Goal: Task Accomplishment & Management: Manage account settings

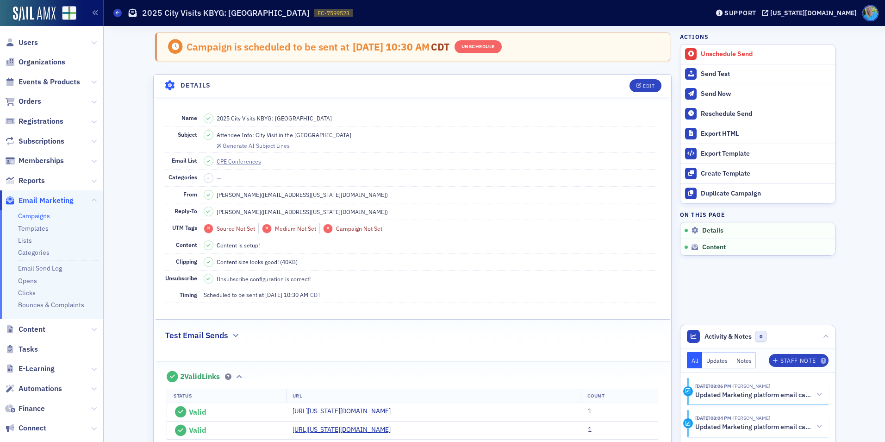
scroll to position [451, 0]
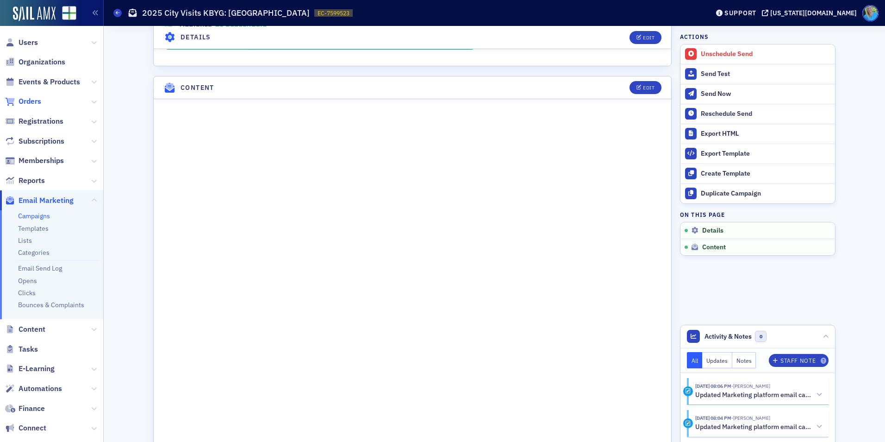
click at [27, 101] on span "Orders" at bounding box center [30, 101] width 23 height 10
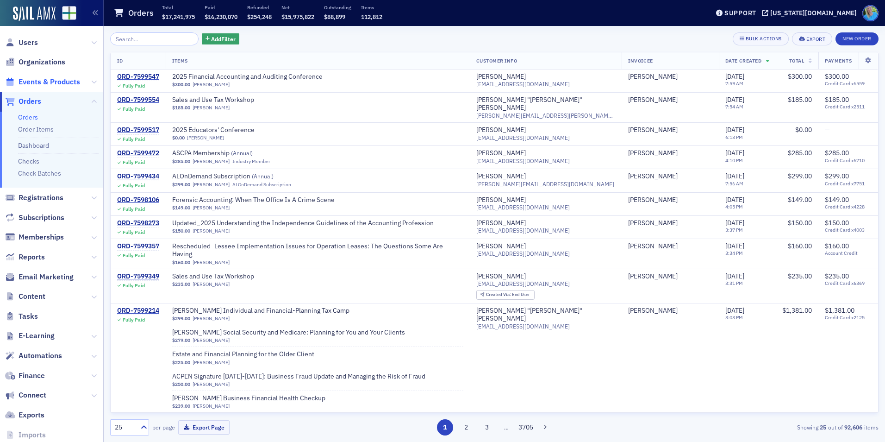
click at [60, 78] on span "Events & Products" at bounding box center [50, 82] width 62 height 10
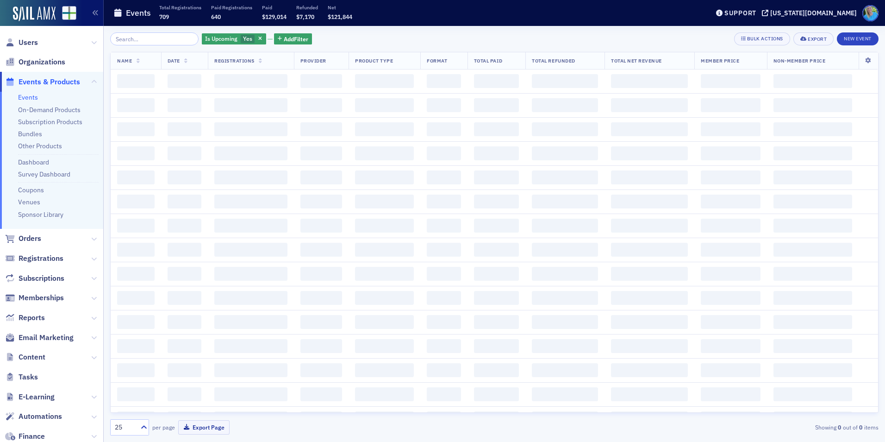
click at [155, 38] on input "search" at bounding box center [154, 38] width 88 height 13
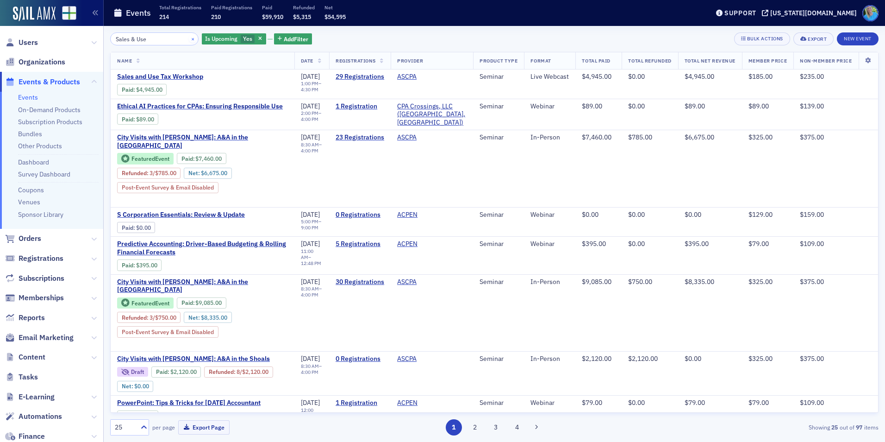
type input "Sales & Use"
click at [189, 40] on button "×" at bounding box center [193, 38] width 8 height 8
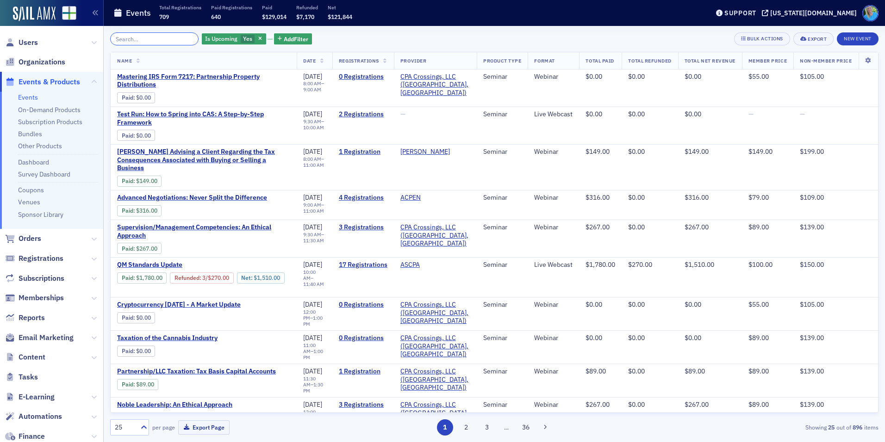
click at [129, 42] on input "search" at bounding box center [154, 38] width 88 height 13
click at [31, 43] on span "Users" at bounding box center [28, 42] width 19 height 10
click at [153, 32] on input "search" at bounding box center [154, 38] width 88 height 13
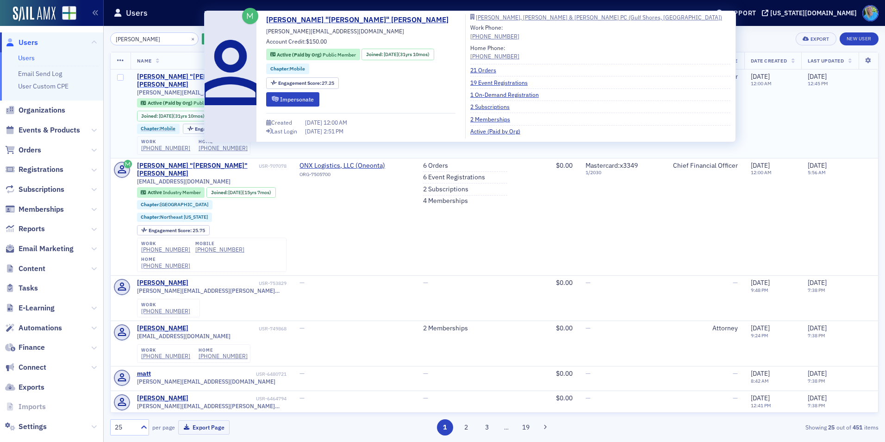
type input "matt taylor"
click at [173, 79] on div "[PERSON_NAME] "[PERSON_NAME]" [PERSON_NAME]" at bounding box center [197, 81] width 120 height 16
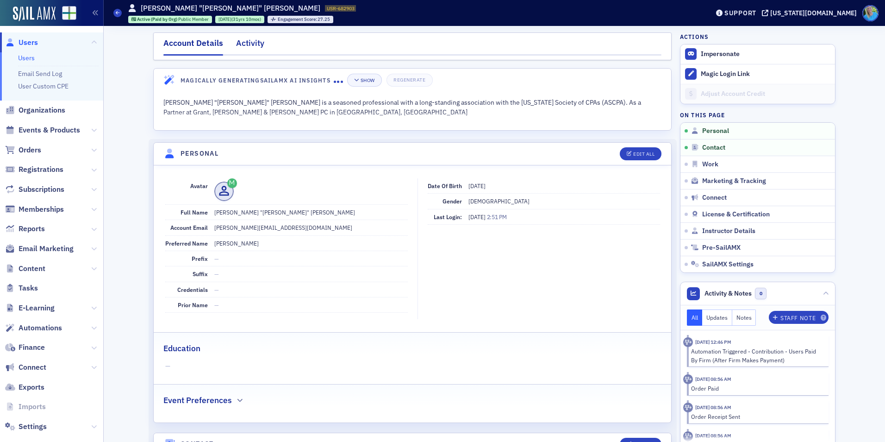
click at [250, 48] on div "Activity" at bounding box center [250, 45] width 28 height 17
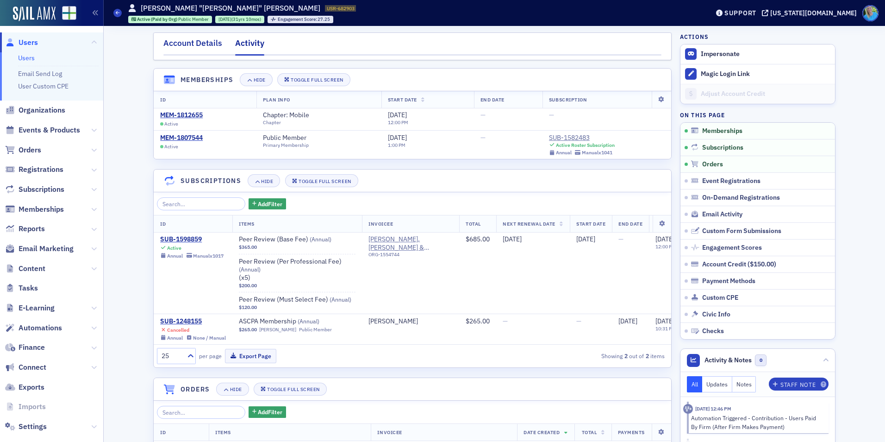
click at [193, 41] on div "Account Details" at bounding box center [192, 45] width 59 height 17
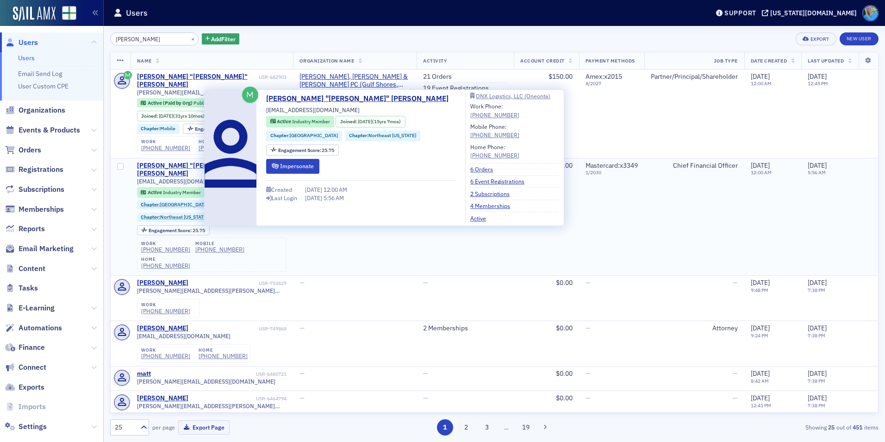
click at [166, 162] on div "Matthew "Matt" Taylor" at bounding box center [197, 170] width 120 height 16
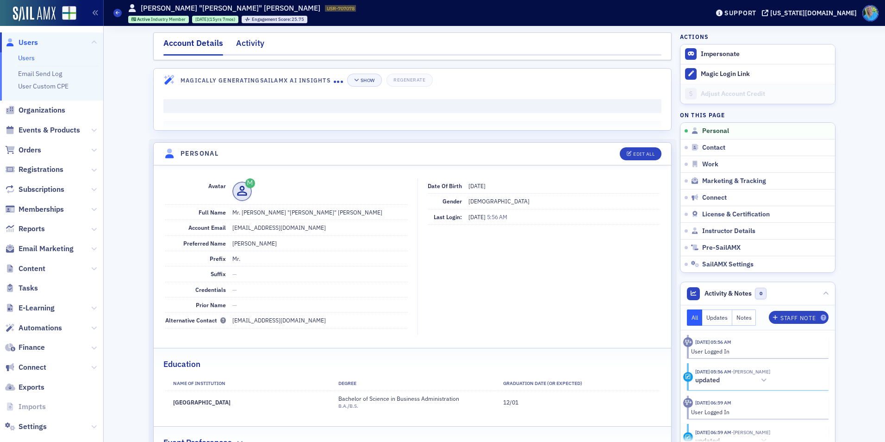
click at [242, 41] on div "Activity" at bounding box center [250, 45] width 28 height 17
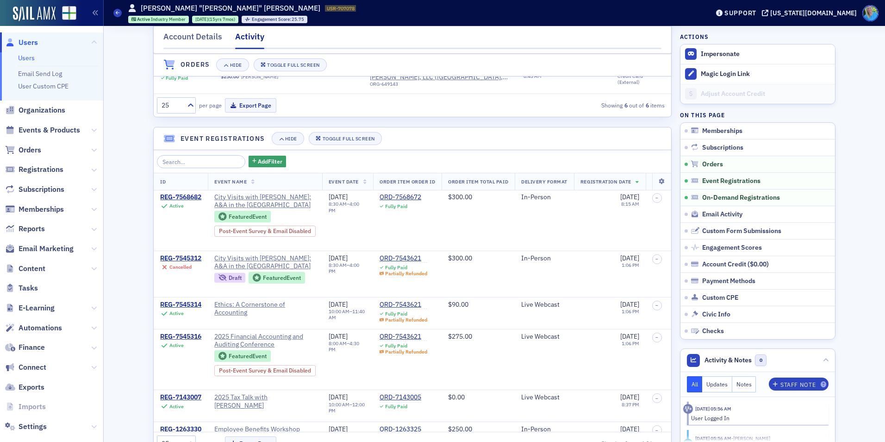
scroll to position [602, 0]
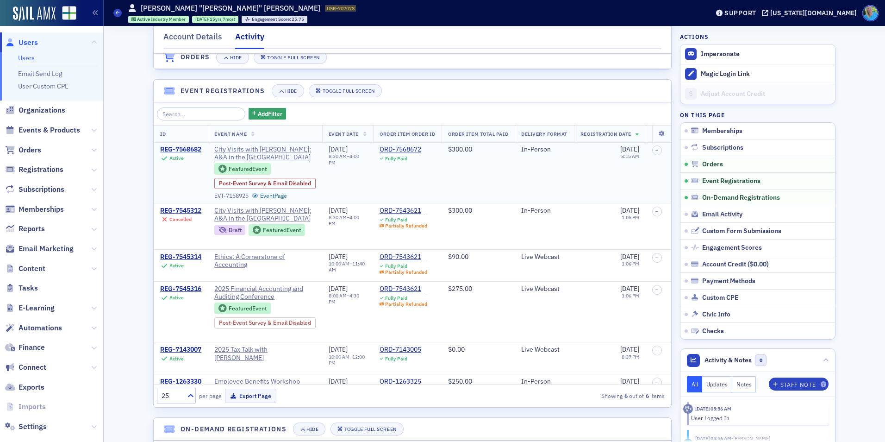
click at [187, 145] on div "REG-7568682" at bounding box center [180, 149] width 41 height 8
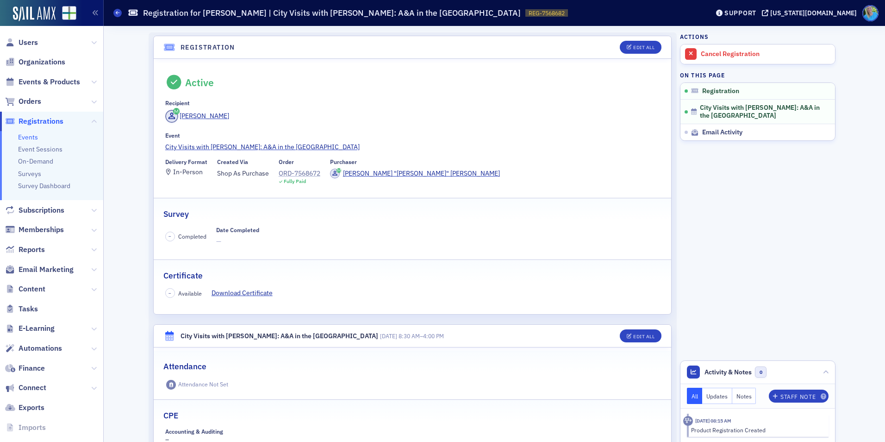
click at [290, 174] on div "ORD-7568672" at bounding box center [300, 173] width 42 height 10
click at [26, 101] on span "Orders" at bounding box center [30, 101] width 23 height 10
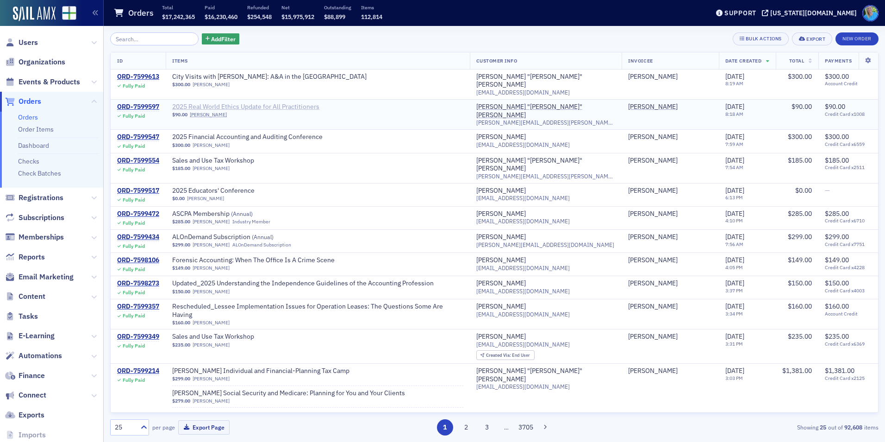
click at [280, 103] on span "2025 Real World Ethics Update for All Practitioners" at bounding box center [245, 107] width 147 height 8
click at [30, 84] on span "Events & Products" at bounding box center [50, 82] width 62 height 10
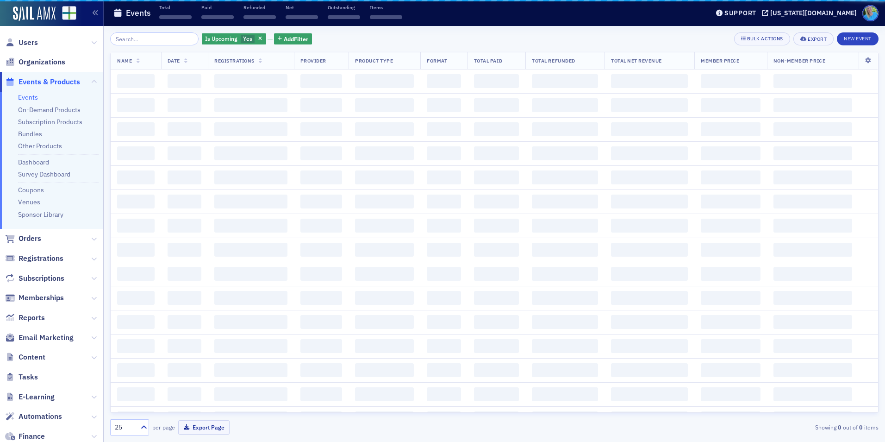
click at [162, 40] on input "search" at bounding box center [154, 38] width 88 height 13
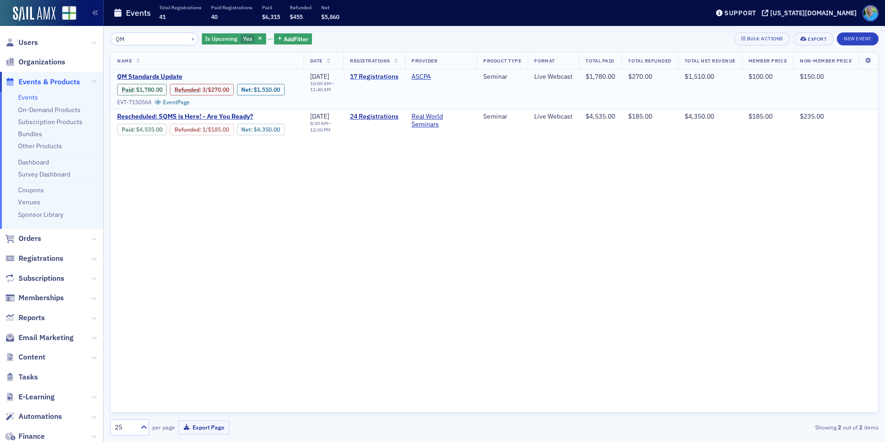
type input "QM"
click at [360, 78] on link "17 Registrations" at bounding box center [374, 77] width 49 height 8
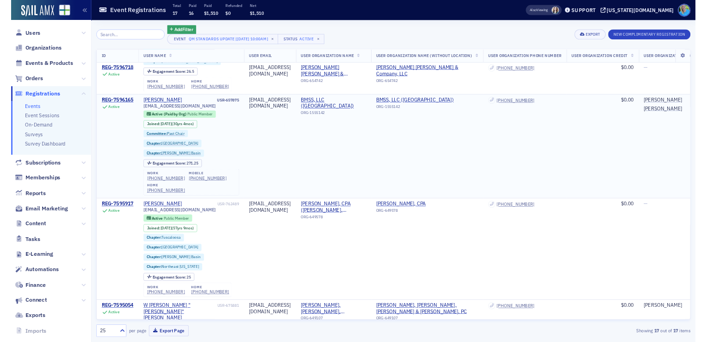
scroll to position [324, 0]
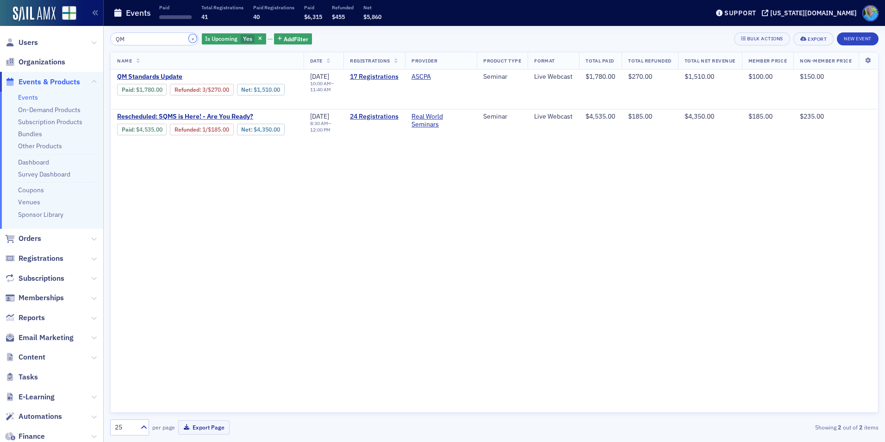
drag, startPoint x: 181, startPoint y: 39, endPoint x: 178, endPoint y: 43, distance: 4.9
click at [189, 39] on button "×" at bounding box center [193, 38] width 8 height 8
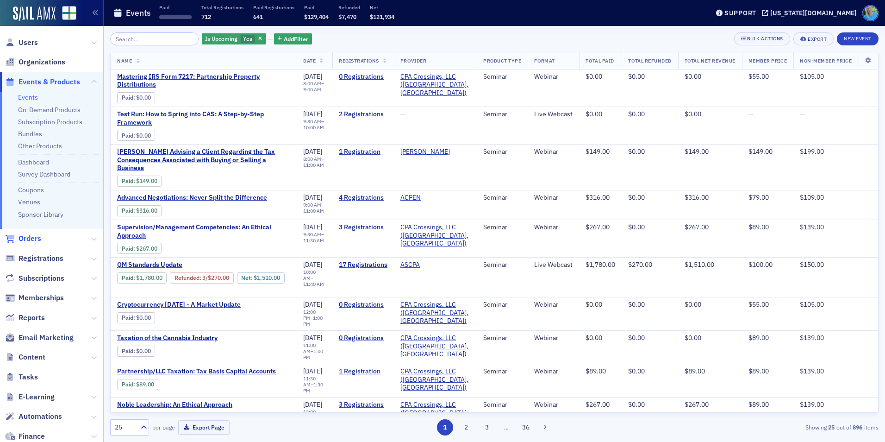
click at [37, 240] on span "Orders" at bounding box center [30, 238] width 23 height 10
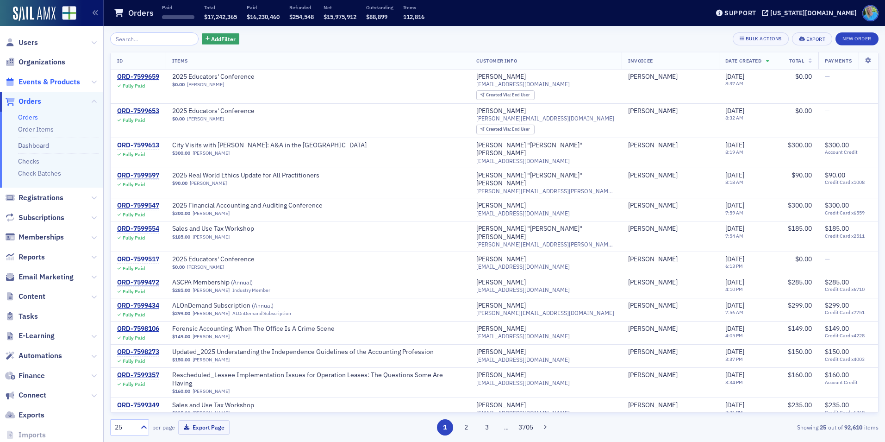
click at [73, 84] on span "Events & Products" at bounding box center [50, 82] width 62 height 10
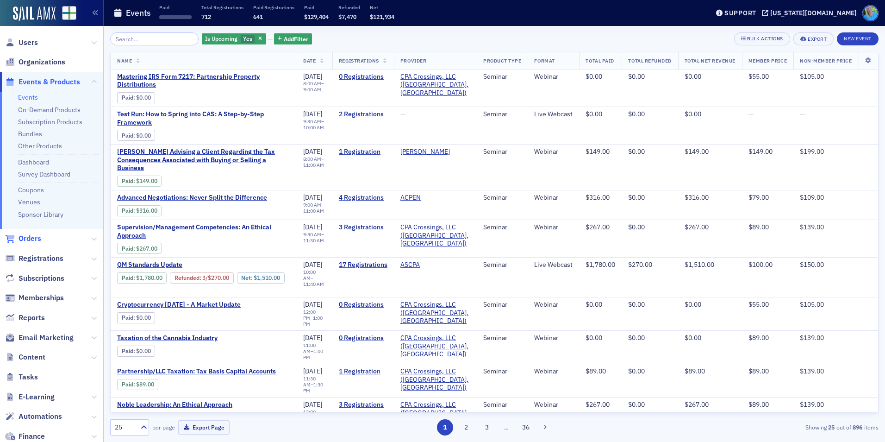
click at [37, 240] on span "Orders" at bounding box center [30, 238] width 23 height 10
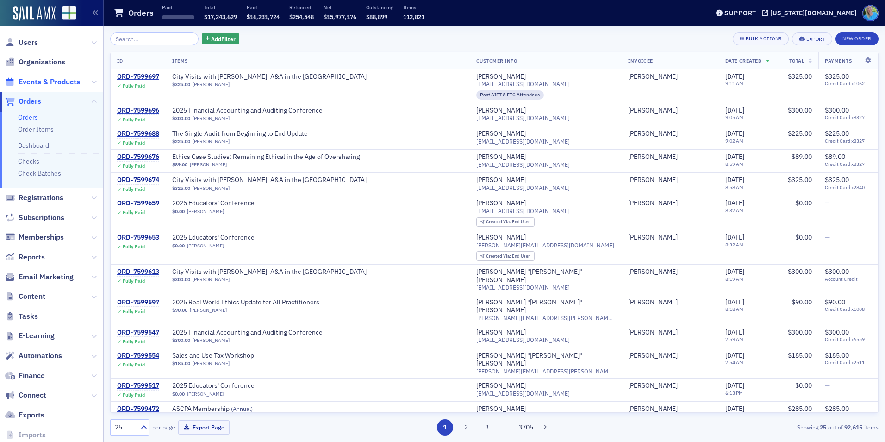
click at [44, 83] on span "Events & Products" at bounding box center [50, 82] width 62 height 10
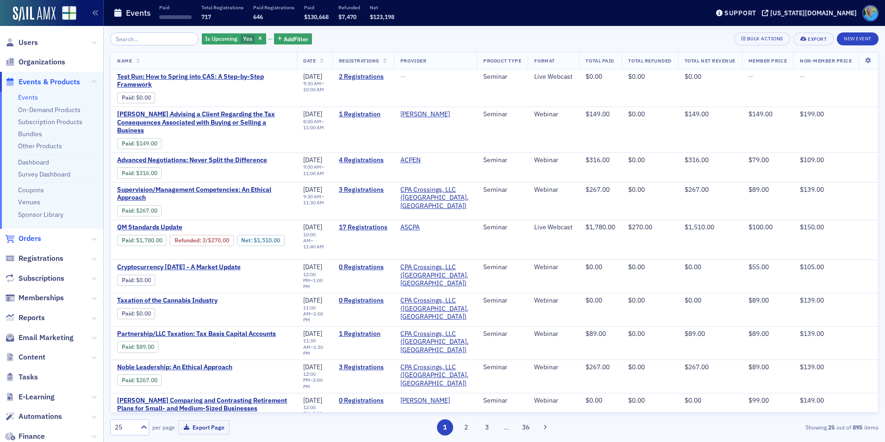
click at [25, 242] on span "Orders" at bounding box center [30, 238] width 23 height 10
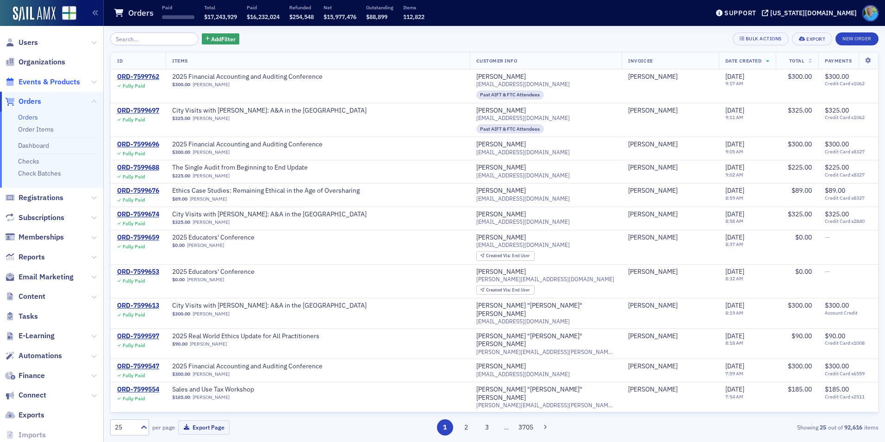
click at [38, 83] on span "Events & Products" at bounding box center [50, 82] width 62 height 10
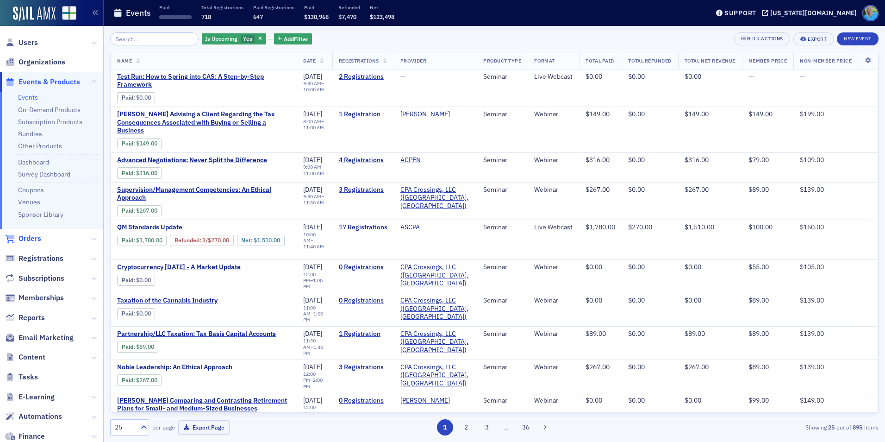
click at [31, 239] on span "Orders" at bounding box center [30, 238] width 23 height 10
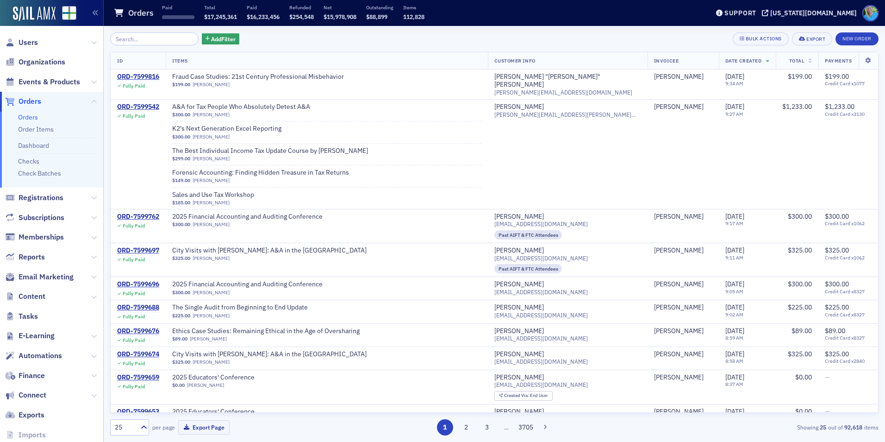
click at [41, 86] on span "Events & Products" at bounding box center [50, 82] width 62 height 10
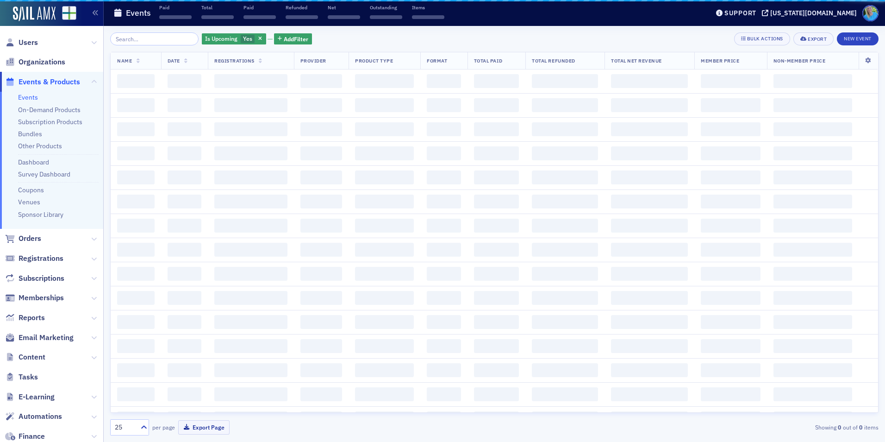
click at [143, 40] on input "search" at bounding box center [154, 38] width 88 height 13
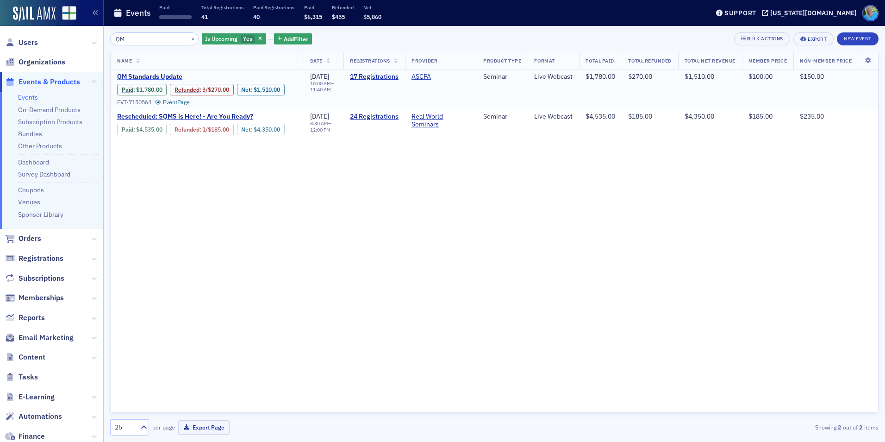
type input "QM"
click at [173, 77] on span "QM Standards Update" at bounding box center [195, 77] width 156 height 8
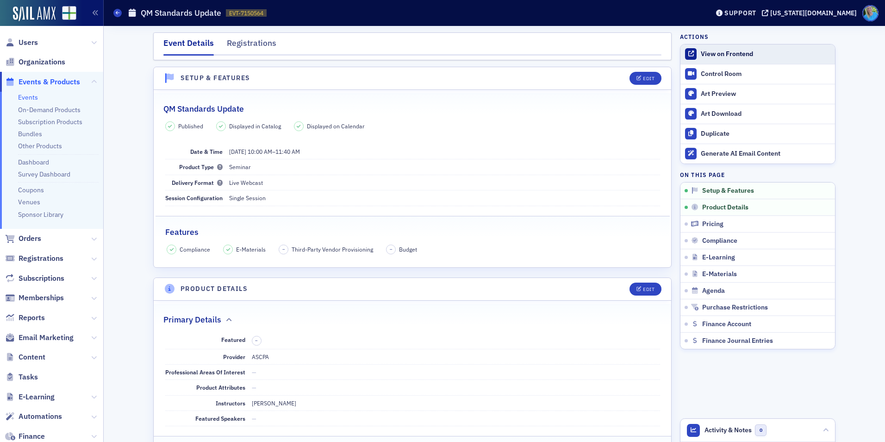
click at [735, 48] on link "View on Frontend" at bounding box center [757, 53] width 155 height 19
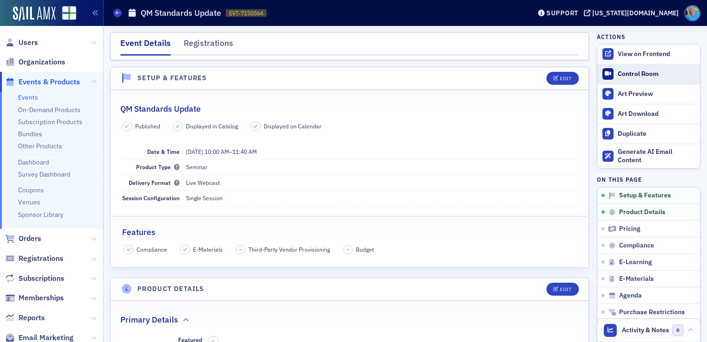
click at [618, 75] on div "Control Room" at bounding box center [657, 74] width 78 height 8
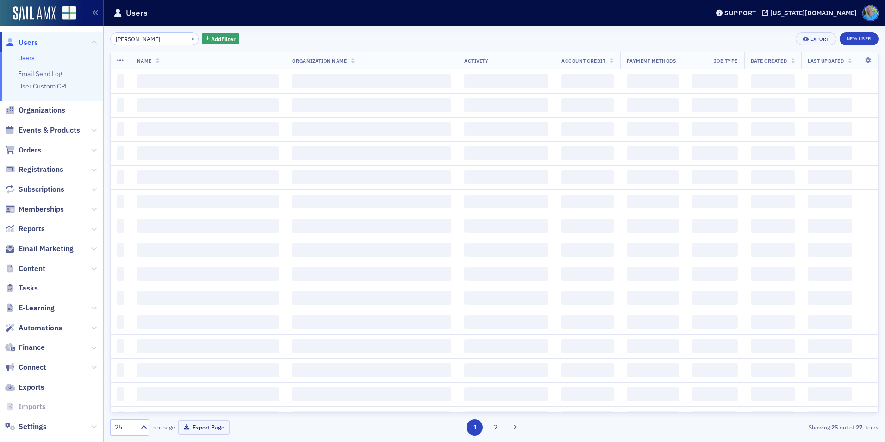
type input "Brett Henry"
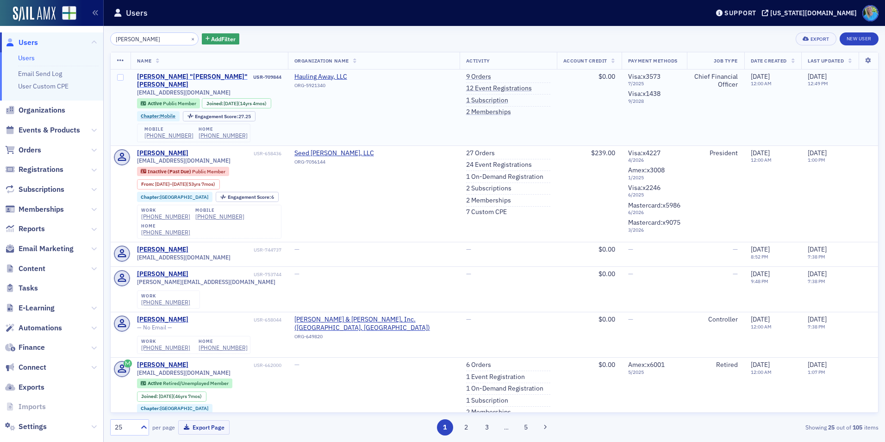
click at [159, 75] on div "Thomas "Brett" Henry" at bounding box center [194, 81] width 115 height 16
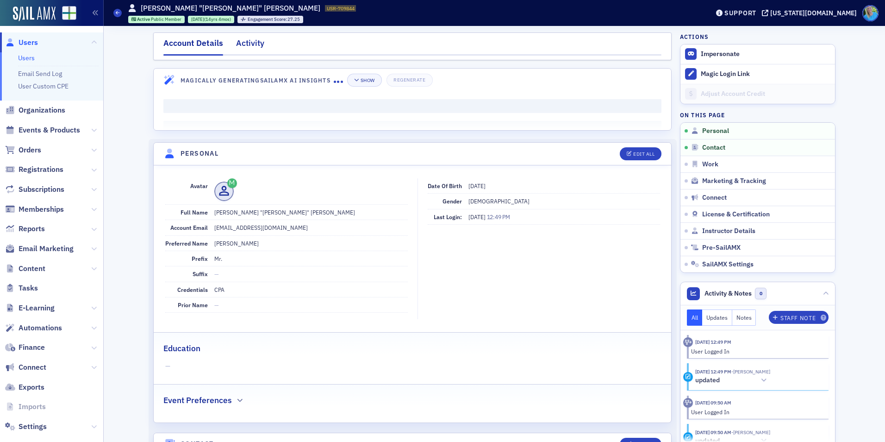
click at [241, 50] on div "Activity" at bounding box center [250, 45] width 28 height 17
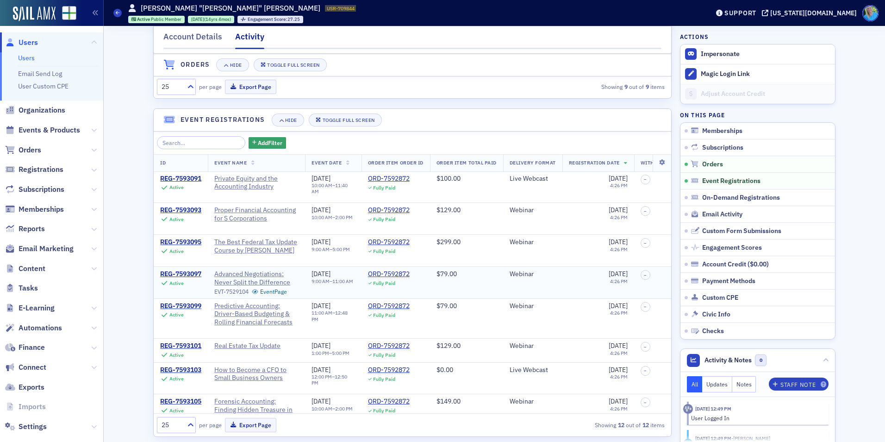
scroll to position [509, 0]
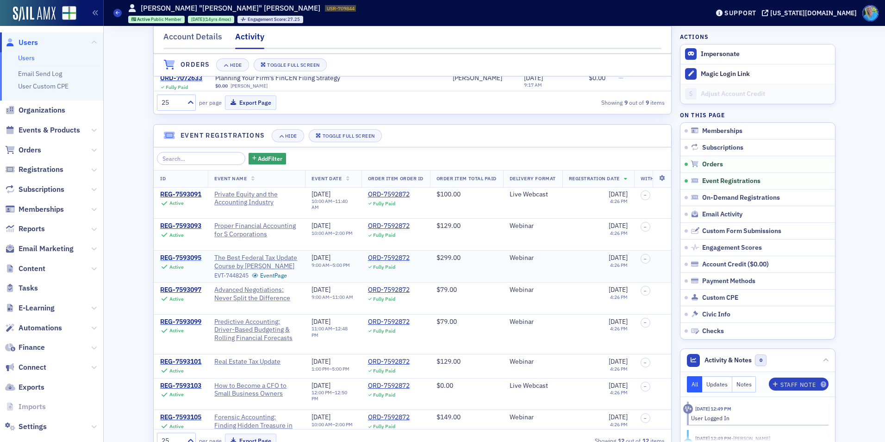
click at [187, 262] on div "REG-7593095" at bounding box center [180, 258] width 41 height 8
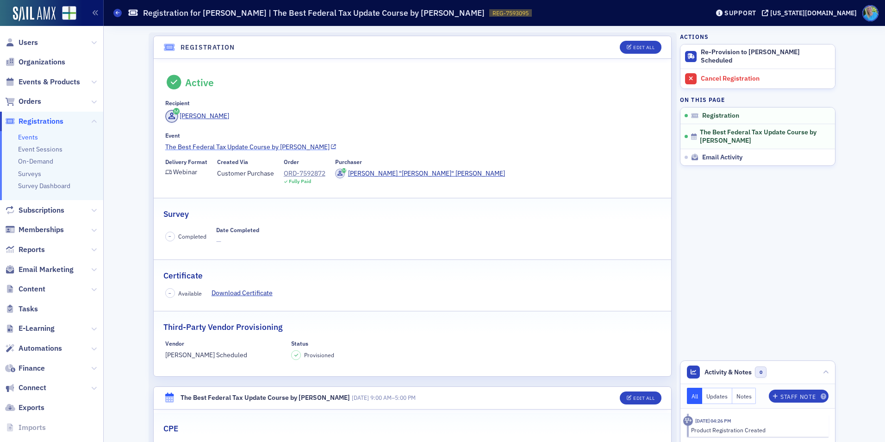
click at [203, 145] on link "The Best Federal Tax Update Course by Surgent" at bounding box center [412, 147] width 495 height 10
click at [32, 41] on span "Users" at bounding box center [28, 42] width 19 height 10
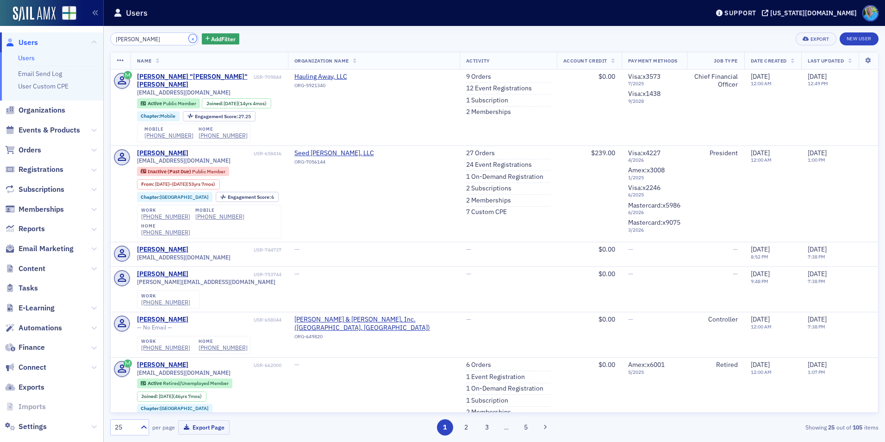
click at [189, 39] on button "×" at bounding box center [193, 38] width 8 height 8
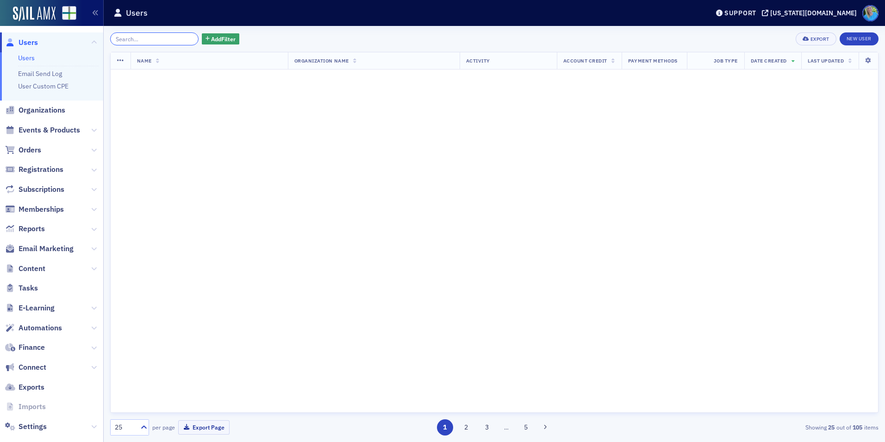
click at [179, 39] on input "search" at bounding box center [154, 38] width 88 height 13
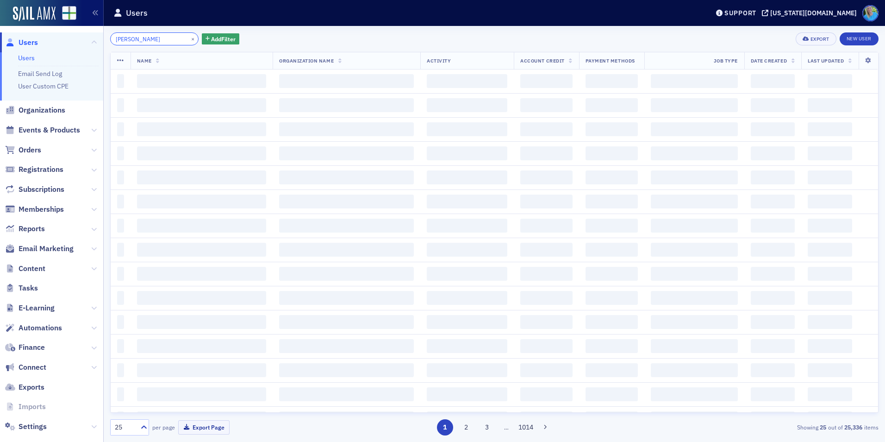
type input "cindy boyd"
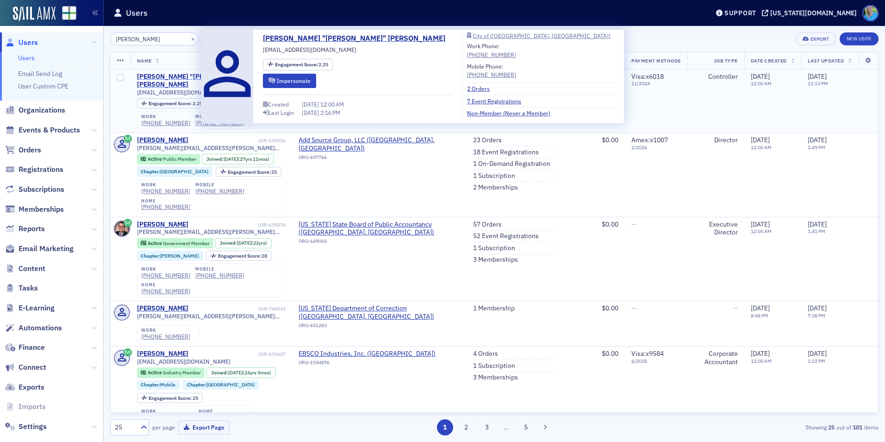
click at [170, 75] on div "Cynthia "Cindy" Boyd" at bounding box center [196, 81] width 119 height 16
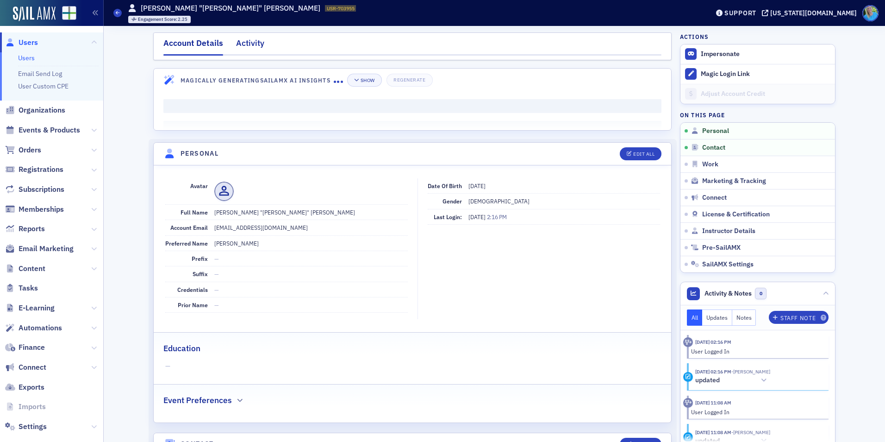
click at [253, 45] on div "Activity" at bounding box center [250, 45] width 28 height 17
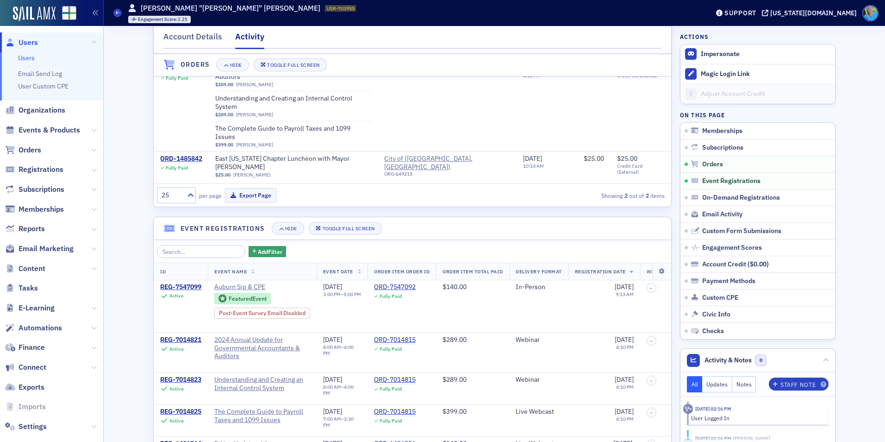
scroll to position [231, 0]
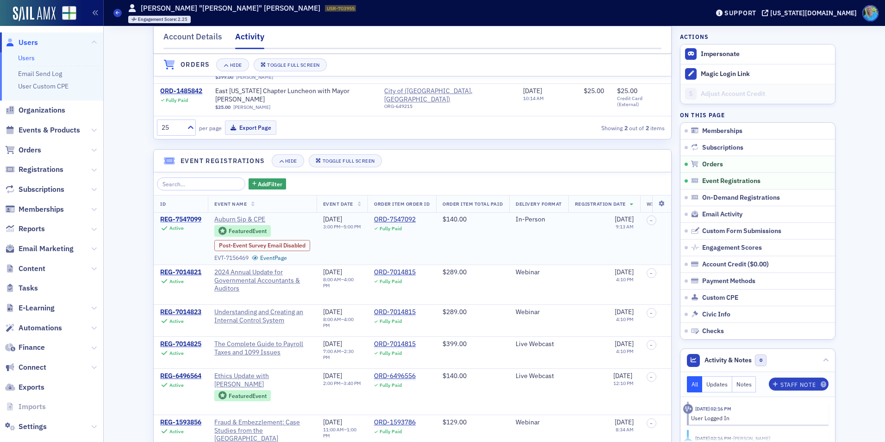
click at [170, 215] on div "REG-7547099" at bounding box center [180, 219] width 41 height 8
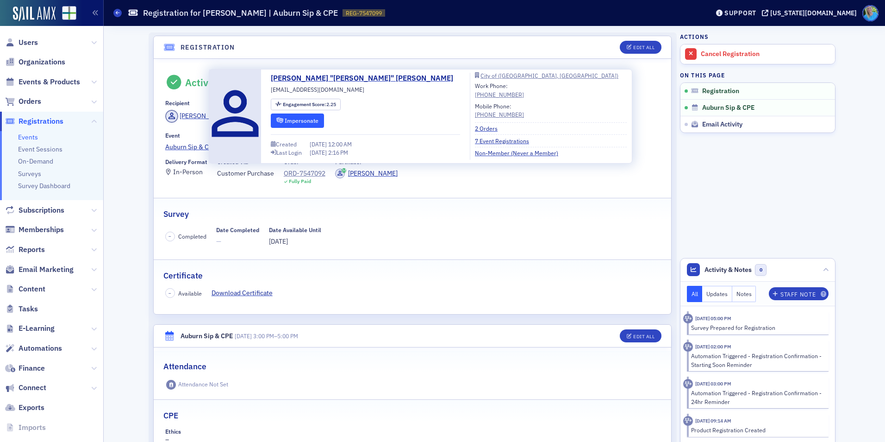
click at [288, 117] on button "Impersonate" at bounding box center [297, 120] width 53 height 14
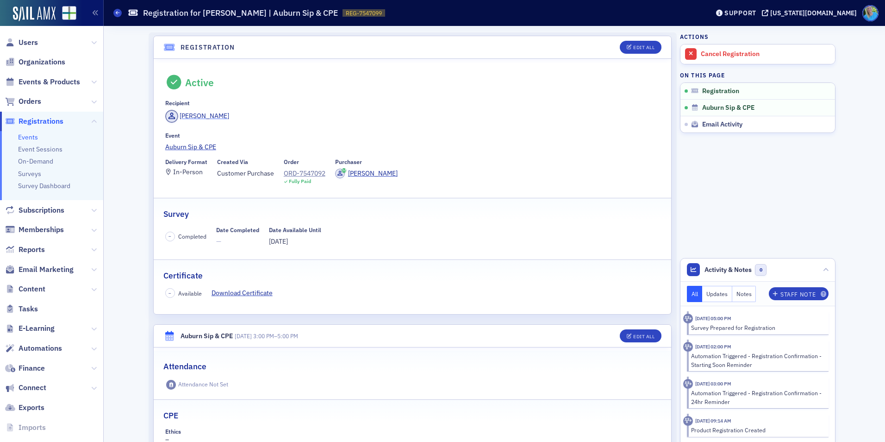
click at [186, 112] on div "Cindy Boyd" at bounding box center [205, 116] width 50 height 10
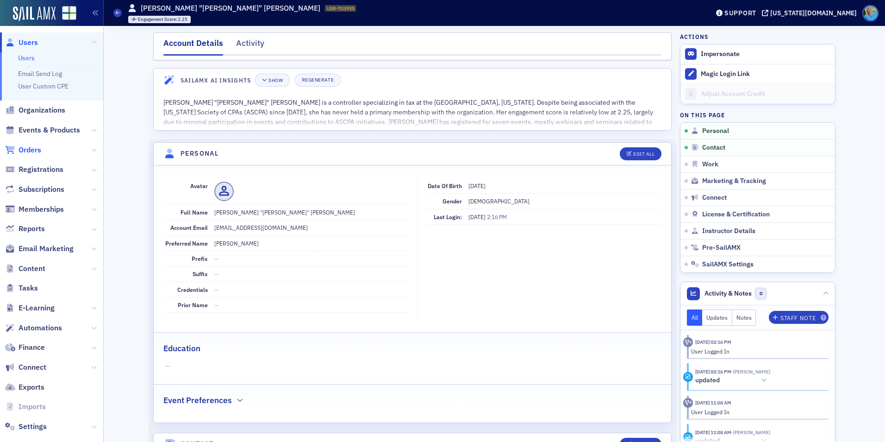
click at [33, 148] on span "Orders" at bounding box center [30, 150] width 23 height 10
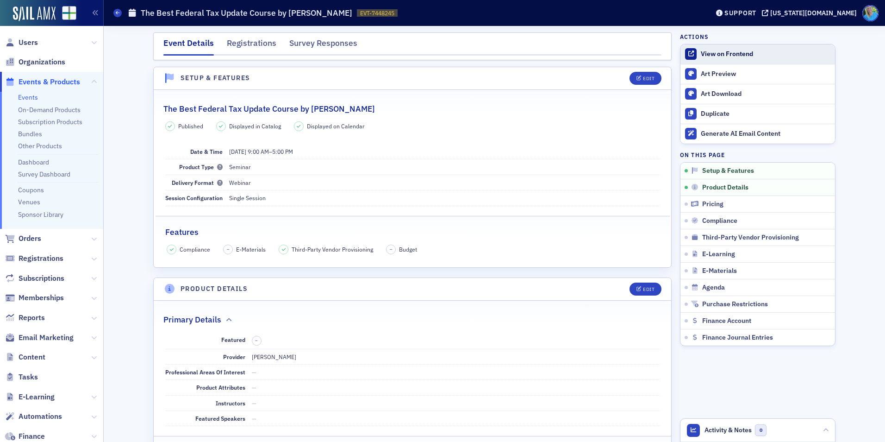
click at [723, 56] on div "View on Frontend" at bounding box center [766, 54] width 130 height 8
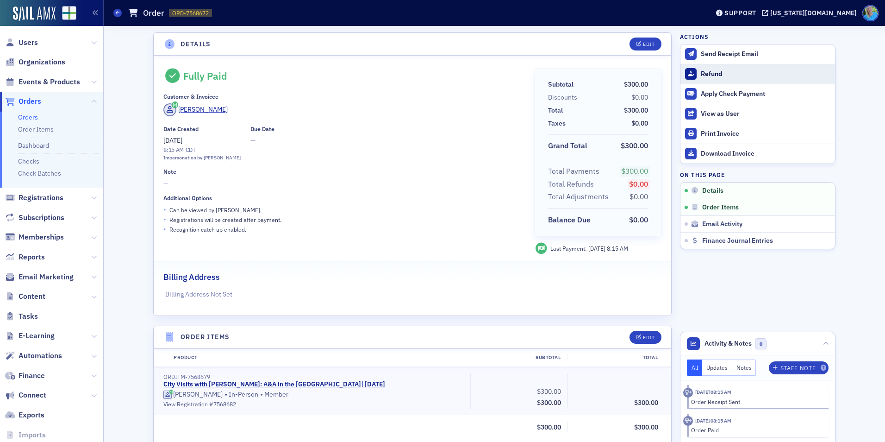
click at [724, 75] on div "Refund" at bounding box center [766, 74] width 130 height 8
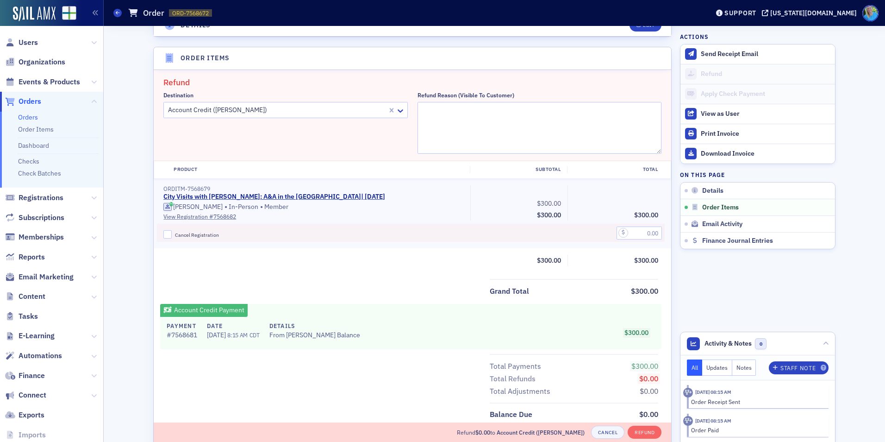
scroll to position [295, 0]
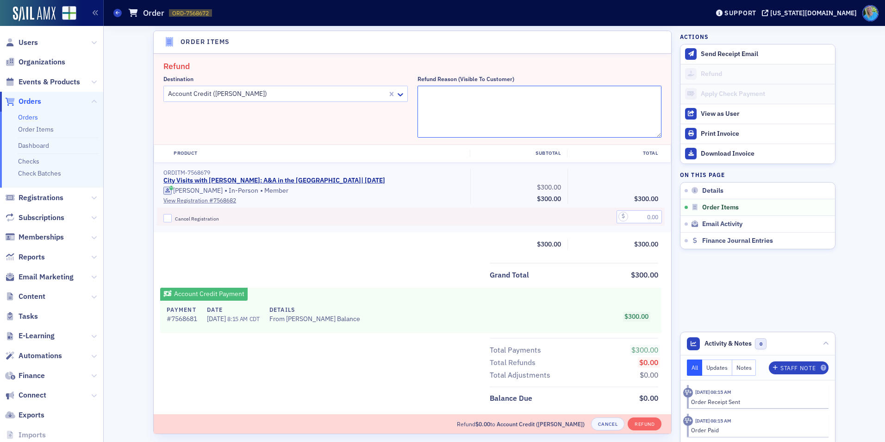
click at [459, 91] on textarea "Refund Reason (Visible to Customer)" at bounding box center [539, 112] width 244 height 52
type textarea "Switching to Decatur"
click at [163, 219] on input "Cancel Registration" at bounding box center [167, 218] width 8 height 8
checkbox input "true"
click at [632, 214] on input "text" at bounding box center [638, 216] width 45 height 13
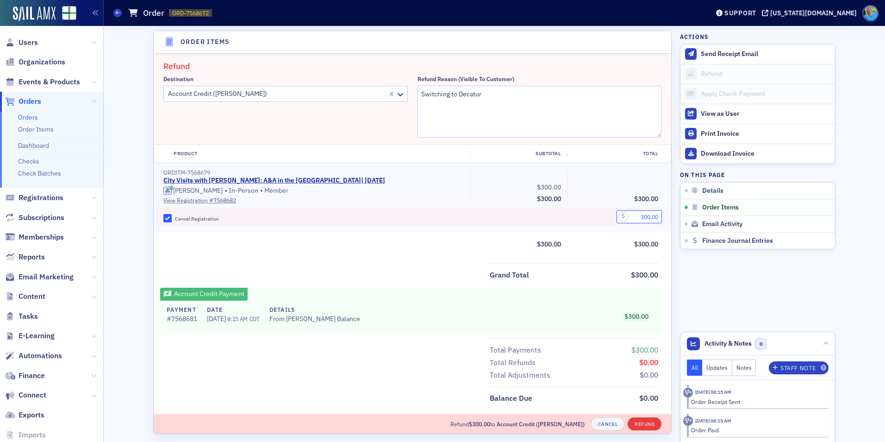
type input "300.00"
click at [633, 423] on button "Refund" at bounding box center [645, 423] width 34 height 13
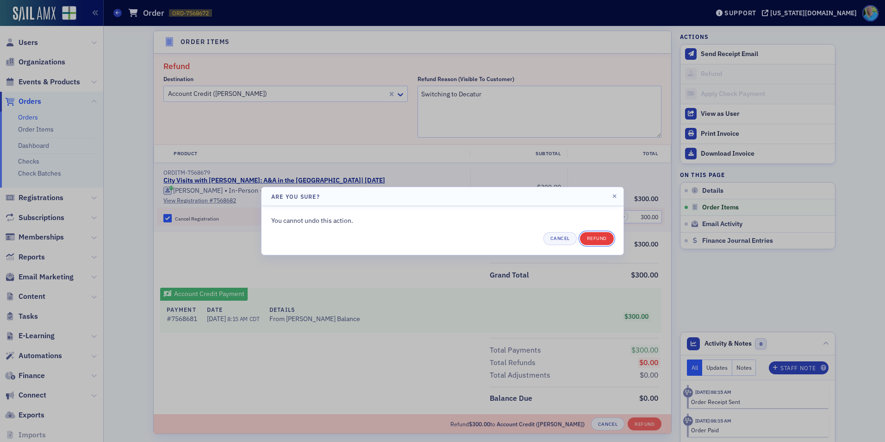
click at [601, 237] on button "Refund" at bounding box center [597, 238] width 34 height 13
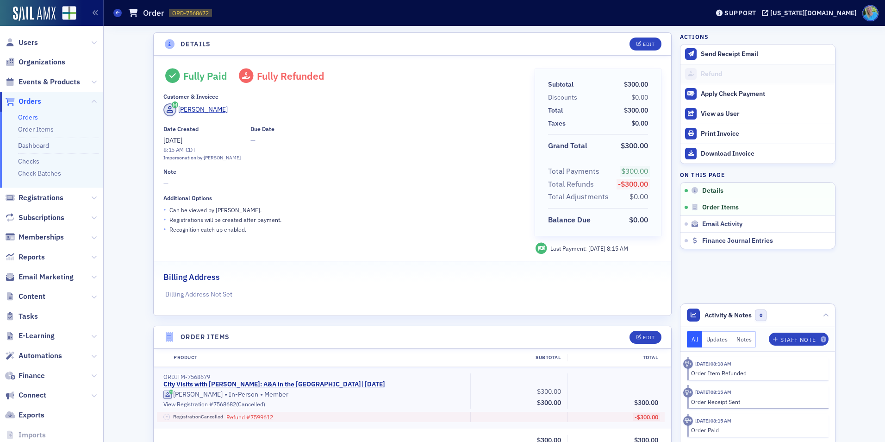
click at [25, 116] on link "Orders" at bounding box center [28, 117] width 20 height 8
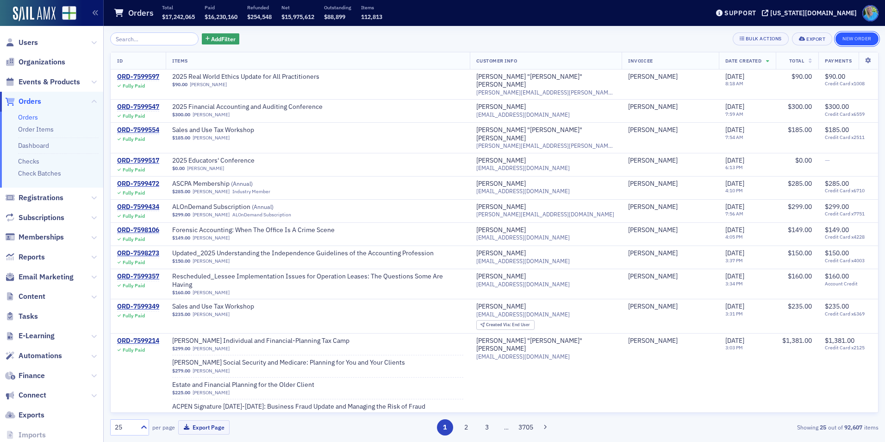
click at [843, 39] on button "New Order" at bounding box center [856, 38] width 43 height 13
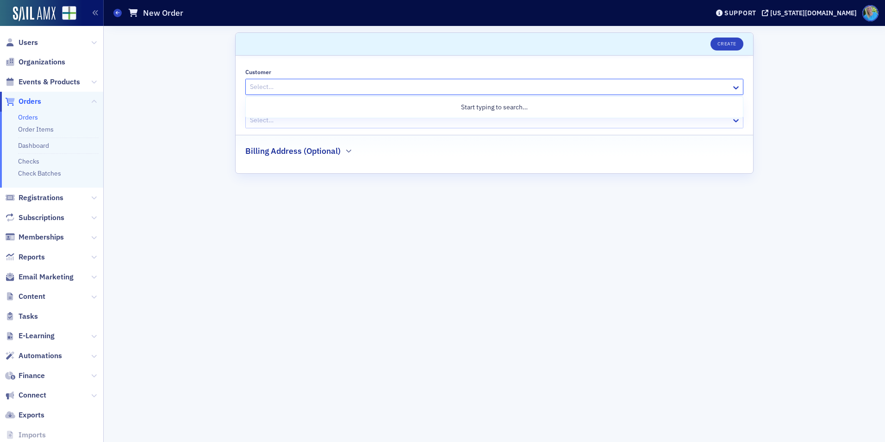
click at [325, 90] on div at bounding box center [489, 87] width 481 height 12
type input "[PERSON_NAME]"
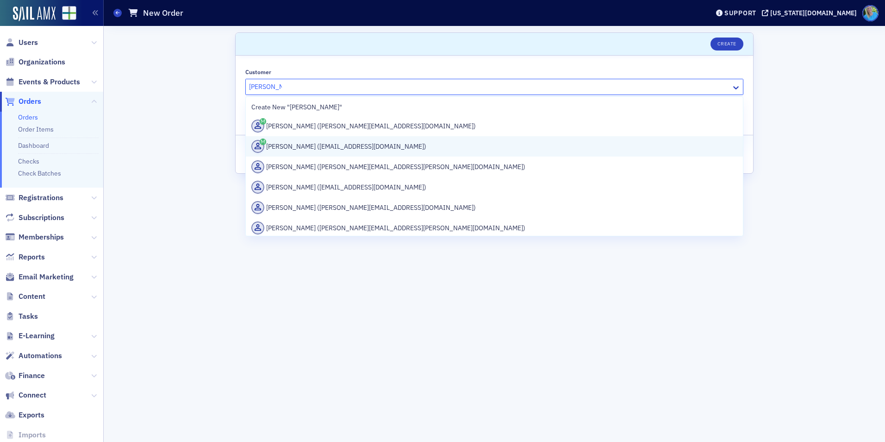
click at [330, 149] on div "Matt Taylor (mtaylor@onxlogistics.com)" at bounding box center [494, 146] width 486 height 13
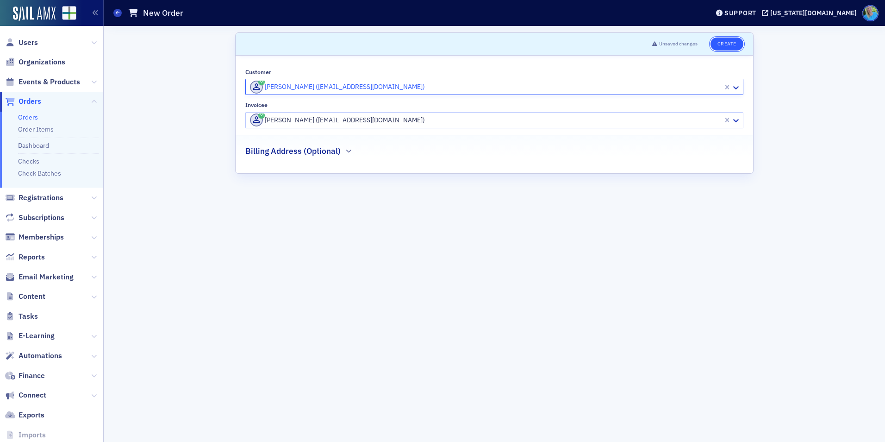
click at [720, 46] on button "Create" at bounding box center [726, 43] width 33 height 13
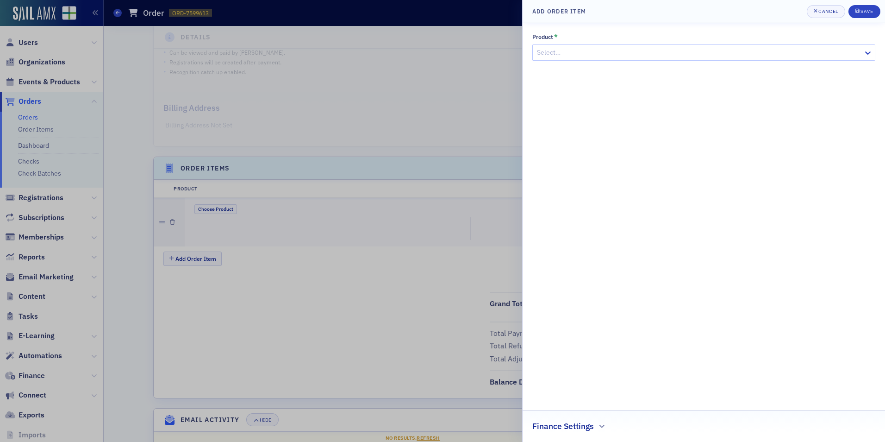
scroll to position [178, 0]
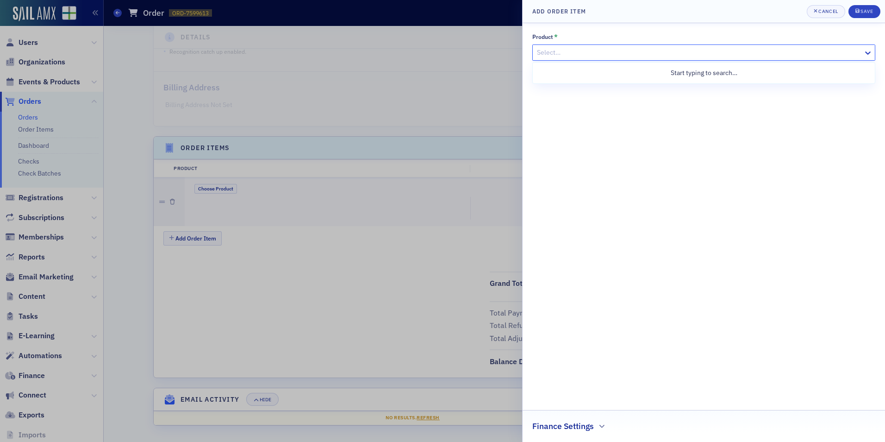
click at [578, 52] on div at bounding box center [699, 53] width 326 height 12
type input "City Visit"
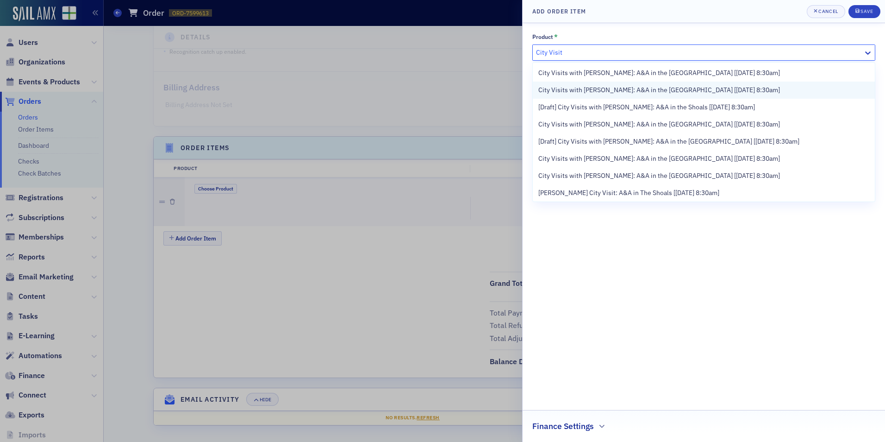
click at [589, 89] on span "City Visits with Mike Brand: A&A in the River City [8/27/2025 8:30am]" at bounding box center [659, 90] width 242 height 10
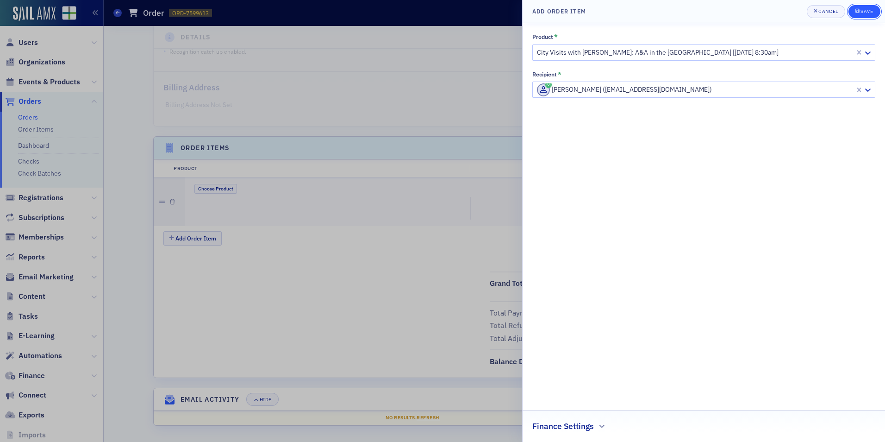
click at [870, 13] on div "Save" at bounding box center [866, 11] width 12 height 5
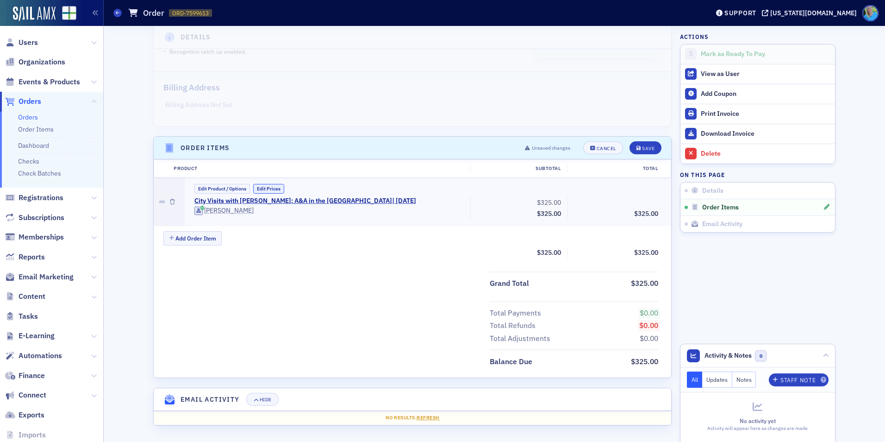
click at [278, 187] on button "Edit Prices" at bounding box center [268, 189] width 31 height 10
click at [647, 201] on input "0.00" at bounding box center [638, 202] width 45 height 13
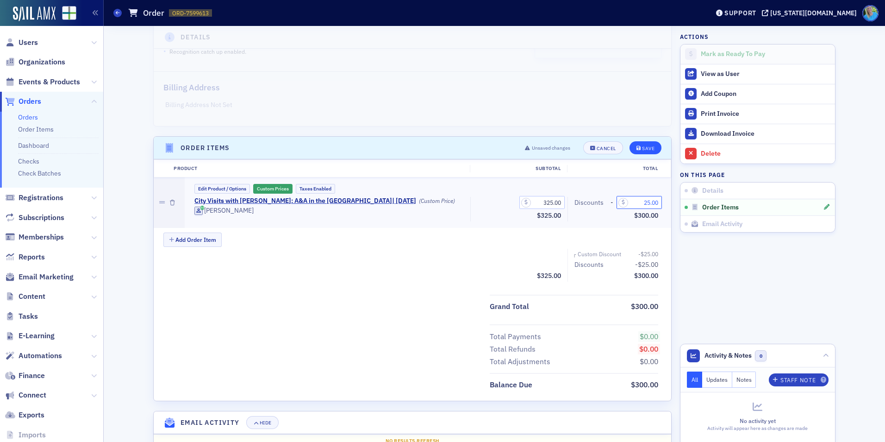
type input "25.00"
click at [650, 151] on div "Save" at bounding box center [648, 148] width 12 height 5
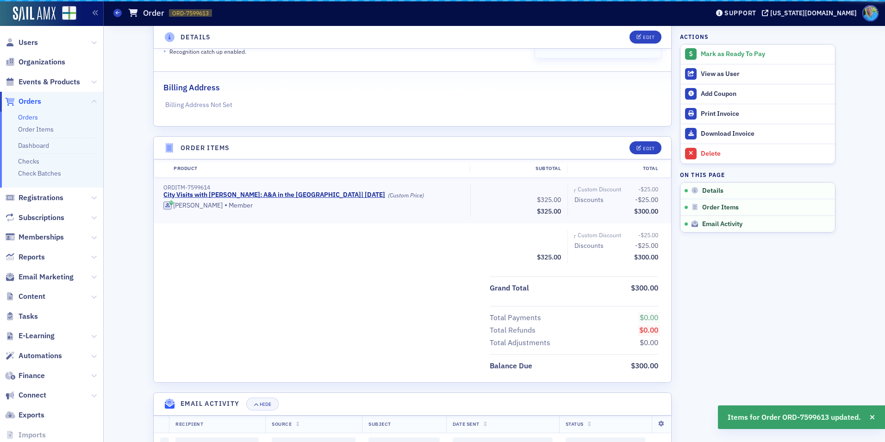
scroll to position [182, 0]
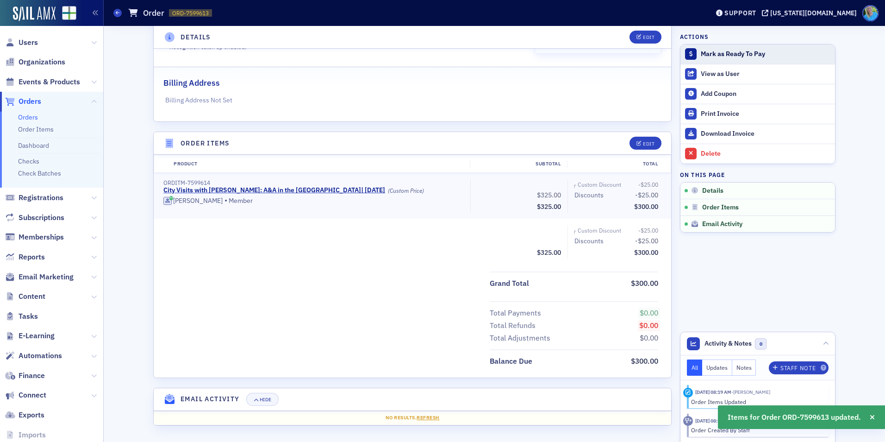
click at [712, 56] on div "Mark as Ready To Pay" at bounding box center [766, 54] width 130 height 8
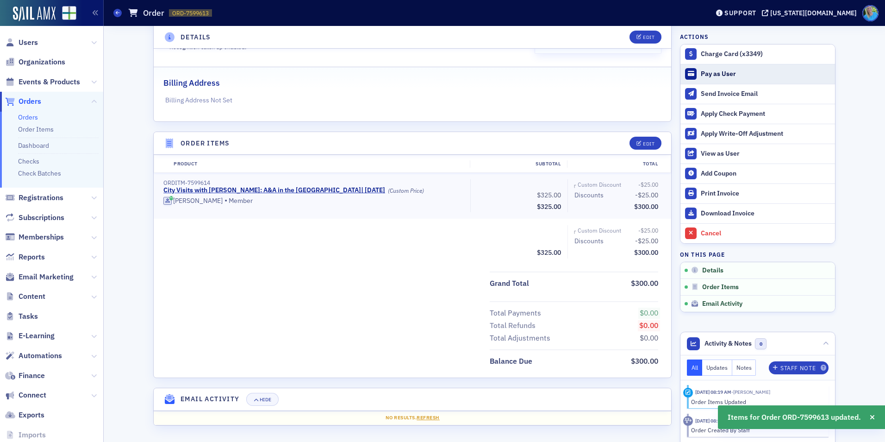
click at [712, 82] on button "Pay as User" at bounding box center [757, 74] width 155 height 20
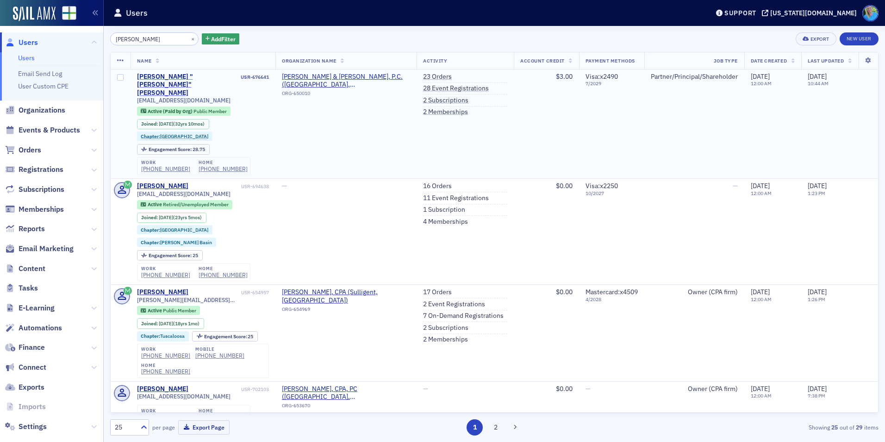
type input "[PERSON_NAME]"
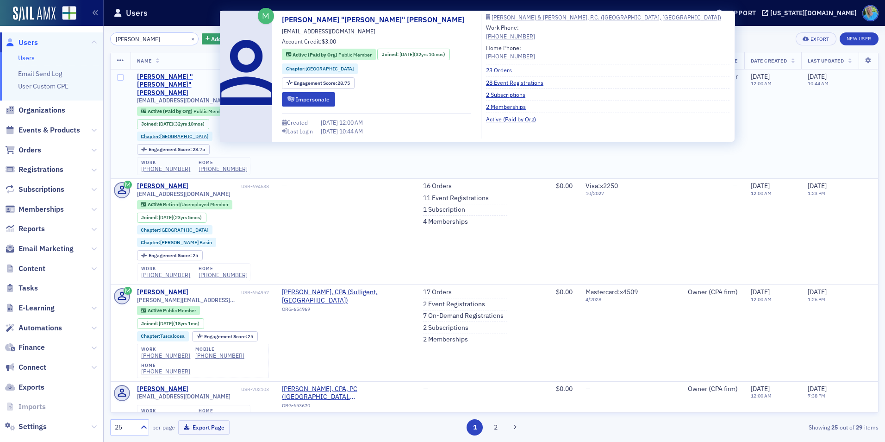
click at [169, 79] on div "[PERSON_NAME] "[PERSON_NAME]" [PERSON_NAME]" at bounding box center [188, 85] width 102 height 25
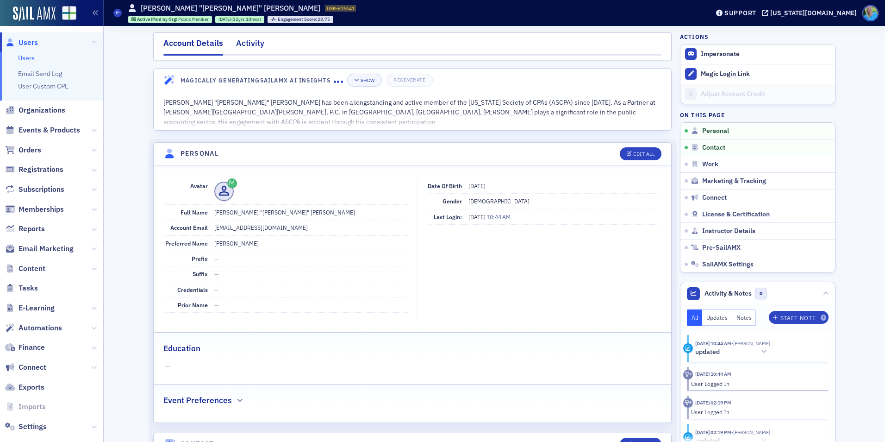
click at [245, 48] on div "Activity" at bounding box center [250, 45] width 28 height 17
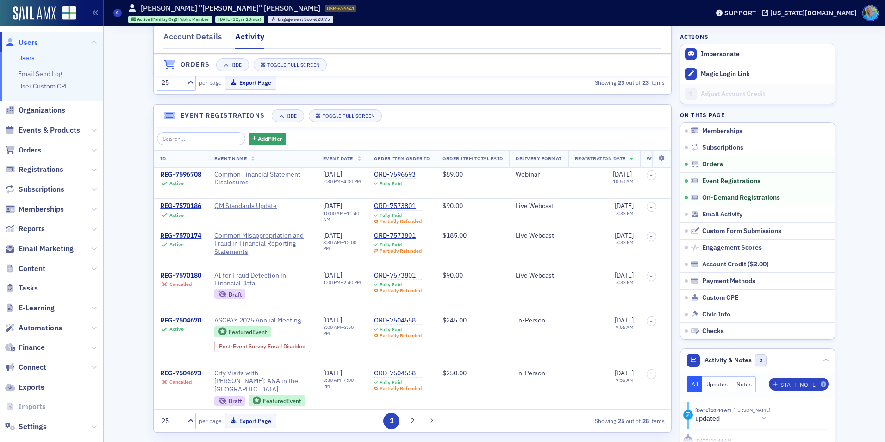
scroll to position [648, 0]
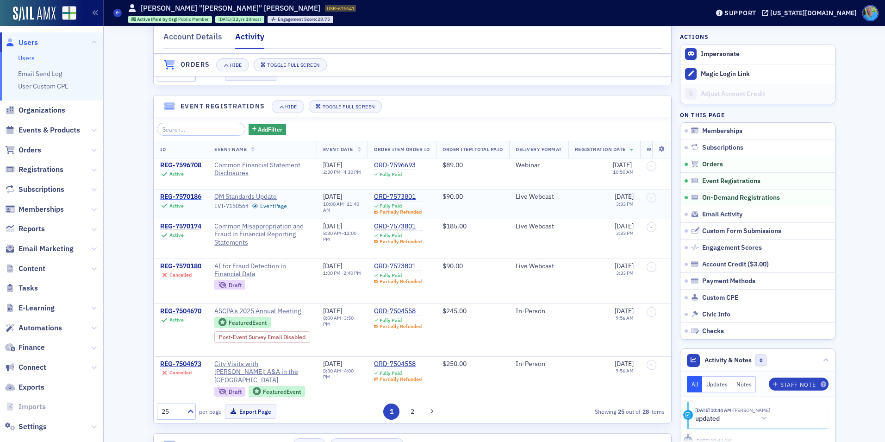
click at [181, 201] on div "REG-7570186" at bounding box center [180, 197] width 41 height 8
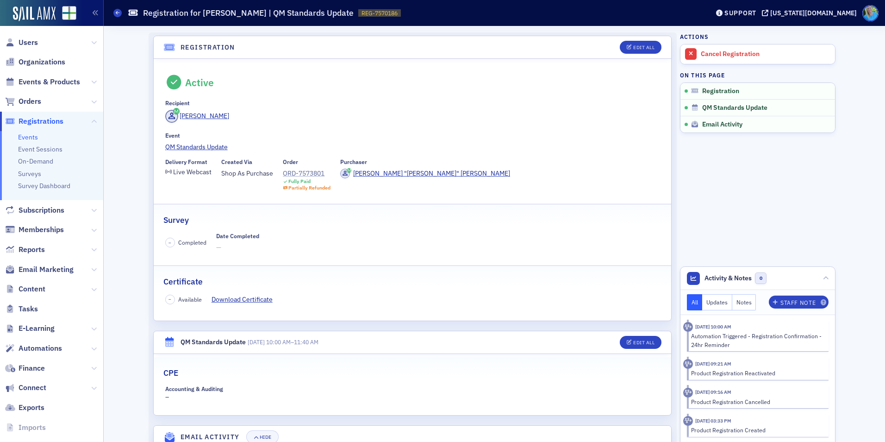
click at [317, 173] on div "ORD-7573801" at bounding box center [307, 173] width 48 height 10
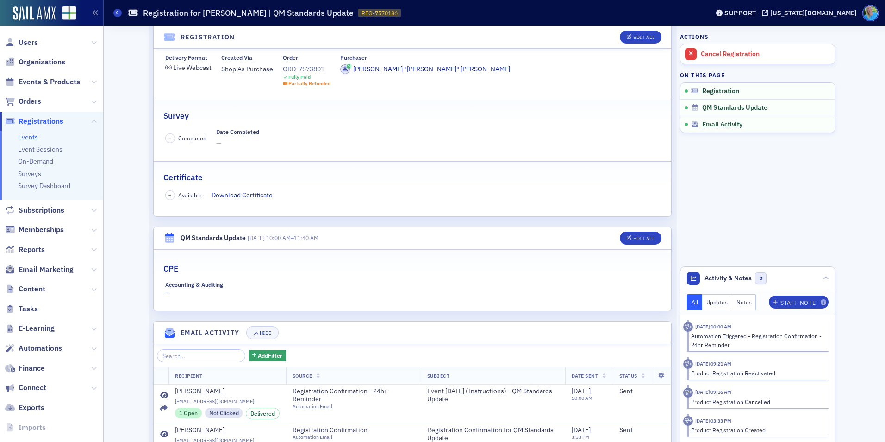
scroll to position [168, 0]
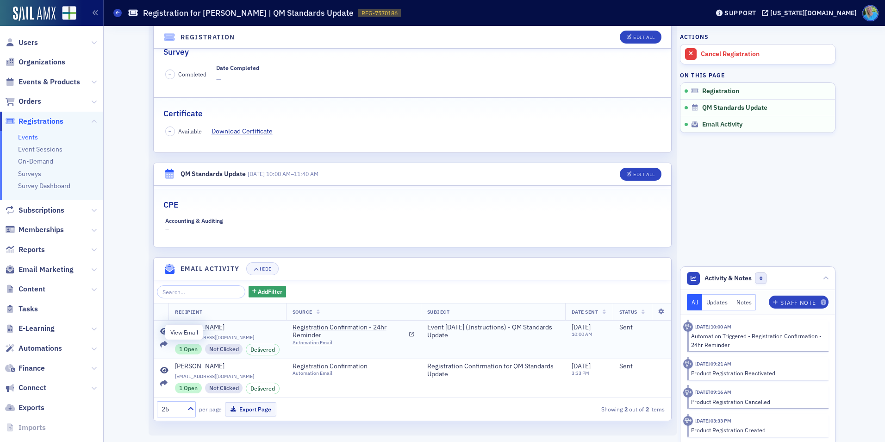
click at [160, 330] on icon at bounding box center [164, 331] width 8 height 7
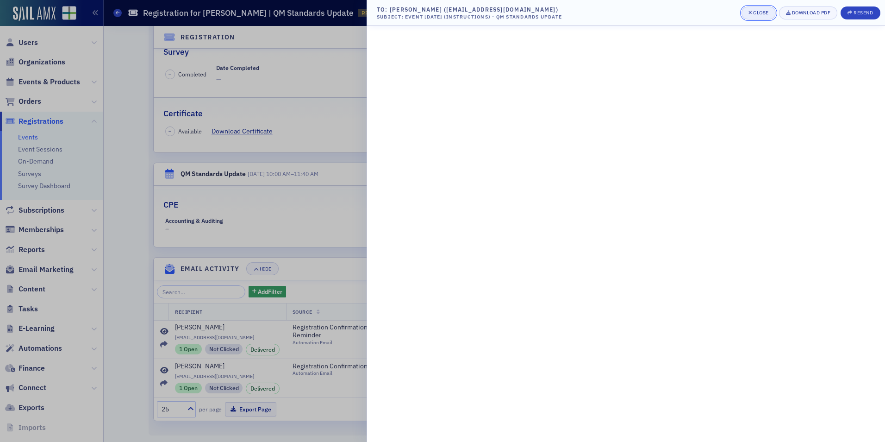
click at [763, 7] on button "Close" at bounding box center [758, 12] width 34 height 13
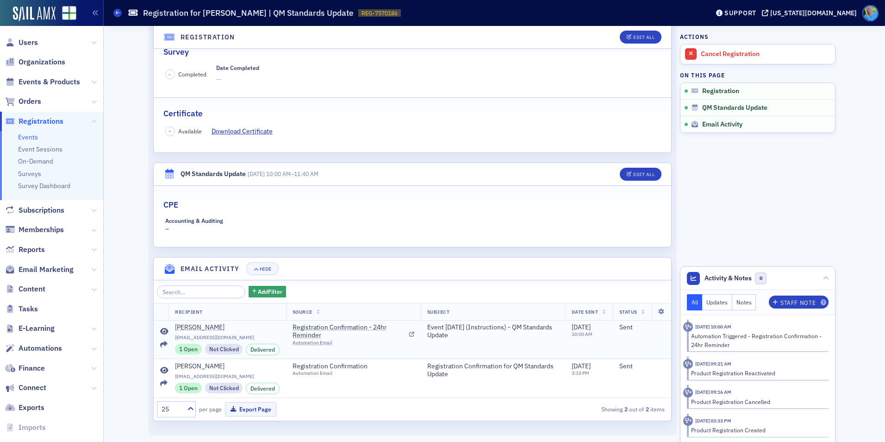
click at [160, 333] on icon at bounding box center [164, 331] width 8 height 7
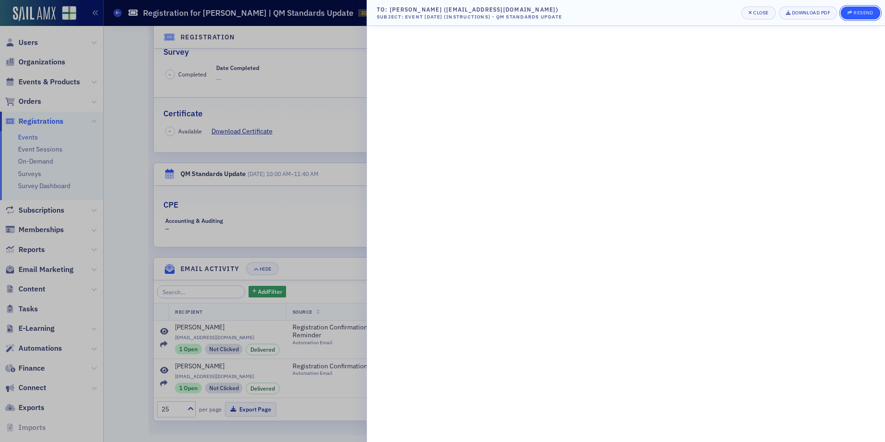
click at [851, 10] on icon "button" at bounding box center [849, 12] width 5 height 5
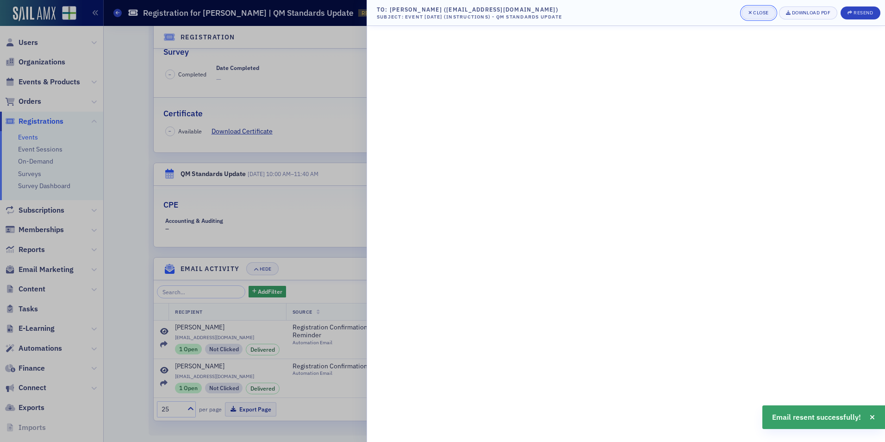
click at [753, 13] on div "Close" at bounding box center [761, 12] width 16 height 5
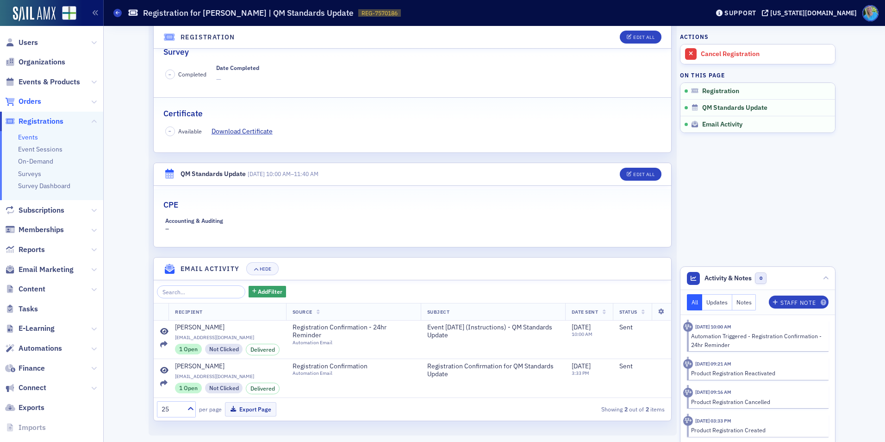
click at [25, 102] on span "Orders" at bounding box center [30, 101] width 23 height 10
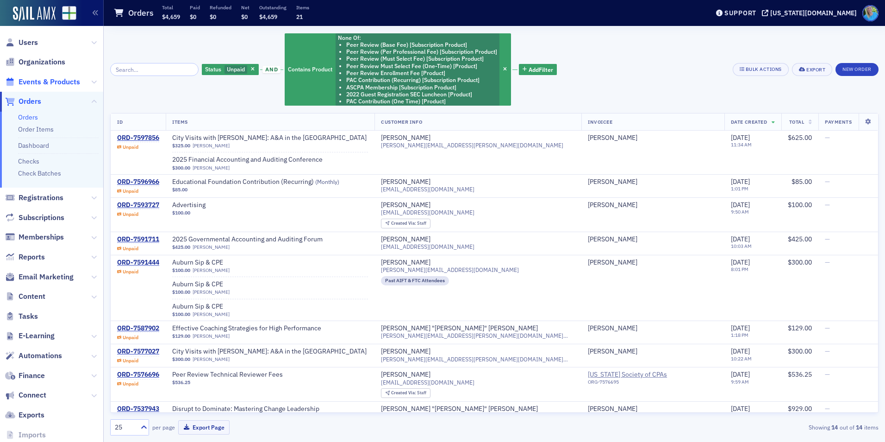
click at [37, 83] on span "Events & Products" at bounding box center [50, 82] width 62 height 10
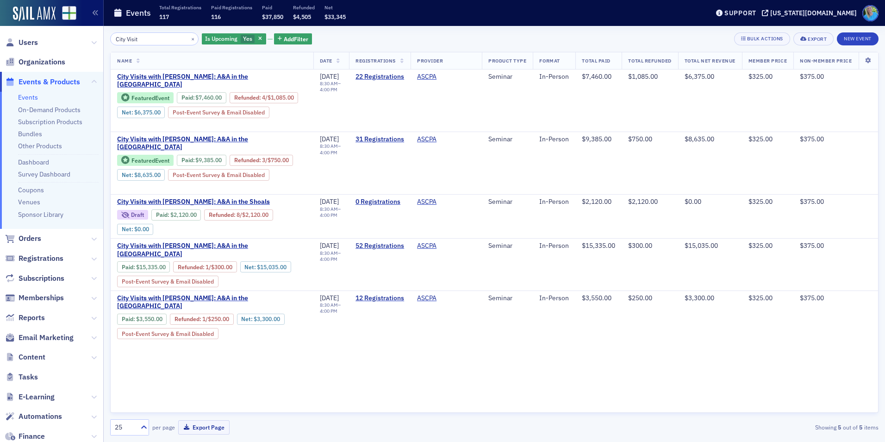
type input "City Visit"
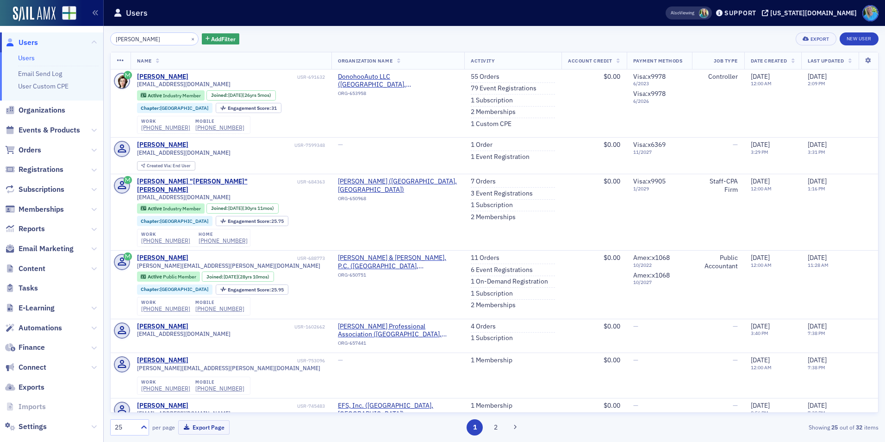
type input "[PERSON_NAME]"
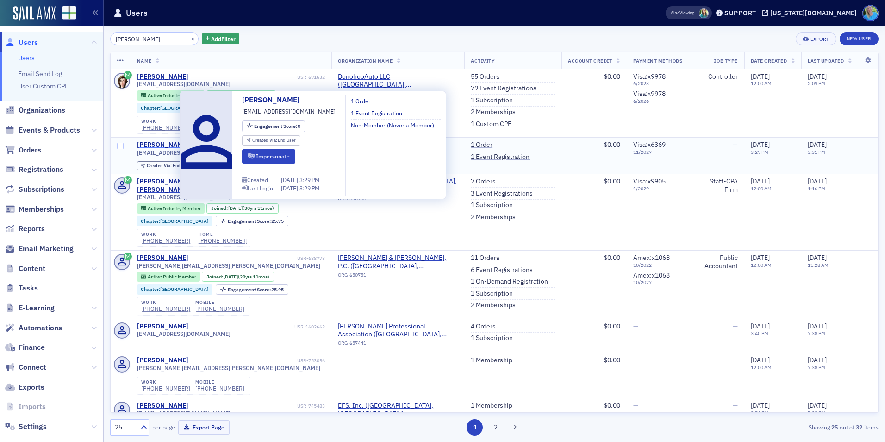
click at [162, 142] on div "[PERSON_NAME]" at bounding box center [162, 145] width 51 height 8
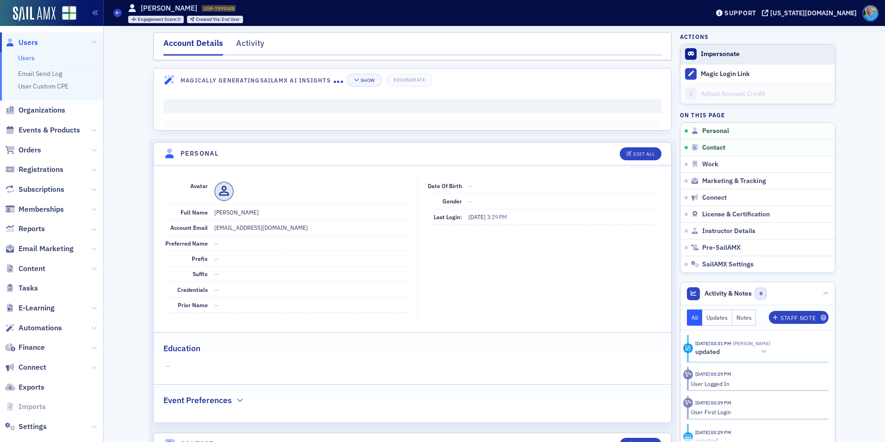
click at [744, 53] on form "Impersonate" at bounding box center [766, 54] width 130 height 8
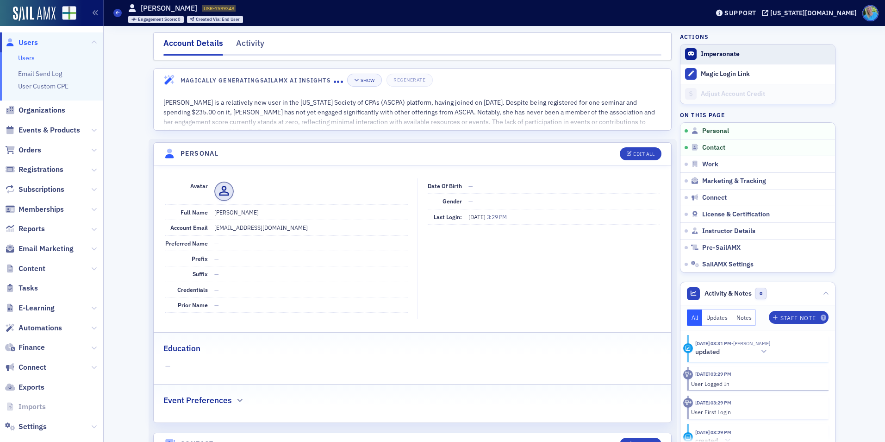
click at [714, 56] on button "Impersonate" at bounding box center [720, 54] width 39 height 8
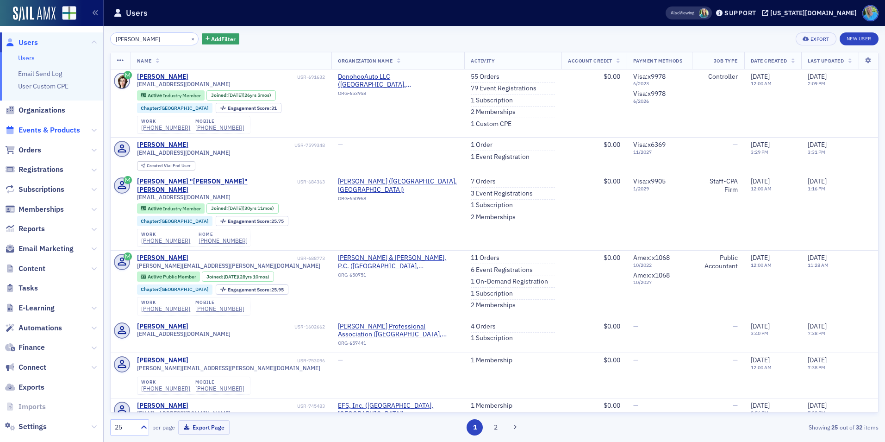
click at [56, 129] on span "Events & Products" at bounding box center [50, 130] width 62 height 10
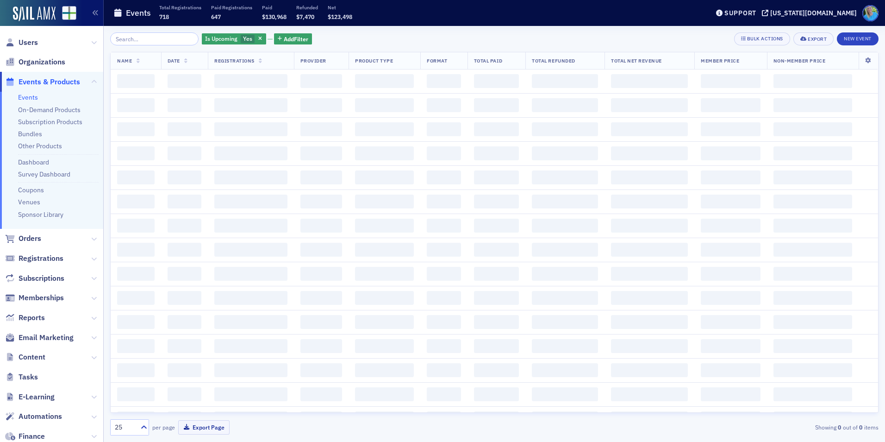
click at [182, 37] on input "search" at bounding box center [154, 38] width 88 height 13
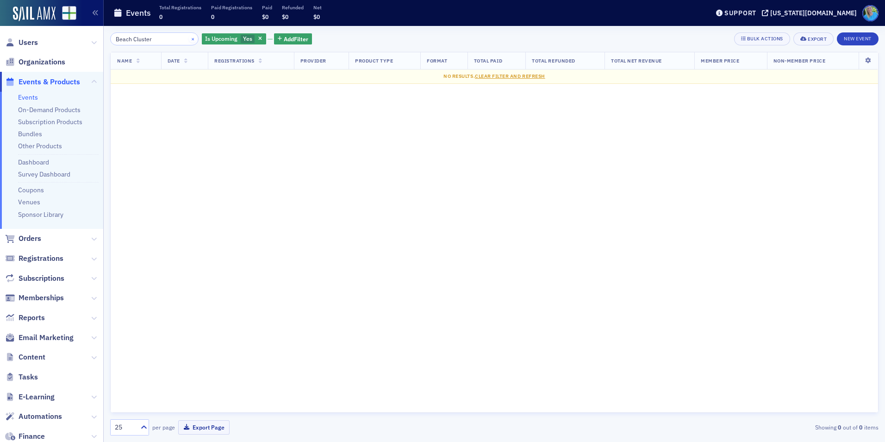
type input "Beach Cluster"
click at [189, 37] on button "×" at bounding box center [193, 38] width 8 height 8
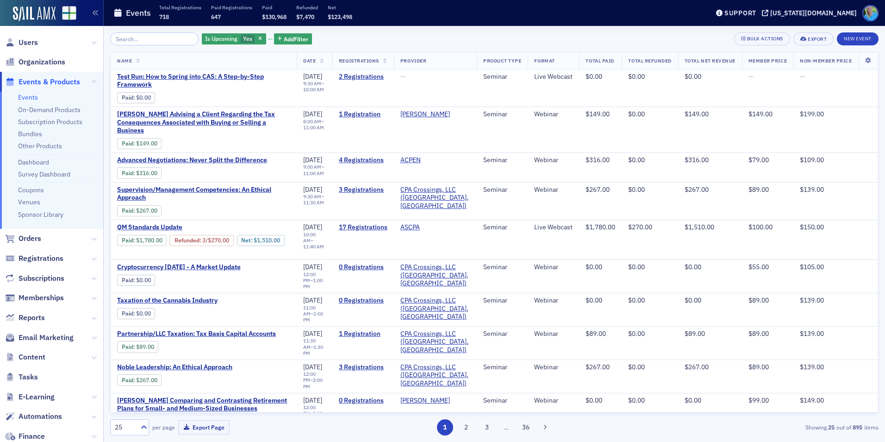
click at [24, 99] on link "Events" at bounding box center [28, 97] width 20 height 8
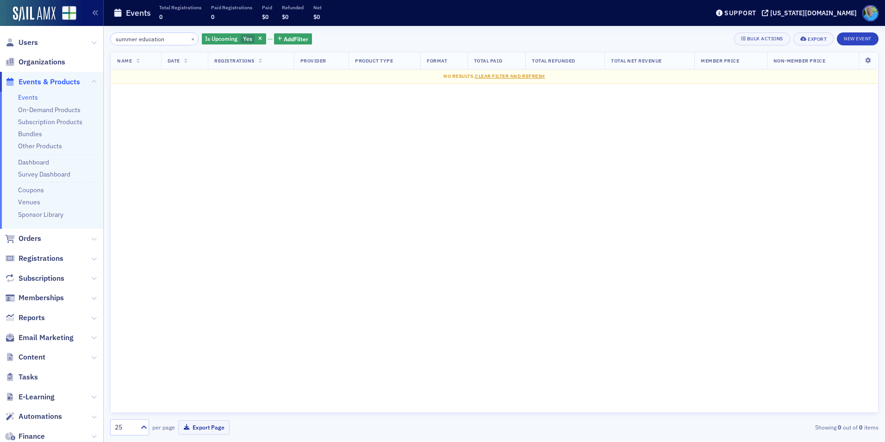
type input "summer education"
click at [258, 41] on icon "button" at bounding box center [260, 39] width 4 height 5
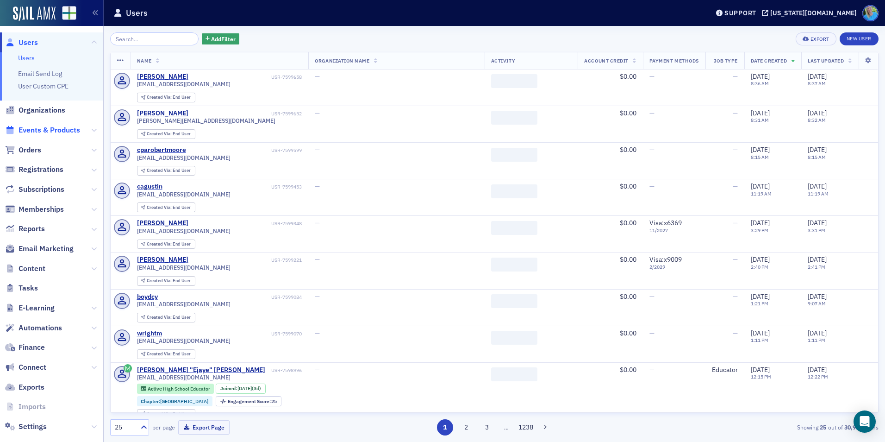
click at [49, 128] on span "Events & Products" at bounding box center [50, 130] width 62 height 10
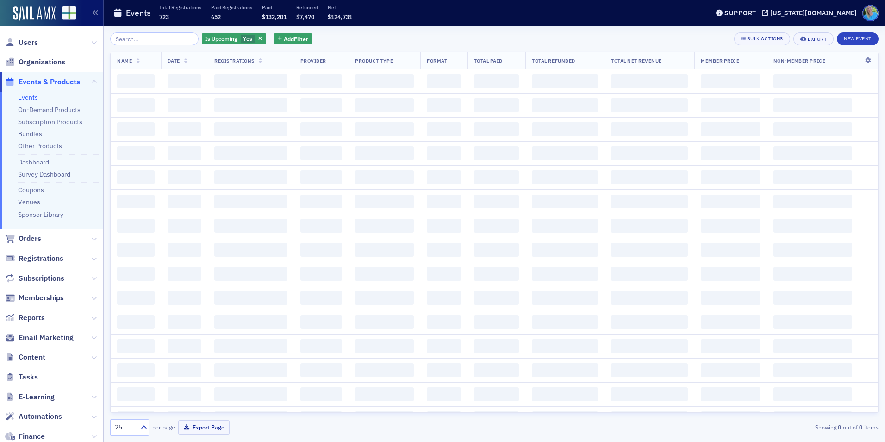
click at [131, 40] on input "search" at bounding box center [154, 38] width 88 height 13
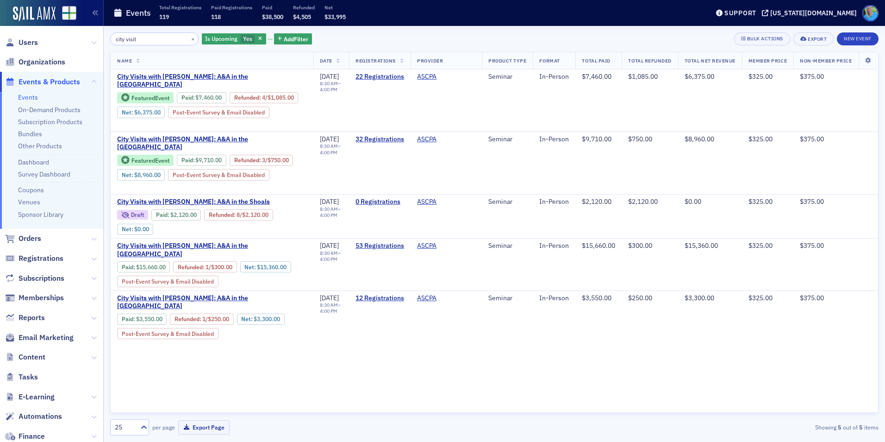
type input "city visit"
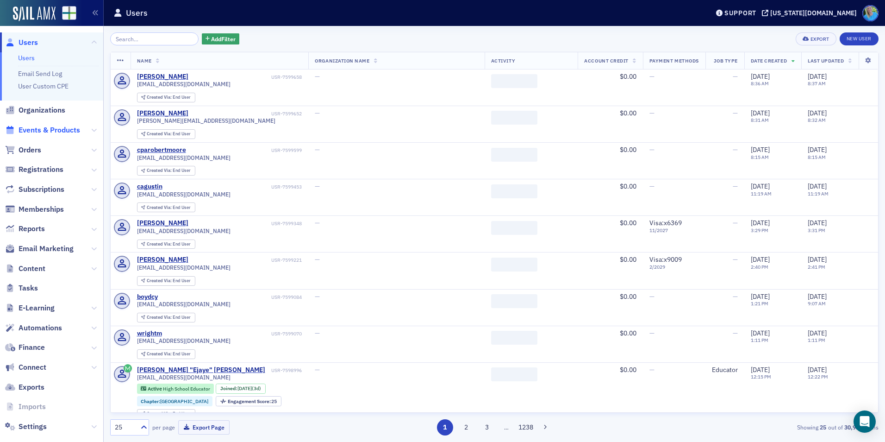
click at [52, 128] on span "Events & Products" at bounding box center [50, 130] width 62 height 10
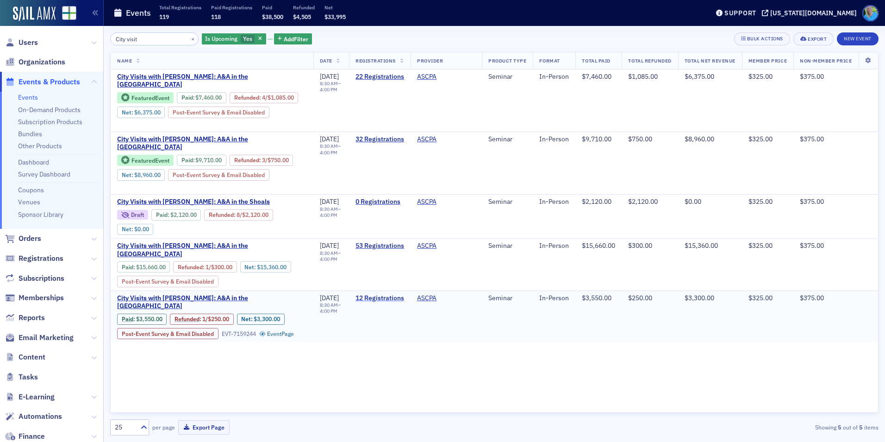
type input "City visit"
click at [369, 302] on link "12 Registrations" at bounding box center [379, 298] width 49 height 8
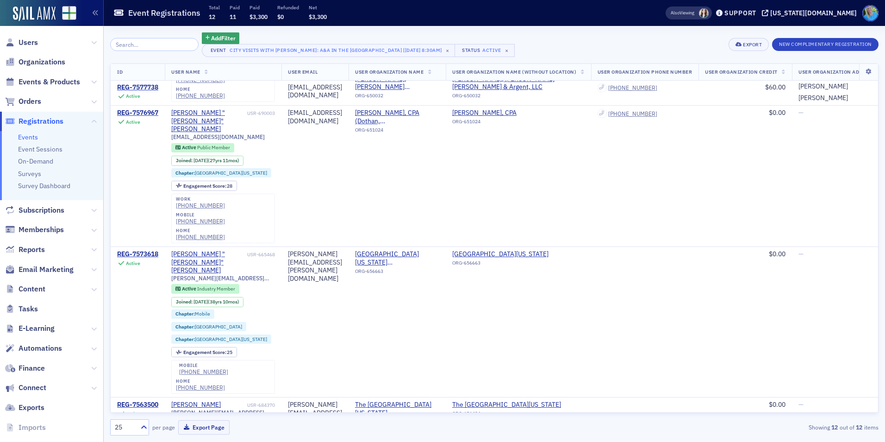
scroll to position [273, 0]
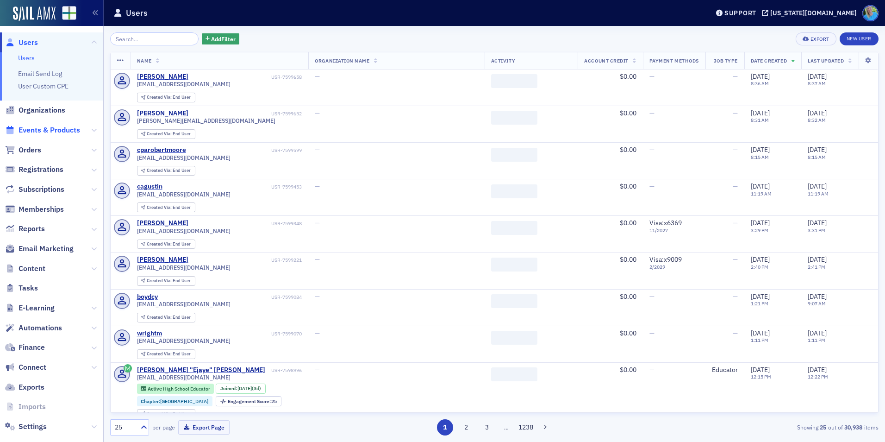
click at [56, 131] on span "Events & Products" at bounding box center [50, 130] width 62 height 10
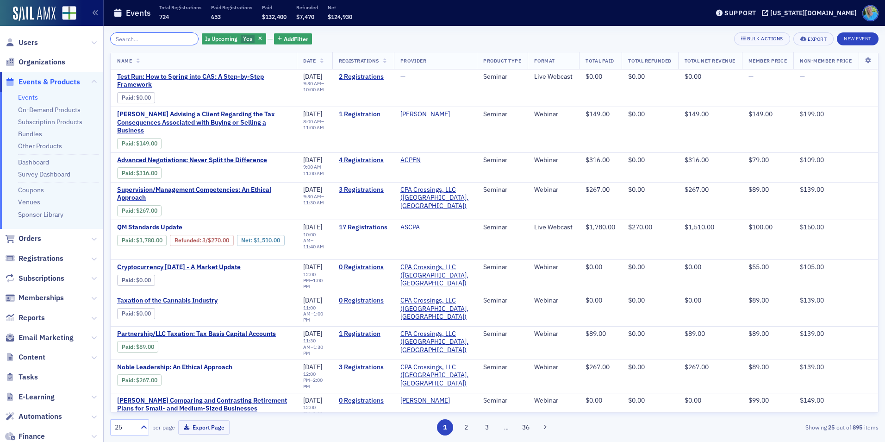
click at [129, 41] on input "search" at bounding box center [154, 38] width 88 height 13
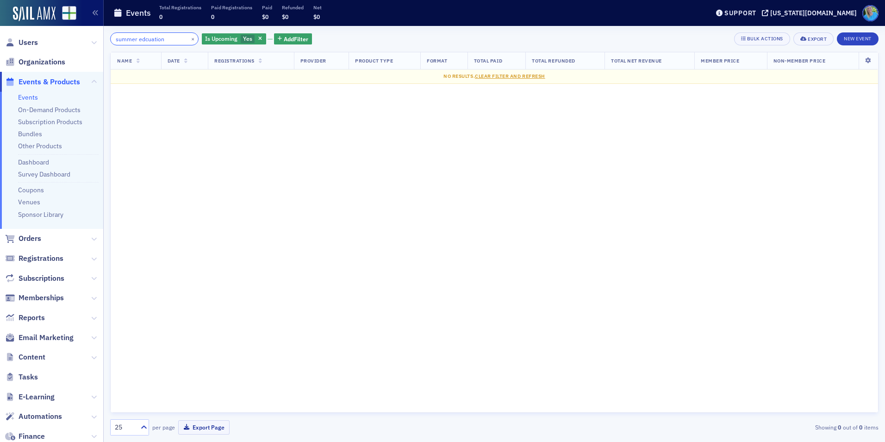
click at [161, 40] on input "summer edcuation" at bounding box center [154, 38] width 88 height 13
type input "summer edcuation"
click at [258, 37] on icon "button" at bounding box center [260, 39] width 4 height 5
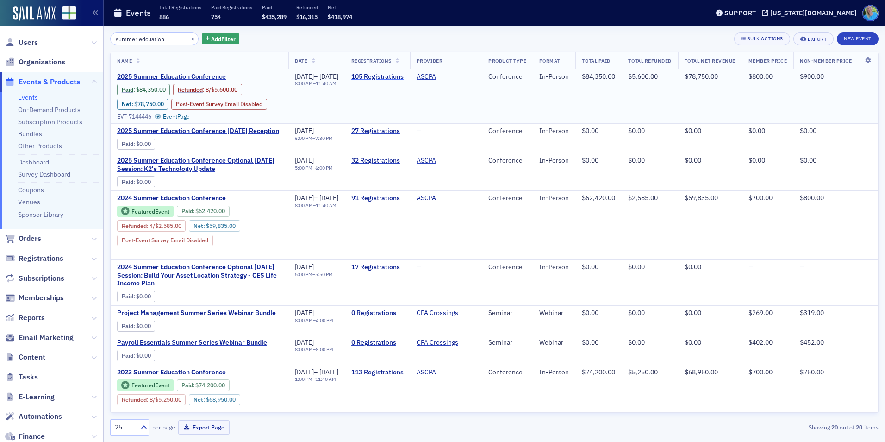
click at [388, 75] on link "105 Registrations" at bounding box center [377, 77] width 52 height 8
click at [395, 75] on link "105 Registrations" at bounding box center [377, 77] width 52 height 8
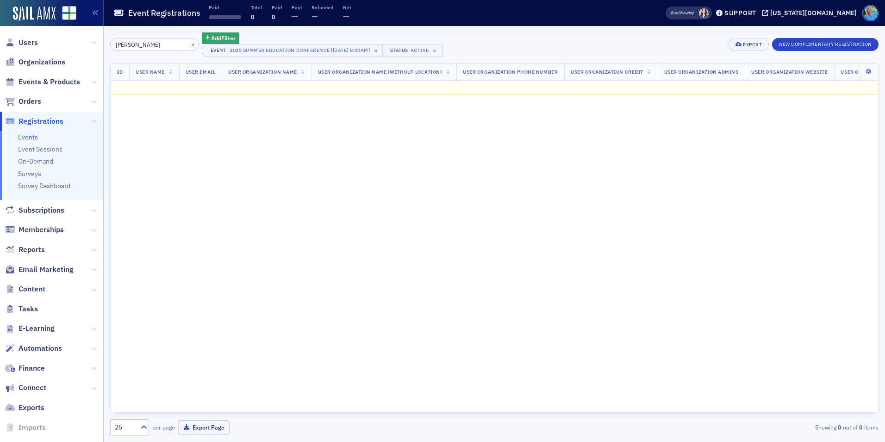
type input "lisa"
click at [189, 43] on button "×" at bounding box center [193, 44] width 8 height 8
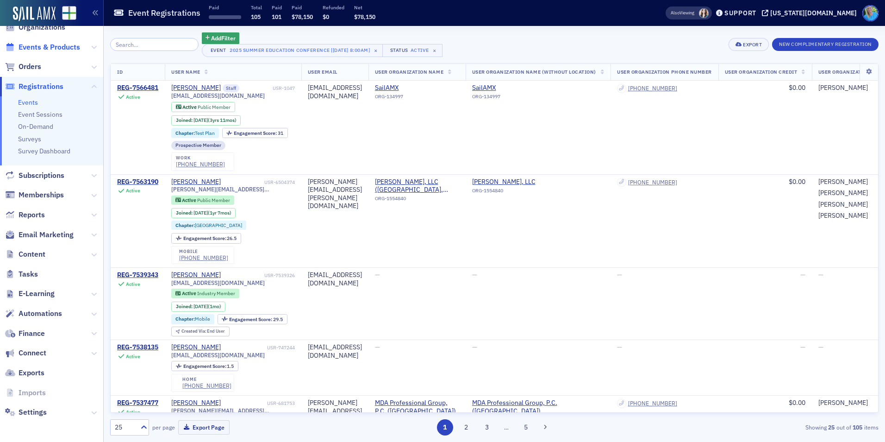
click at [54, 50] on span "Events & Products" at bounding box center [50, 47] width 62 height 10
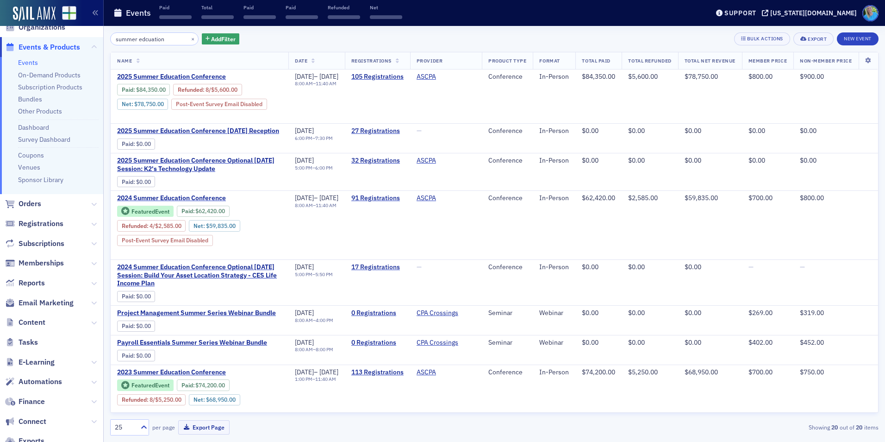
drag, startPoint x: 165, startPoint y: 41, endPoint x: 151, endPoint y: 38, distance: 14.2
click at [151, 38] on input "summer edcuation" at bounding box center [154, 38] width 88 height 13
click at [396, 128] on link "27 Registrations" at bounding box center [377, 131] width 52 height 8
click at [45, 114] on link "Other Products" at bounding box center [40, 111] width 44 height 8
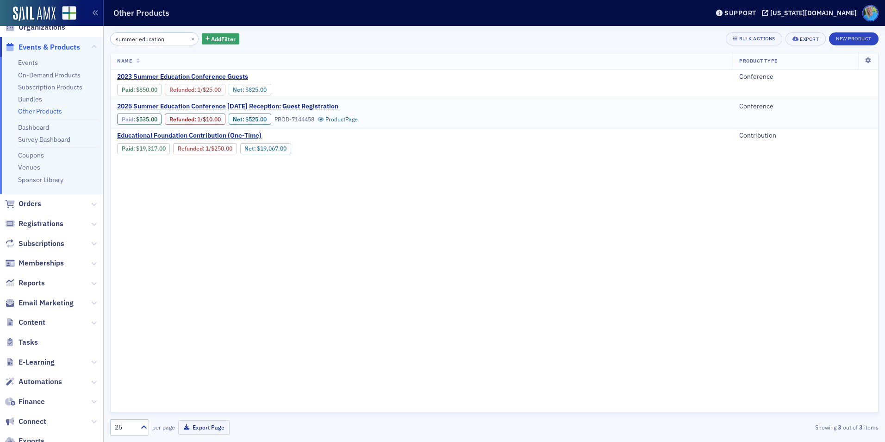
type input "summer education"
click at [128, 119] on link "Paid" at bounding box center [128, 119] width 12 height 7
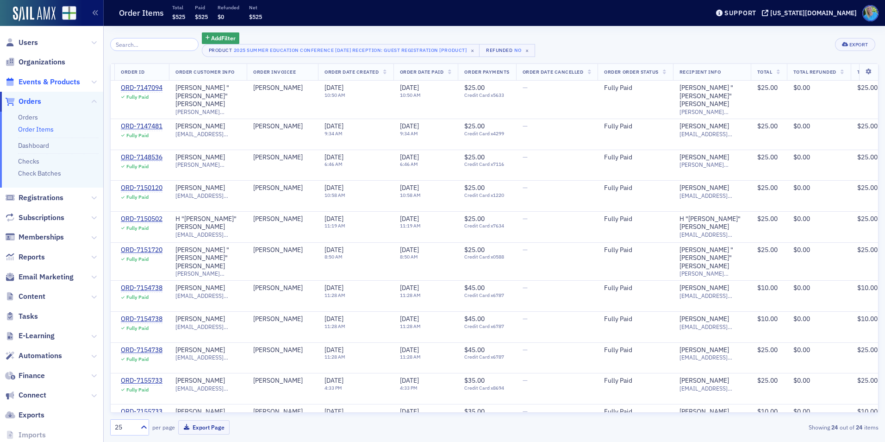
click at [46, 80] on span "Events & Products" at bounding box center [50, 82] width 62 height 10
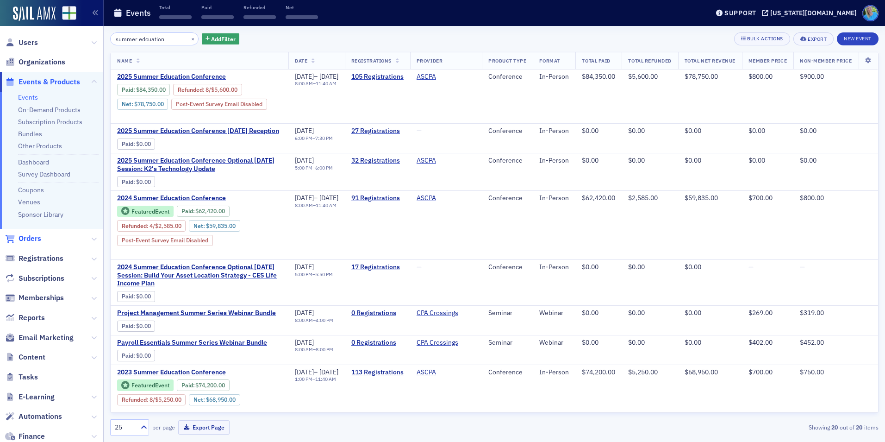
click at [39, 237] on span "Orders" at bounding box center [30, 238] width 23 height 10
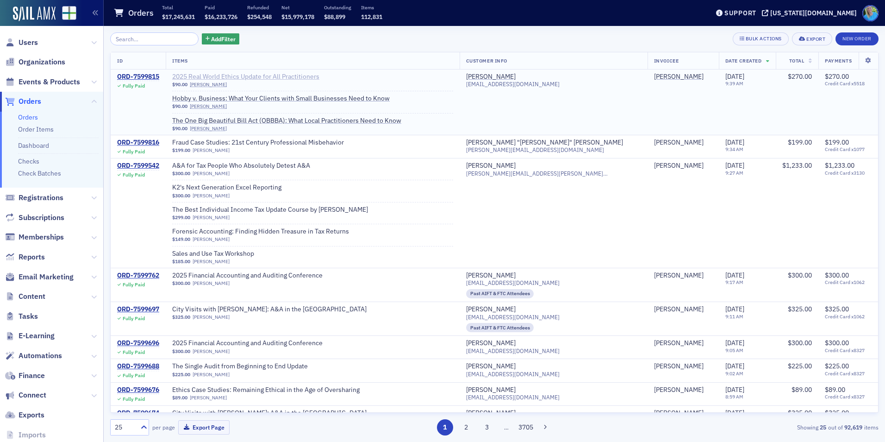
click at [239, 76] on span "2025 Real World Ethics Update for All Practitioners" at bounding box center [245, 77] width 147 height 8
click at [59, 82] on span "Events & Products" at bounding box center [50, 82] width 62 height 10
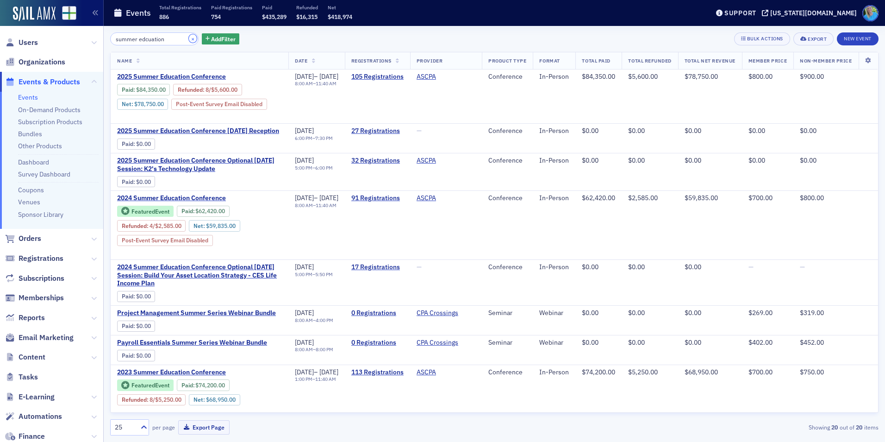
click at [189, 40] on button "×" at bounding box center [193, 38] width 8 height 8
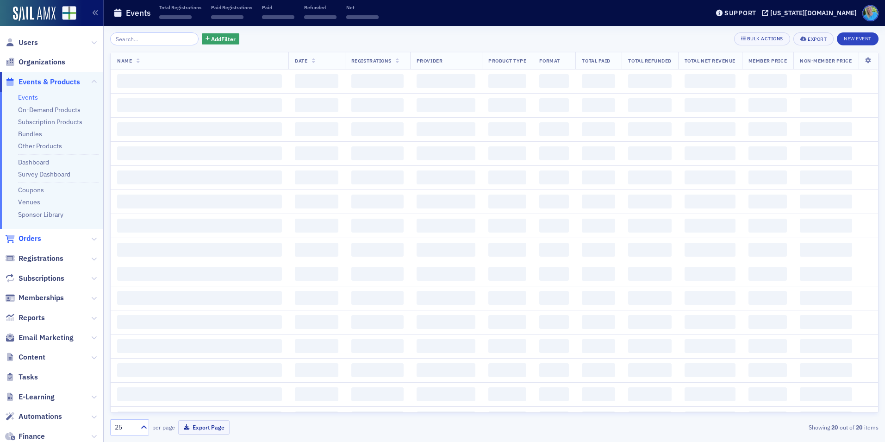
click at [28, 241] on span "Orders" at bounding box center [30, 238] width 23 height 10
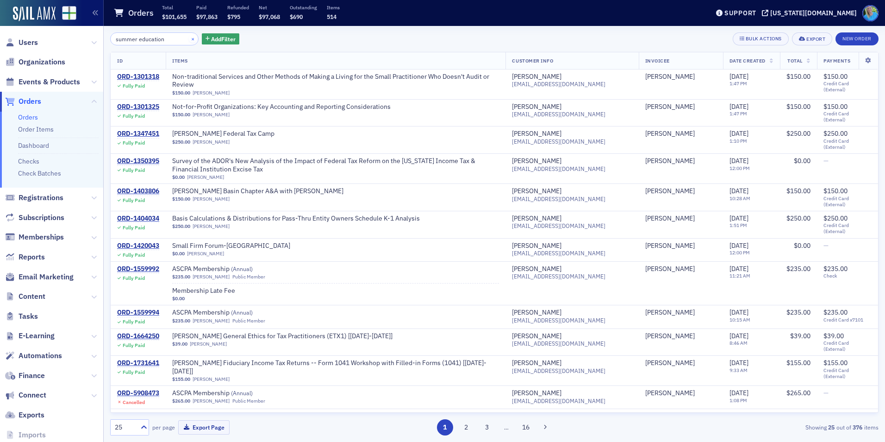
type input "summer education"
click at [189, 39] on button "×" at bounding box center [193, 38] width 8 height 8
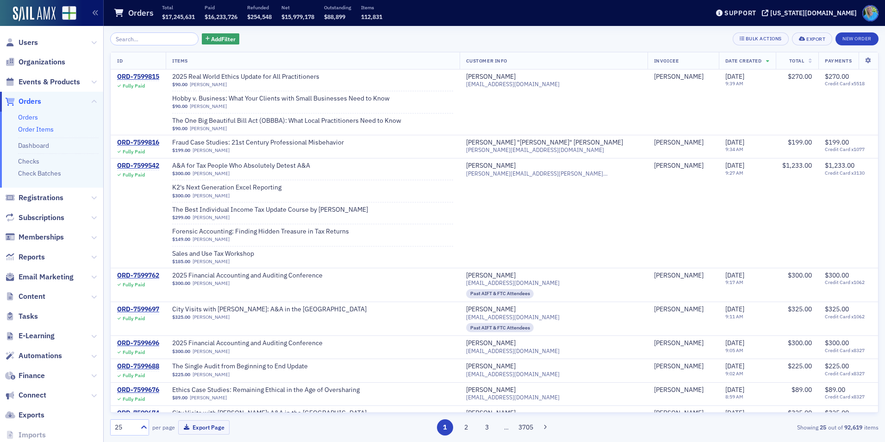
click at [44, 126] on link "Order Items" at bounding box center [36, 129] width 36 height 8
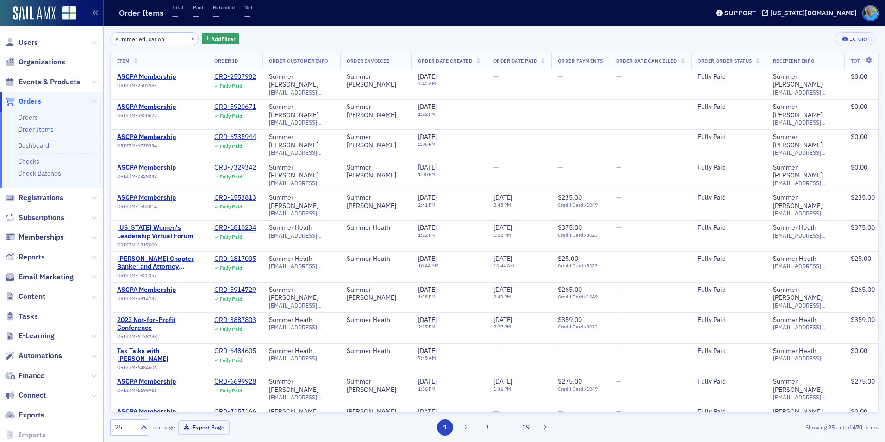
type input "summer education"
click at [189, 41] on button "×" at bounding box center [193, 38] width 8 height 8
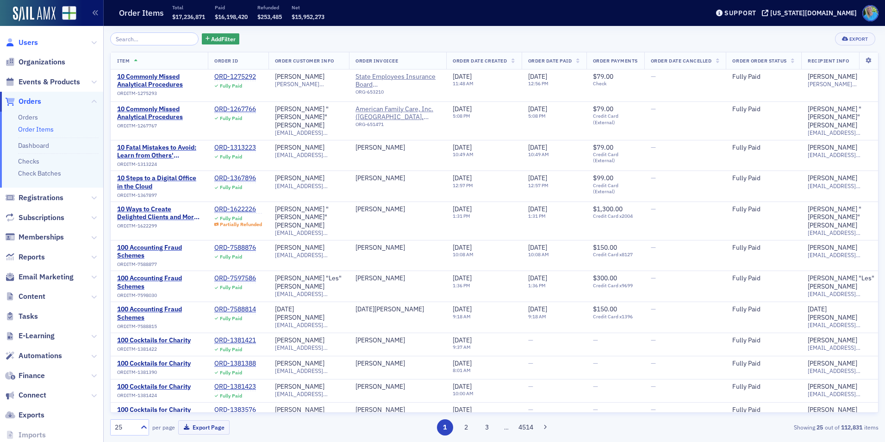
click at [25, 44] on span "Users" at bounding box center [28, 42] width 19 height 10
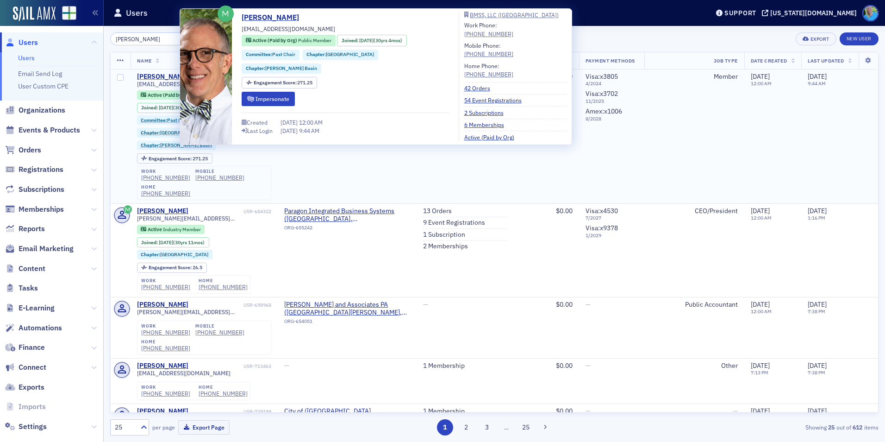
type input "michael brand"
click at [155, 75] on div "Michael Brand" at bounding box center [162, 77] width 51 height 8
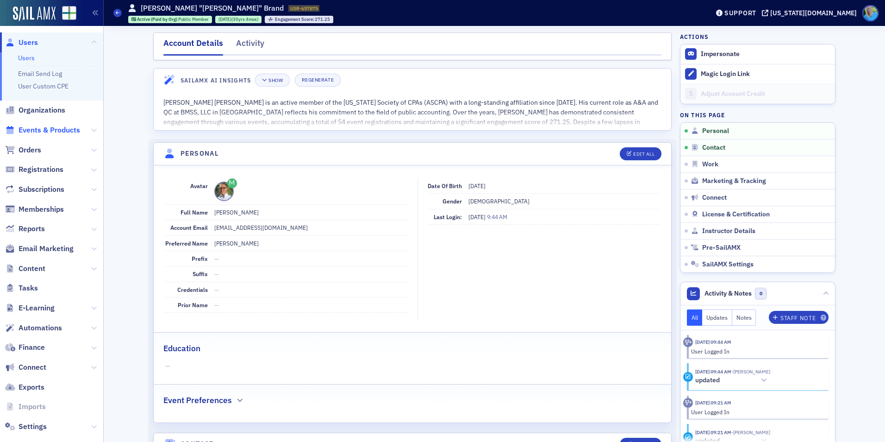
click at [38, 129] on span "Events & Products" at bounding box center [50, 130] width 62 height 10
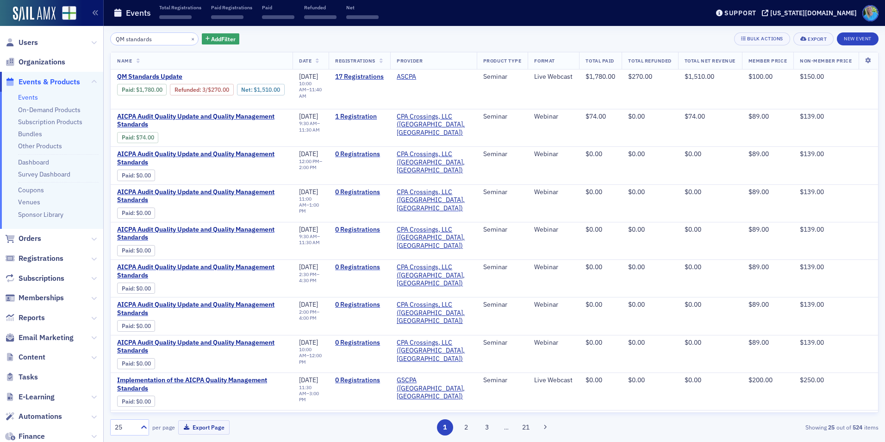
type input "QM standards"
click at [160, 76] on span "QM Standards Update" at bounding box center [195, 77] width 156 height 8
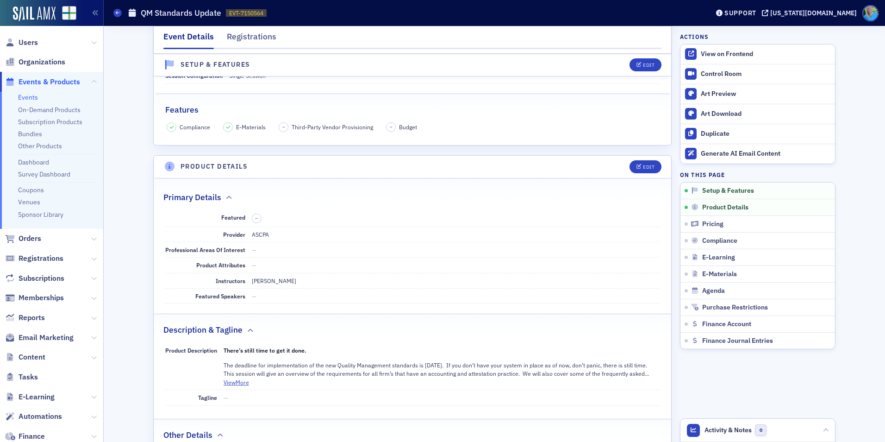
scroll to position [139, 0]
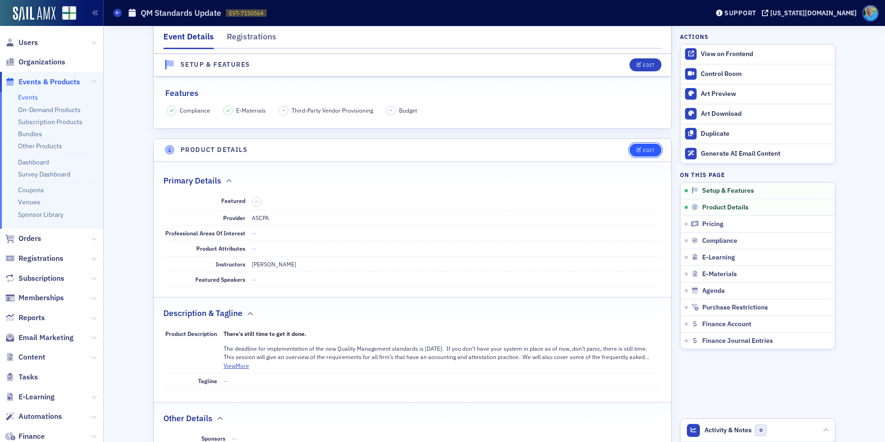
click at [632, 153] on button "Edit" at bounding box center [645, 149] width 32 height 13
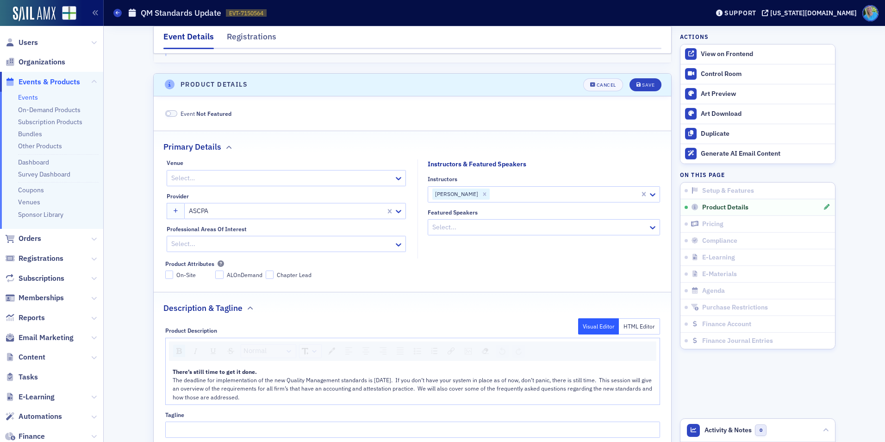
scroll to position [224, 0]
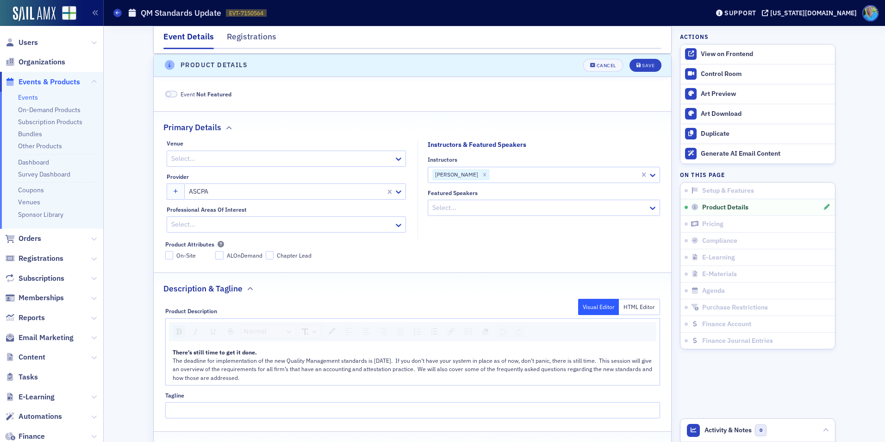
click at [481, 173] on icon "Remove Mike Brand" at bounding box center [484, 174] width 6 height 6
click at [465, 174] on div at bounding box center [539, 175] width 216 height 12
type input "michael brand"
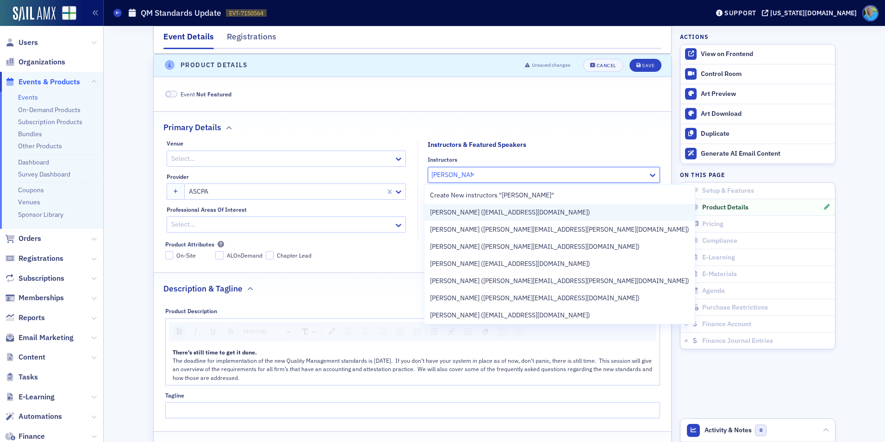
click at [482, 211] on span "[PERSON_NAME] ([EMAIL_ADDRESS][DOMAIN_NAME])" at bounding box center [510, 212] width 160 height 10
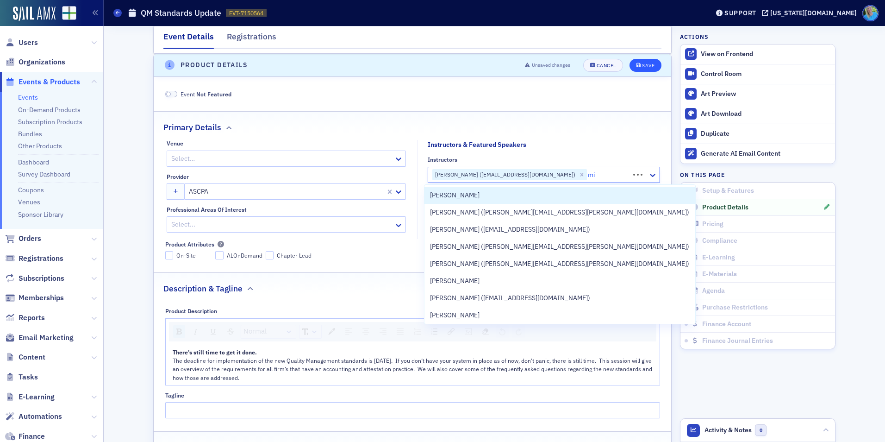
type input "m"
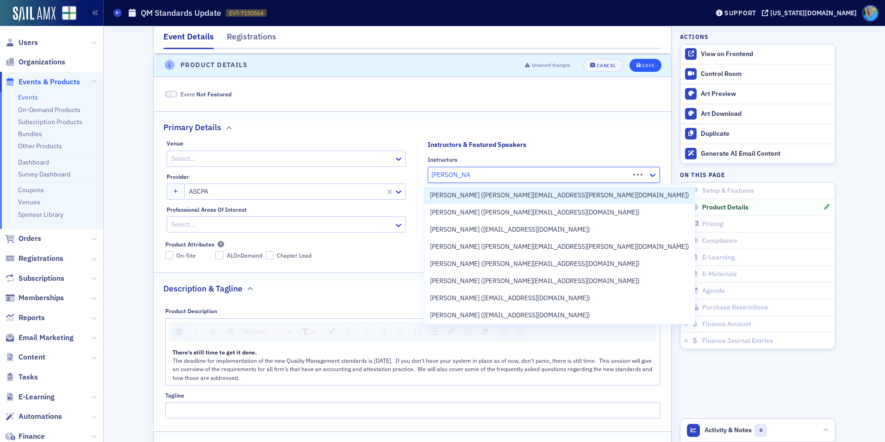
type input "michael brand"
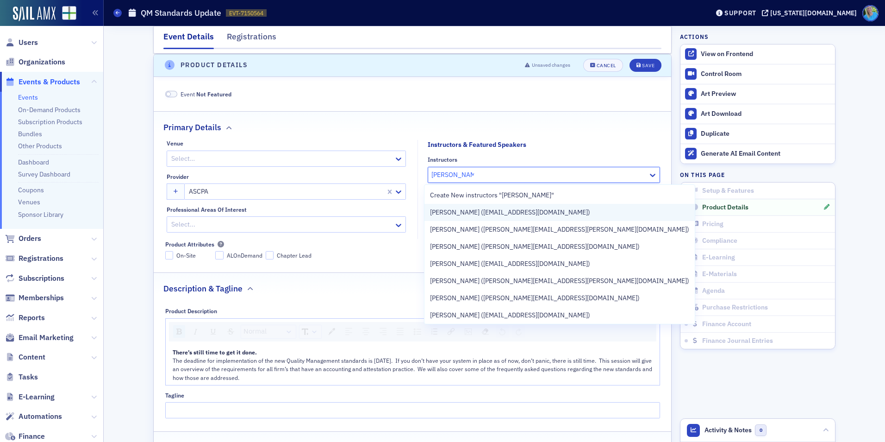
click at [451, 212] on span "[PERSON_NAME] ([EMAIL_ADDRESS][DOMAIN_NAME])" at bounding box center [510, 212] width 160 height 10
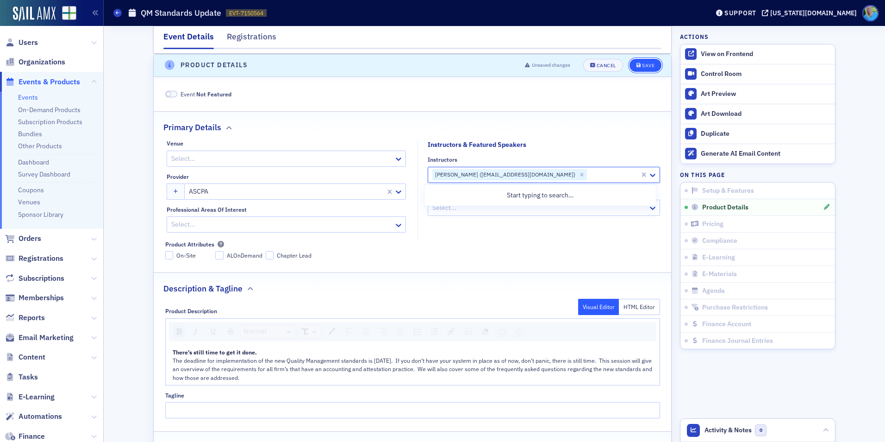
click at [642, 65] on div "Save" at bounding box center [648, 65] width 12 height 5
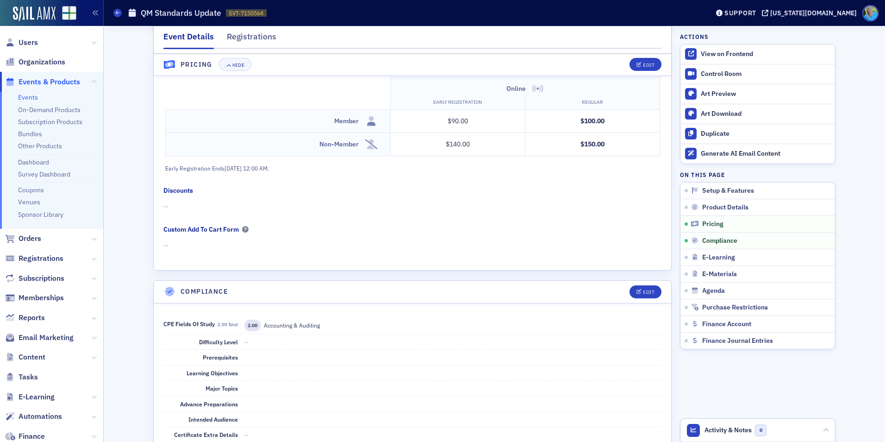
scroll to position [872, 0]
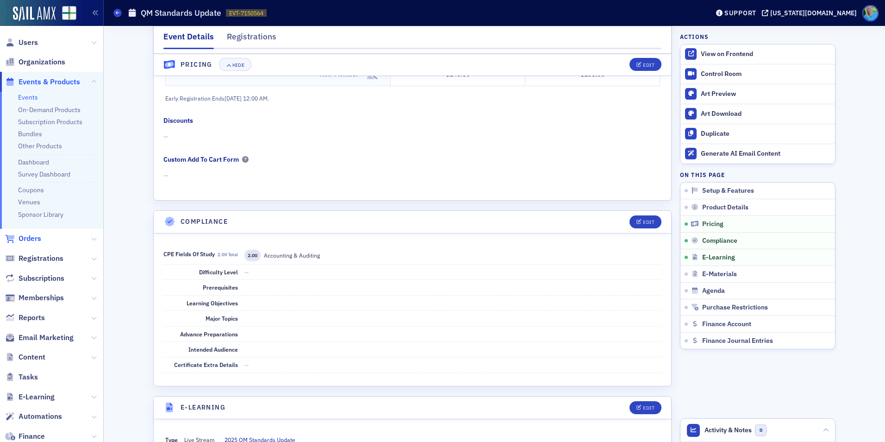
click at [33, 239] on span "Orders" at bounding box center [30, 238] width 23 height 10
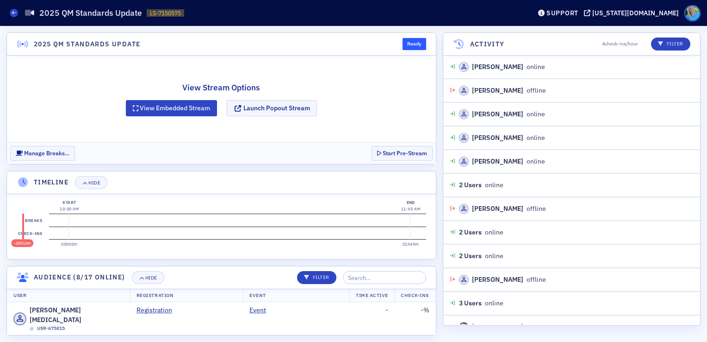
scroll to position [11, 0]
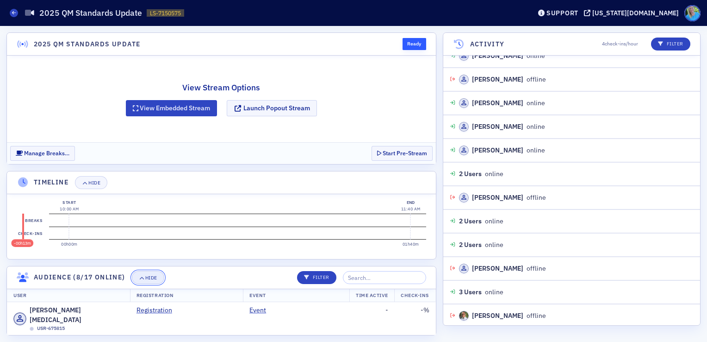
click at [147, 280] on button "Hide" at bounding box center [148, 277] width 32 height 13
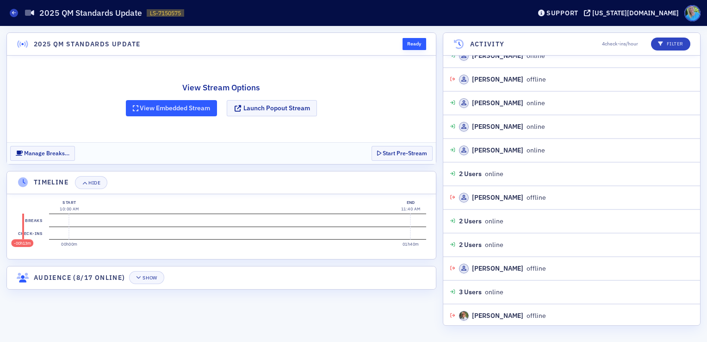
click at [150, 112] on button "View Embedded Stream" at bounding box center [172, 108] width 92 height 16
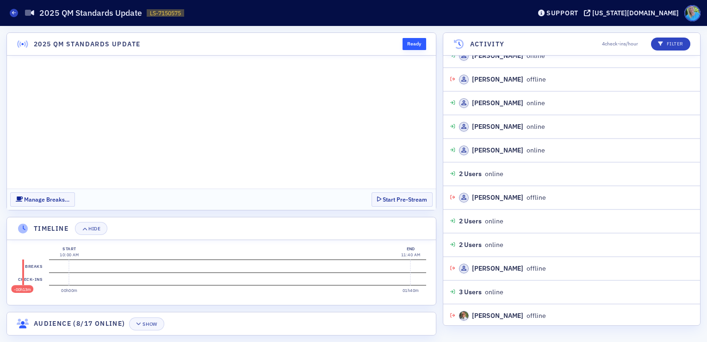
scroll to position [0, 0]
drag, startPoint x: 87, startPoint y: 174, endPoint x: 93, endPoint y: 229, distance: 55.4
click at [93, 229] on div "Hide" at bounding box center [94, 228] width 12 height 5
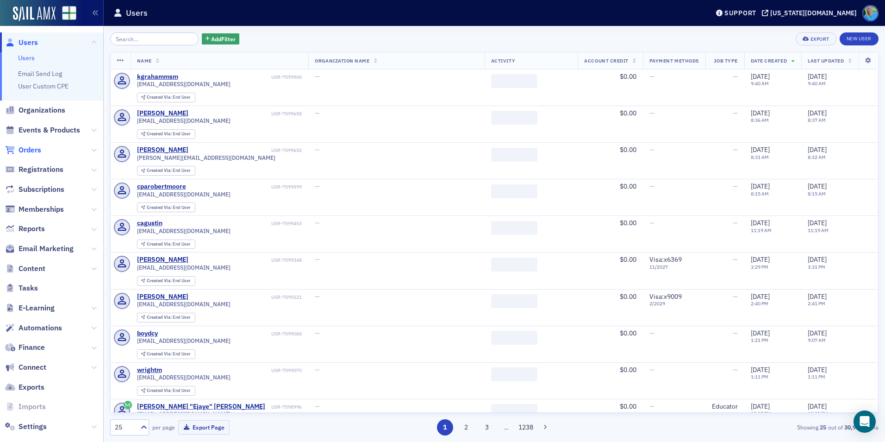
click at [35, 151] on span "Orders" at bounding box center [30, 150] width 23 height 10
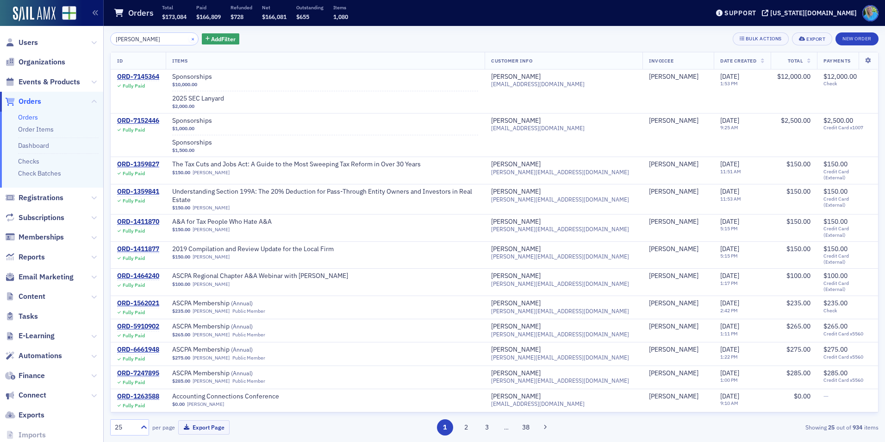
type input "val steed"
click at [189, 40] on button "×" at bounding box center [193, 38] width 8 height 8
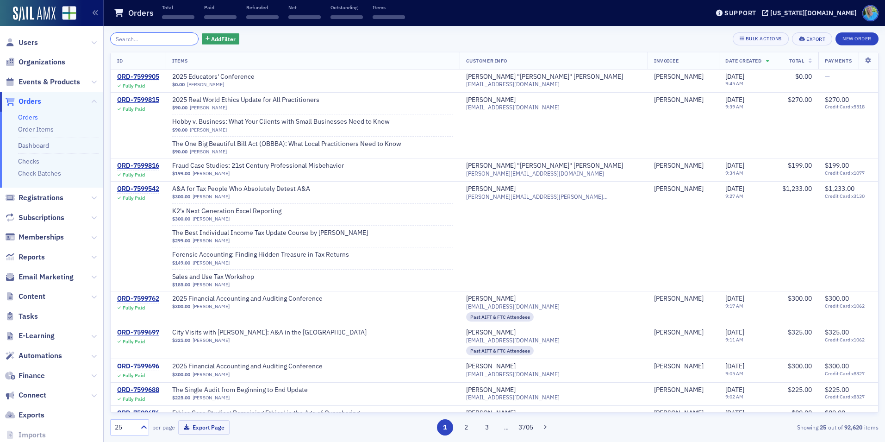
click at [180, 38] on input "search" at bounding box center [154, 38] width 88 height 13
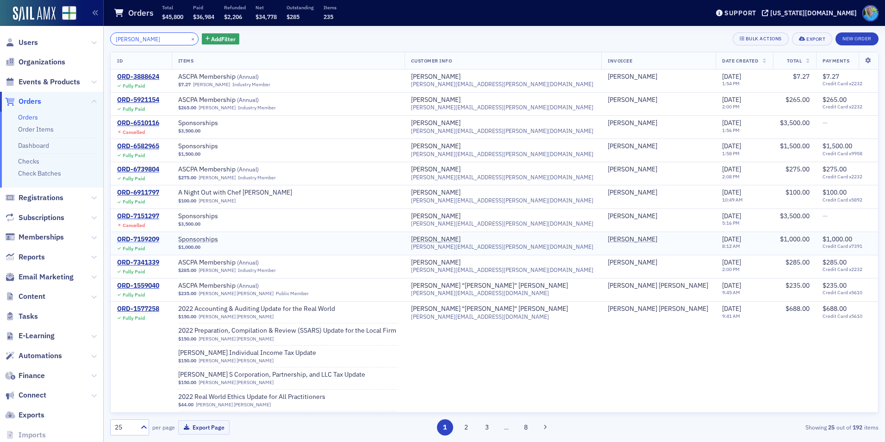
type input "neil eggers"
click at [148, 241] on div "ORD-7159209" at bounding box center [138, 239] width 42 height 8
click at [189, 40] on button "×" at bounding box center [193, 38] width 8 height 8
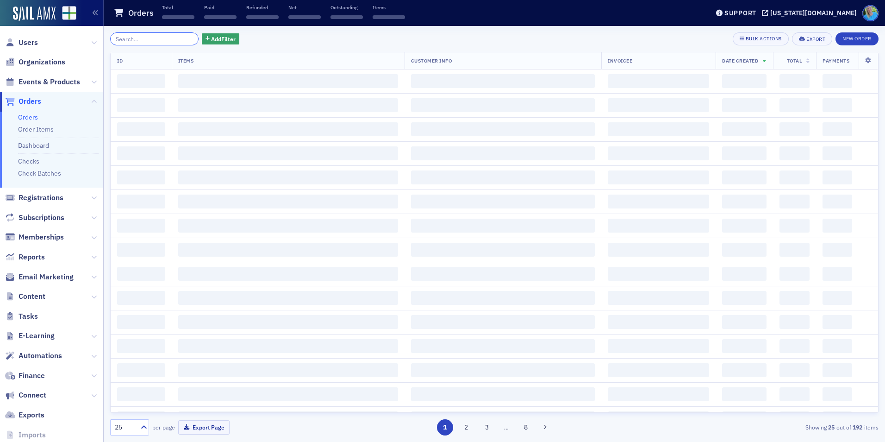
click at [174, 37] on input "search" at bounding box center [154, 38] width 88 height 13
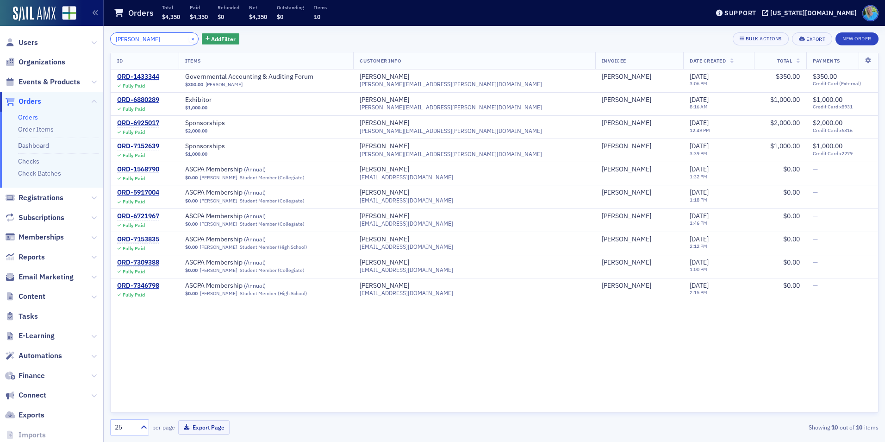
type input "luis galvez"
click at [189, 39] on button "×" at bounding box center [193, 38] width 8 height 8
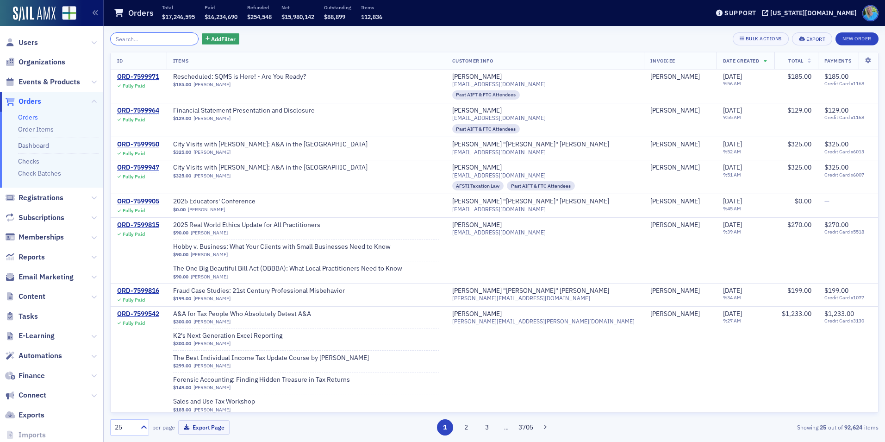
click at [160, 38] on input "search" at bounding box center [154, 38] width 88 height 13
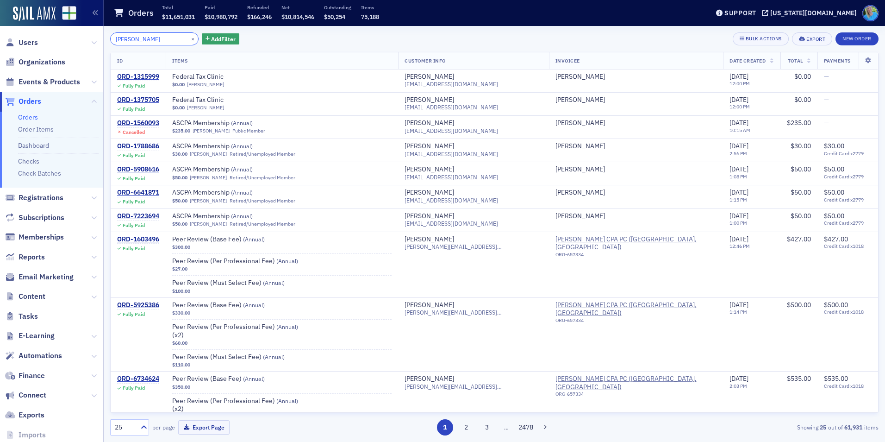
click at [124, 38] on input "louis g" at bounding box center [154, 38] width 88 height 13
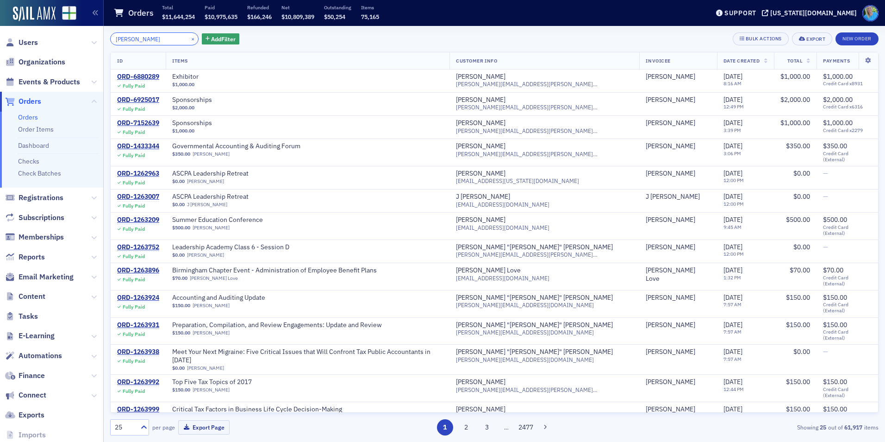
type input "luis g"
click at [189, 37] on button "×" at bounding box center [193, 38] width 8 height 8
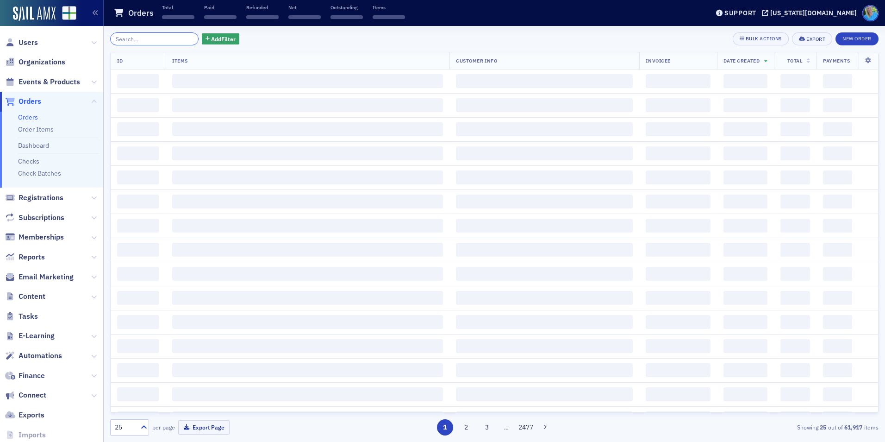
click at [180, 39] on input "search" at bounding box center [154, 38] width 88 height 13
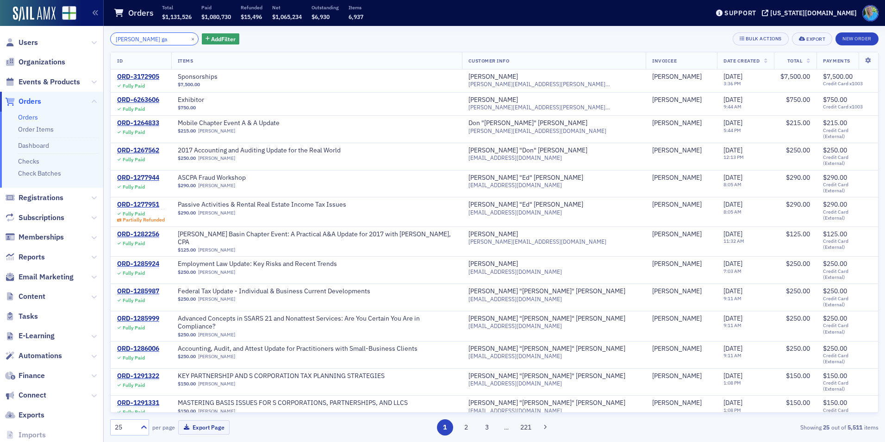
type input "patty ga"
click at [189, 38] on button "×" at bounding box center [193, 38] width 8 height 8
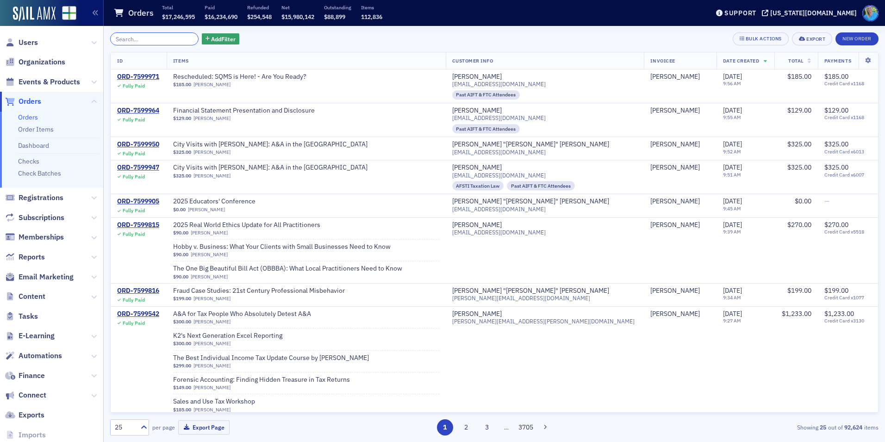
click at [182, 39] on input "search" at bounding box center [154, 38] width 88 height 13
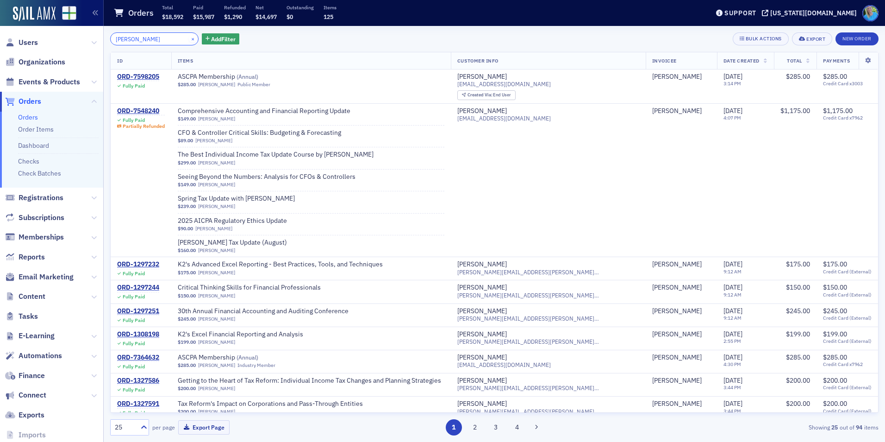
type input "caroline bardo"
drag, startPoint x: 181, startPoint y: 39, endPoint x: 139, endPoint y: 23, distance: 45.6
click at [189, 38] on button "×" at bounding box center [193, 38] width 8 height 8
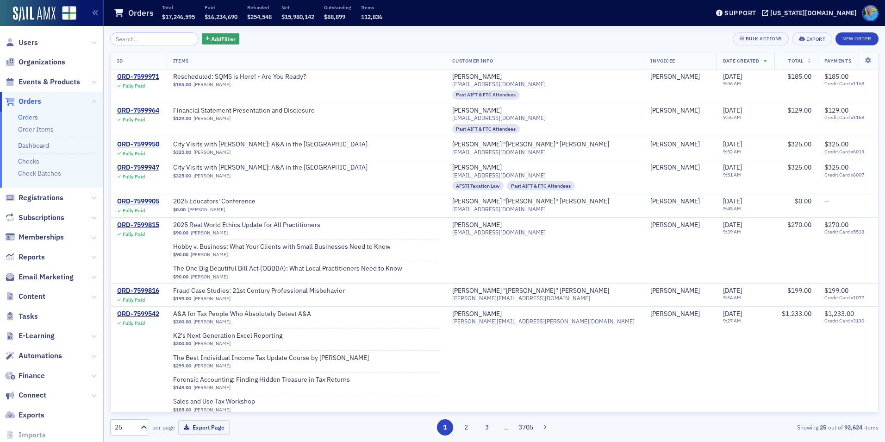
drag, startPoint x: 161, startPoint y: 31, endPoint x: 157, endPoint y: 45, distance: 14.3
click at [160, 32] on div "Add Filter Bulk Actions Export New Order ID Items Customer Info Invoicee Date C…" at bounding box center [494, 234] width 768 height 416
click at [156, 49] on div "Add Filter Bulk Actions Export New Order ID Items Customer Info Invoicee Date C…" at bounding box center [494, 233] width 768 height 403
click at [155, 41] on input "search" at bounding box center [154, 38] width 88 height 13
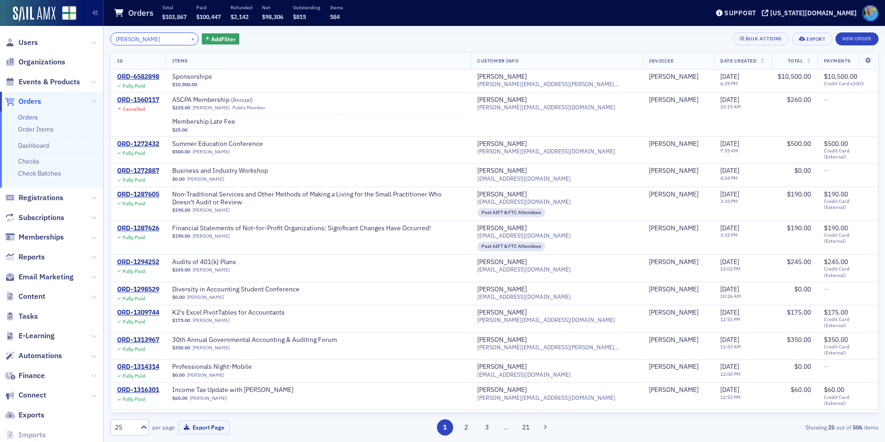
type input "amy massaro"
click at [189, 41] on button "×" at bounding box center [193, 38] width 8 height 8
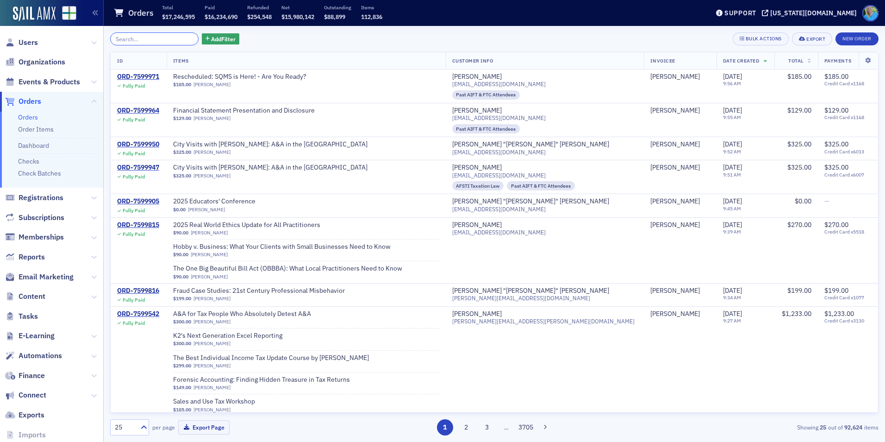
drag, startPoint x: 115, startPoint y: 39, endPoint x: 127, endPoint y: 39, distance: 11.6
click at [116, 39] on input "search" at bounding box center [154, 38] width 88 height 13
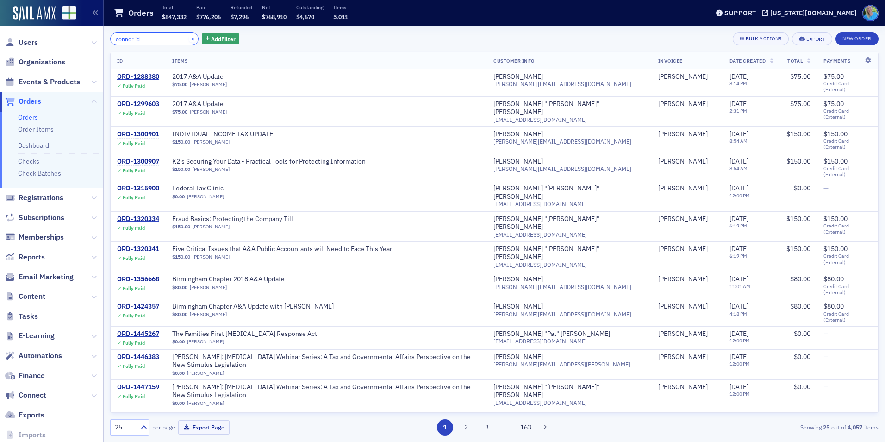
type input "connor id"
click at [189, 38] on button "×" at bounding box center [193, 38] width 8 height 8
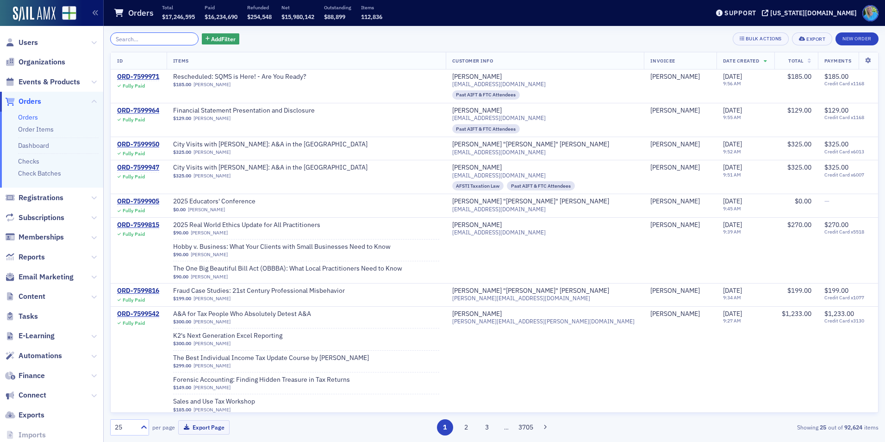
click at [156, 38] on input "search" at bounding box center [154, 38] width 88 height 13
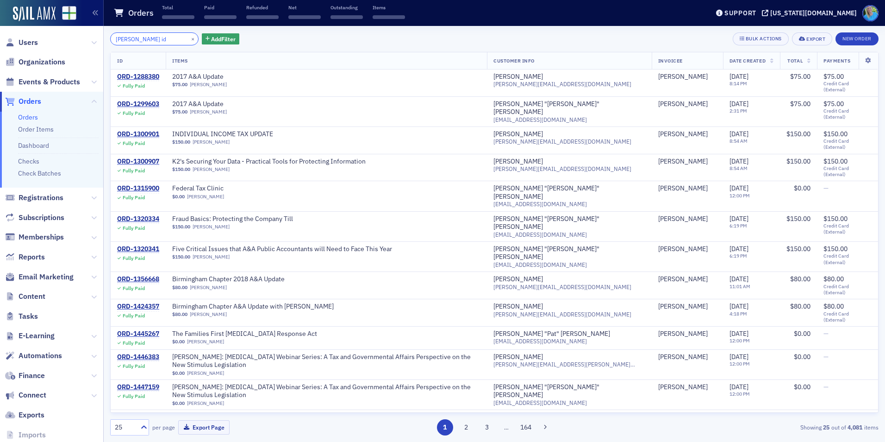
type input "conner id"
click at [189, 40] on button "×" at bounding box center [193, 38] width 8 height 8
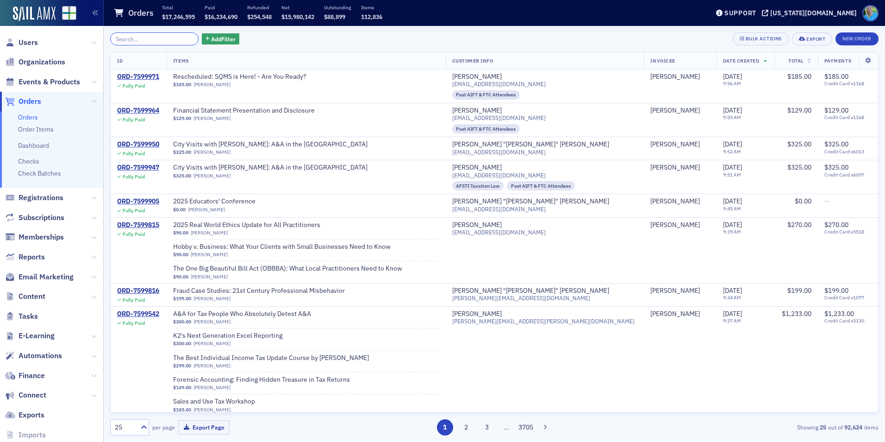
click at [168, 33] on input "search" at bounding box center [154, 38] width 88 height 13
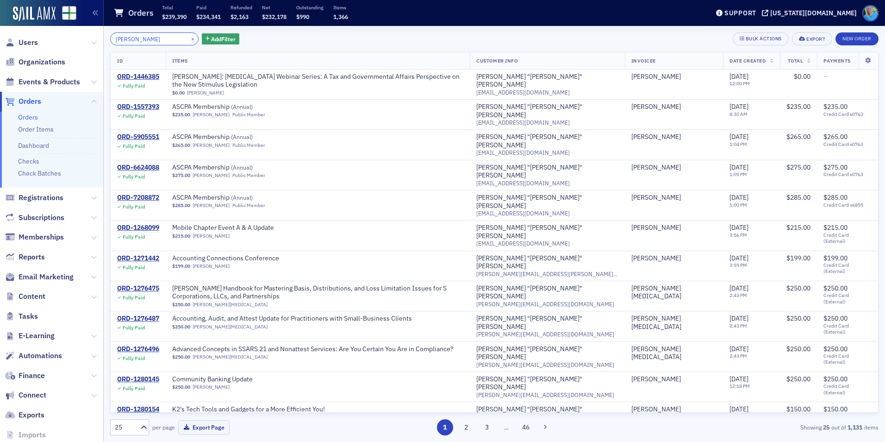
type input "mike hepburn"
drag, startPoint x: 182, startPoint y: 37, endPoint x: 167, endPoint y: 27, distance: 18.1
click at [189, 37] on button "×" at bounding box center [193, 38] width 8 height 8
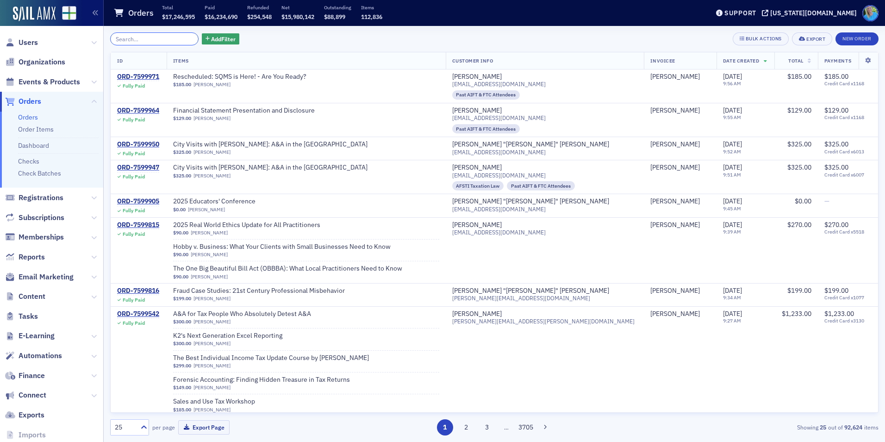
click at [153, 41] on input "search" at bounding box center [154, 38] width 88 height 13
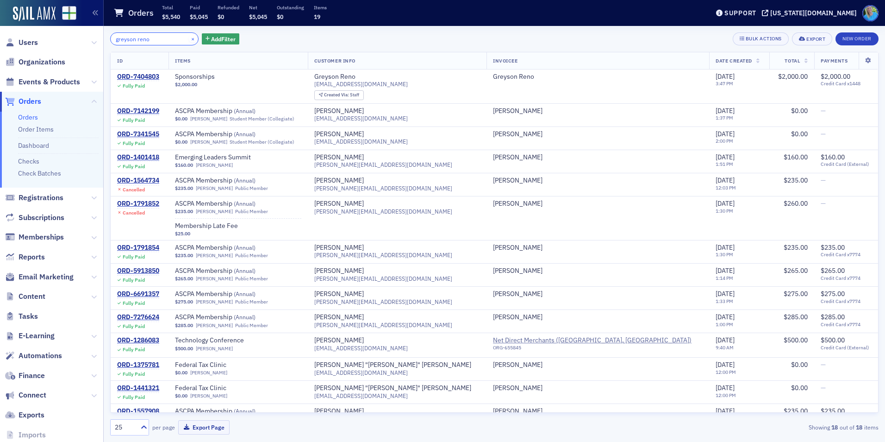
type input "greyson reno"
click at [189, 40] on button "×" at bounding box center [193, 38] width 8 height 8
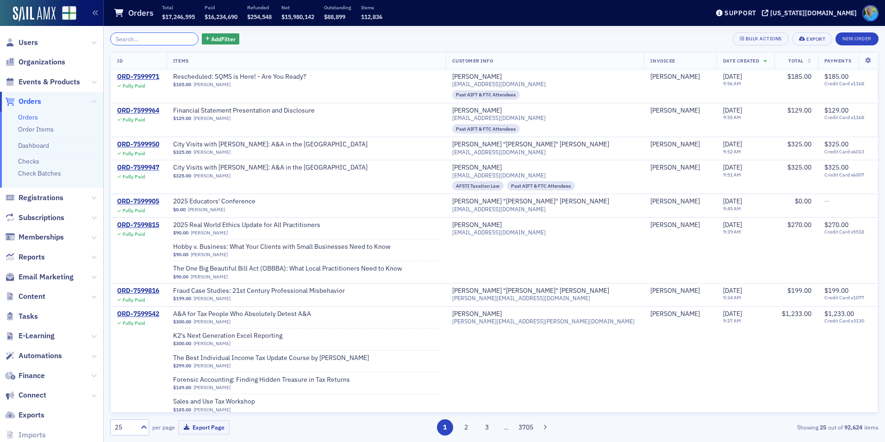
click at [138, 35] on input "search" at bounding box center [154, 38] width 88 height 13
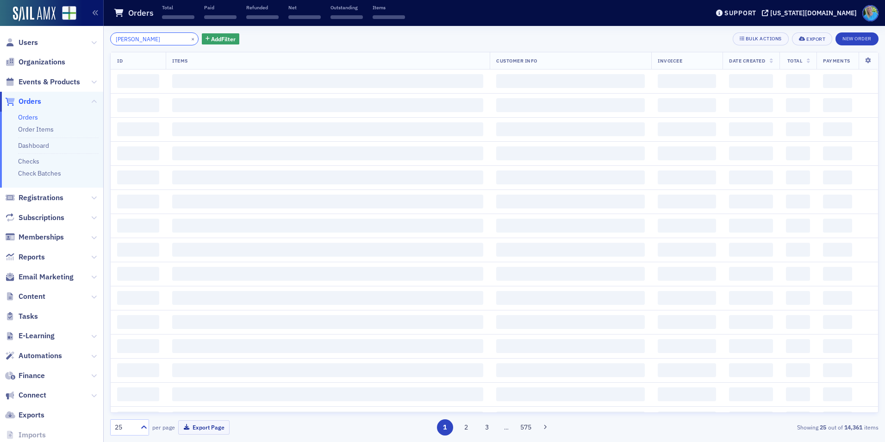
type input "tim hepburn"
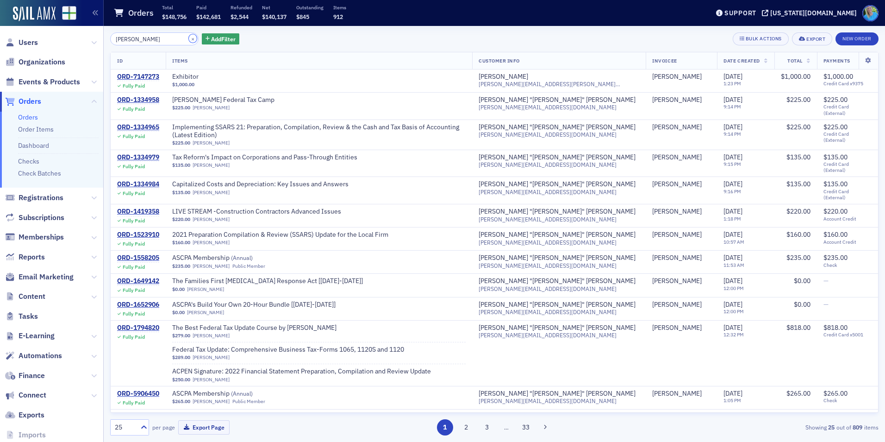
click at [189, 42] on button "×" at bounding box center [193, 38] width 8 height 8
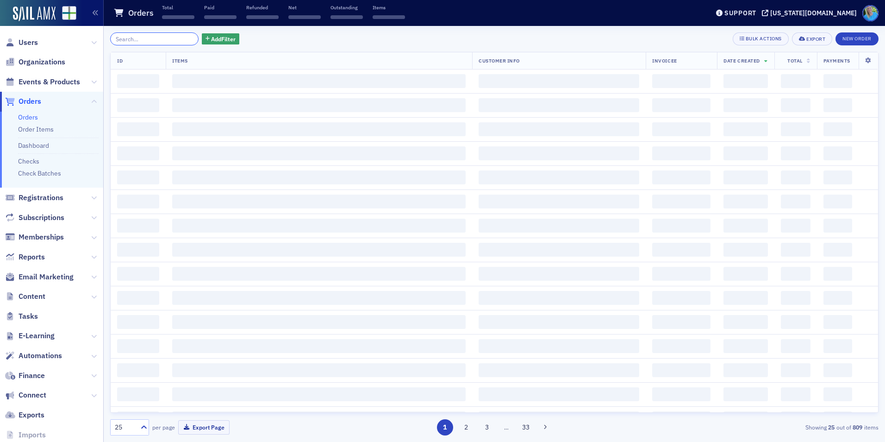
click at [172, 36] on input "search" at bounding box center [154, 38] width 88 height 13
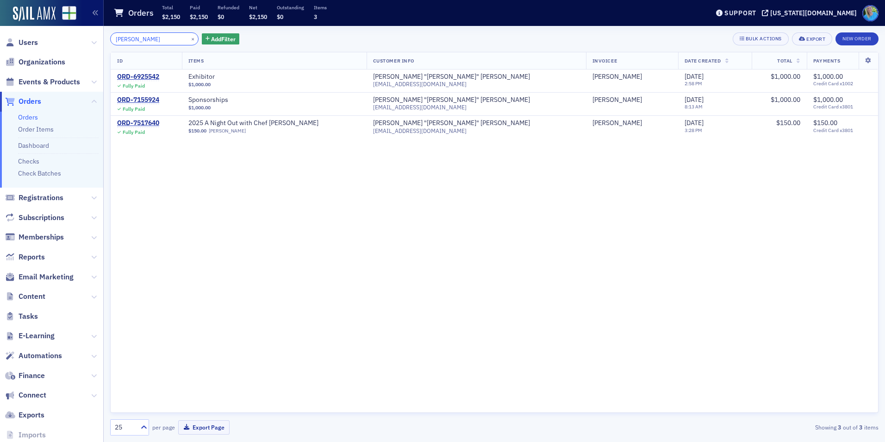
type input "armbrecht"
click at [189, 37] on button "×" at bounding box center [193, 38] width 8 height 8
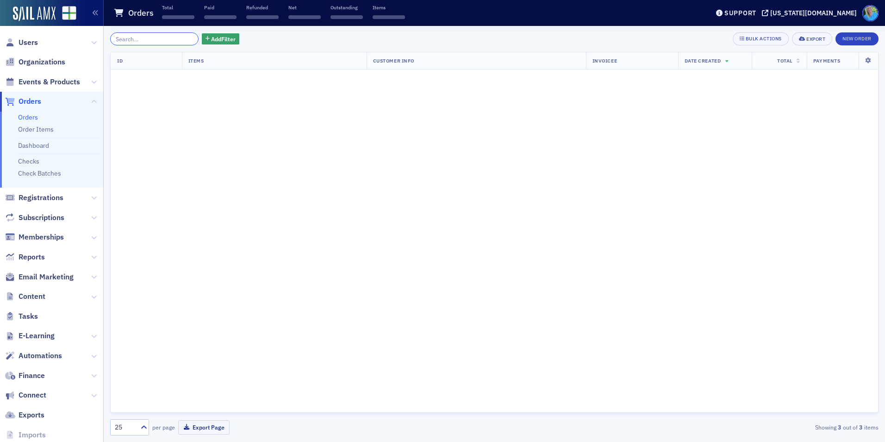
click at [180, 37] on input "search" at bounding box center [154, 38] width 88 height 13
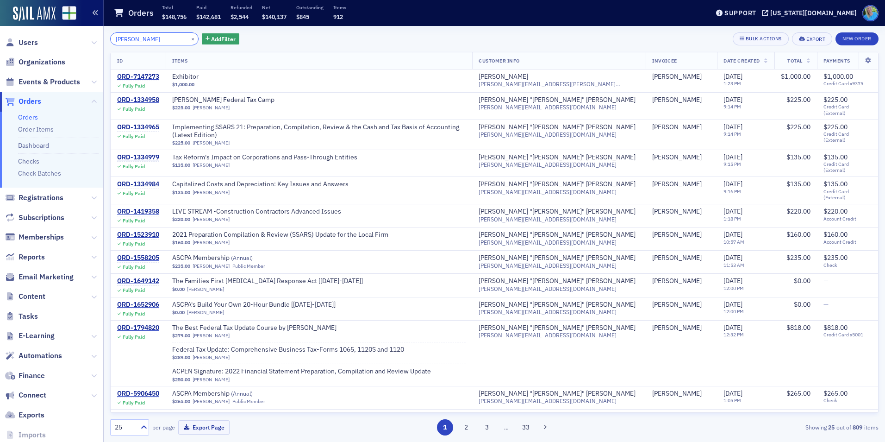
type input "tim hepburn"
click at [189, 37] on button "×" at bounding box center [193, 38] width 8 height 8
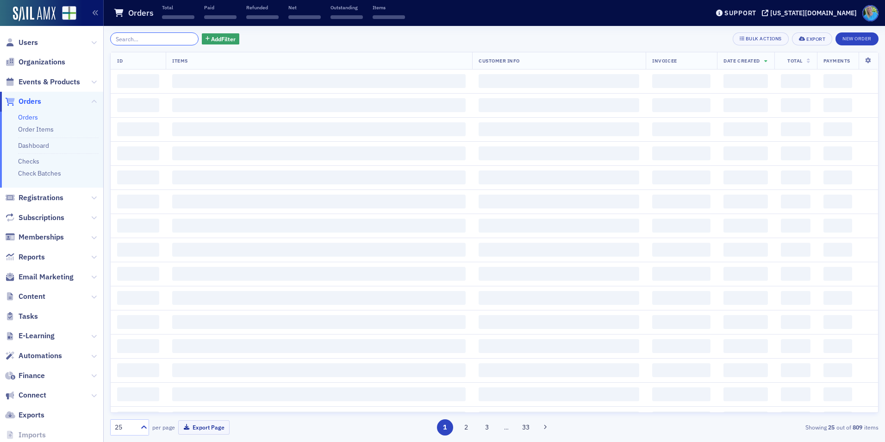
click at [182, 37] on input "search" at bounding box center [154, 38] width 88 height 13
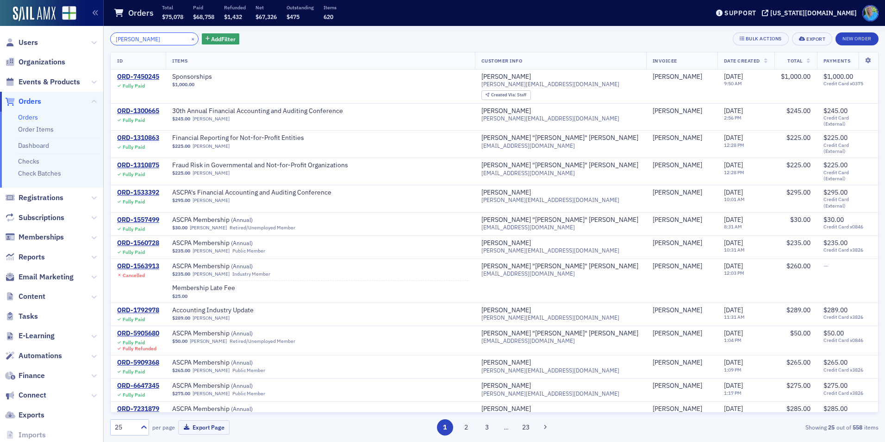
type input "sam fringer"
click at [189, 40] on button "×" at bounding box center [193, 38] width 8 height 8
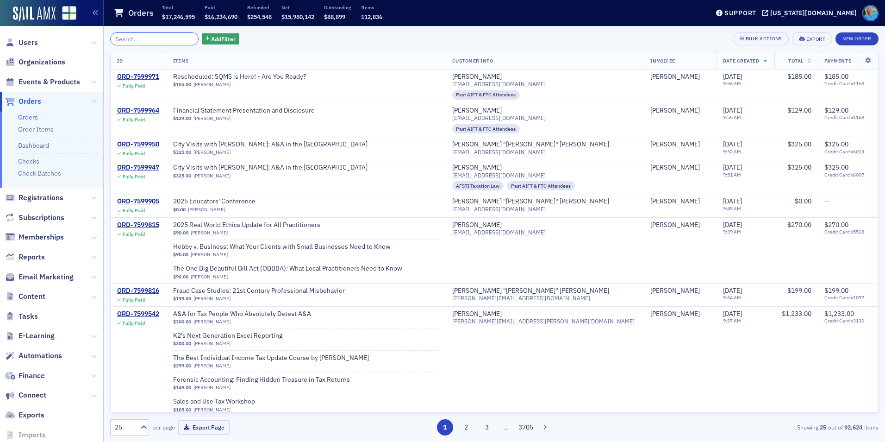
click at [155, 43] on input "search" at bounding box center [154, 38] width 88 height 13
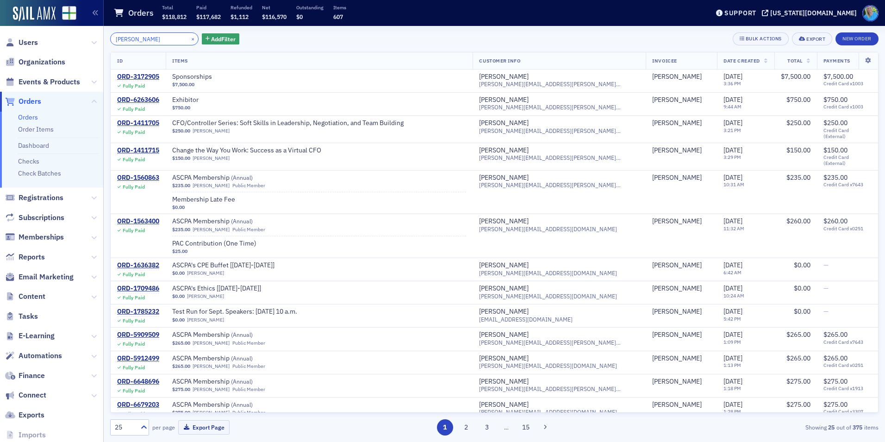
type input "patty gal"
click at [189, 39] on button "×" at bounding box center [193, 38] width 8 height 8
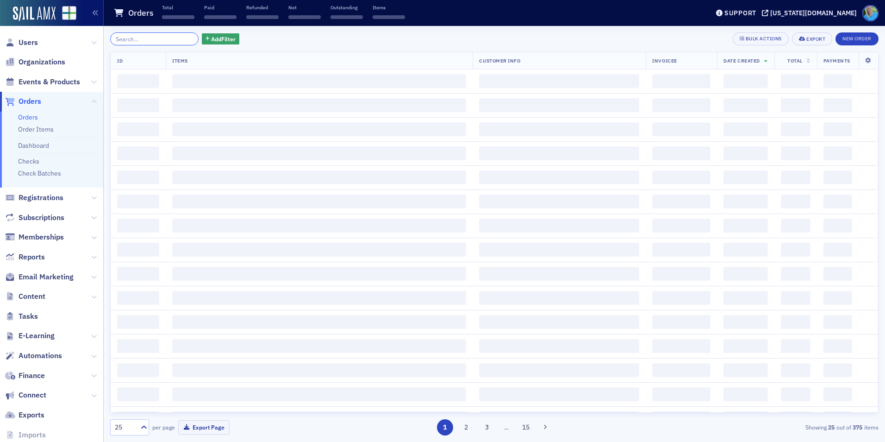
click at [184, 39] on input "search" at bounding box center [154, 38] width 88 height 13
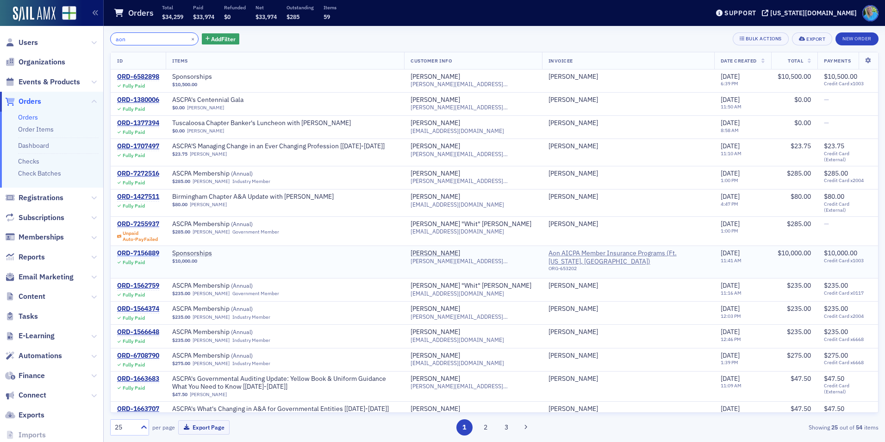
type input "aon"
click at [147, 253] on div "ORD-7156889" at bounding box center [138, 253] width 42 height 8
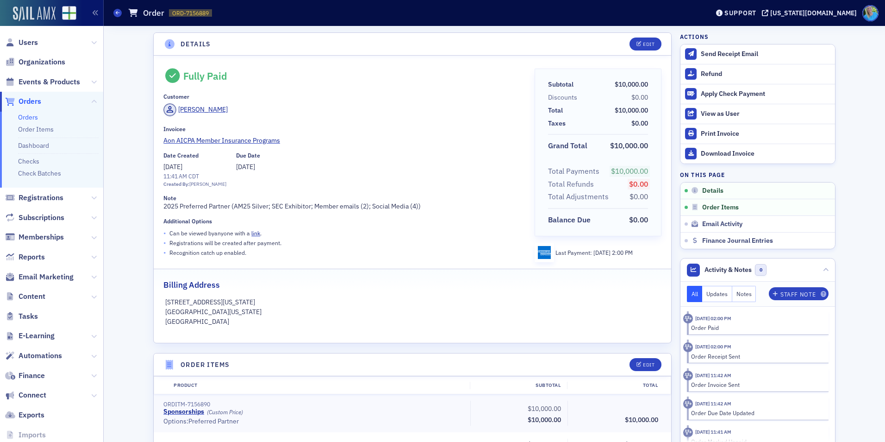
click at [23, 19] on img at bounding box center [34, 13] width 43 height 15
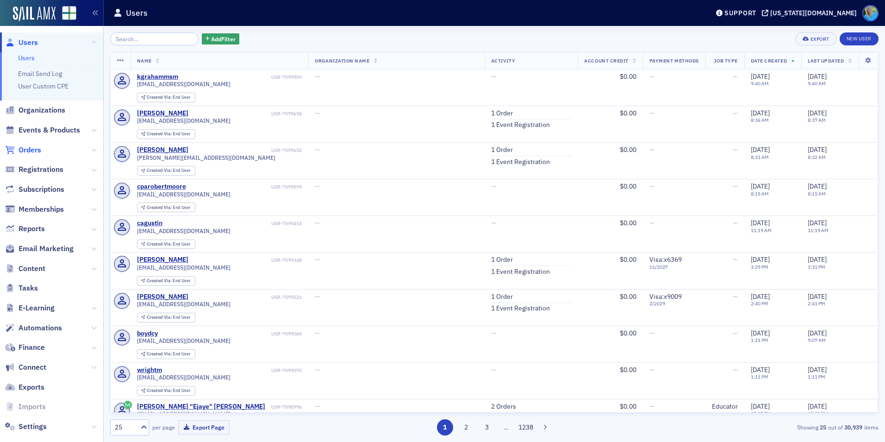
click at [33, 147] on span "Orders" at bounding box center [30, 150] width 23 height 10
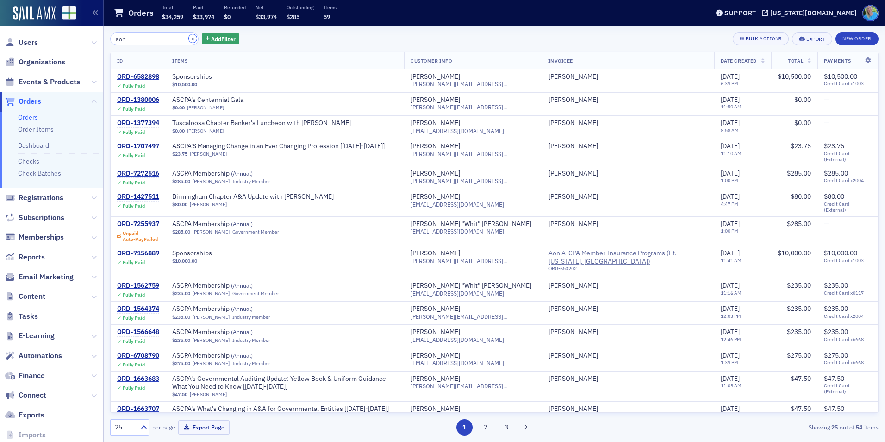
click at [189, 38] on button "×" at bounding box center [193, 38] width 8 height 8
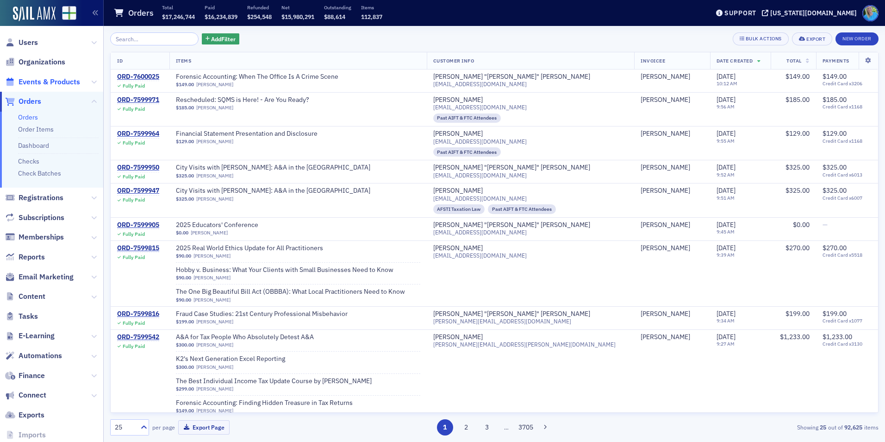
click at [73, 82] on span "Events & Products" at bounding box center [50, 82] width 62 height 10
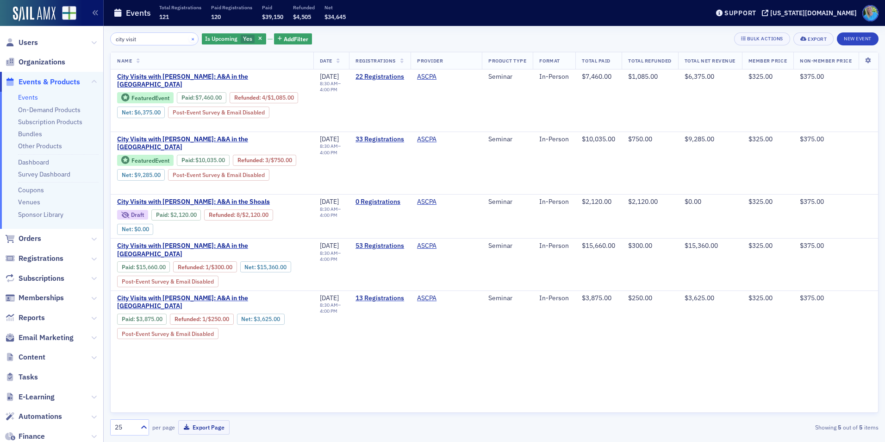
type input "city visit"
click at [189, 39] on button "×" at bounding box center [193, 38] width 8 height 8
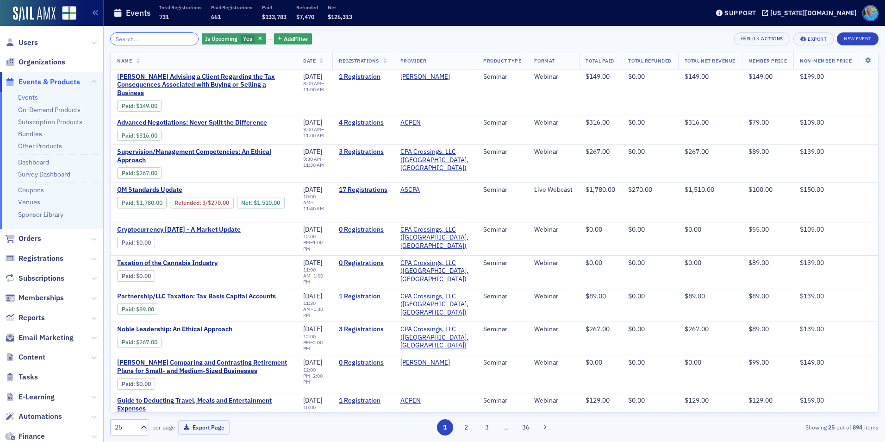
click at [180, 39] on input "search" at bounding box center [154, 38] width 88 height 13
click at [34, 18] on img at bounding box center [34, 13] width 43 height 15
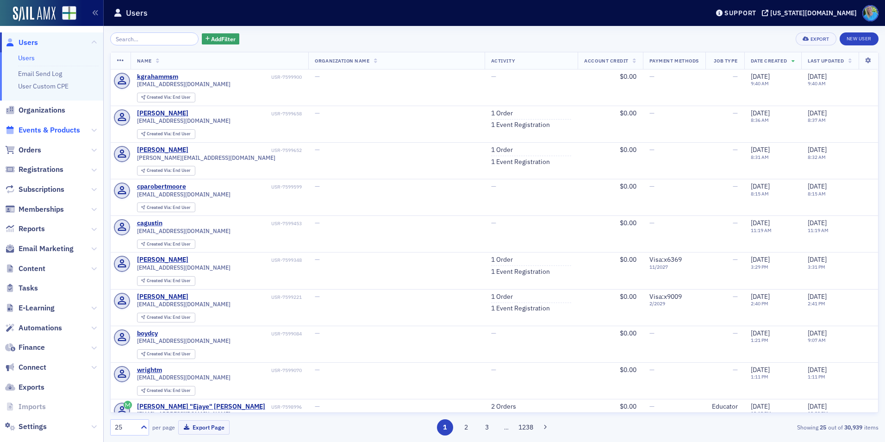
click at [57, 131] on span "Events & Products" at bounding box center [50, 130] width 62 height 10
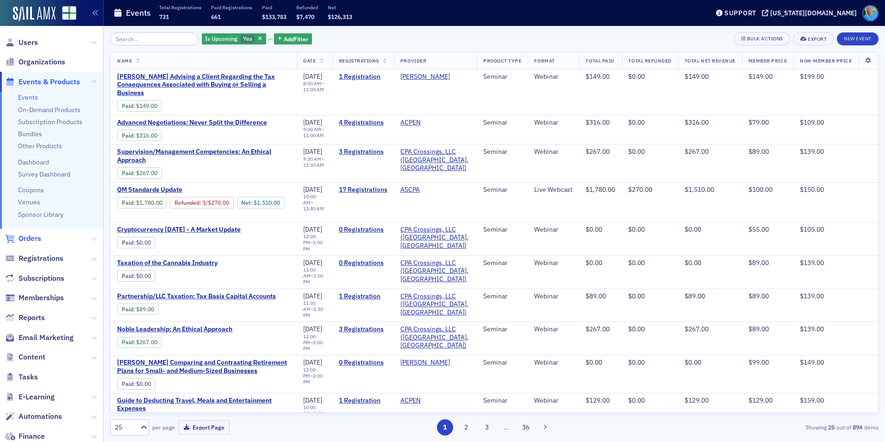
click at [33, 238] on span "Orders" at bounding box center [30, 238] width 23 height 10
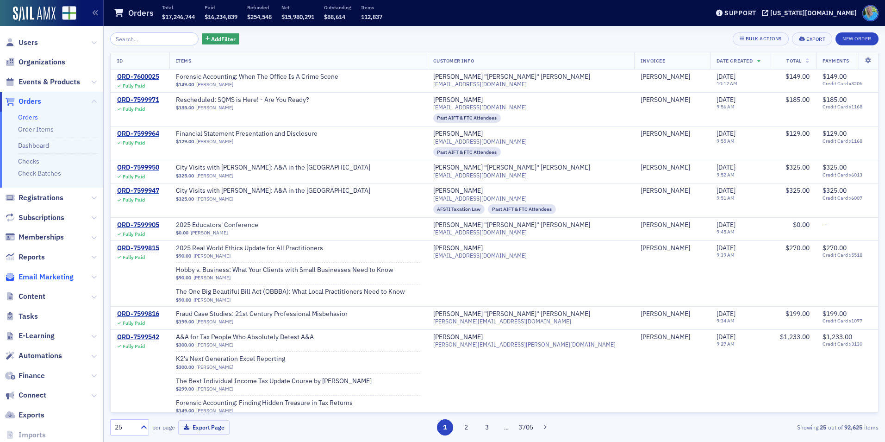
click at [31, 278] on span "Email Marketing" at bounding box center [46, 277] width 55 height 10
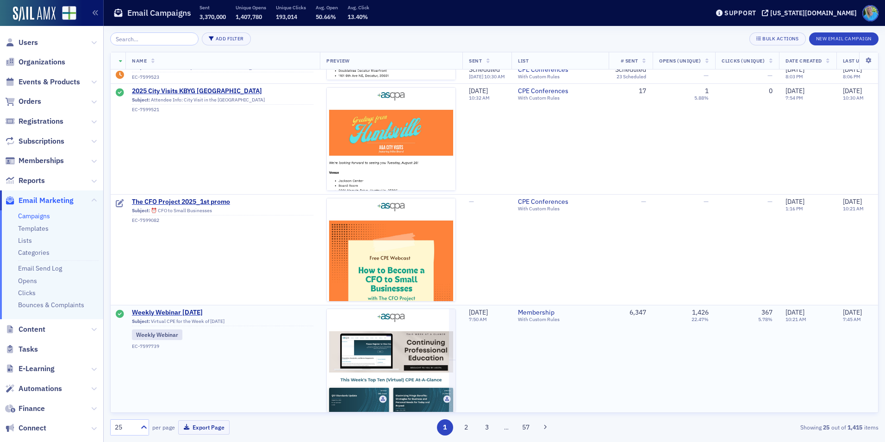
scroll to position [93, 0]
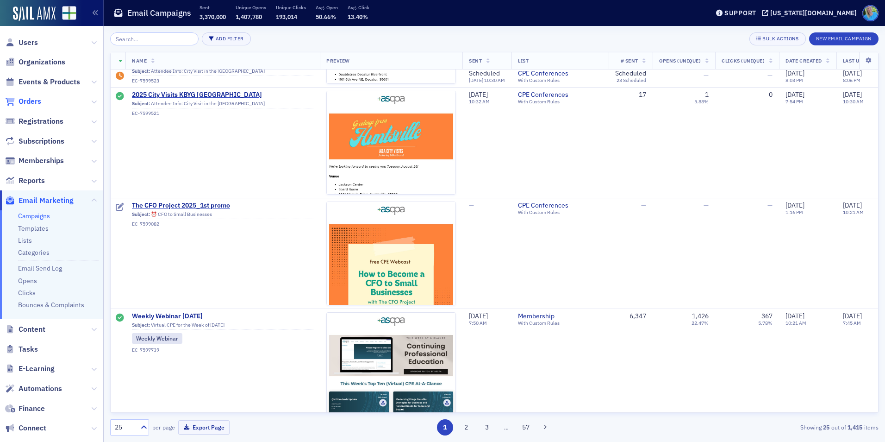
click at [37, 103] on span "Orders" at bounding box center [30, 101] width 23 height 10
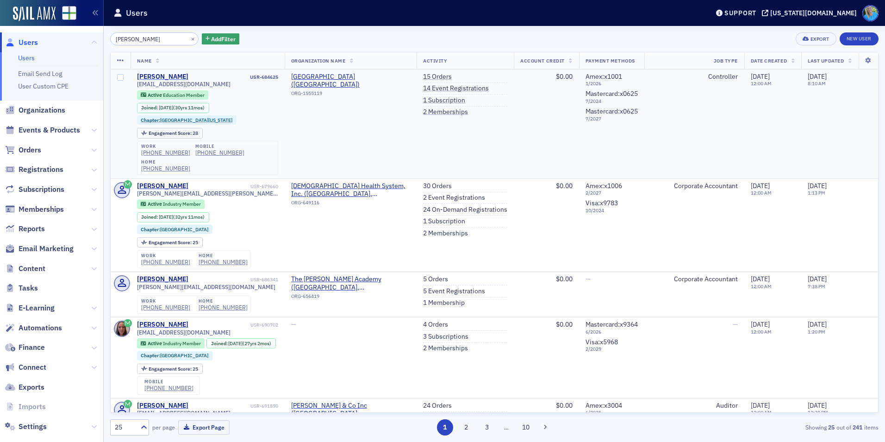
type input "[PERSON_NAME]"
click at [160, 79] on div "[PERSON_NAME]" at bounding box center [162, 77] width 51 height 8
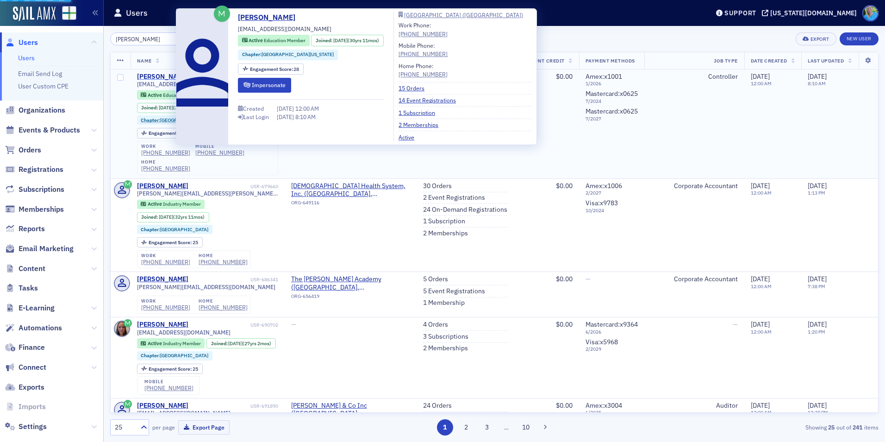
click at [159, 77] on div "[PERSON_NAME]" at bounding box center [162, 77] width 51 height 8
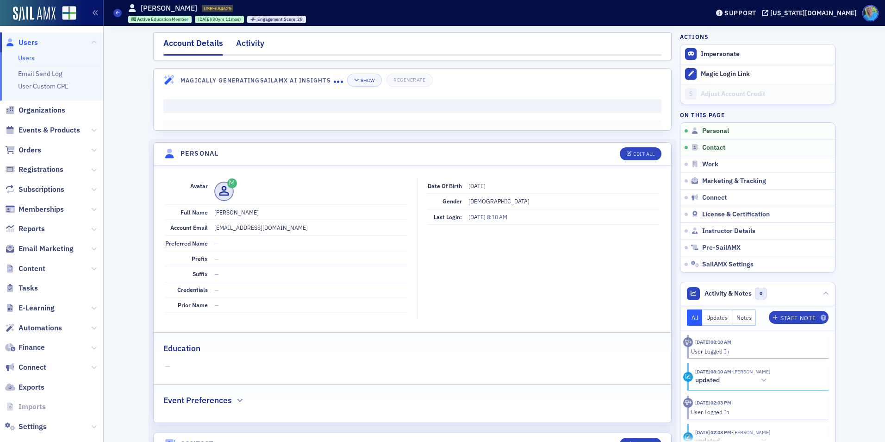
click at [237, 46] on div "Activity" at bounding box center [250, 45] width 28 height 17
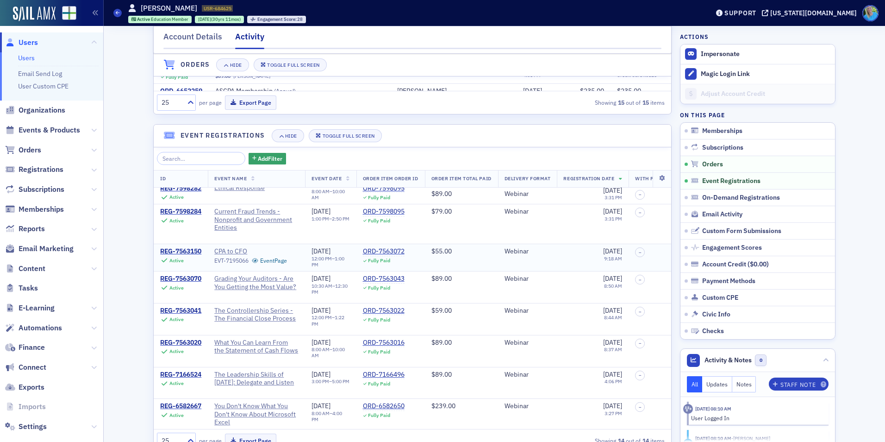
scroll to position [93, 0]
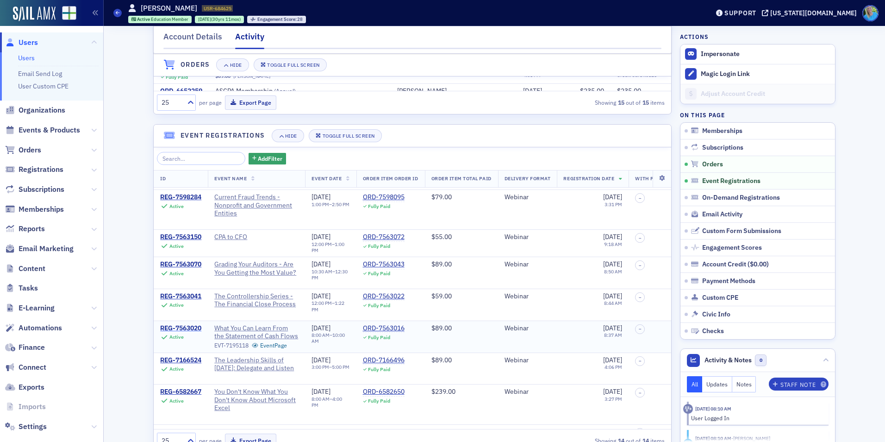
click at [181, 332] on div "REG-7563020" at bounding box center [180, 328] width 41 height 8
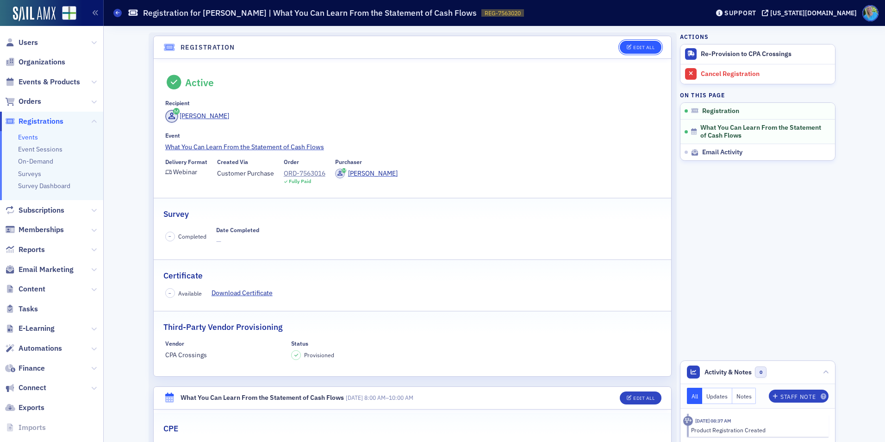
click at [633, 45] on div "Edit All" at bounding box center [643, 47] width 21 height 5
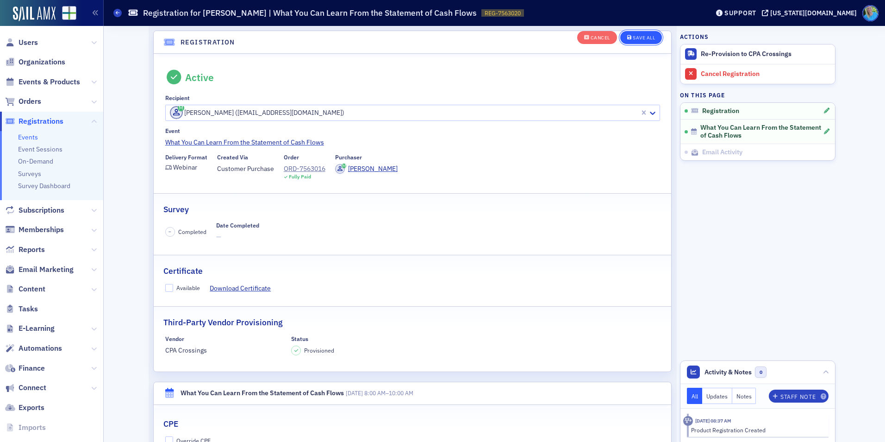
click at [634, 40] on div "Save All" at bounding box center [644, 37] width 22 height 5
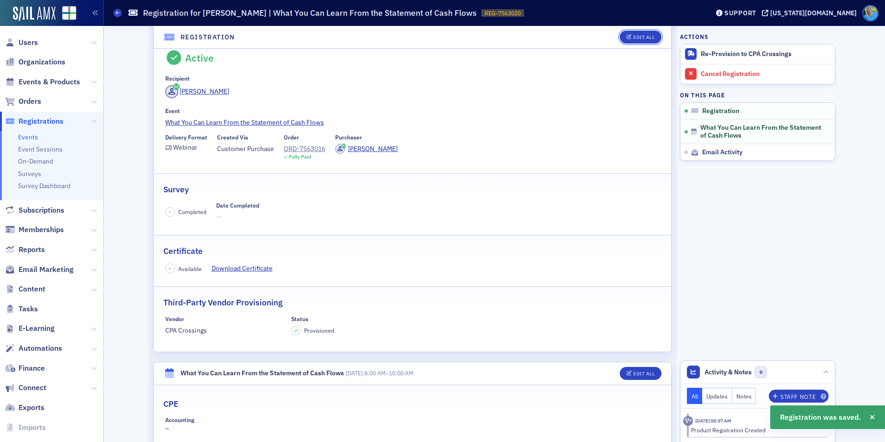
click at [634, 40] on div "Edit All" at bounding box center [643, 37] width 21 height 5
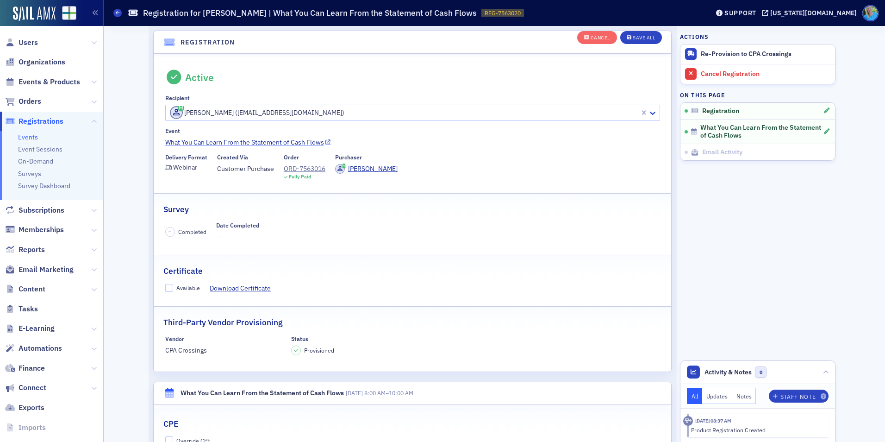
click at [267, 142] on link "What You Can Learn From the Statement of Cash Flows" at bounding box center [412, 142] width 495 height 10
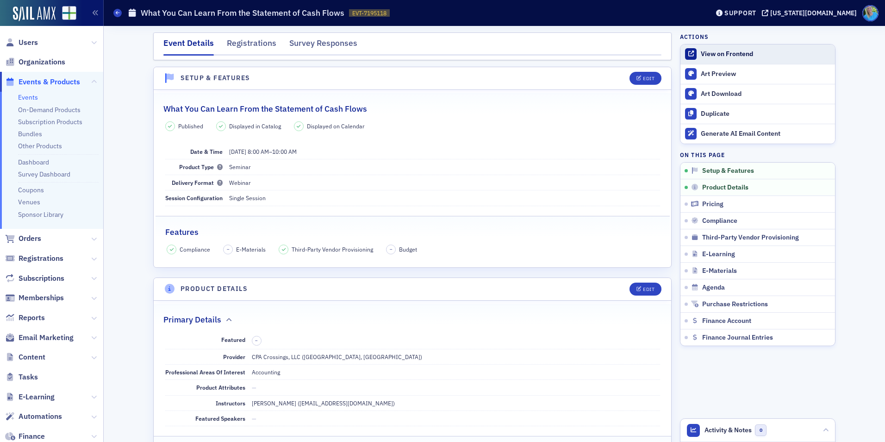
click at [722, 58] on div "View on Frontend" at bounding box center [766, 54] width 130 height 8
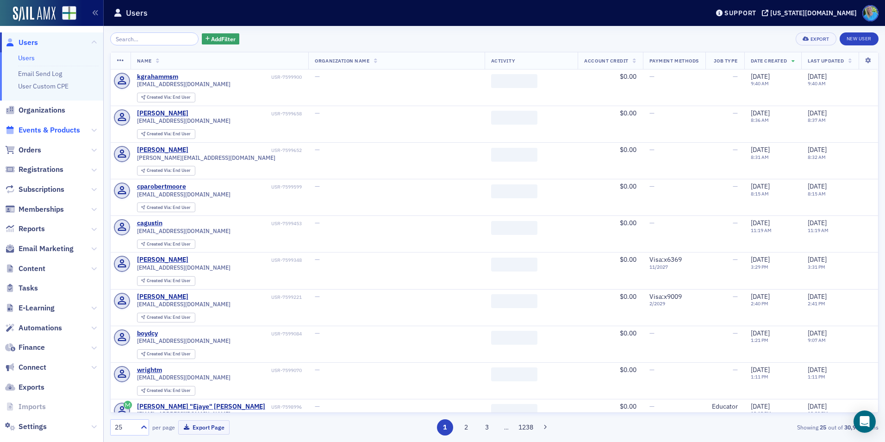
click at [66, 129] on span "Events & Products" at bounding box center [50, 130] width 62 height 10
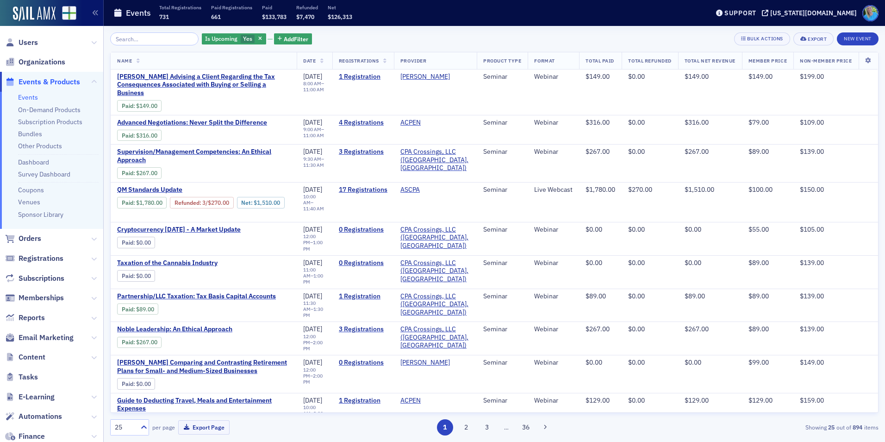
click at [161, 37] on input "search" at bounding box center [154, 38] width 88 height 13
click at [28, 42] on span "Users" at bounding box center [28, 42] width 19 height 10
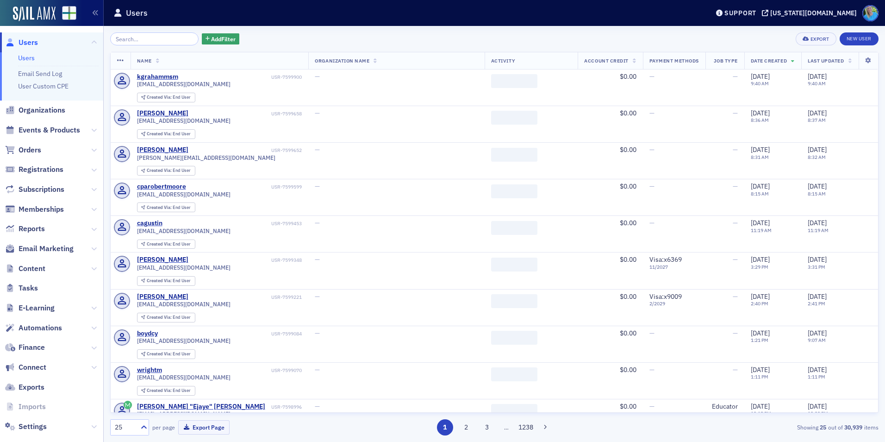
click at [162, 39] on input "search" at bounding box center [154, 38] width 88 height 13
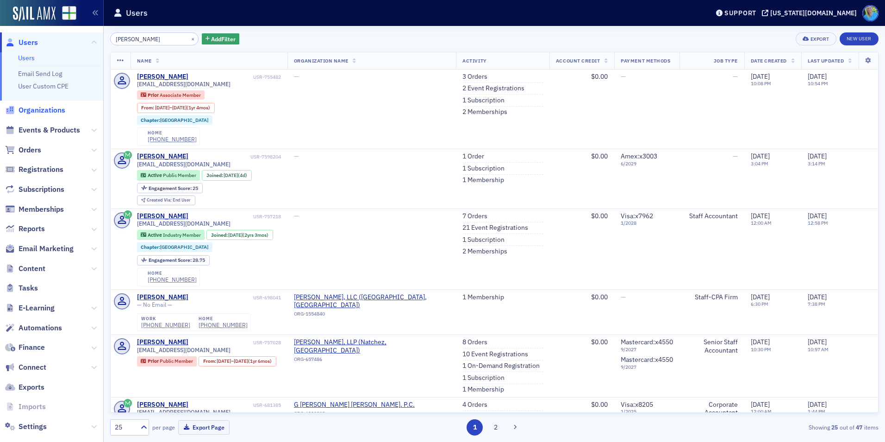
type input "[PERSON_NAME]"
click at [41, 113] on span "Organizations" at bounding box center [42, 110] width 47 height 10
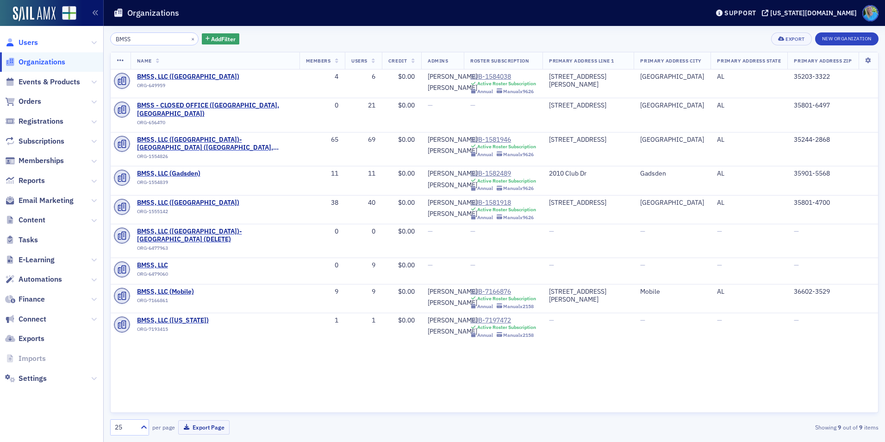
type input "BMSS"
click at [34, 43] on span "Users" at bounding box center [28, 42] width 19 height 10
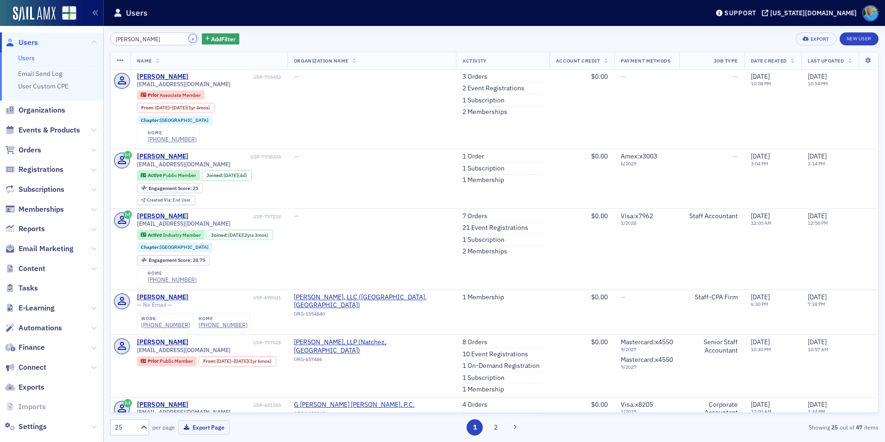
click at [189, 38] on button "×" at bounding box center [193, 38] width 8 height 8
click at [179, 39] on input "search" at bounding box center [154, 38] width 88 height 13
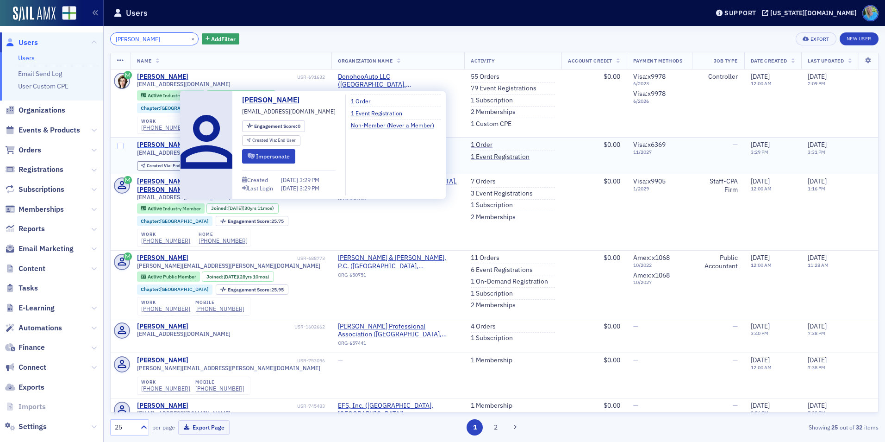
type input "sherry bullock"
click at [157, 144] on div "[PERSON_NAME]" at bounding box center [162, 145] width 51 height 8
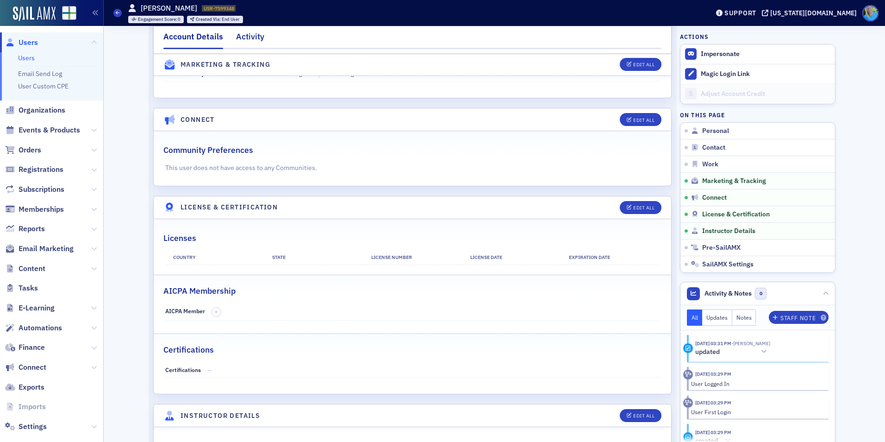
click at [242, 34] on div "Activity" at bounding box center [250, 39] width 28 height 17
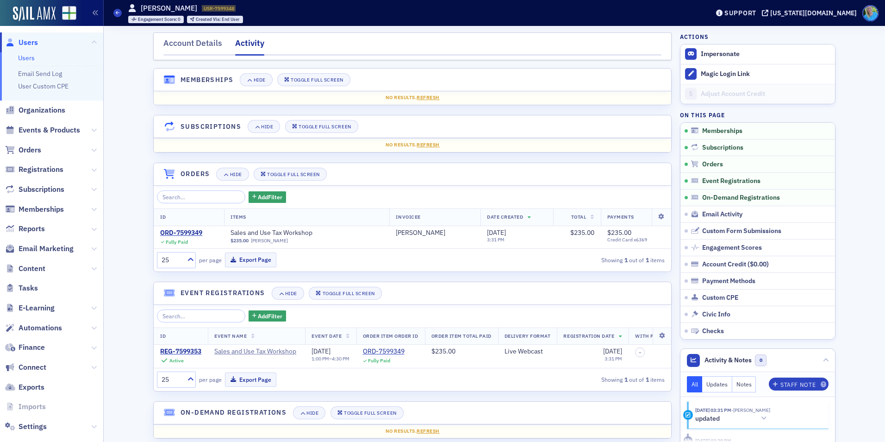
click at [21, 59] on link "Users" at bounding box center [26, 58] width 17 height 8
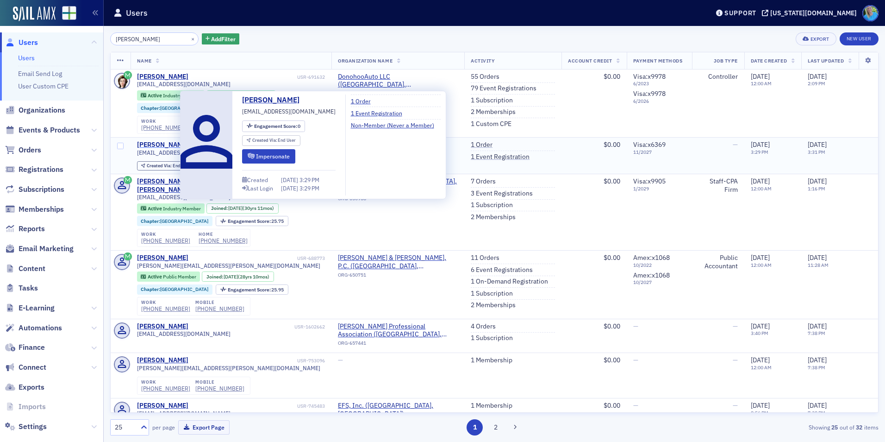
click at [167, 145] on div "[PERSON_NAME]" at bounding box center [162, 145] width 51 height 8
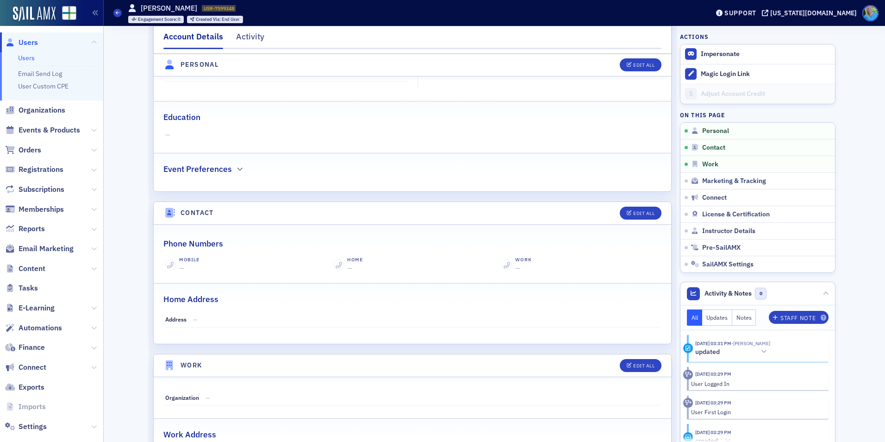
scroll to position [231, 0]
click at [637, 369] on button "Edit All" at bounding box center [641, 364] width 42 height 13
select select "US"
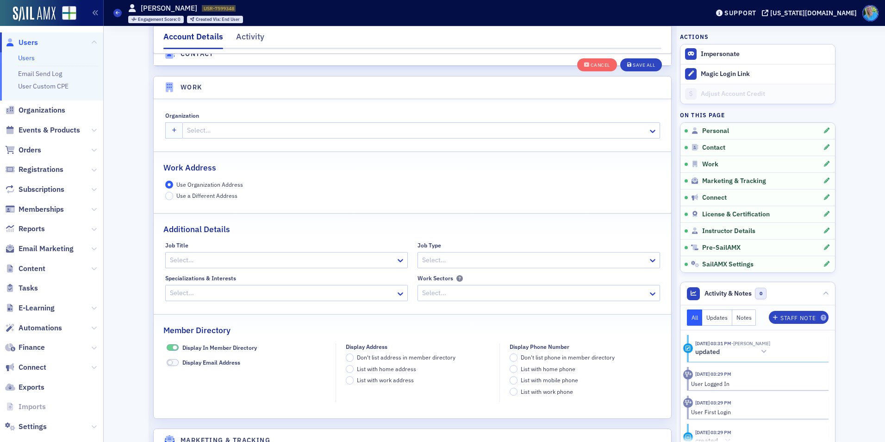
scroll to position [733, 0]
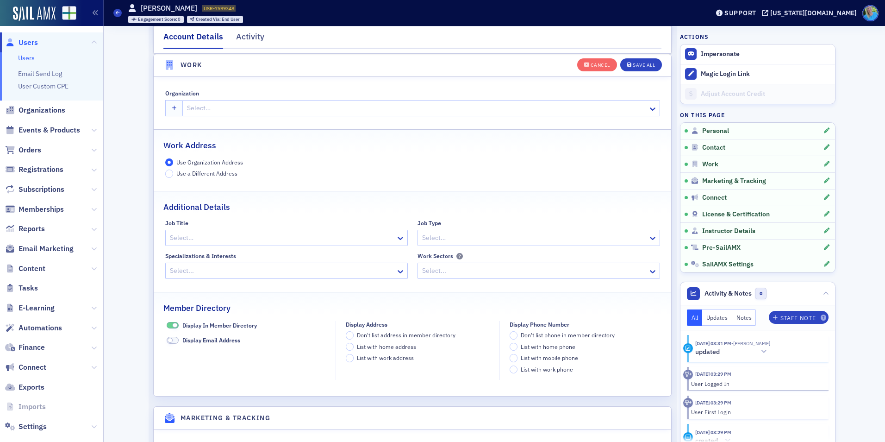
click at [207, 108] on div at bounding box center [416, 108] width 461 height 12
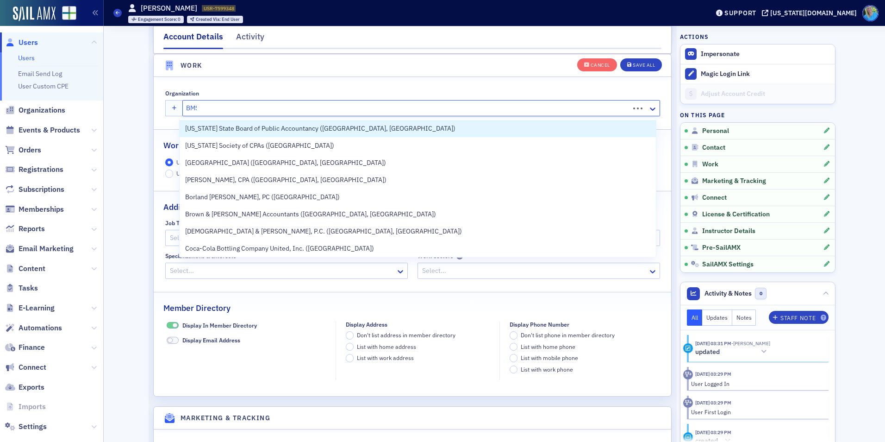
type input "BMSS"
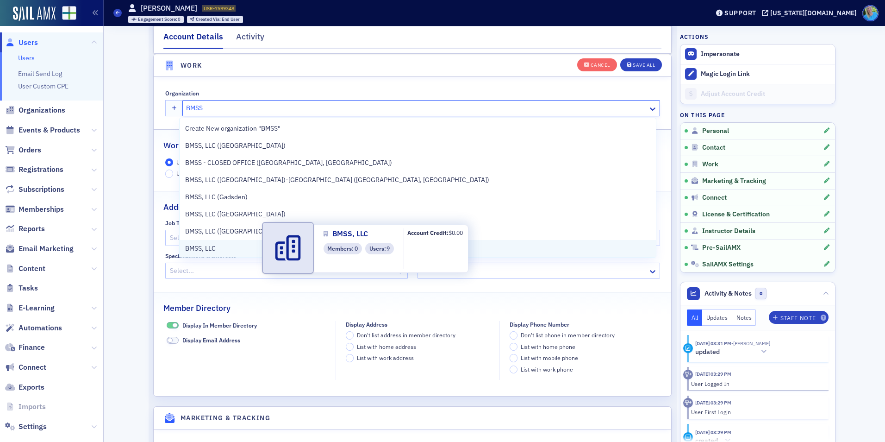
click at [237, 249] on span "BMSS, LLC" at bounding box center [227, 248] width 84 height 10
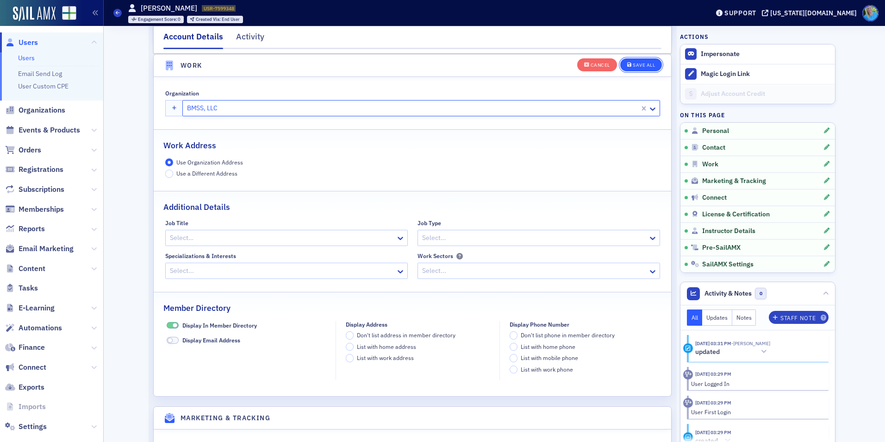
click at [643, 62] on div "Save All" at bounding box center [644, 64] width 22 height 5
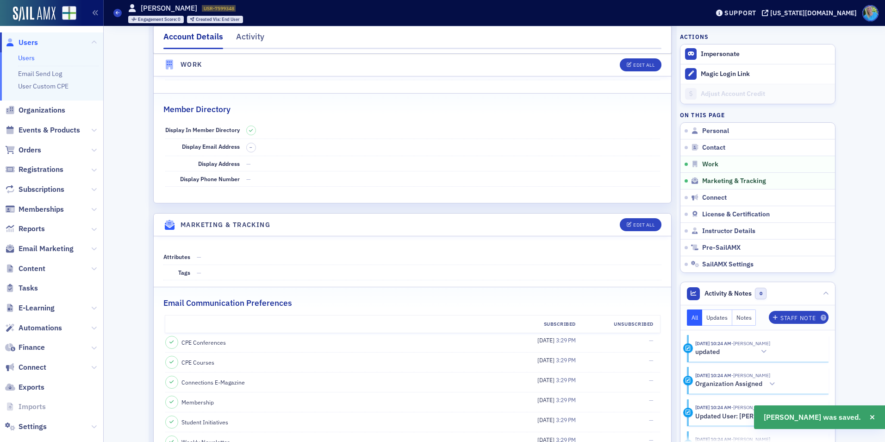
click at [28, 58] on link "Users" at bounding box center [26, 58] width 17 height 8
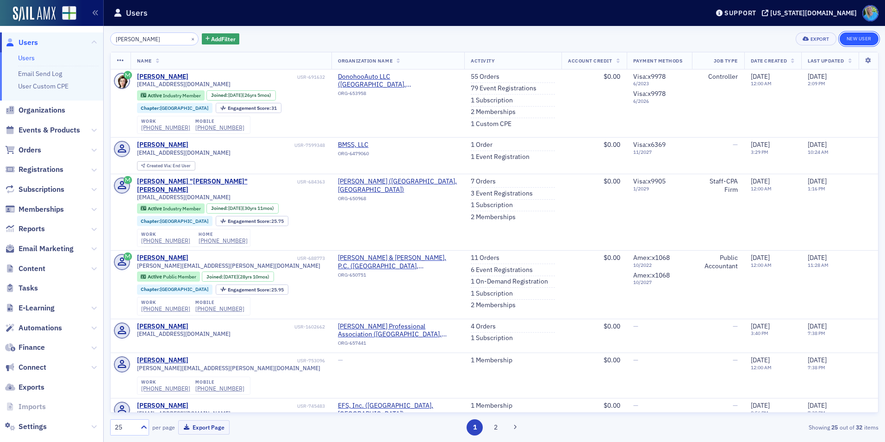
click at [857, 39] on link "New User" at bounding box center [859, 38] width 39 height 13
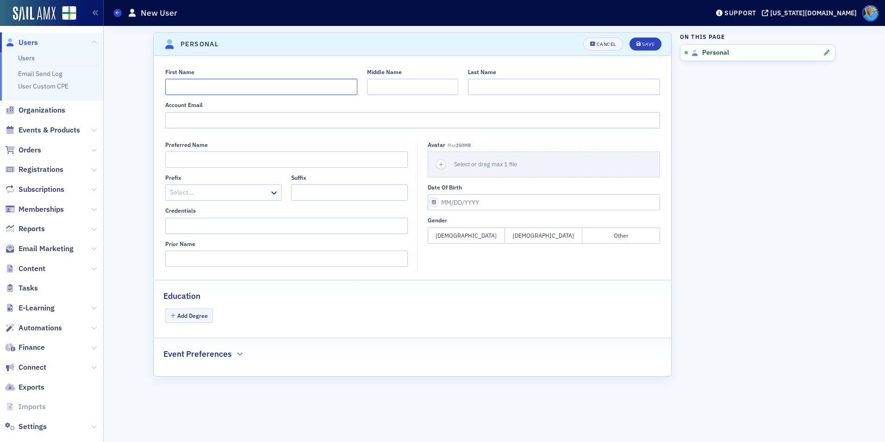
click at [226, 91] on input "First Name" at bounding box center [261, 87] width 192 height 16
type input "Caroline"
type input "Wasson"
type input "[EMAIL_ADDRESS][DOMAIN_NAME]"
click at [650, 45] on div "Save" at bounding box center [648, 44] width 12 height 5
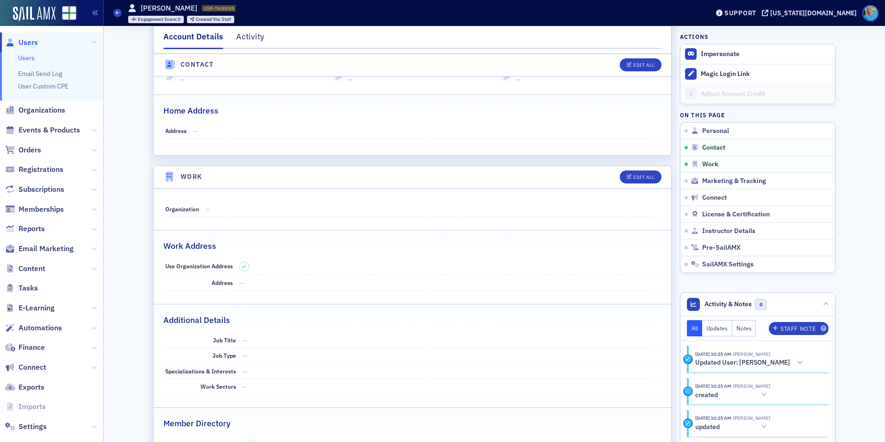
scroll to position [389, 0]
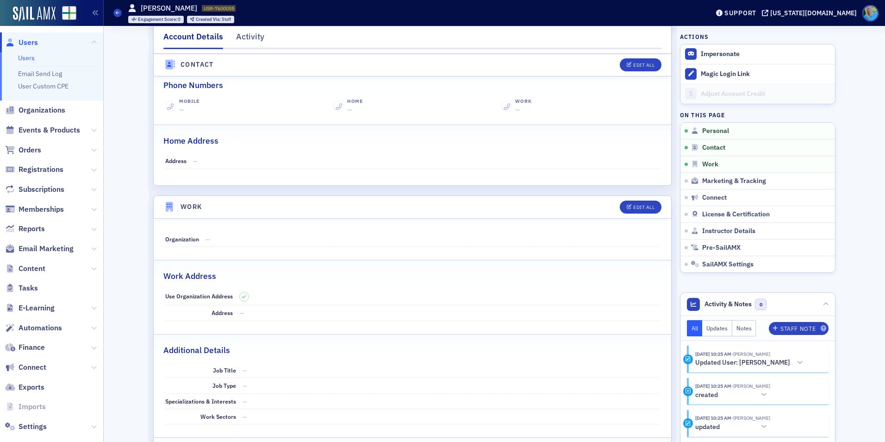
click at [639, 199] on header "Work Edit All" at bounding box center [412, 207] width 517 height 23
click at [640, 205] on div "Edit All" at bounding box center [643, 207] width 21 height 5
select select "US"
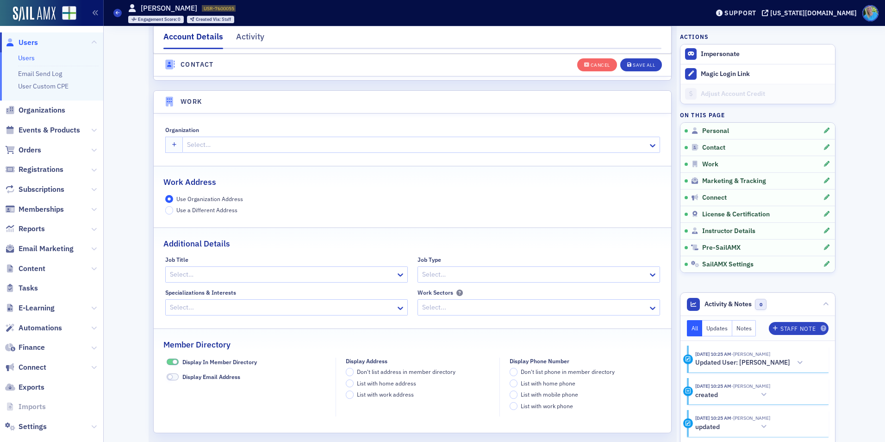
scroll to position [733, 0]
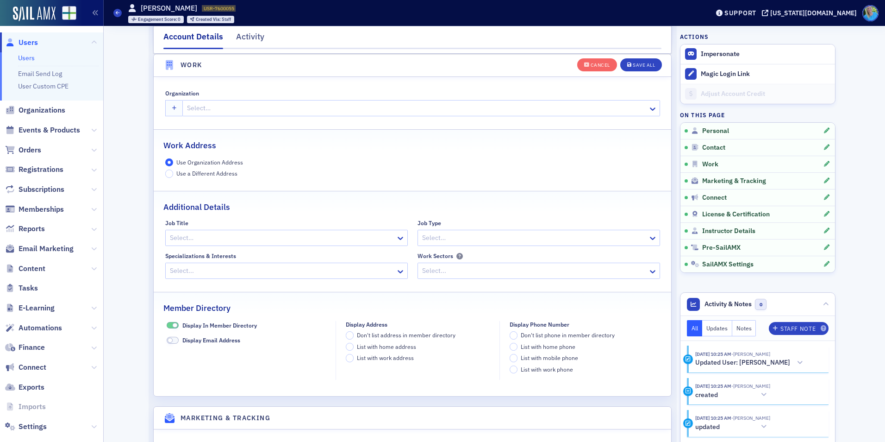
click at [212, 112] on div at bounding box center [416, 108] width 461 height 12
type input "BMSS"
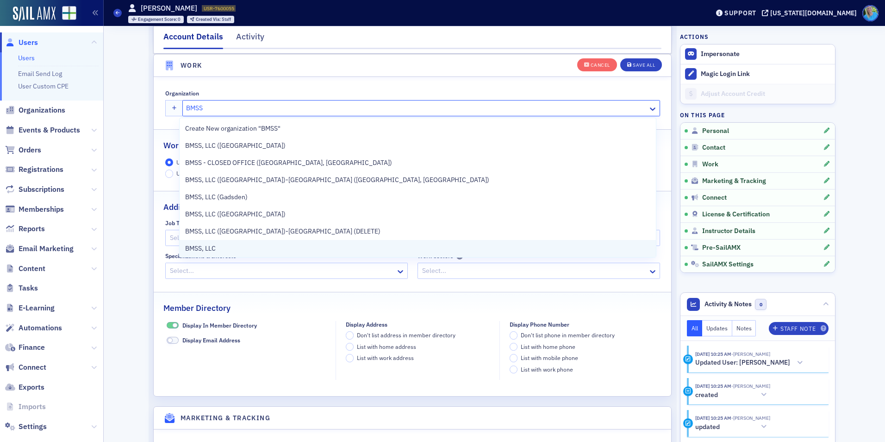
click at [233, 245] on span "BMSS, LLC" at bounding box center [227, 248] width 84 height 10
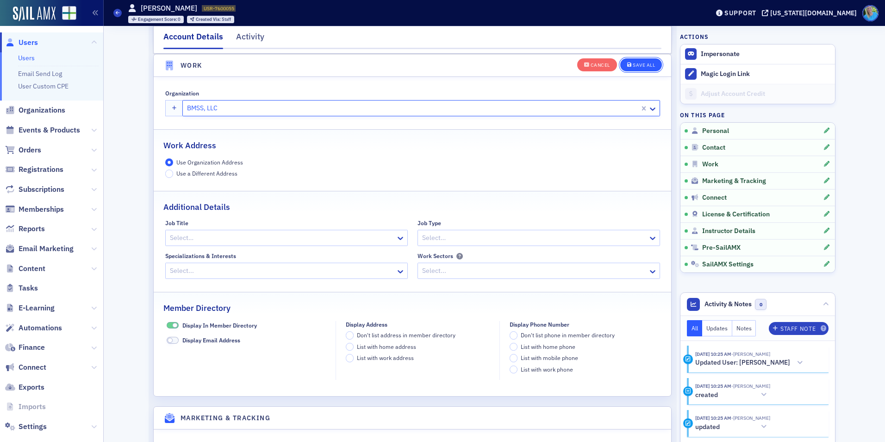
click at [624, 68] on button "Save All" at bounding box center [641, 64] width 42 height 13
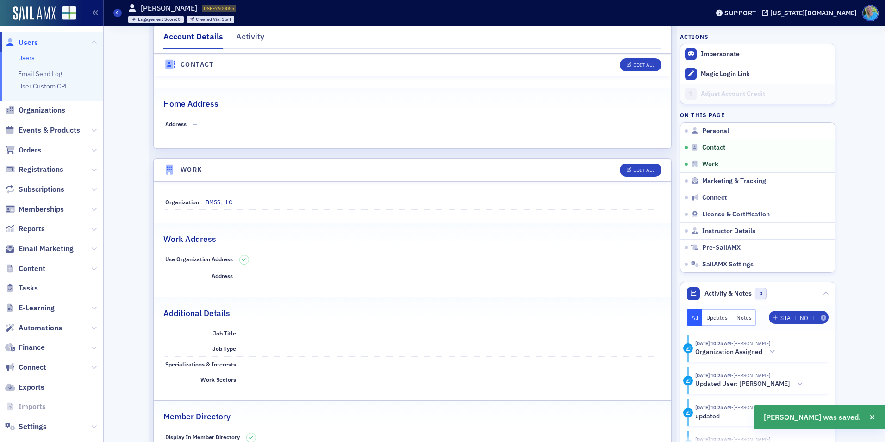
scroll to position [409, 0]
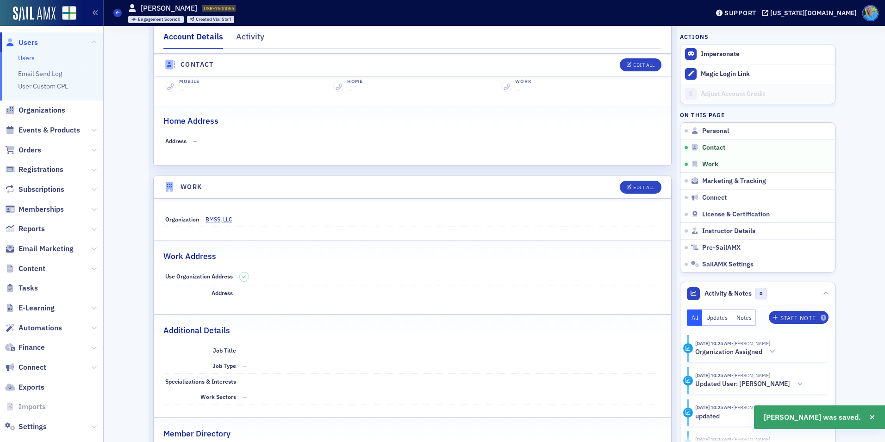
click at [28, 56] on link "Users" at bounding box center [26, 58] width 17 height 8
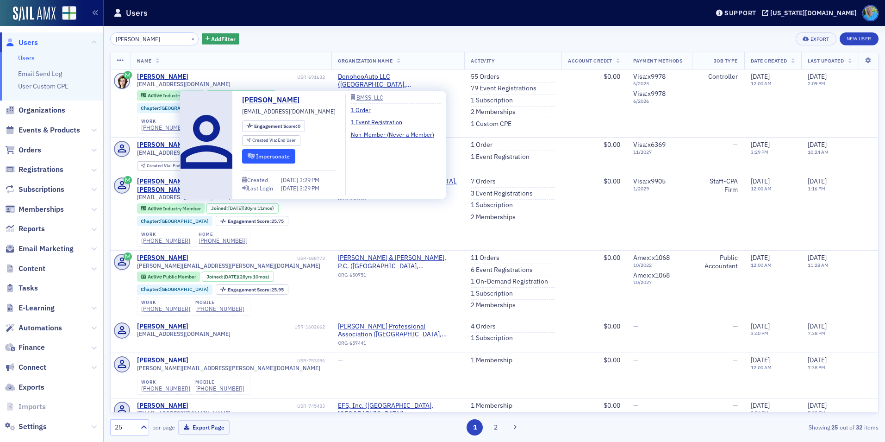
click at [250, 154] on icon "submit" at bounding box center [251, 156] width 7 height 6
click at [173, 142] on div "[PERSON_NAME]" at bounding box center [162, 145] width 51 height 8
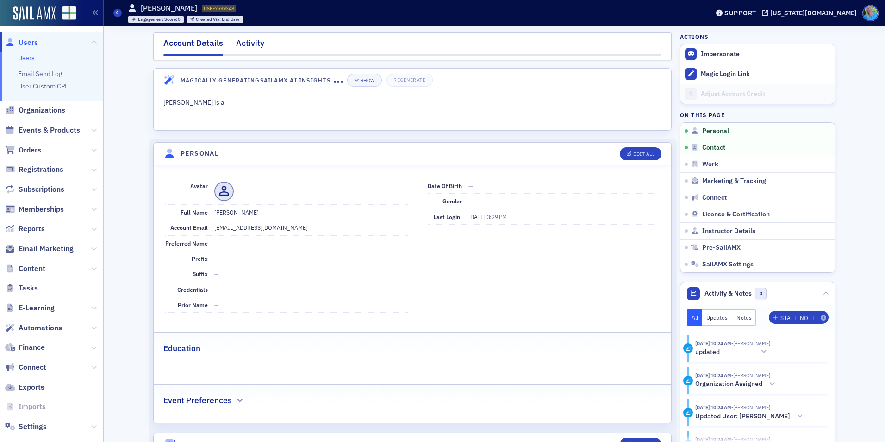
click at [253, 45] on div "Activity" at bounding box center [250, 45] width 28 height 17
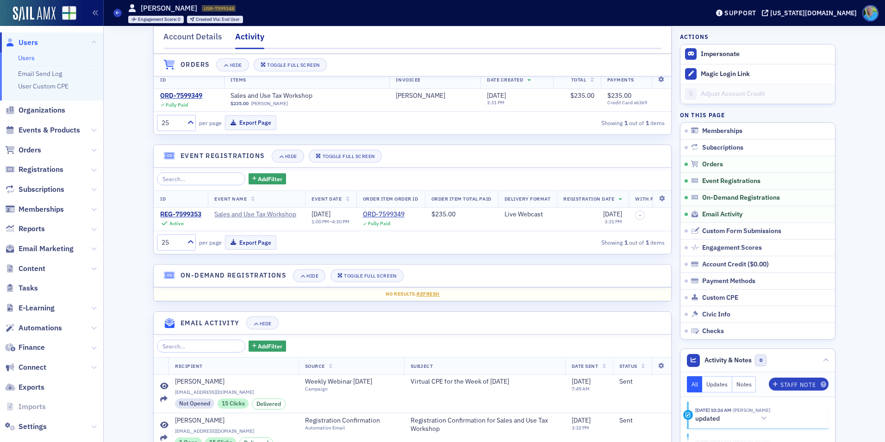
scroll to position [139, 0]
click at [184, 93] on div "ORD-7599349" at bounding box center [181, 94] width 42 height 8
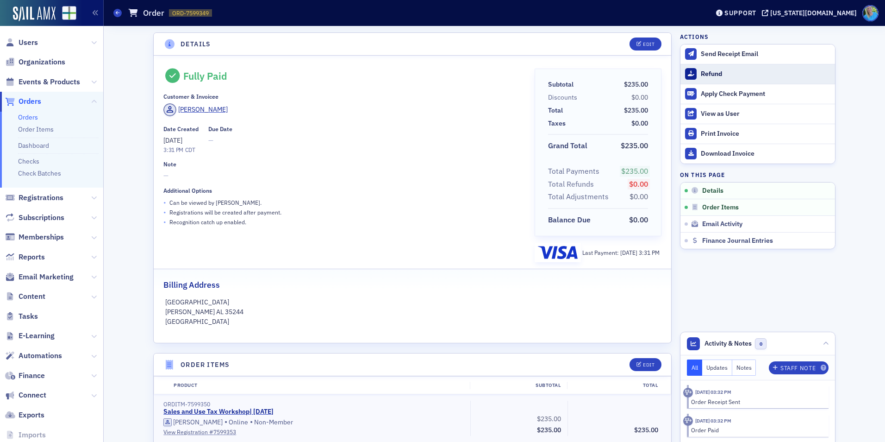
click at [723, 71] on div "Refund" at bounding box center [766, 74] width 130 height 8
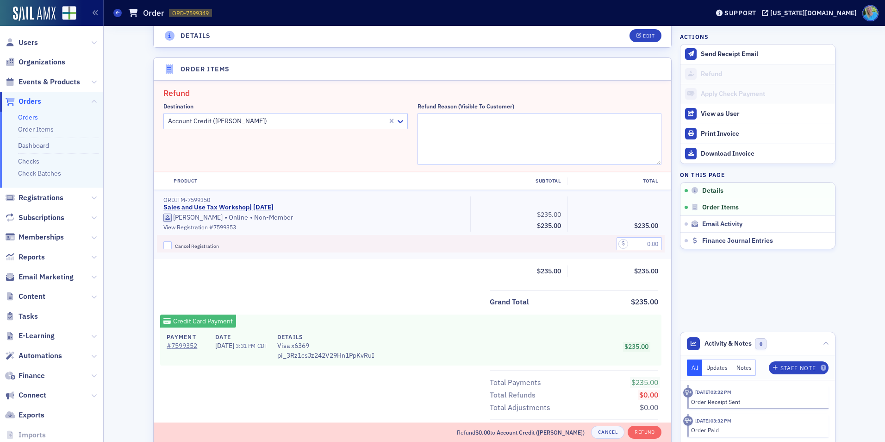
scroll to position [322, 0]
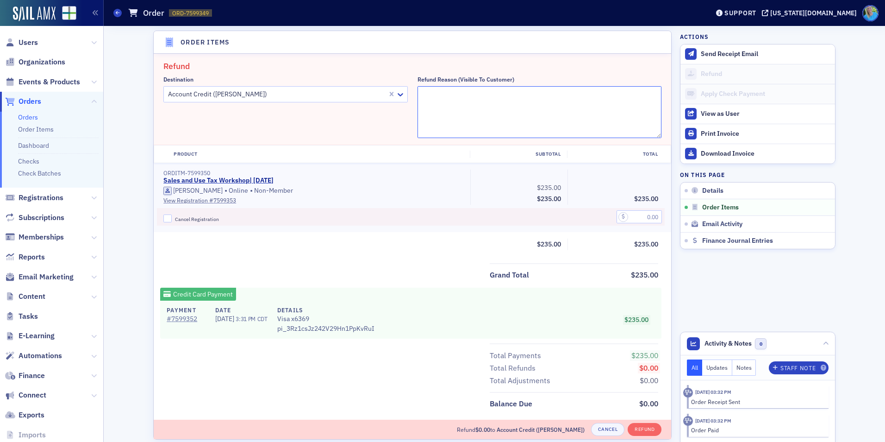
click at [452, 109] on textarea "Refund Reason (Visible to Customer)" at bounding box center [539, 112] width 244 height 52
type textarea "S"
type textarea "Registration should have been for Caroline Wasson"
click at [165, 218] on input "Cancel Registration" at bounding box center [167, 218] width 8 height 8
checkbox input "true"
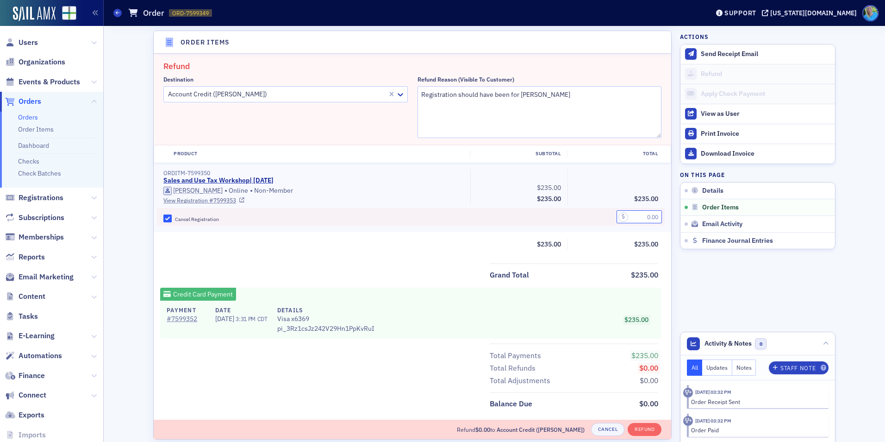
click at [633, 217] on input "text" at bounding box center [638, 216] width 45 height 13
type input "235.00"
click at [637, 430] on button "Refund" at bounding box center [645, 429] width 34 height 13
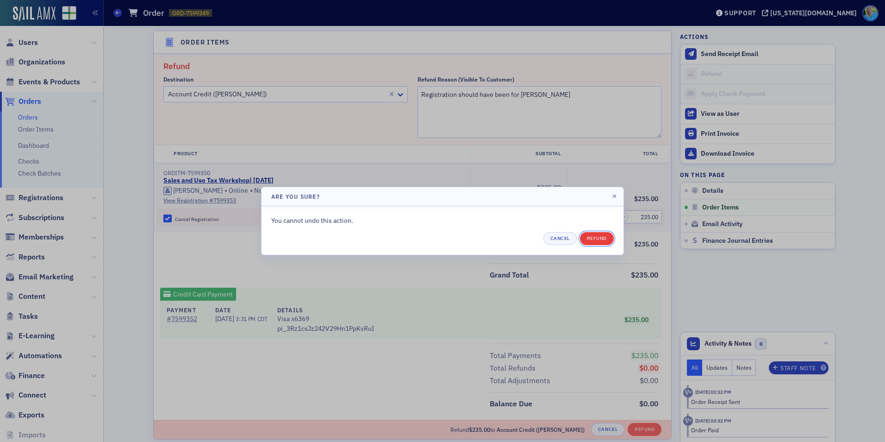
click at [587, 238] on button "Refund" at bounding box center [597, 238] width 34 height 13
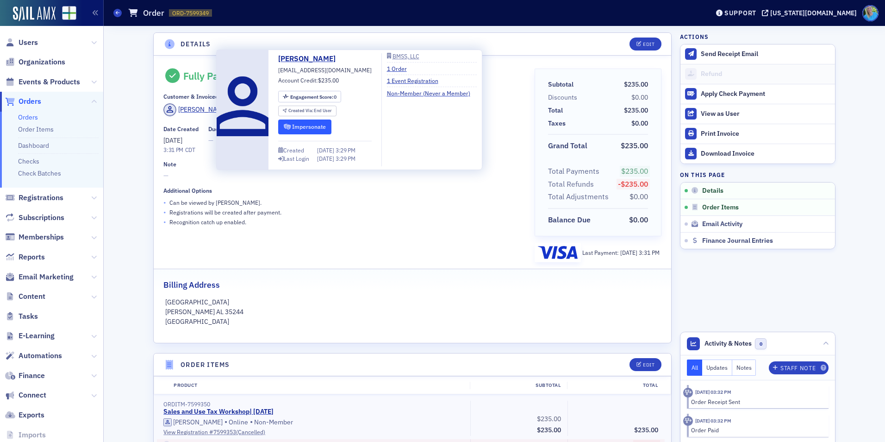
click at [298, 125] on button "Impersonate" at bounding box center [304, 126] width 53 height 14
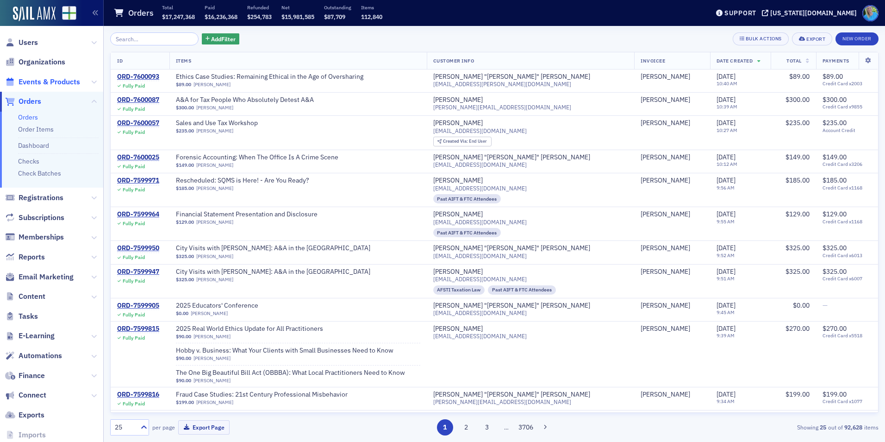
click at [43, 80] on span "Events & Products" at bounding box center [50, 82] width 62 height 10
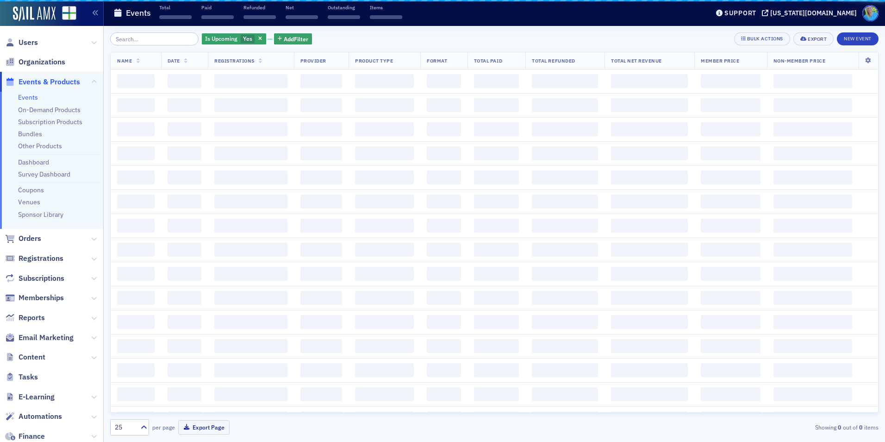
click at [130, 41] on input "search" at bounding box center [154, 38] width 88 height 13
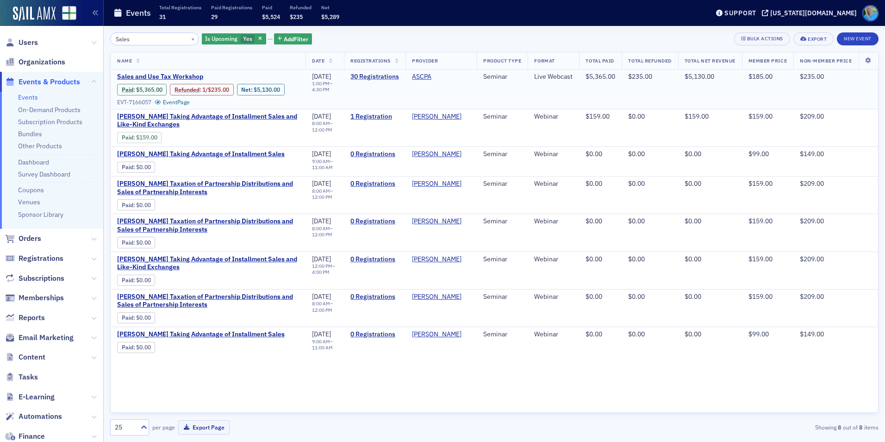
type input "Sales"
click at [362, 76] on link "30 Registrations" at bounding box center [374, 77] width 49 height 8
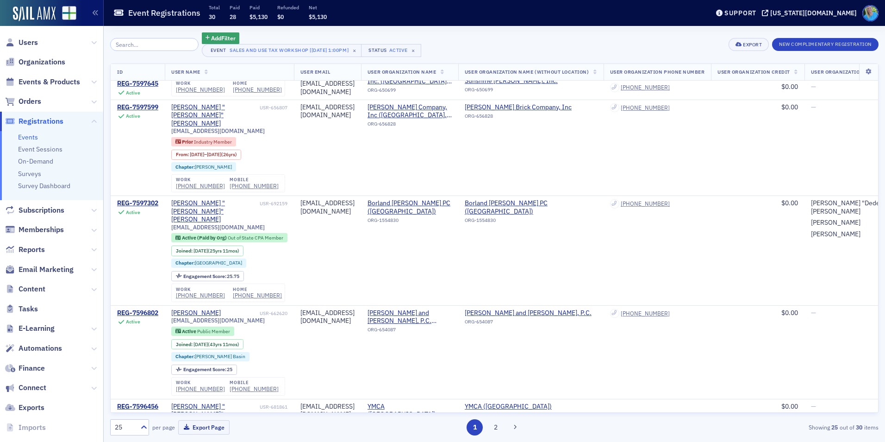
scroll to position [278, 0]
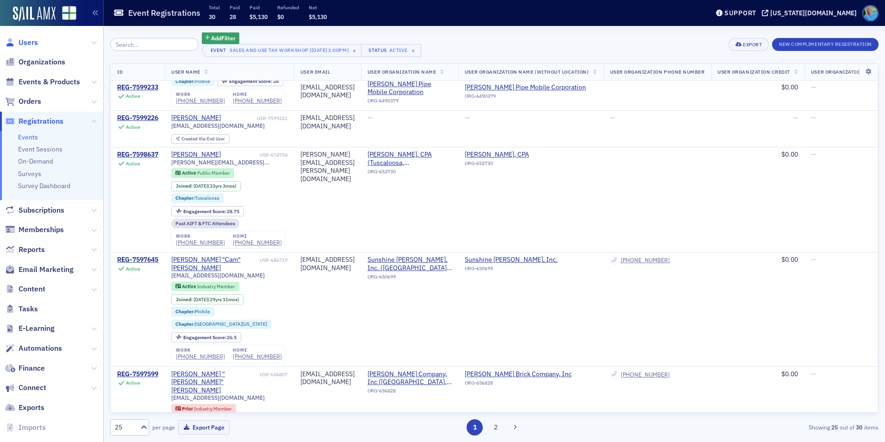
click at [29, 42] on span "Users" at bounding box center [28, 42] width 19 height 10
click at [129, 47] on input "search" at bounding box center [154, 44] width 88 height 13
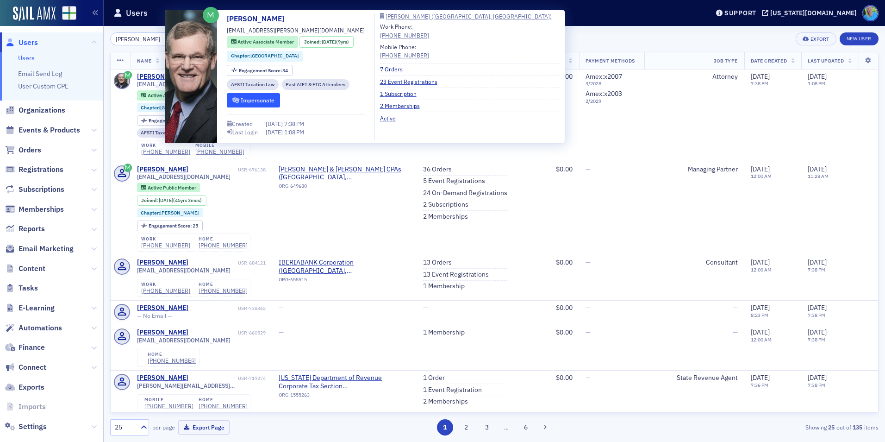
type input "[PERSON_NAME]"
click at [236, 98] on icon "submit" at bounding box center [235, 101] width 7 height 6
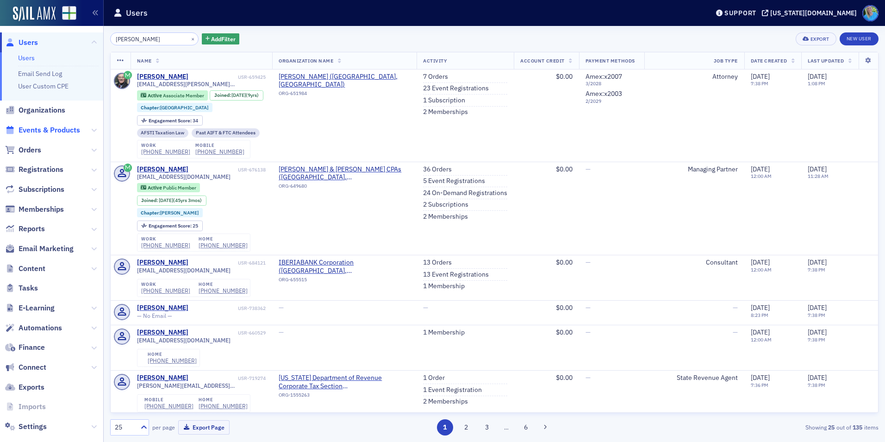
click at [35, 131] on span "Events & Products" at bounding box center [50, 130] width 62 height 10
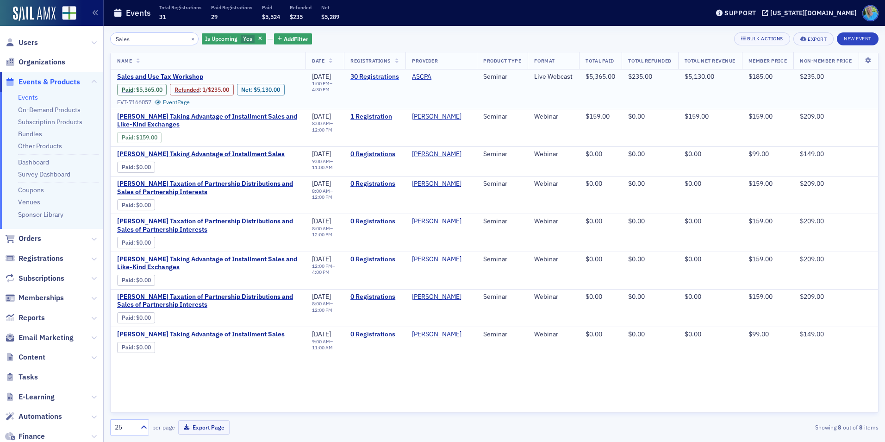
click at [351, 76] on link "30 Registrations" at bounding box center [374, 77] width 49 height 8
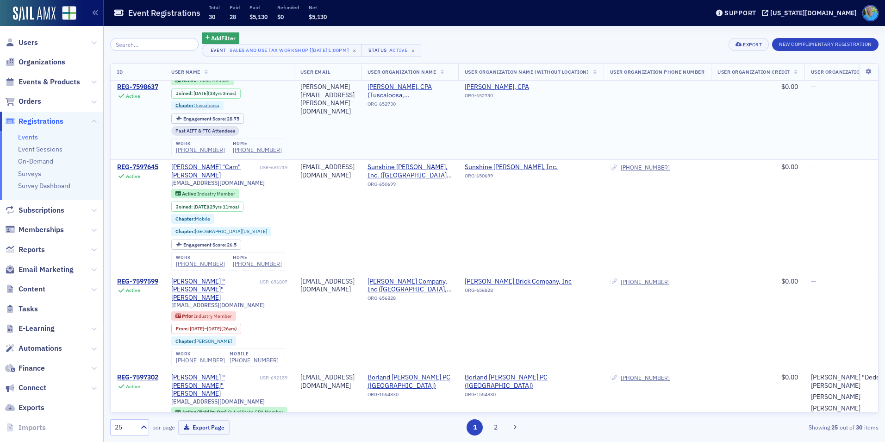
scroll to position [417, 0]
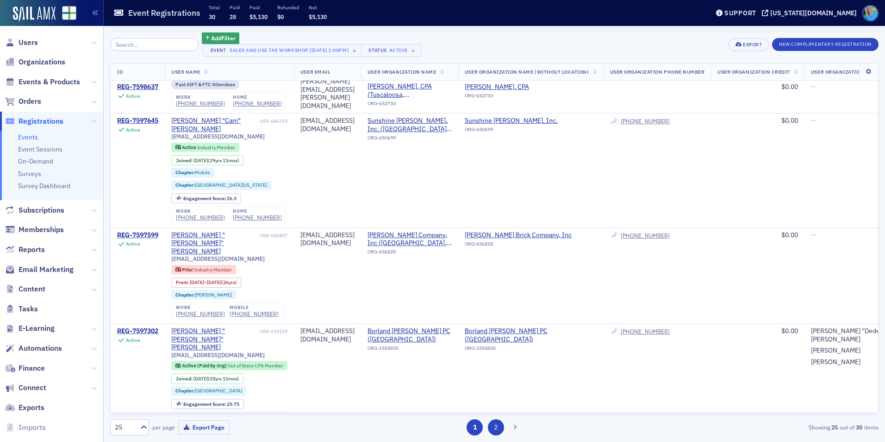
click at [495, 424] on button "2" at bounding box center [496, 427] width 16 height 16
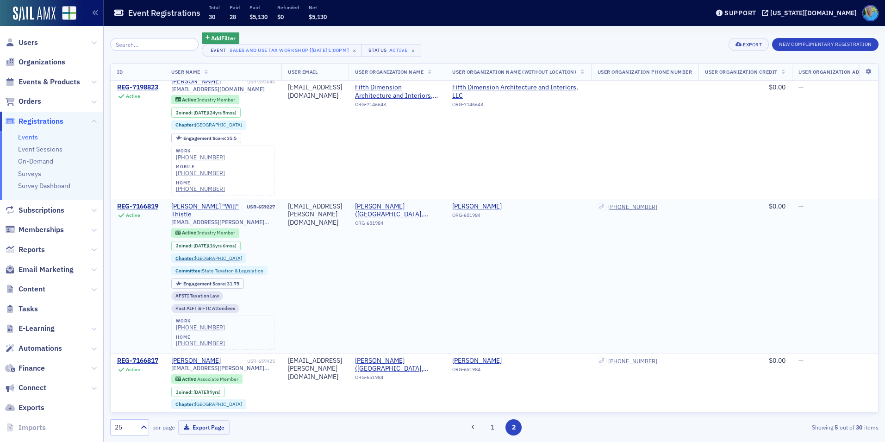
scroll to position [118, 0]
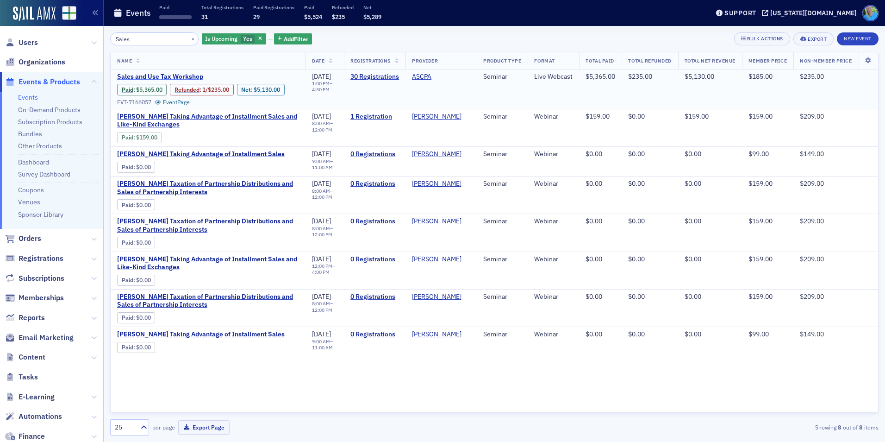
click at [160, 77] on span "Sales and Use Tax Workshop" at bounding box center [195, 77] width 156 height 8
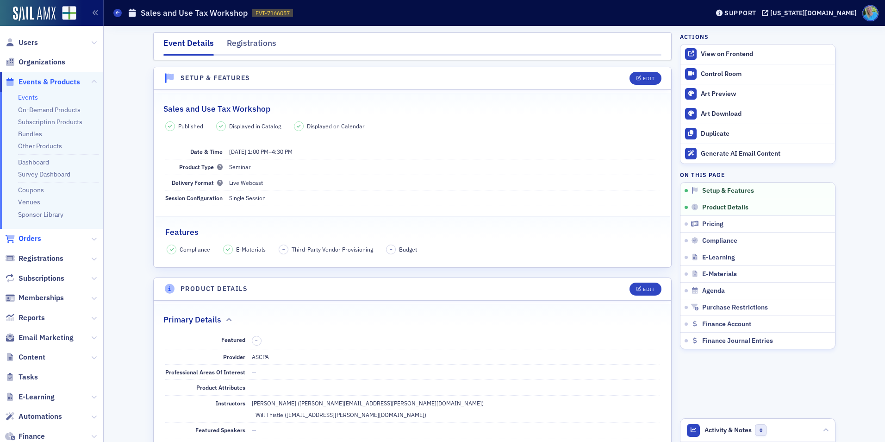
click at [24, 243] on span "Orders" at bounding box center [30, 238] width 23 height 10
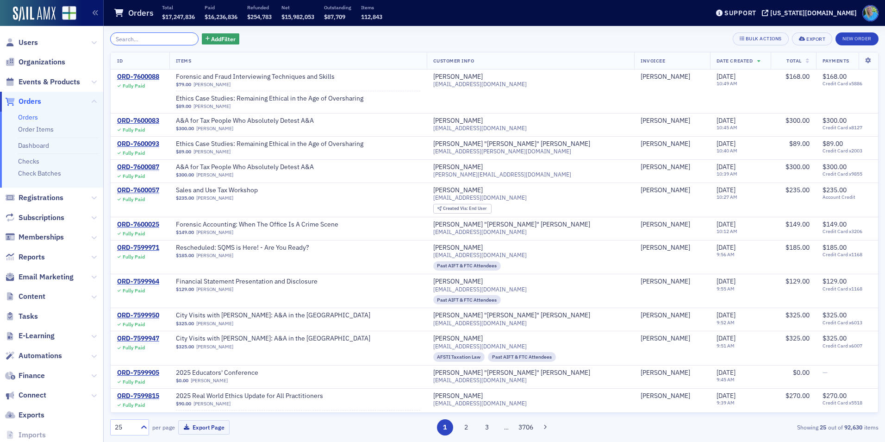
click at [129, 36] on input "search" at bounding box center [154, 38] width 88 height 13
click at [48, 84] on span "Events & Products" at bounding box center [50, 82] width 62 height 10
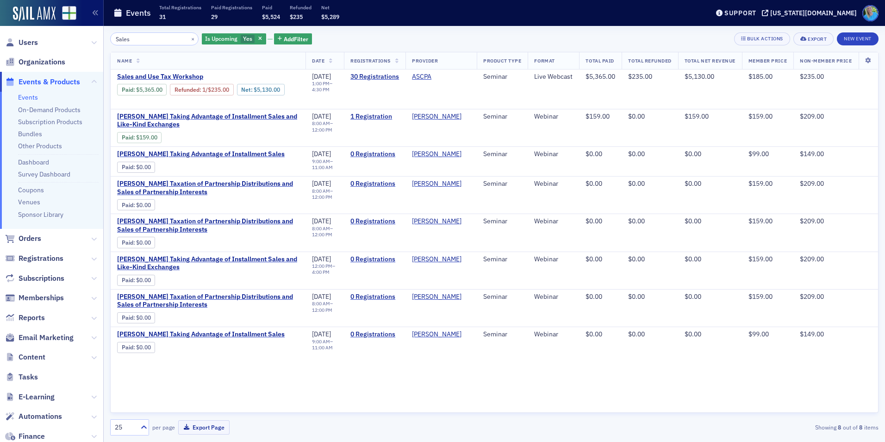
click at [145, 41] on input "Sales" at bounding box center [154, 38] width 88 height 13
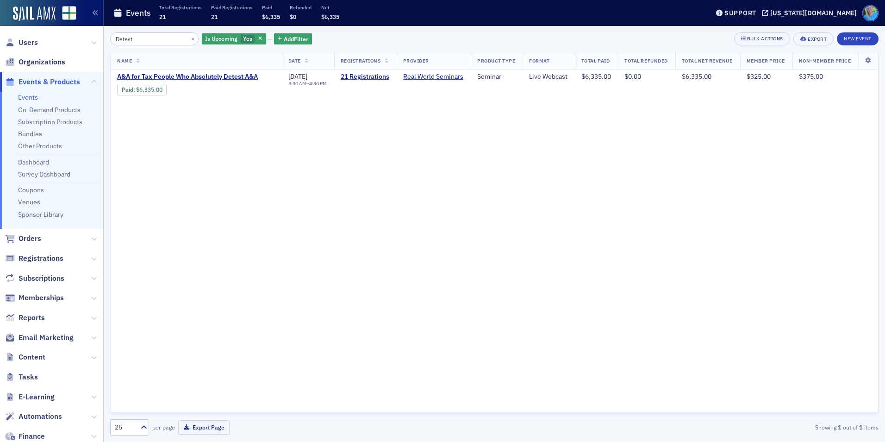
type input "Detest"
click at [189, 39] on button "×" at bounding box center [193, 38] width 8 height 8
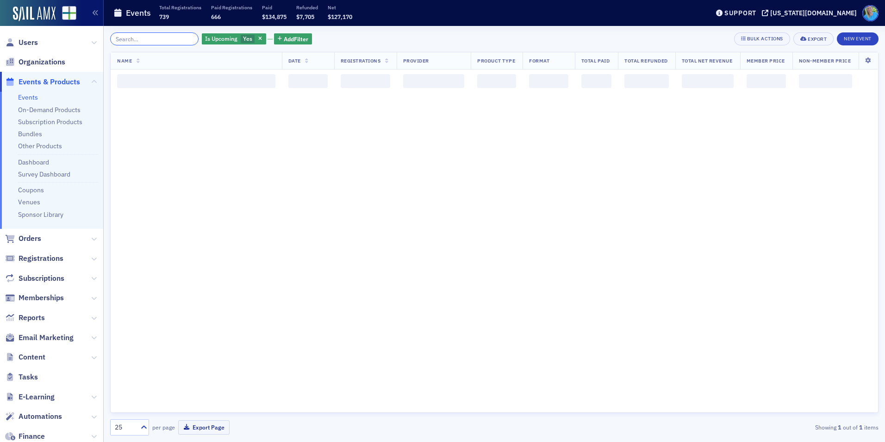
click at [178, 38] on input "search" at bounding box center [154, 38] width 88 height 13
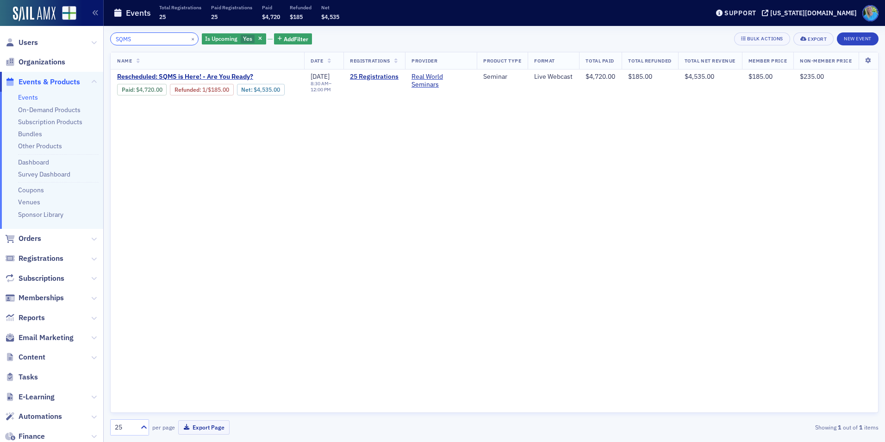
type input "SQMS"
click at [189, 39] on button "×" at bounding box center [193, 38] width 8 height 8
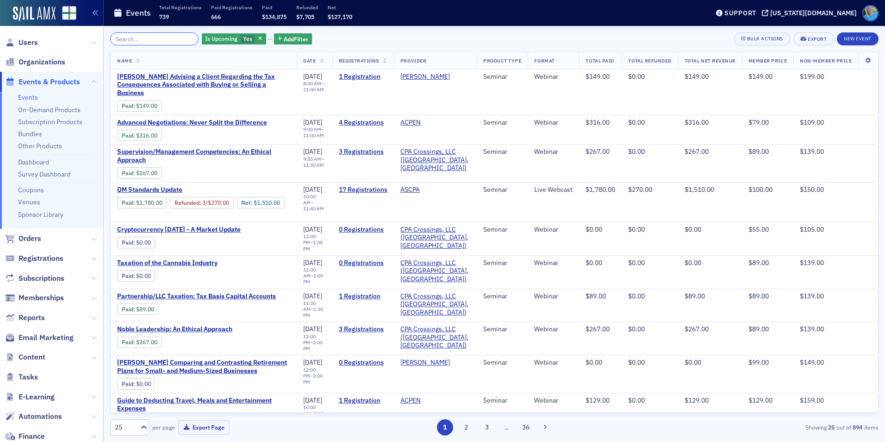
click at [181, 39] on input "search" at bounding box center [154, 38] width 88 height 13
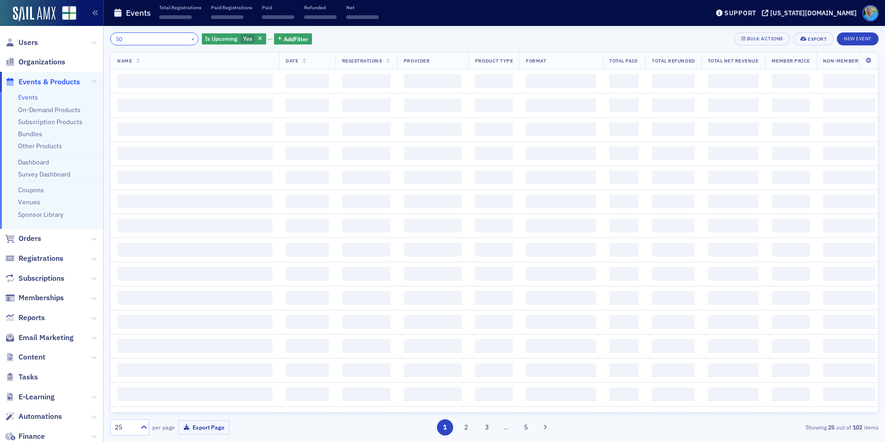
type input "5"
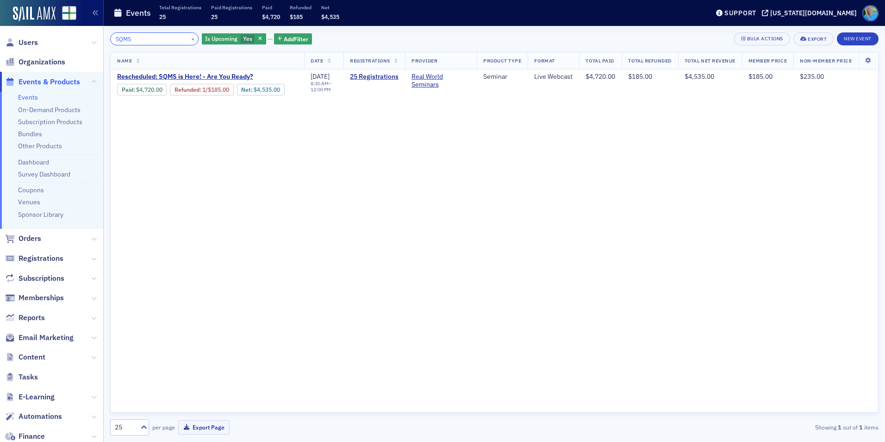
type input "SQMS"
click at [189, 39] on button "×" at bounding box center [193, 38] width 8 height 8
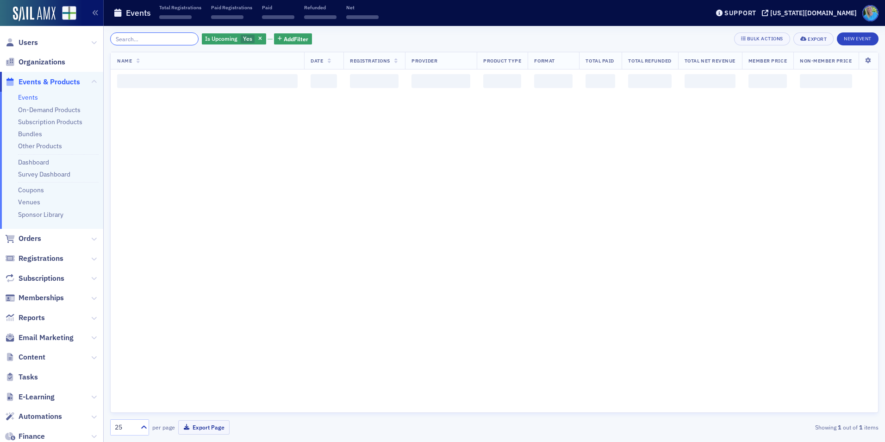
click at [174, 38] on input "search" at bounding box center [154, 38] width 88 height 13
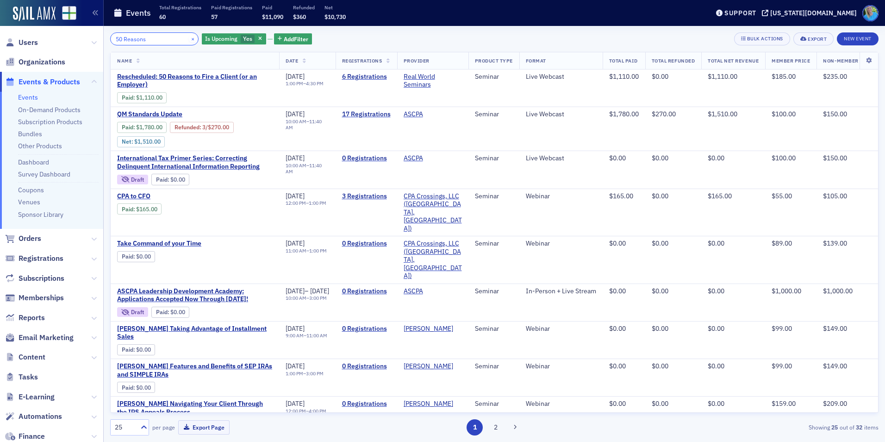
type input "50 Reasons"
click at [189, 37] on button "×" at bounding box center [193, 38] width 8 height 8
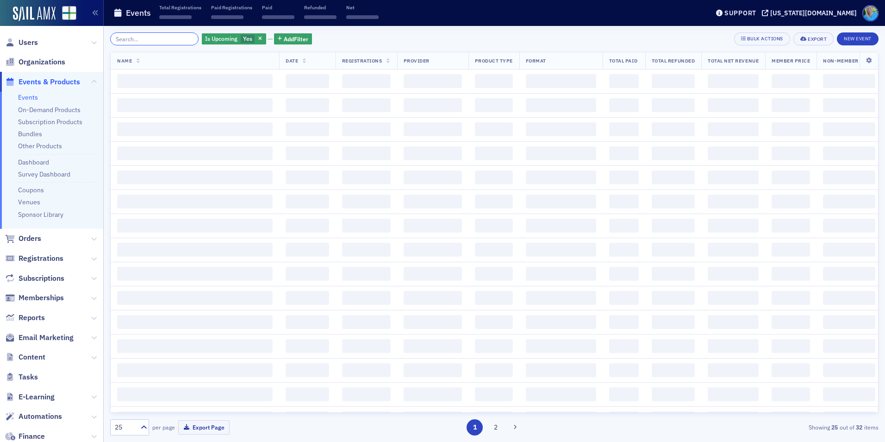
click at [165, 42] on input "search" at bounding box center [154, 38] width 88 height 13
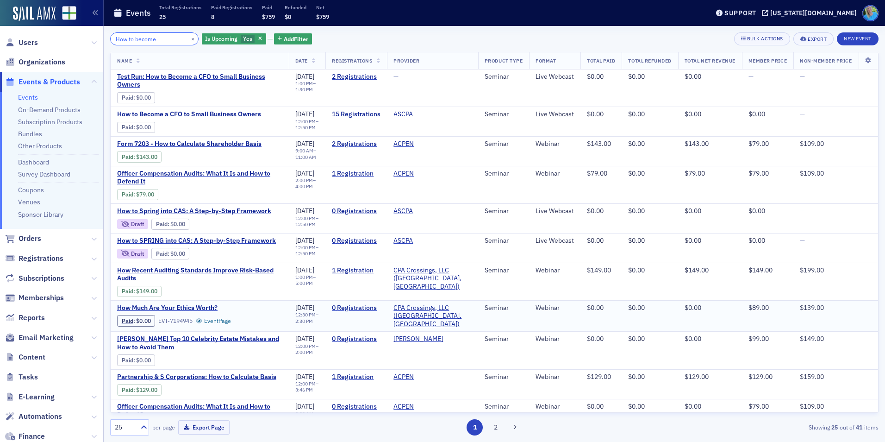
type input "How to become"
click at [189, 40] on button "×" at bounding box center [193, 38] width 8 height 8
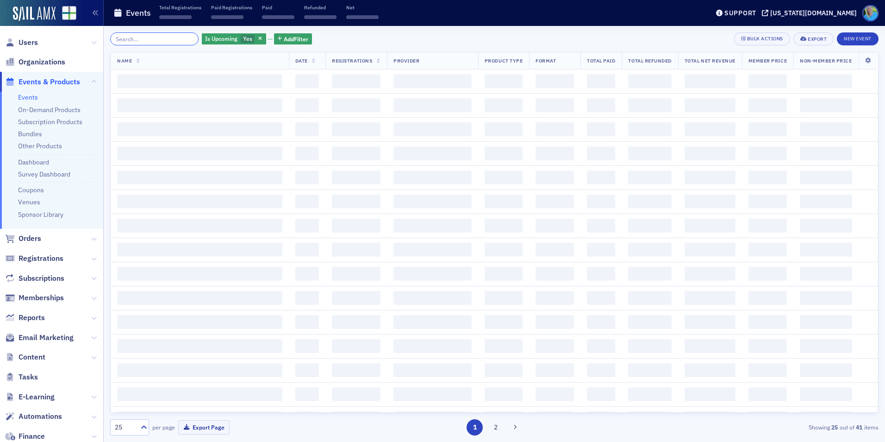
click at [183, 40] on input "search" at bounding box center [154, 38] width 88 height 13
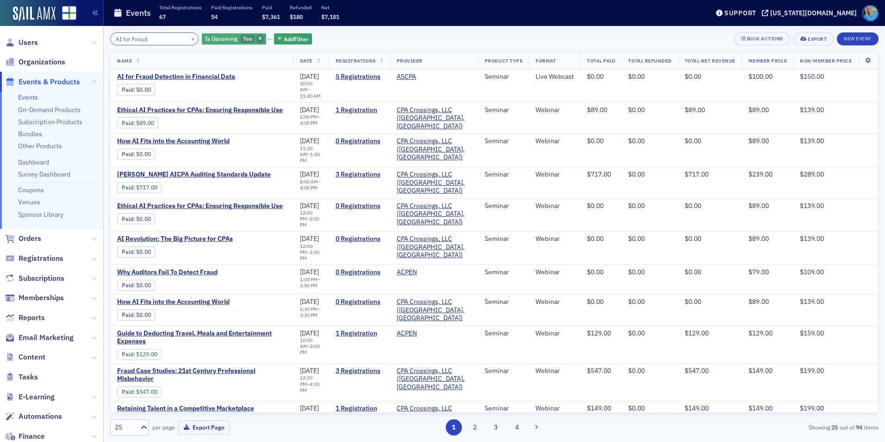
type input "AI for Fraud"
click at [256, 37] on span "button" at bounding box center [260, 39] width 8 height 8
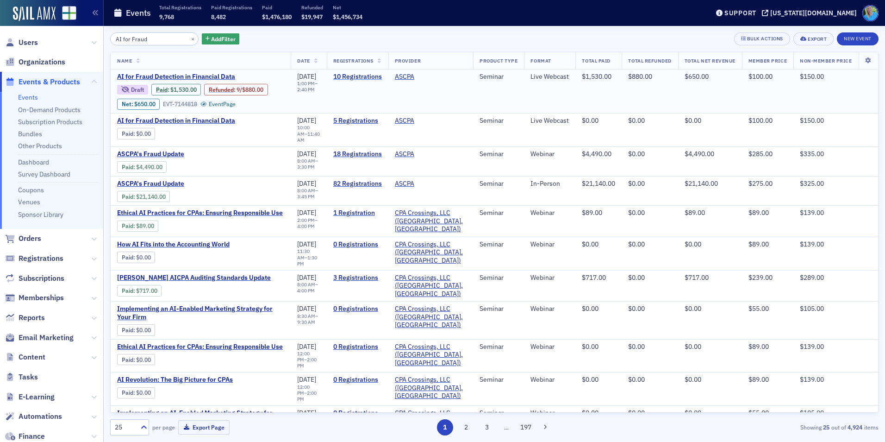
click at [357, 76] on link "10 Registrations" at bounding box center [357, 77] width 49 height 8
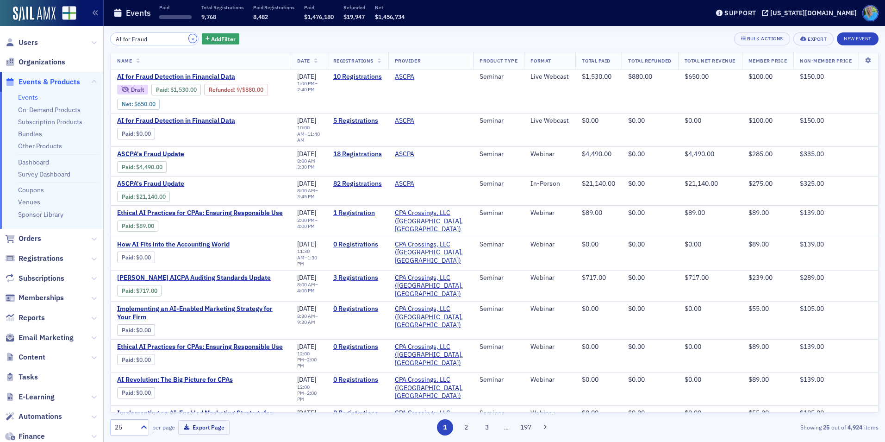
click at [189, 40] on button "×" at bounding box center [193, 38] width 8 height 8
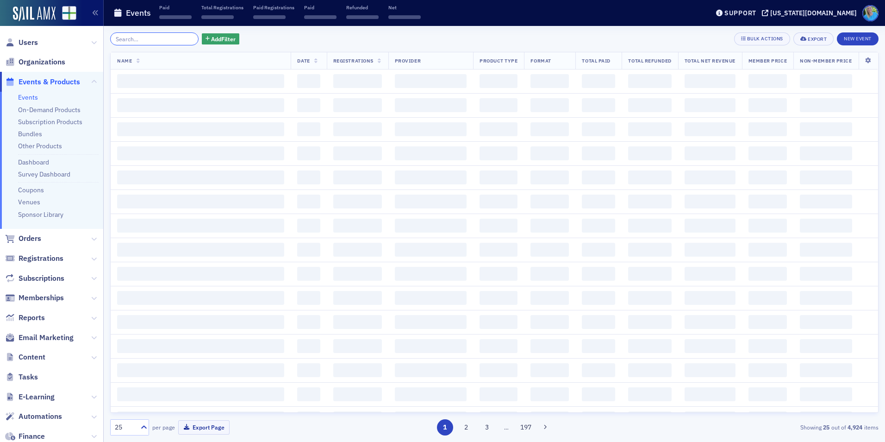
click at [178, 40] on input "search" at bounding box center [154, 38] width 88 height 13
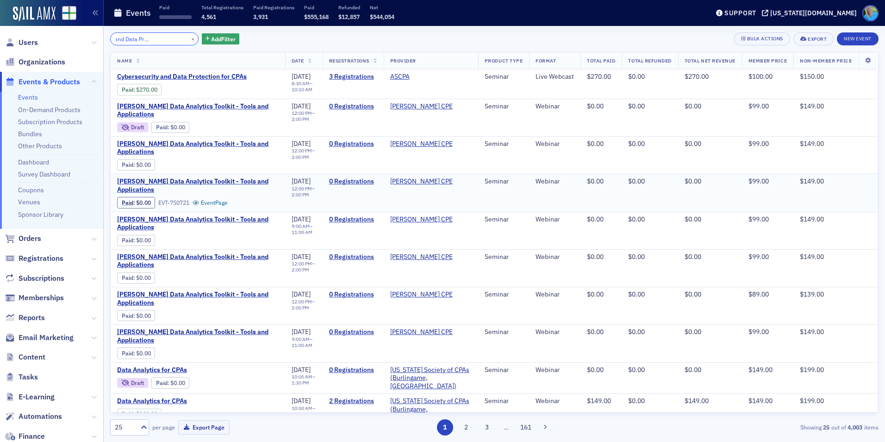
type input "Cybersecurity and Data Protection for CPAs"
click at [189, 37] on button "×" at bounding box center [193, 38] width 8 height 8
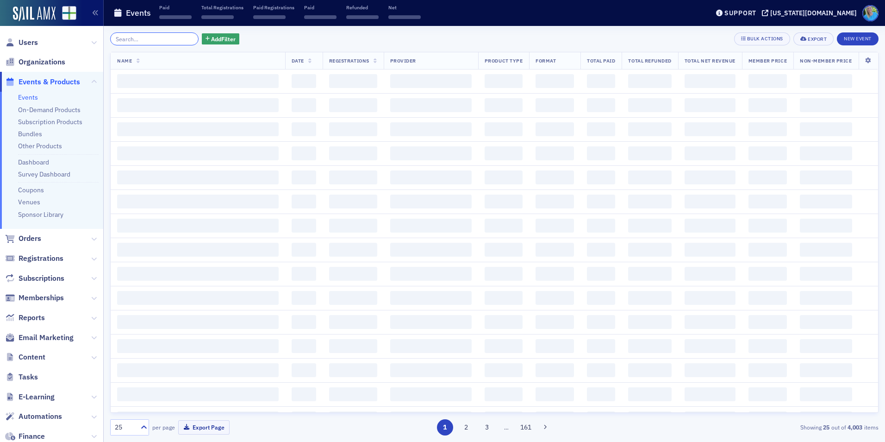
click at [180, 37] on input "search" at bounding box center [154, 38] width 88 height 13
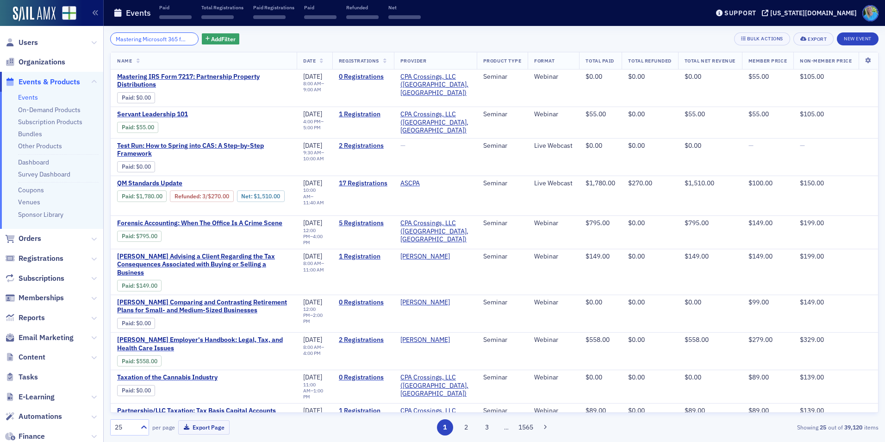
scroll to position [0, 46]
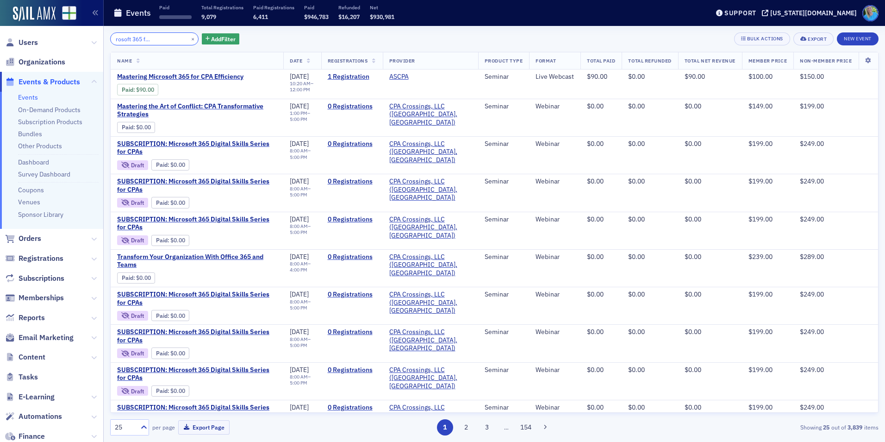
type input "Mastering Microsoft 365 for CPA Efficiency"
drag, startPoint x: 183, startPoint y: 38, endPoint x: 177, endPoint y: 38, distance: 6.5
click at [189, 38] on button "×" at bounding box center [193, 38] width 8 height 8
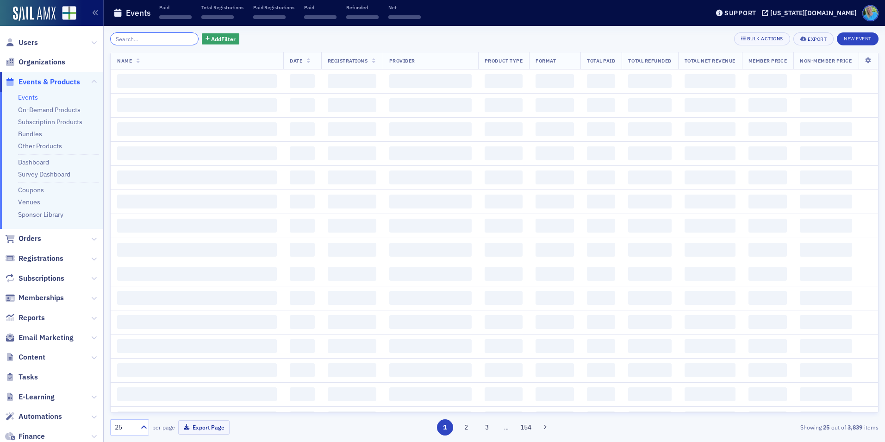
click at [177, 38] on input "search" at bounding box center [154, 38] width 88 height 13
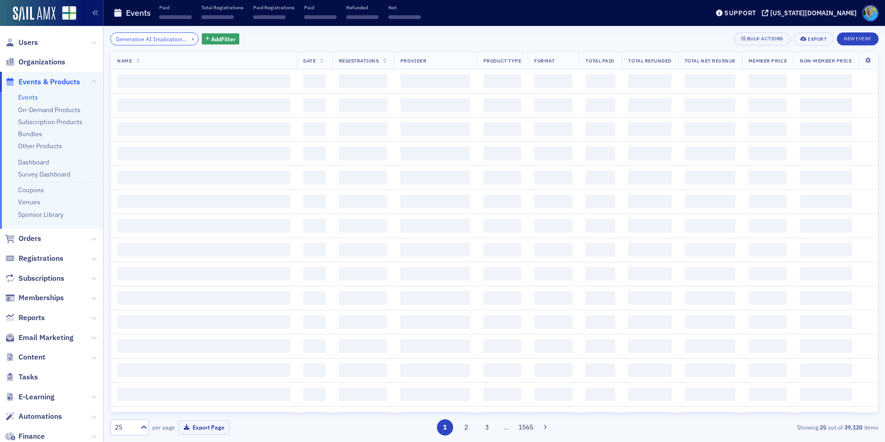
scroll to position [0, 25]
type input "Generative AI Implications to Risk"
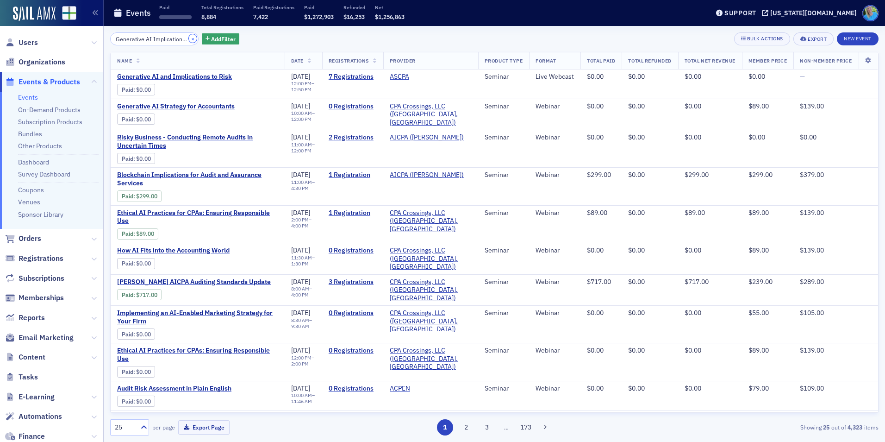
click at [189, 38] on button "×" at bounding box center [193, 38] width 8 height 8
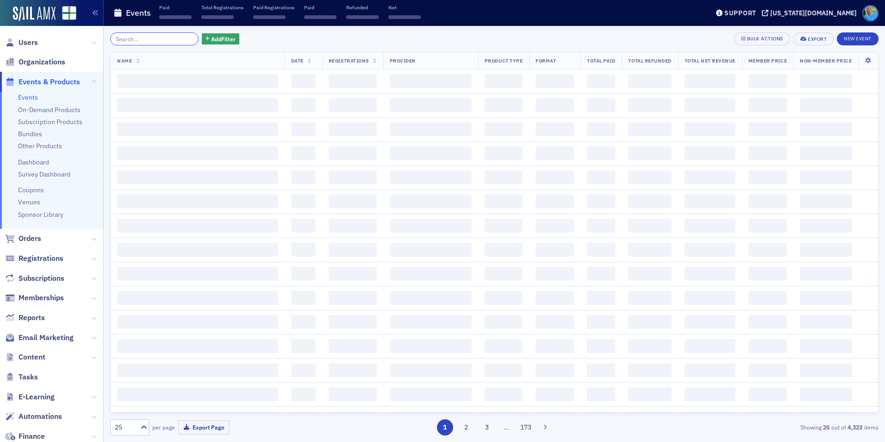
click at [175, 37] on input "search" at bounding box center [154, 38] width 88 height 13
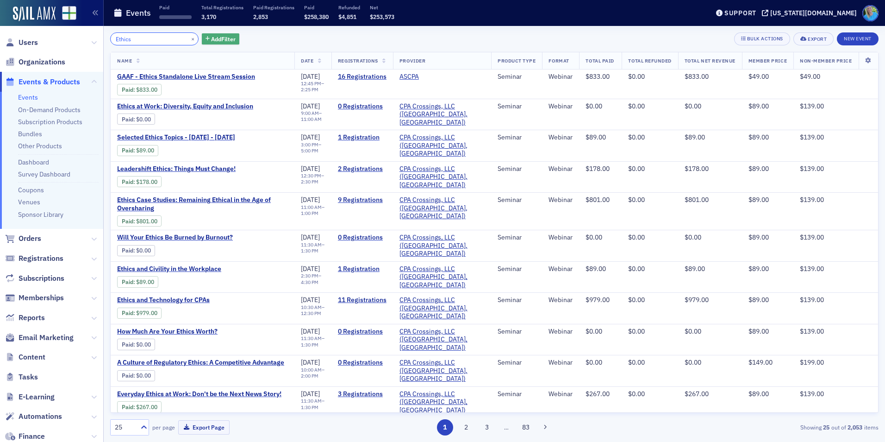
type input "Ethics"
click at [222, 44] on button "Add Filter" at bounding box center [221, 39] width 38 height 12
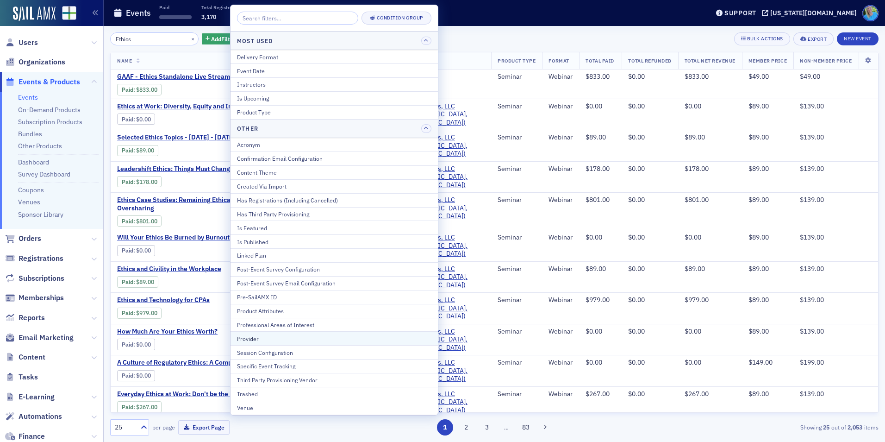
click at [269, 339] on div "Provider" at bounding box center [334, 338] width 194 height 8
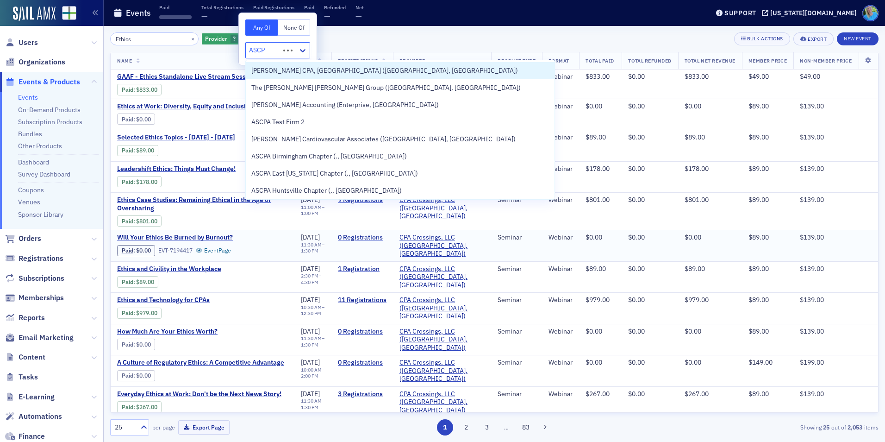
type input "ASCPA"
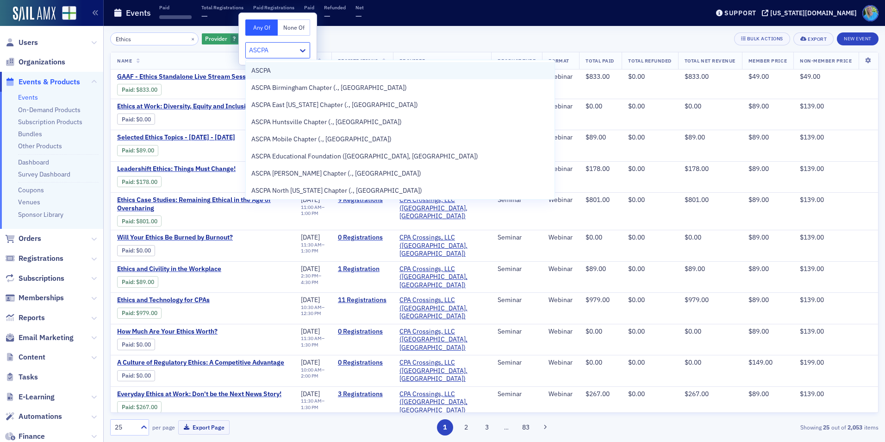
click at [317, 74] on div "ASCPA" at bounding box center [400, 71] width 298 height 10
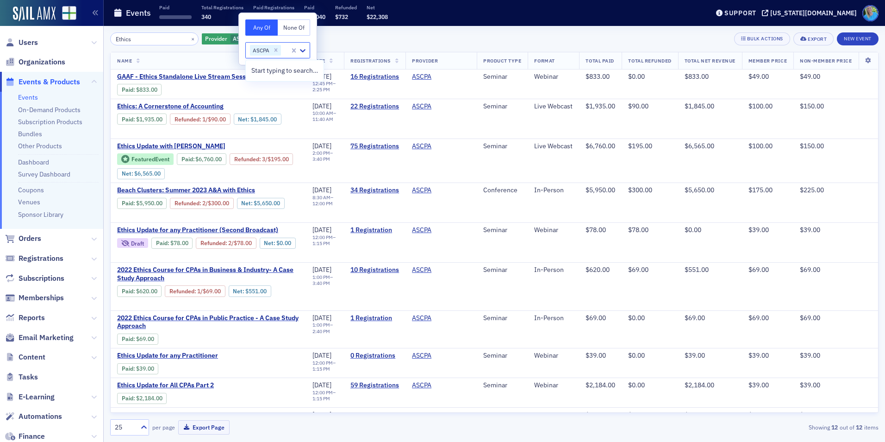
click at [392, 34] on div "Ethics × Provider ASCPA Add Filter Bulk Actions Export New Event" at bounding box center [494, 38] width 768 height 13
click at [138, 36] on input "Ethics" at bounding box center [154, 38] width 88 height 13
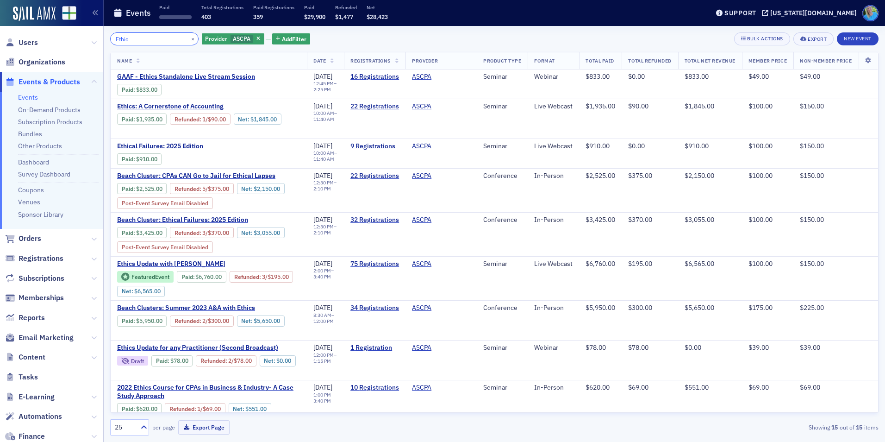
type input "Ethic"
click at [52, 336] on span "Email Marketing" at bounding box center [46, 337] width 55 height 10
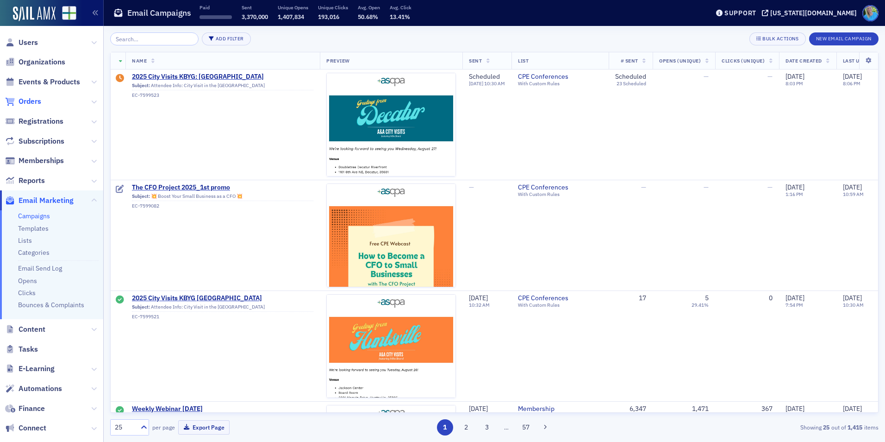
click at [26, 101] on span "Orders" at bounding box center [30, 101] width 23 height 10
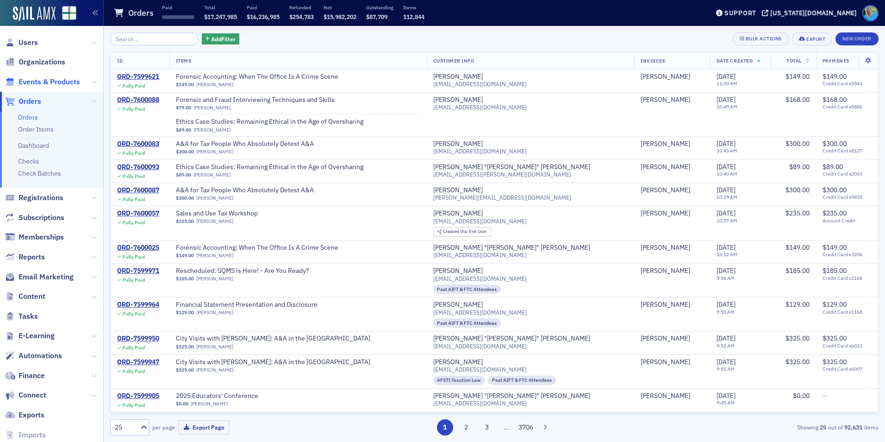
drag, startPoint x: 52, startPoint y: 90, endPoint x: 52, endPoint y: 85, distance: 5.6
click at [52, 90] on span "Events & Products" at bounding box center [51, 82] width 103 height 20
click at [53, 85] on span "Events & Products" at bounding box center [50, 82] width 62 height 10
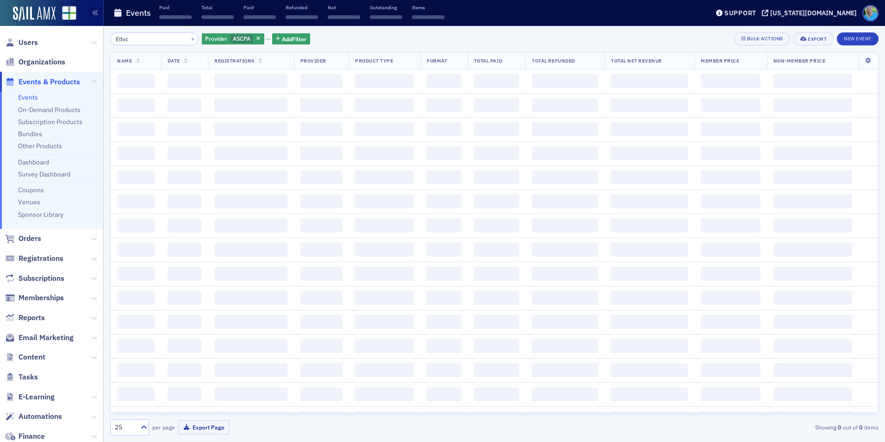
drag, startPoint x: 143, startPoint y: 49, endPoint x: 143, endPoint y: 38, distance: 10.7
click at [143, 38] on input "Ethic" at bounding box center [154, 38] width 88 height 13
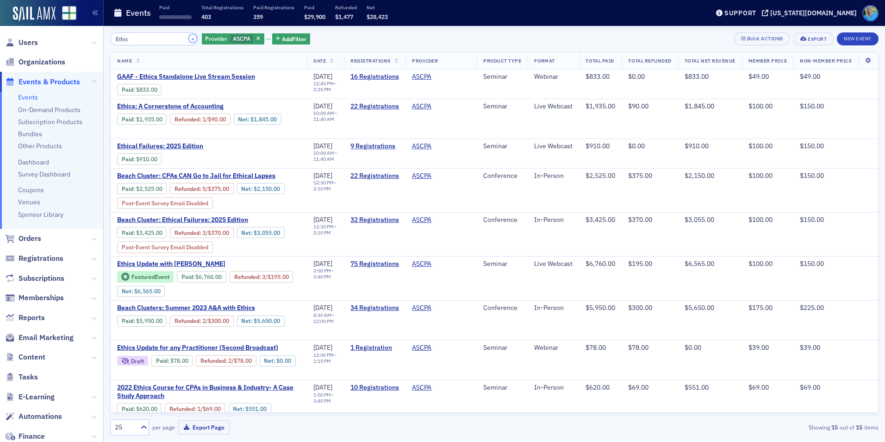
click at [189, 42] on button "×" at bounding box center [193, 38] width 8 height 8
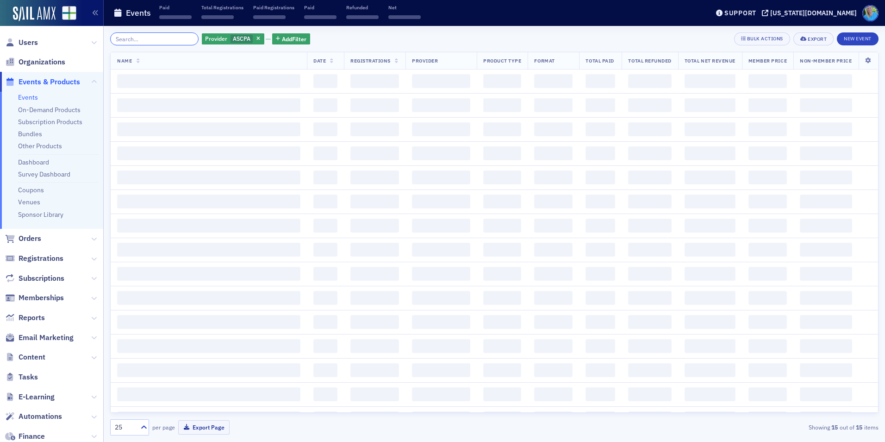
click at [181, 40] on input "search" at bounding box center [154, 38] width 88 height 13
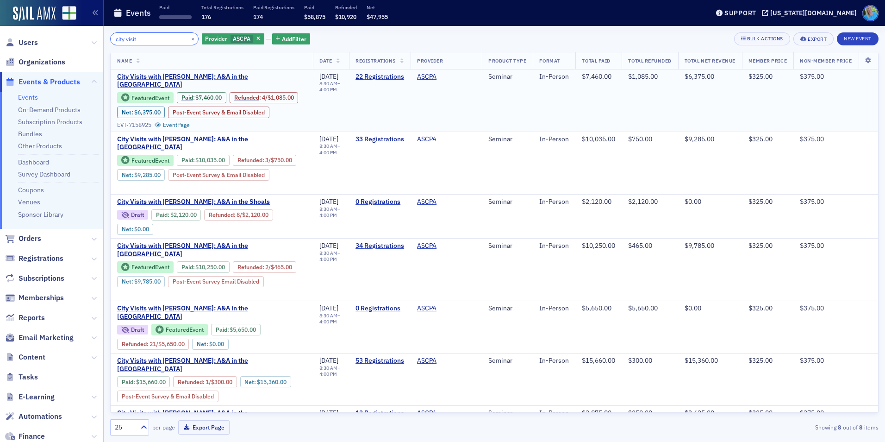
type input "city visit"
click at [223, 77] on span "City Visits with Mike Brand: A&A in the Rocket City" at bounding box center [211, 81] width 189 height 16
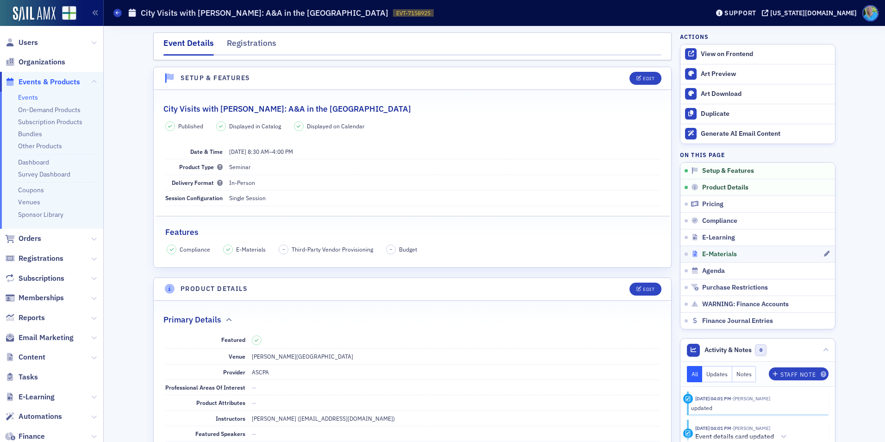
click at [720, 250] on span "E-Materials" at bounding box center [719, 254] width 35 height 8
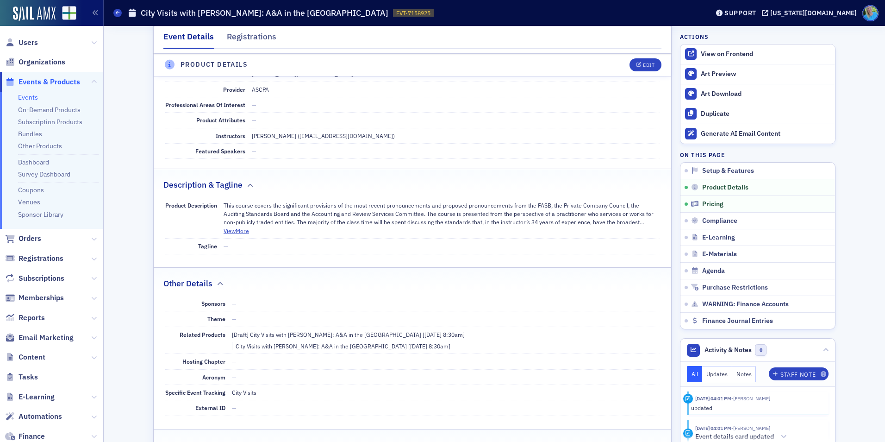
scroll to position [271, 0]
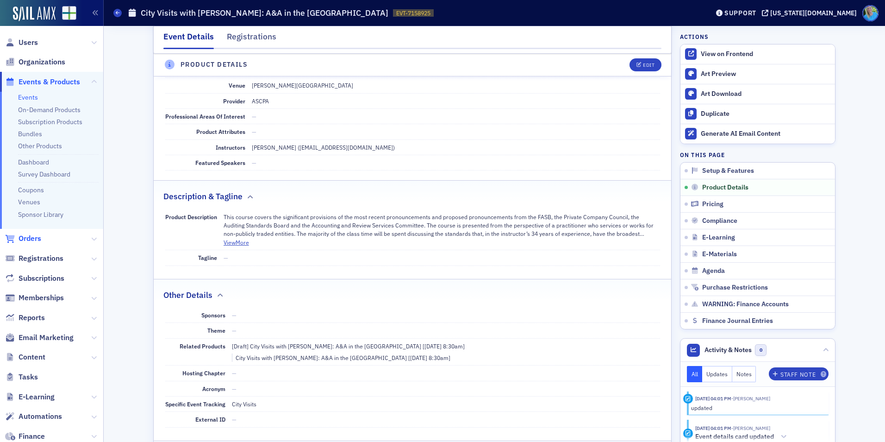
click at [37, 243] on span "Orders" at bounding box center [30, 238] width 23 height 10
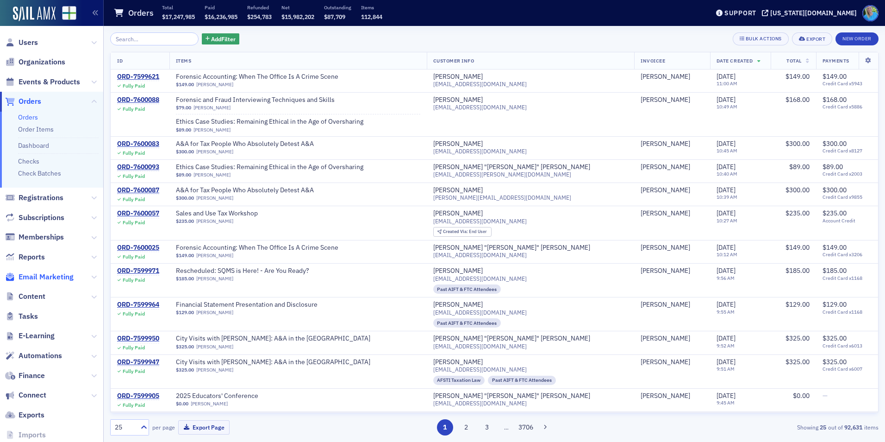
click at [42, 276] on span "Email Marketing" at bounding box center [46, 277] width 55 height 10
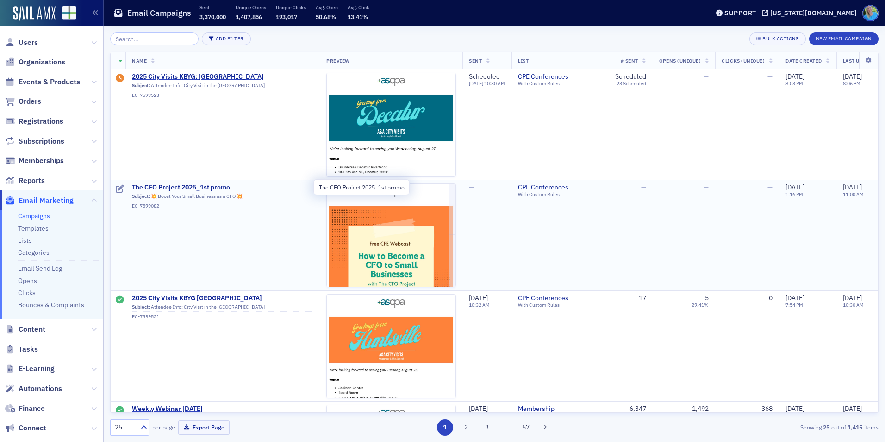
click at [190, 185] on span "The CFO Project 2025_1st promo" at bounding box center [222, 187] width 181 height 8
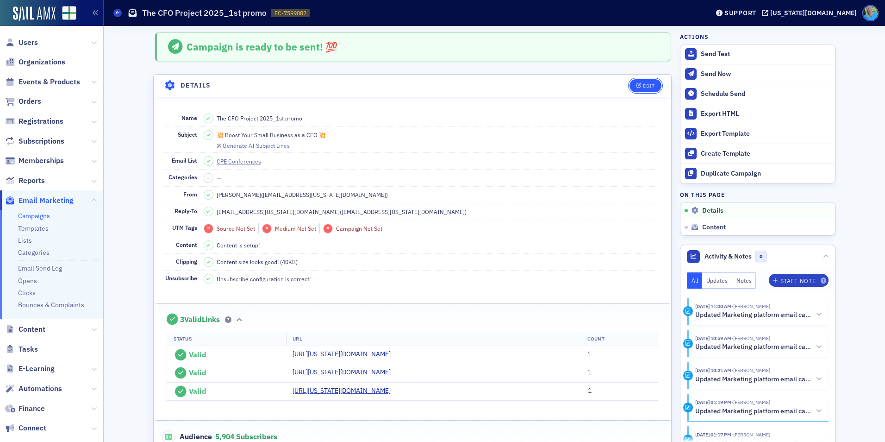
click at [647, 86] on div "Edit" at bounding box center [649, 85] width 12 height 5
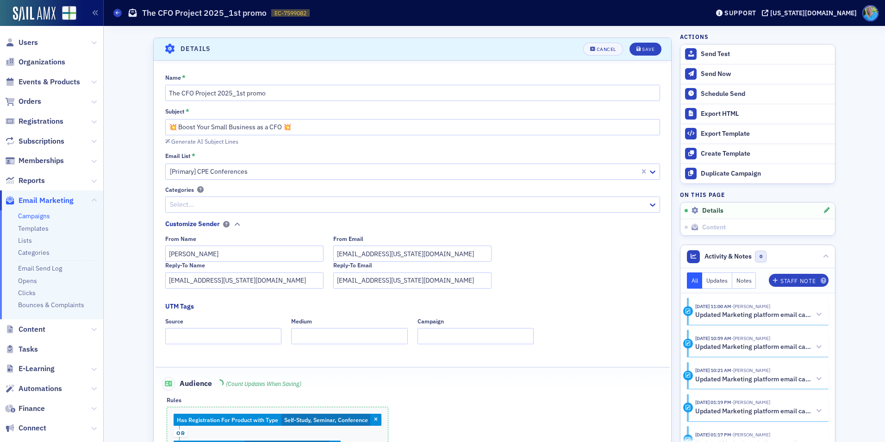
scroll to position [44, 0]
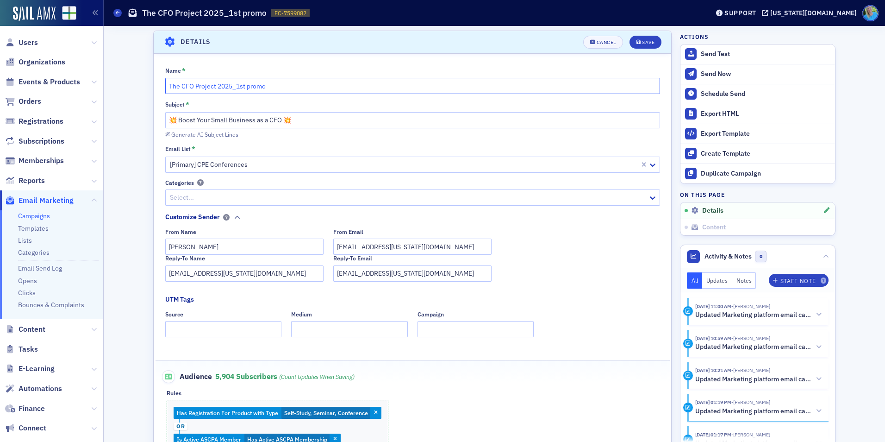
click at [272, 86] on input "The CFO Project 2025_1st promo" at bounding box center [412, 86] width 495 height 16
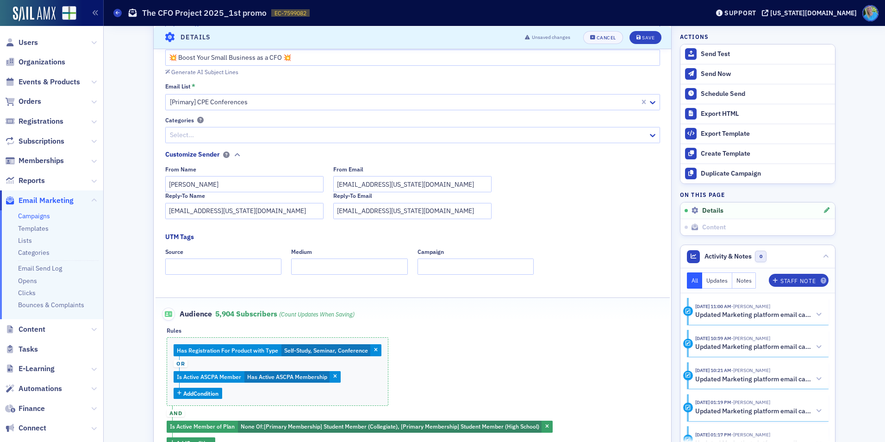
scroll to position [90, 0]
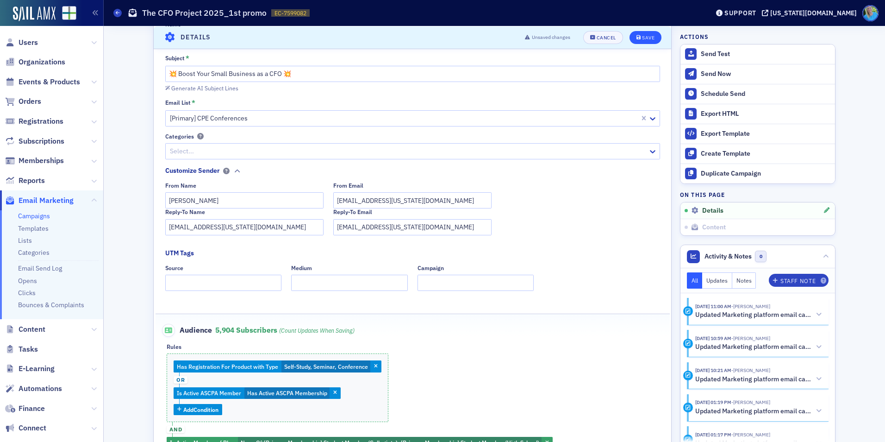
type input "Upcoming Free CPE"
click at [647, 35] on div "Save" at bounding box center [648, 37] width 12 height 5
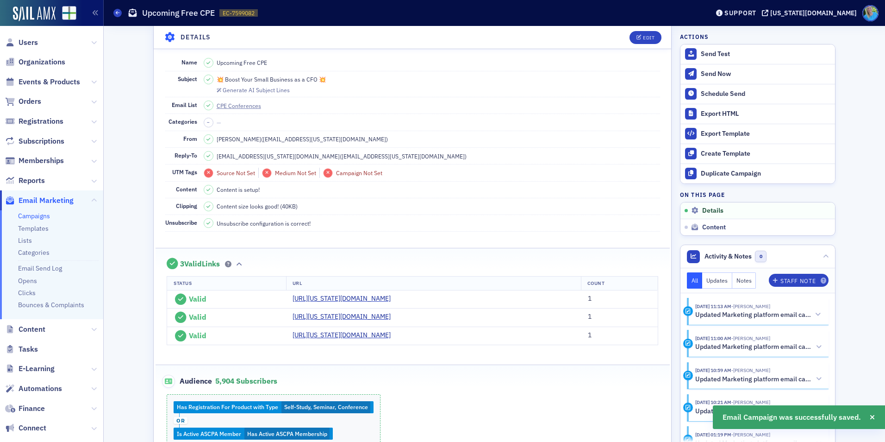
scroll to position [44, 0]
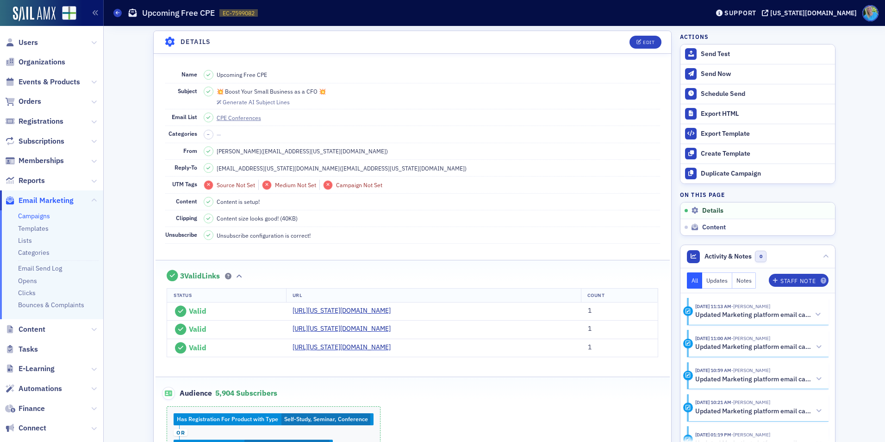
click at [46, 211] on ul "Campaigns Templates Lists Categories Email Send Log Opens Clicks Bounces & Comp…" at bounding box center [51, 264] width 103 height 109
click at [50, 221] on ul "Campaigns Templates Lists Categories Email Send Log Opens Clicks Bounces & Comp…" at bounding box center [51, 264] width 103 height 109
click at [43, 217] on link "Campaigns" at bounding box center [34, 216] width 32 height 8
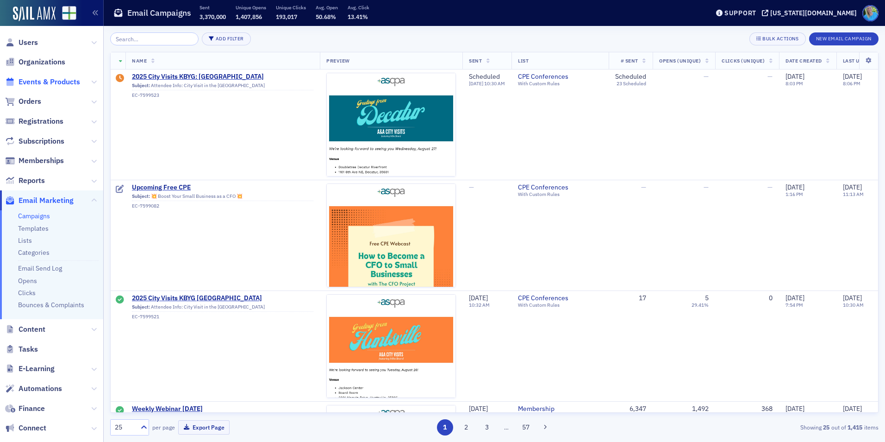
click at [31, 79] on span "Events & Products" at bounding box center [50, 82] width 62 height 10
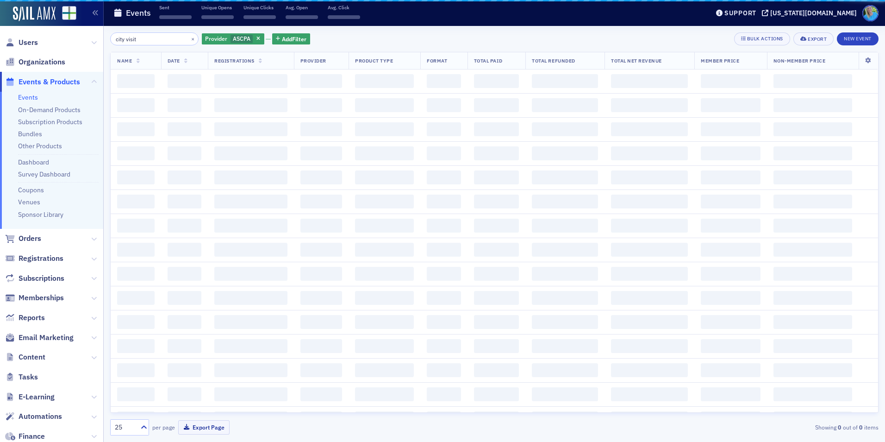
click at [149, 38] on input "city visit" at bounding box center [154, 38] width 88 height 13
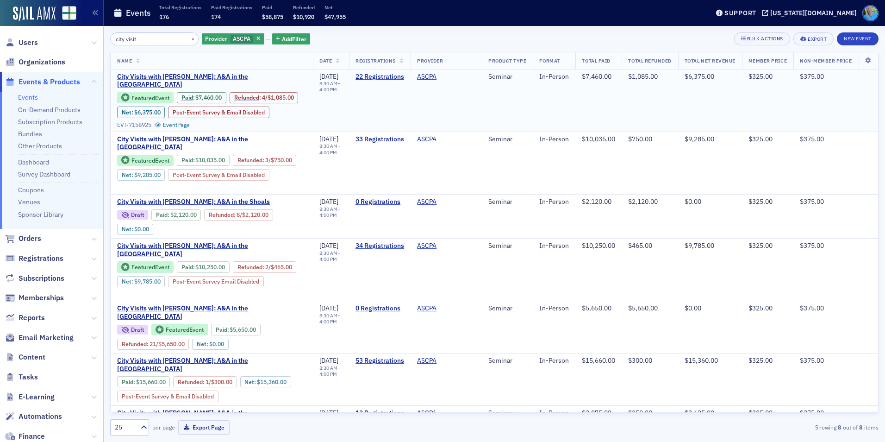
click at [216, 76] on span "City Visits with Mike Brand: A&A in the Rocket City" at bounding box center [211, 81] width 189 height 16
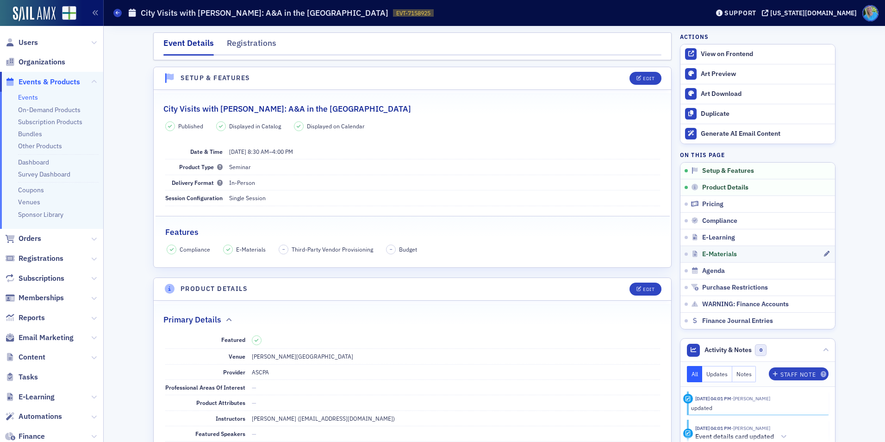
click at [733, 249] on link "E-Materials" at bounding box center [757, 253] width 155 height 17
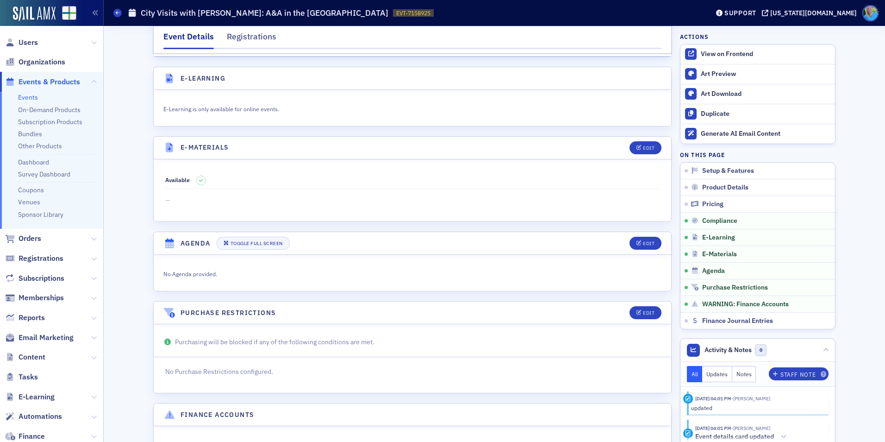
scroll to position [1292, 0]
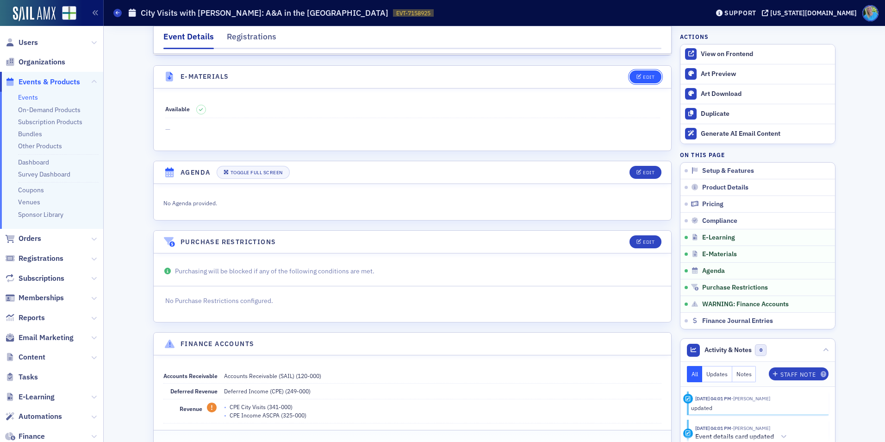
click at [640, 70] on button "Edit" at bounding box center [645, 76] width 32 height 13
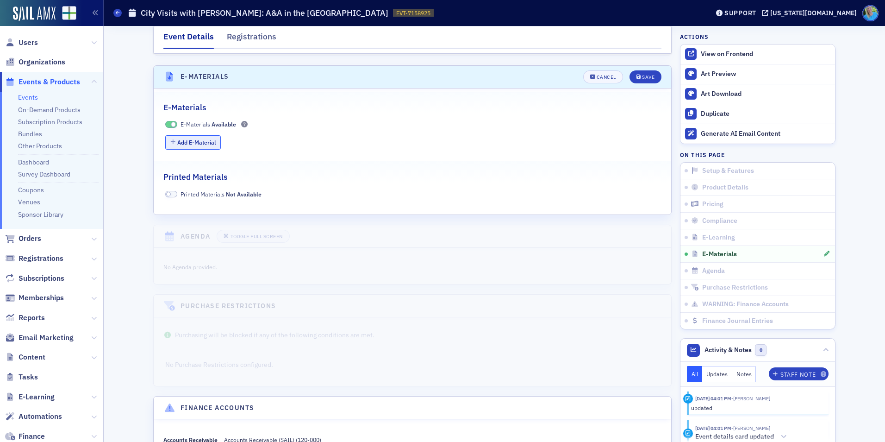
click at [205, 135] on button "Add E-Material" at bounding box center [193, 142] width 56 height 14
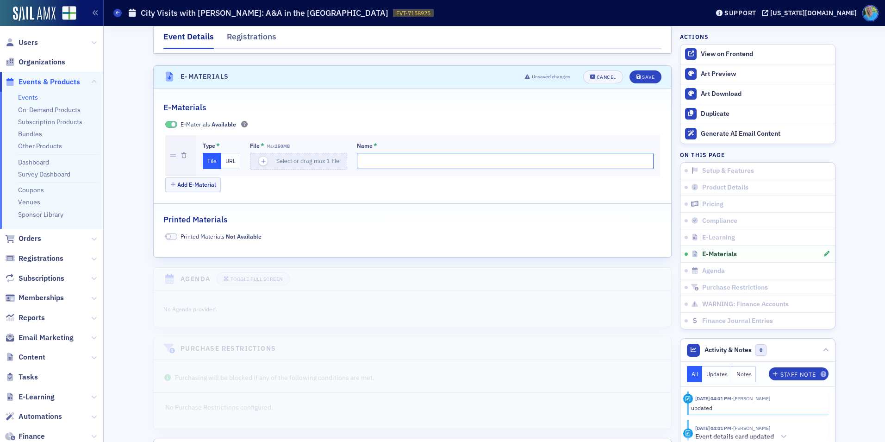
click at [373, 153] on input "Name *" at bounding box center [505, 161] width 297 height 16
paste input "Free Upcoming CPE"
type input "Free Upcoming CPE"
drag, startPoint x: 439, startPoint y: 148, endPoint x: 333, endPoint y: 149, distance: 106.5
click at [333, 149] on div "Type * File URL File * Max 250MB Select or drag max 1 file Name * Free Upcoming…" at bounding box center [428, 156] width 451 height 28
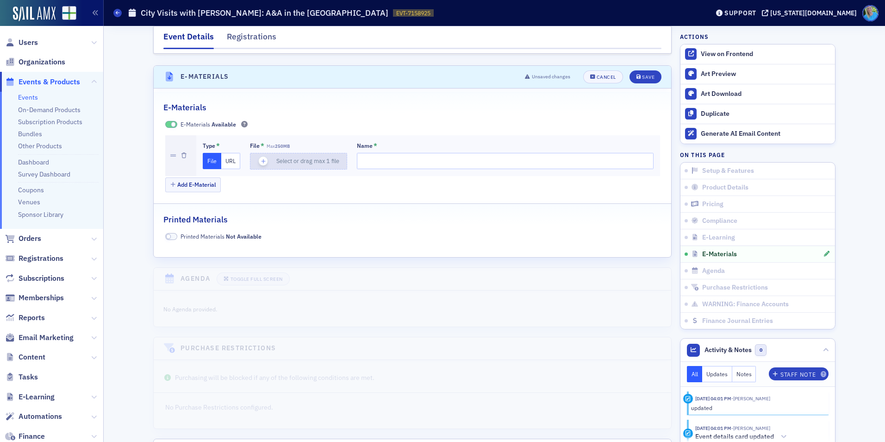
click at [259, 157] on icon "button" at bounding box center [263, 161] width 8 height 8
type input "2025 A & A Update"
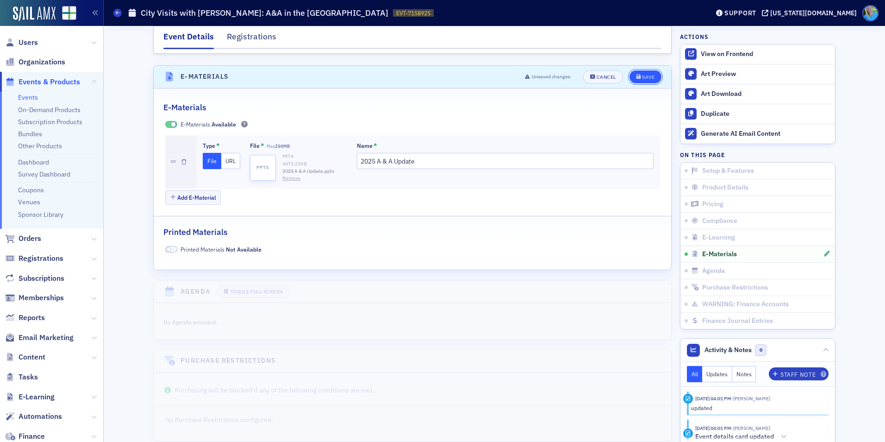
click at [640, 70] on button "Save" at bounding box center [645, 76] width 32 height 13
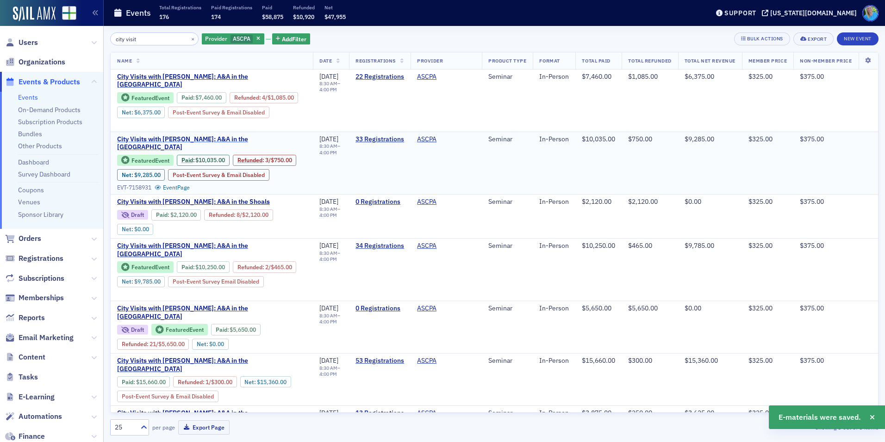
click at [238, 143] on span "City Visits with [PERSON_NAME]: A&A in the [GEOGRAPHIC_DATA]" at bounding box center [211, 143] width 189 height 16
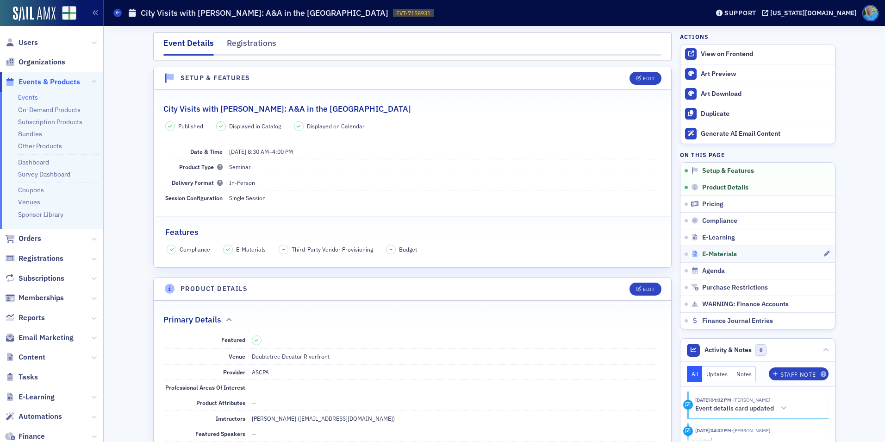
click at [734, 251] on div "E-Materials" at bounding box center [757, 254] width 132 height 8
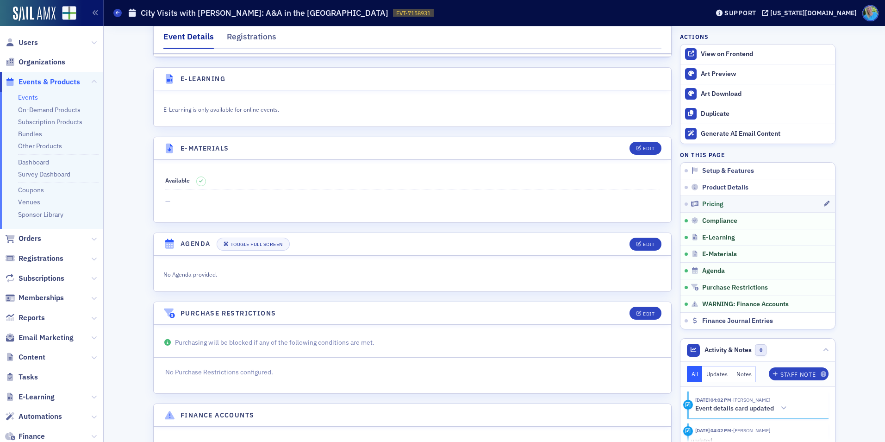
scroll to position [1303, 0]
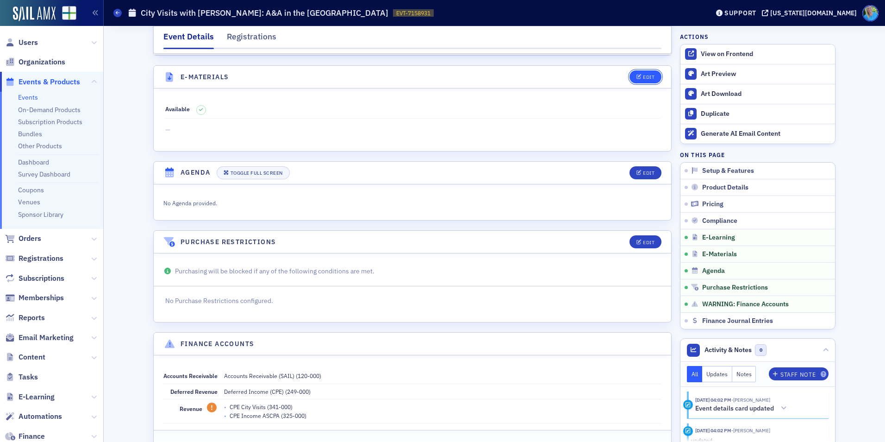
click at [635, 70] on button "Edit" at bounding box center [645, 76] width 32 height 13
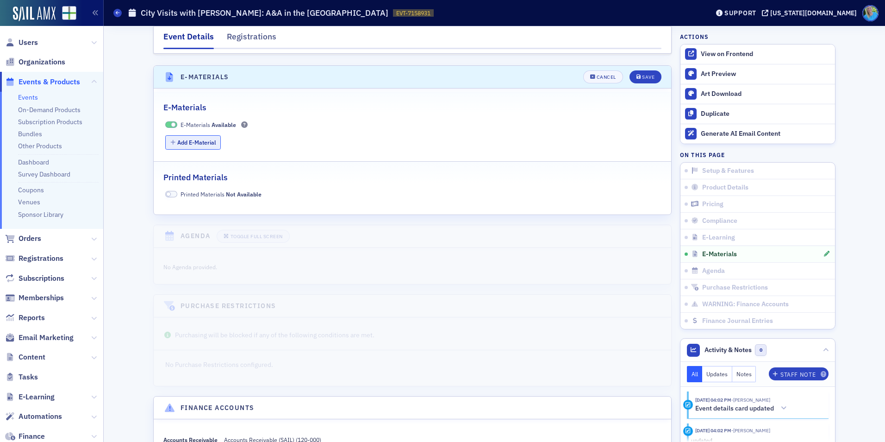
click at [207, 135] on button "Add E-Material" at bounding box center [193, 142] width 56 height 14
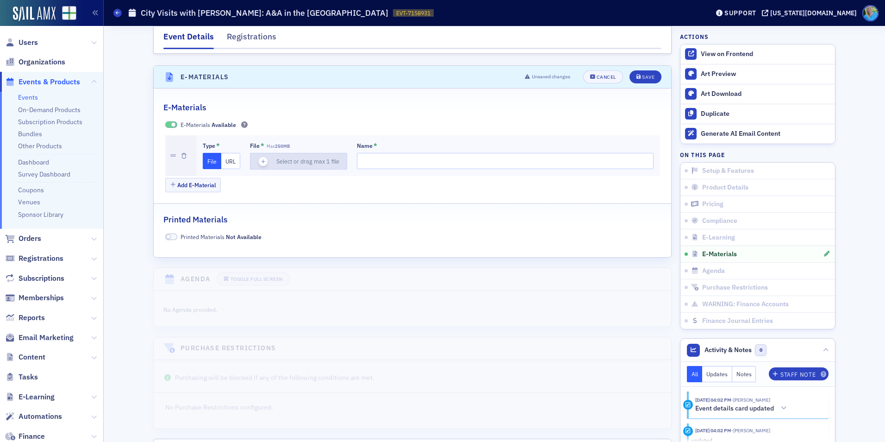
click at [255, 153] on div "button" at bounding box center [263, 161] width 26 height 16
type input "2025 A & A Update"
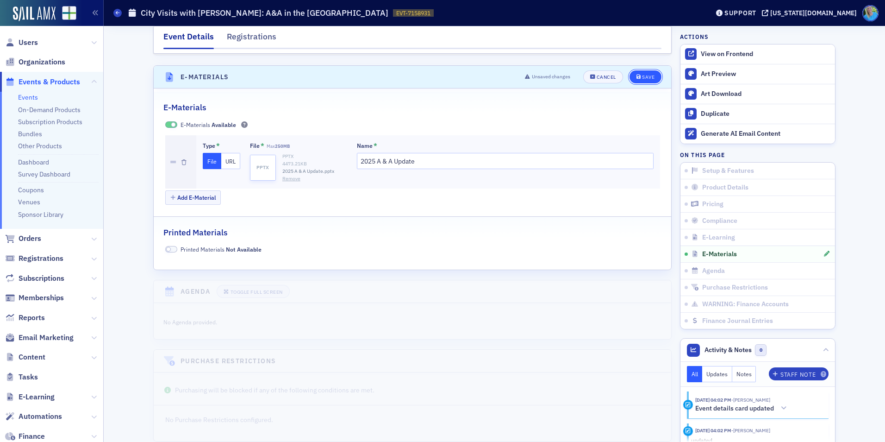
click at [636, 75] on icon "submit" at bounding box center [638, 77] width 5 height 5
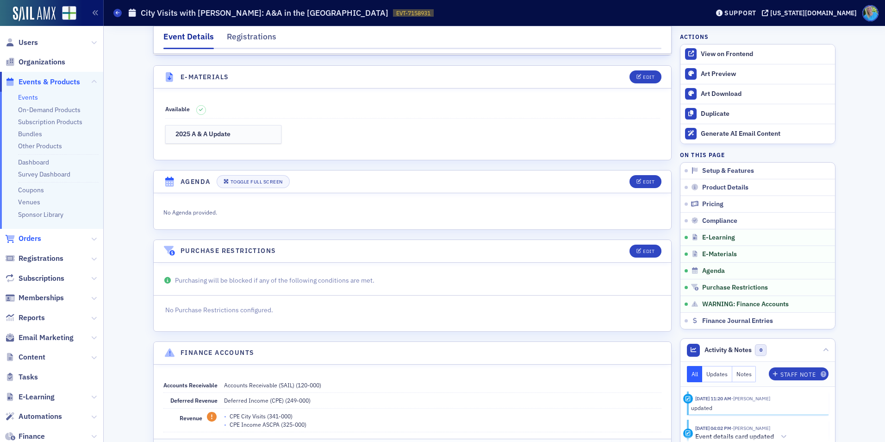
click at [36, 236] on span "Orders" at bounding box center [30, 238] width 23 height 10
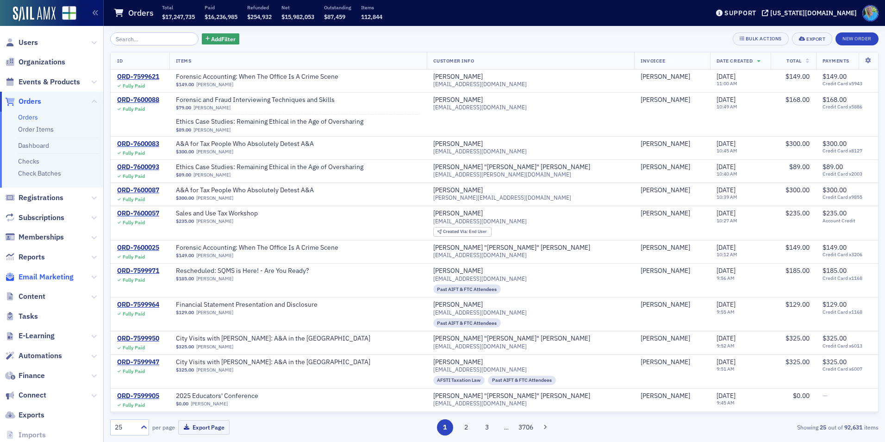
click at [37, 276] on span "Email Marketing" at bounding box center [46, 277] width 55 height 10
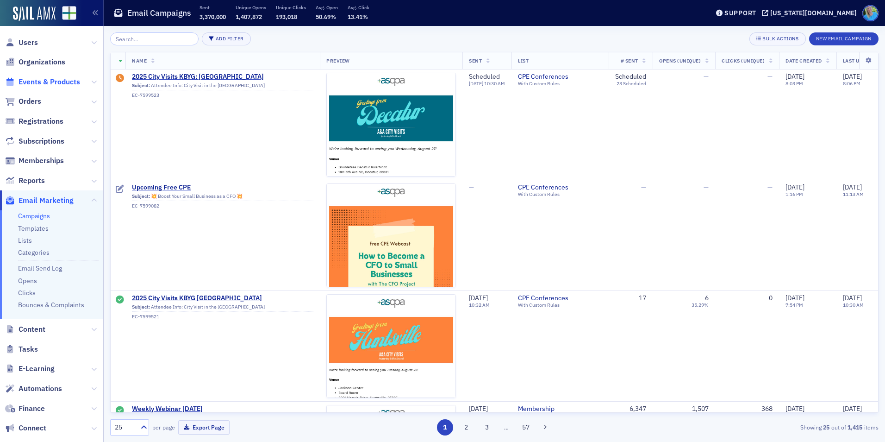
click at [47, 80] on span "Events & Products" at bounding box center [50, 82] width 62 height 10
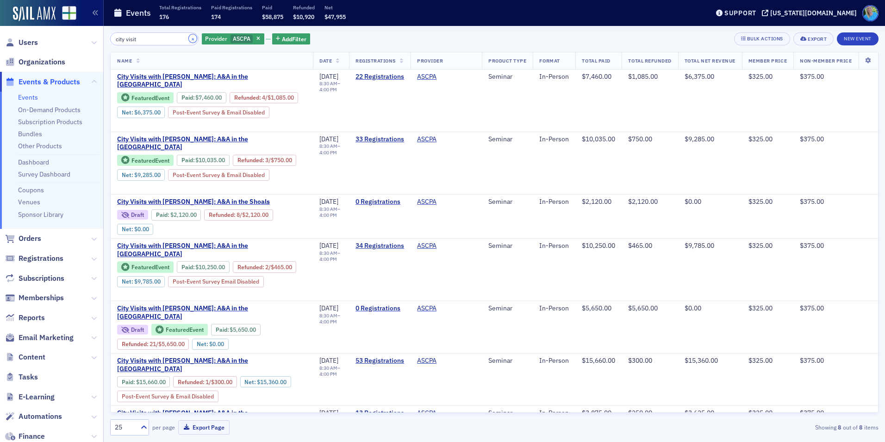
click at [189, 39] on button "×" at bounding box center [193, 38] width 8 height 8
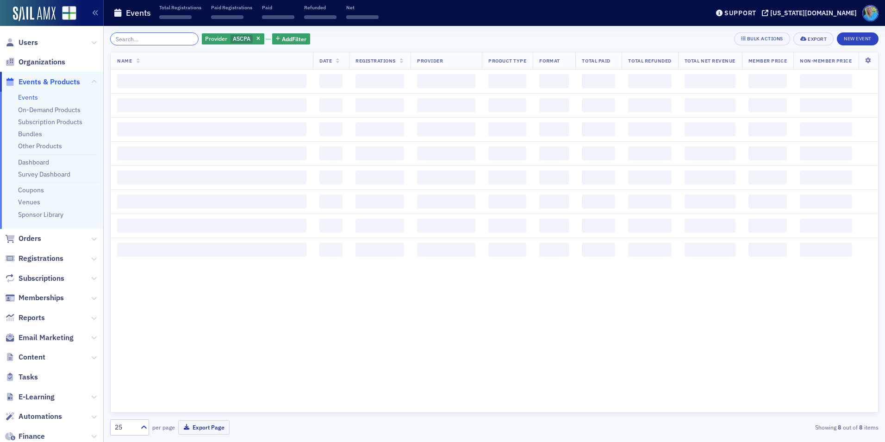
click at [178, 38] on input "search" at bounding box center [154, 38] width 88 height 13
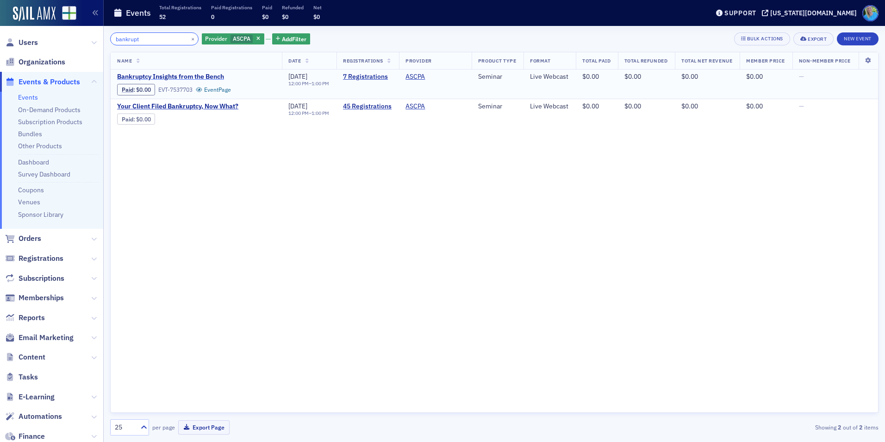
type input "bankrupt"
click at [181, 73] on span "Bankruptcy Insights from the Bench" at bounding box center [195, 77] width 156 height 8
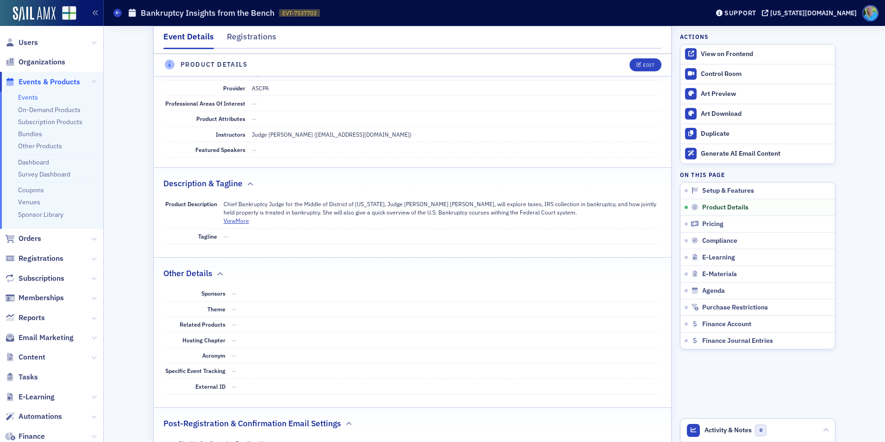
scroll to position [278, 0]
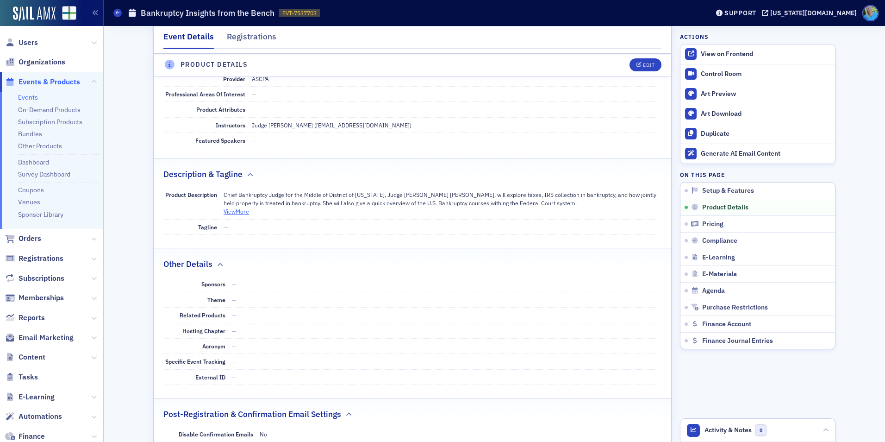
click at [238, 212] on button "View More" at bounding box center [236, 211] width 25 height 8
click at [238, 212] on button "View Less" at bounding box center [236, 211] width 24 height 8
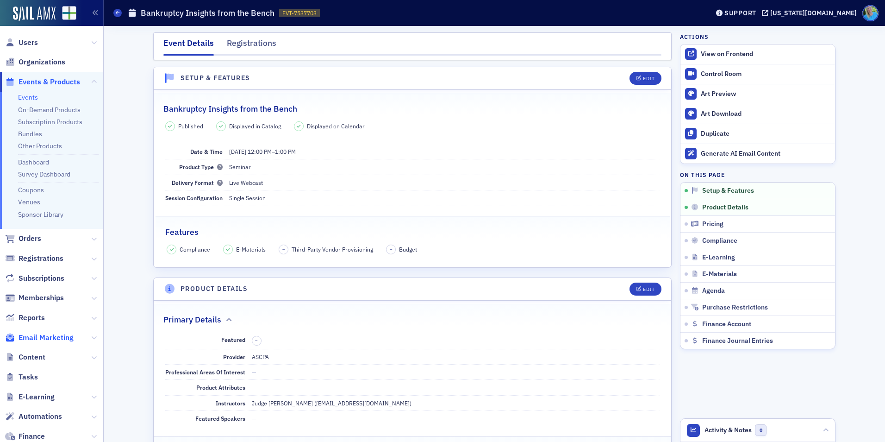
click at [39, 336] on span "Email Marketing" at bounding box center [46, 337] width 55 height 10
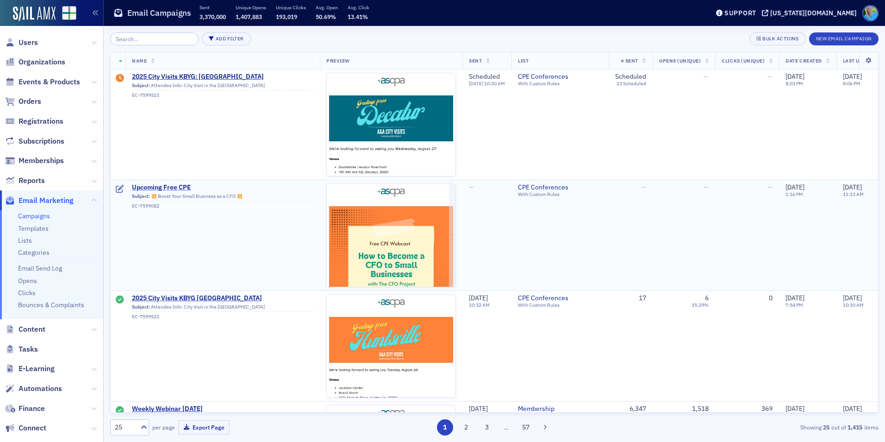
click at [138, 189] on span "Upcoming Free CPE" at bounding box center [222, 187] width 181 height 8
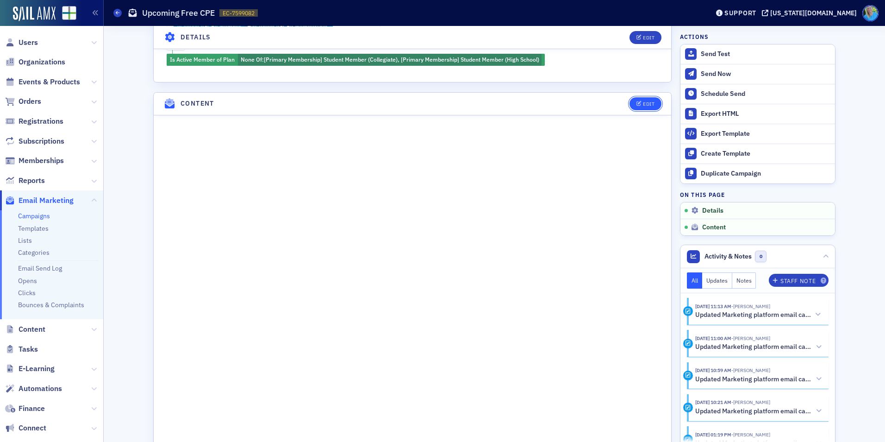
click at [643, 106] on div "Edit" at bounding box center [649, 103] width 12 height 5
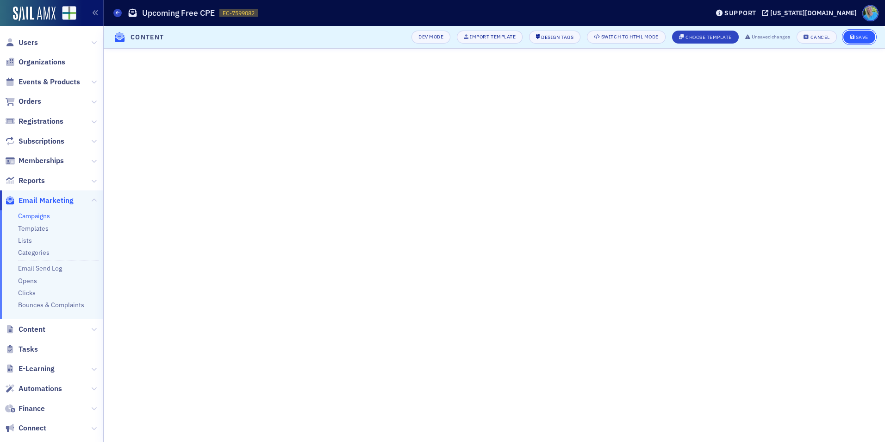
click at [852, 39] on icon "submit" at bounding box center [852, 37] width 5 height 5
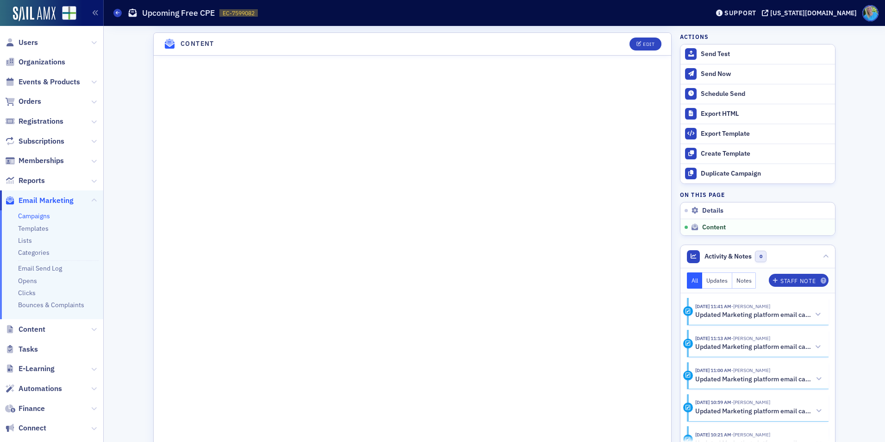
scroll to position [524, 0]
click at [30, 100] on span "Orders" at bounding box center [30, 101] width 23 height 10
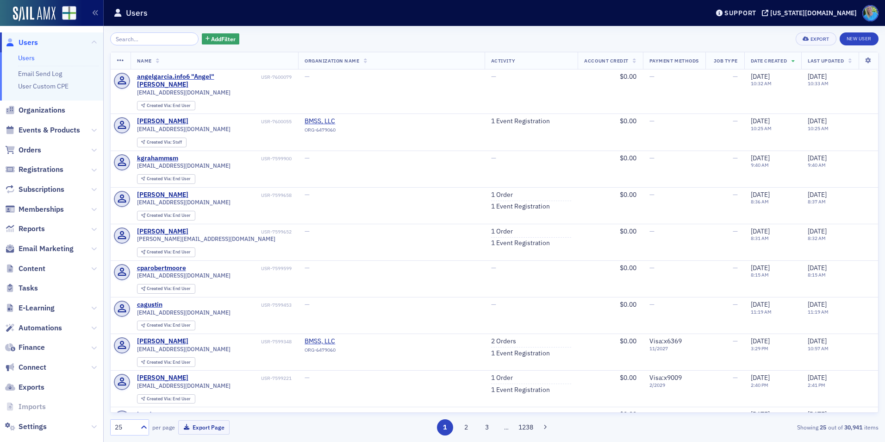
click at [135, 37] on input "search" at bounding box center [154, 38] width 88 height 13
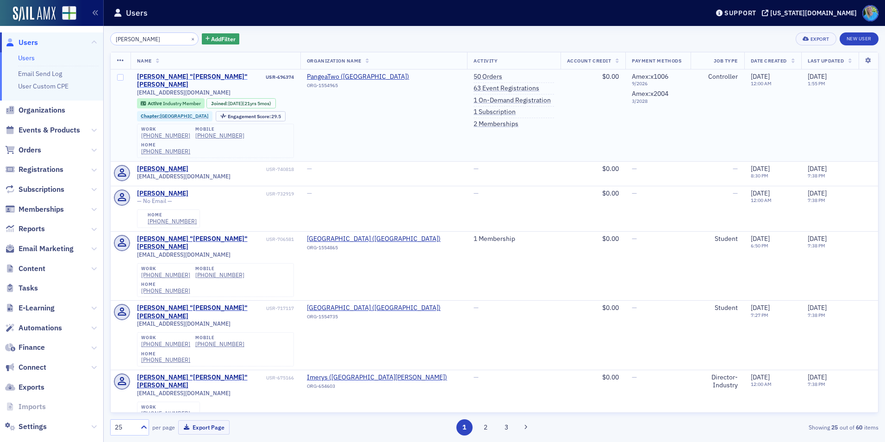
type input "meg pritchard"
click at [193, 74] on div "Margaret "Meg" Pritchard" at bounding box center [200, 81] width 127 height 16
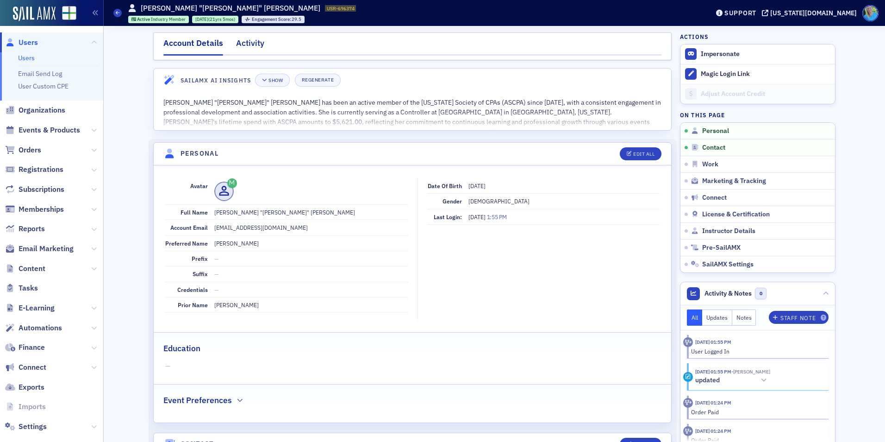
click at [240, 39] on div "Activity" at bounding box center [250, 45] width 28 height 17
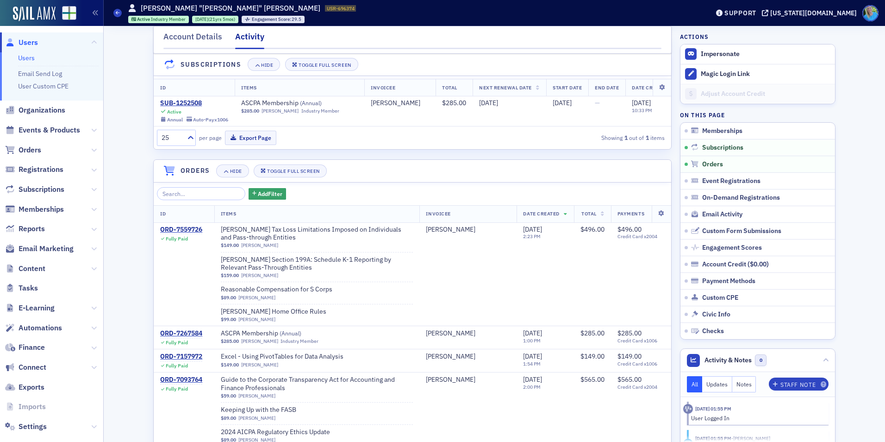
scroll to position [139, 0]
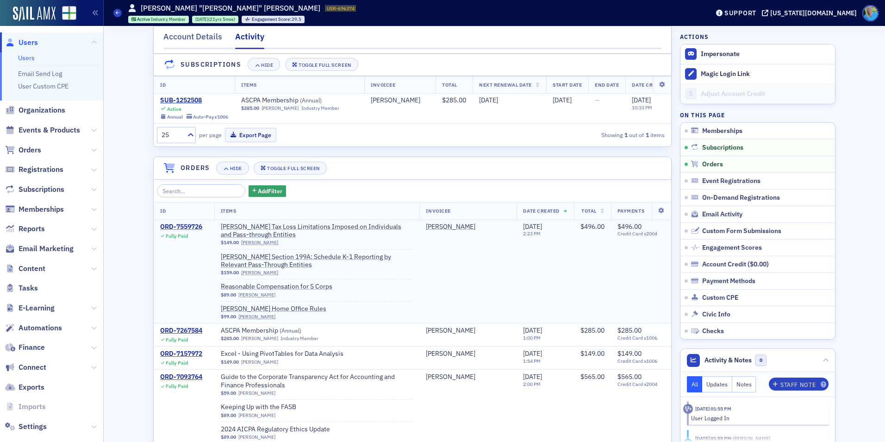
click at [184, 231] on div "ORD-7559726" at bounding box center [181, 227] width 42 height 8
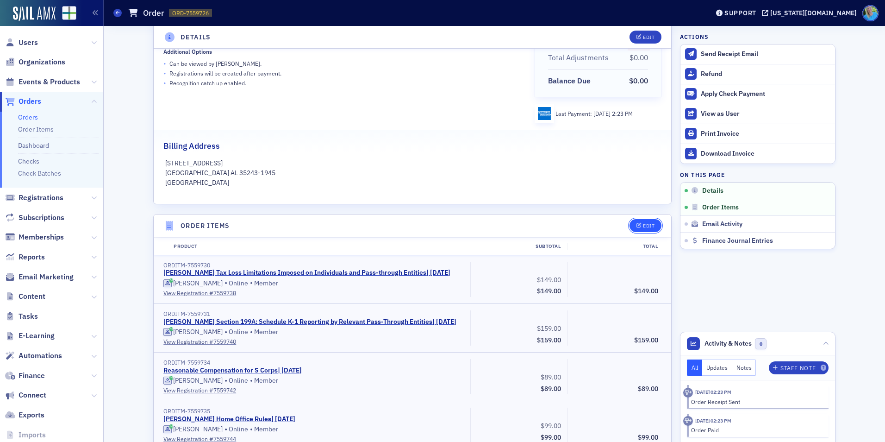
click at [636, 225] on icon "button" at bounding box center [639, 225] width 6 height 5
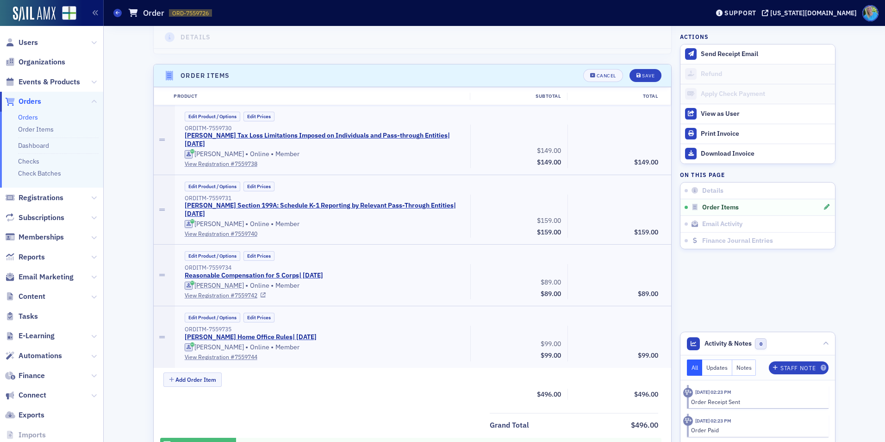
scroll to position [322, 0]
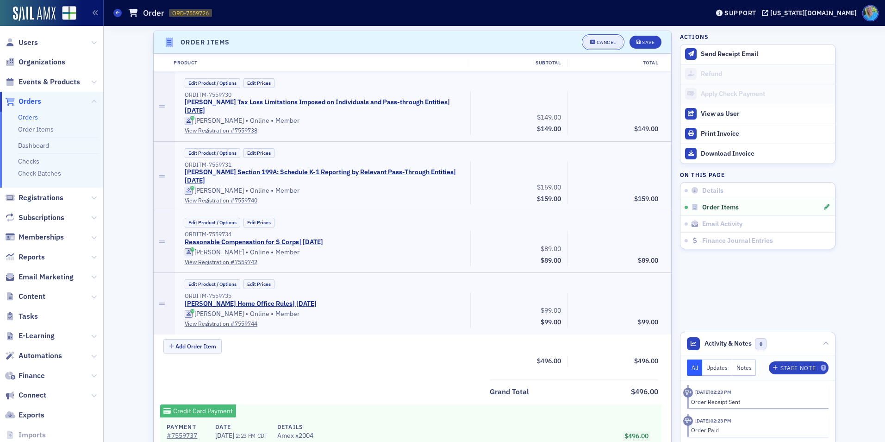
click at [601, 43] on div "Cancel" at bounding box center [606, 42] width 19 height 5
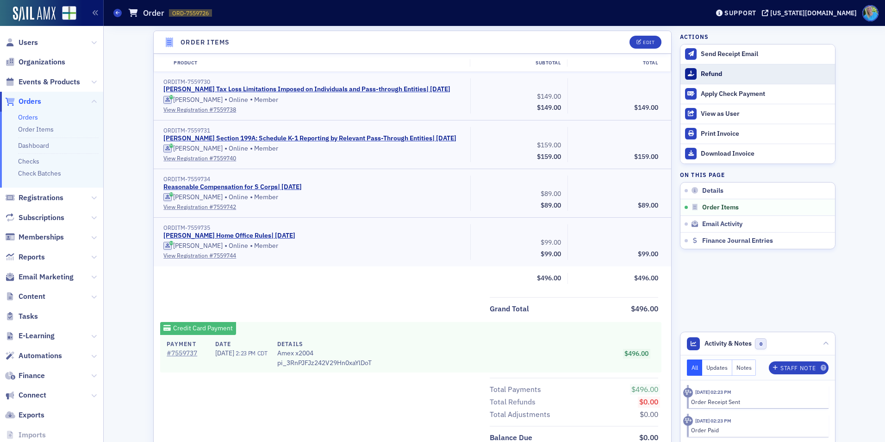
click at [706, 70] on div "Refund" at bounding box center [766, 74] width 130 height 8
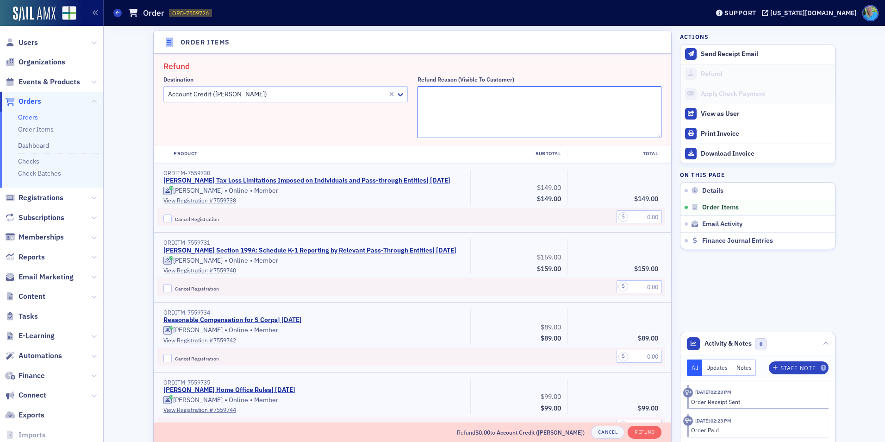
click at [437, 97] on textarea "Refund Reason (Visible to Customer)" at bounding box center [539, 112] width 244 height 52
type textarea "S"
type textarea "Can no longer attend"
drag, startPoint x: 163, startPoint y: 218, endPoint x: 172, endPoint y: 219, distance: 8.3
click at [163, 218] on input "Cancel Registration" at bounding box center [167, 218] width 8 height 8
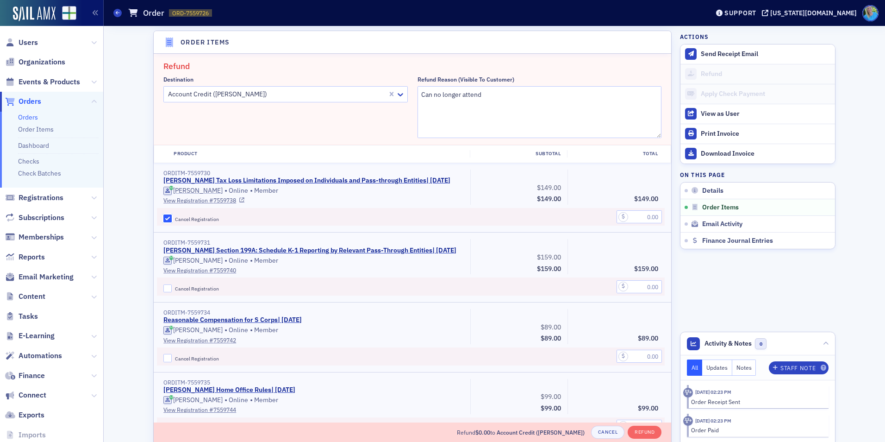
checkbox input "true"
click at [654, 216] on input "text" at bounding box center [638, 216] width 45 height 13
type input "149.00"
click at [646, 429] on button "Refund" at bounding box center [645, 431] width 34 height 13
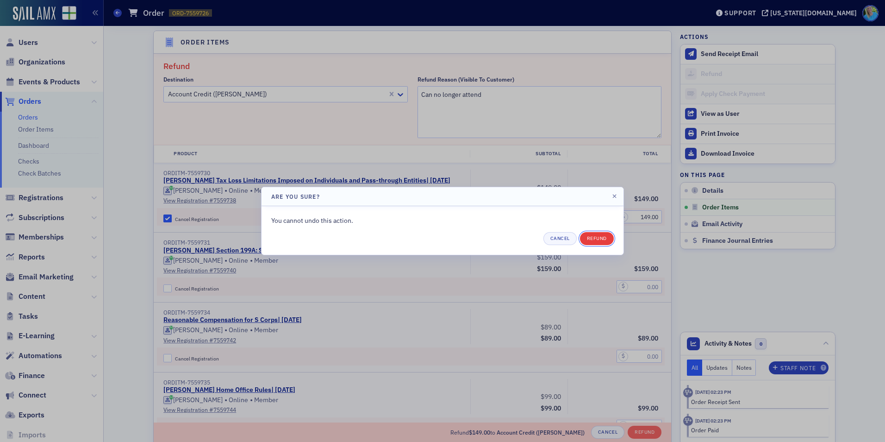
click at [595, 237] on button "Refund" at bounding box center [597, 238] width 34 height 13
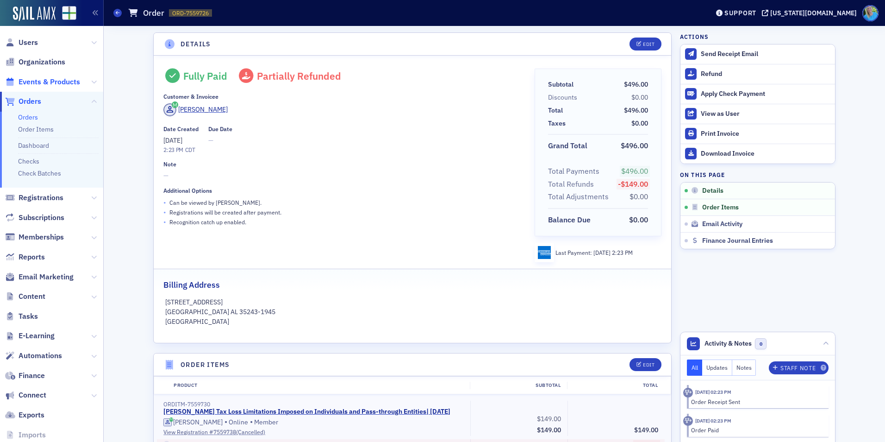
click at [44, 81] on span "Events & Products" at bounding box center [50, 82] width 62 height 10
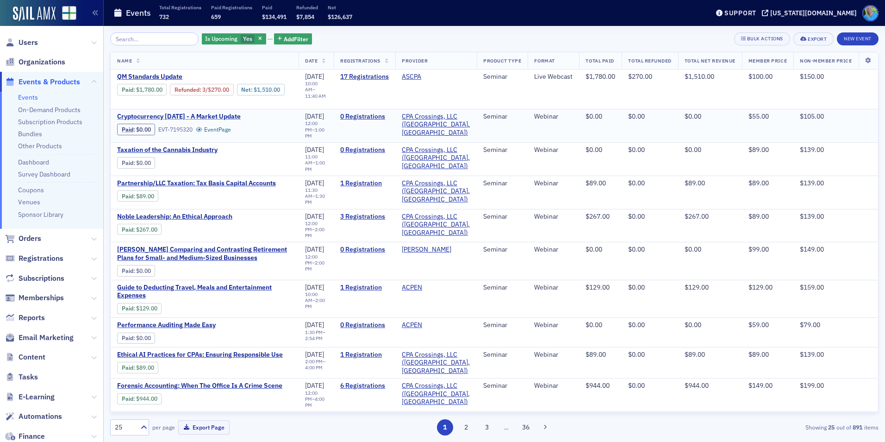
click at [166, 118] on span "Cryptocurrency [DATE] - A Market Update" at bounding box center [195, 116] width 156 height 8
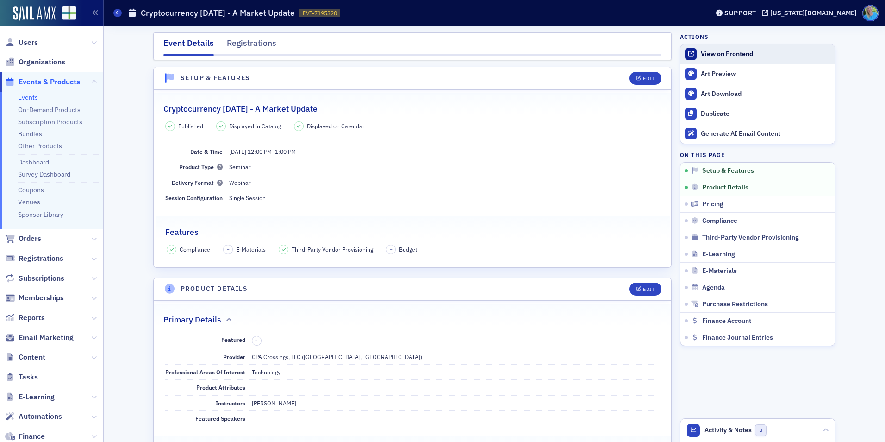
click at [737, 55] on div "View on Frontend" at bounding box center [766, 54] width 130 height 8
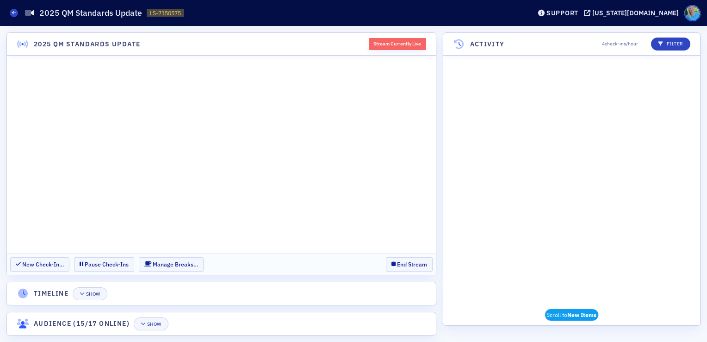
scroll to position [5999, 0]
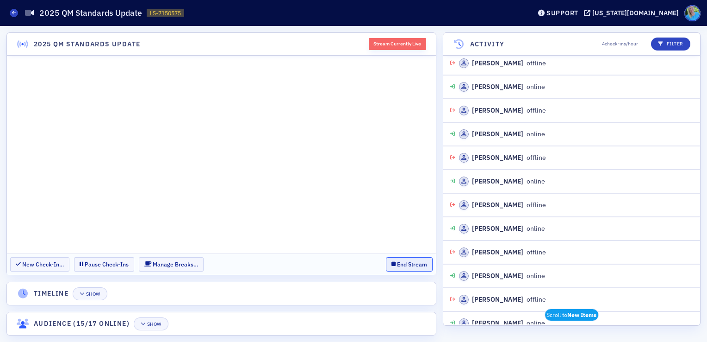
click at [405, 264] on button "End Stream" at bounding box center [409, 264] width 47 height 14
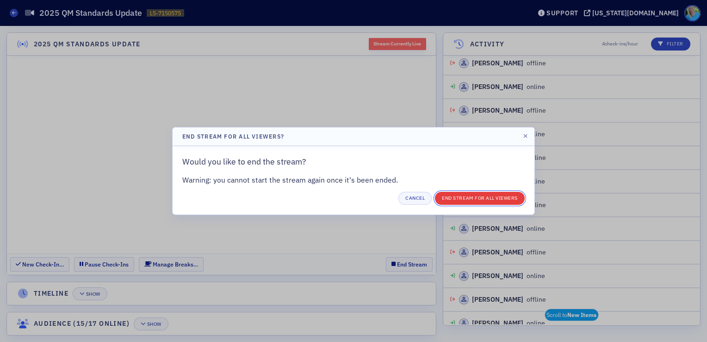
click at [444, 197] on button "End Stream for all Viewers" at bounding box center [480, 198] width 90 height 13
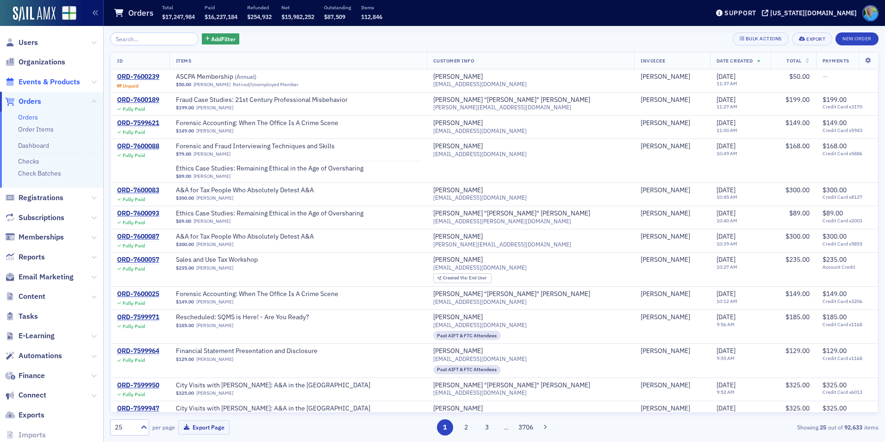
click at [57, 82] on span "Events & Products" at bounding box center [50, 82] width 62 height 10
click at [160, 37] on input "search" at bounding box center [154, 38] width 88 height 13
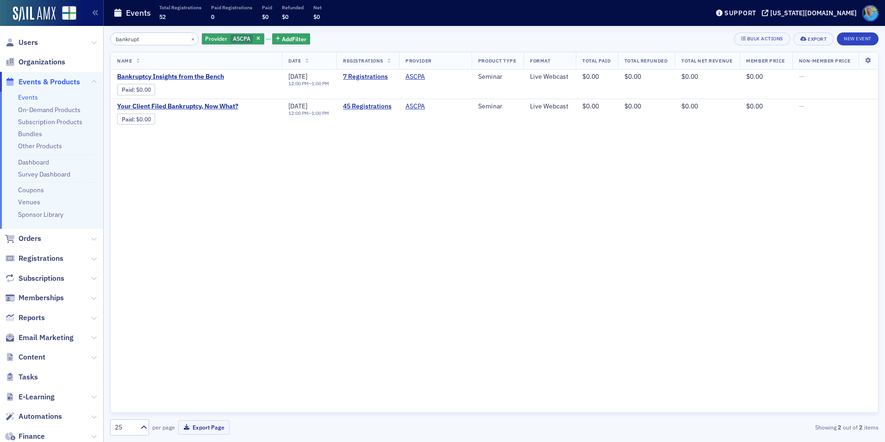
click at [160, 37] on input "bankrupt" at bounding box center [154, 38] width 88 height 13
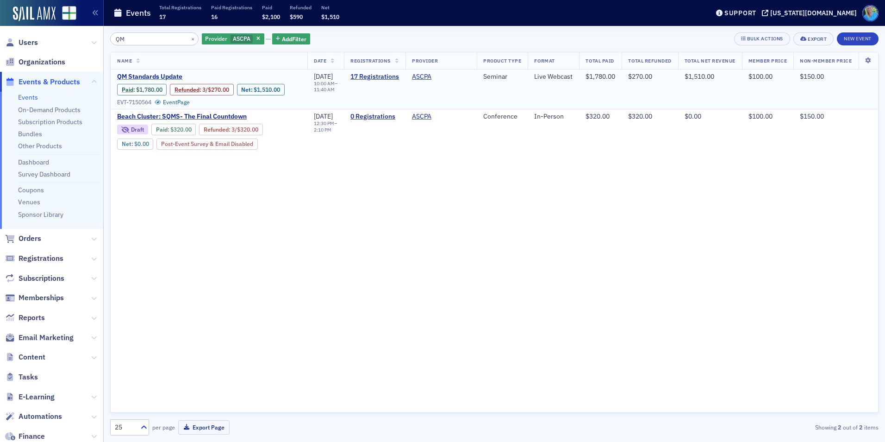
type input "QM"
click at [160, 74] on span "QM Standards Update" at bounding box center [195, 77] width 156 height 8
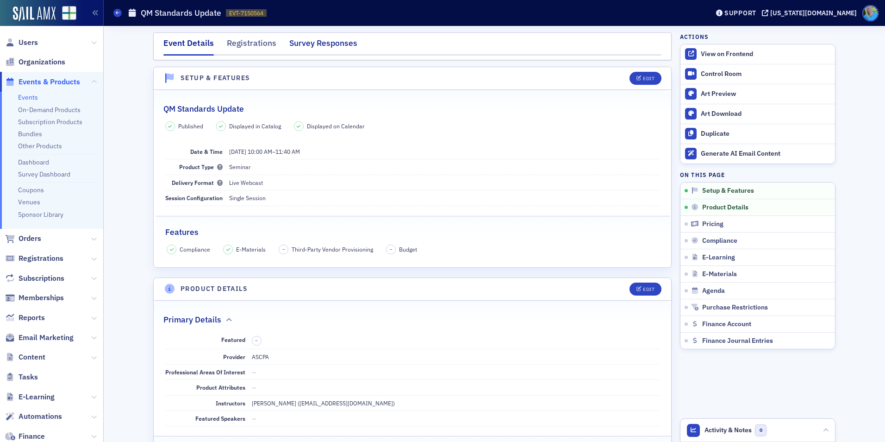
click at [322, 45] on div "Survey Responses" at bounding box center [323, 45] width 68 height 17
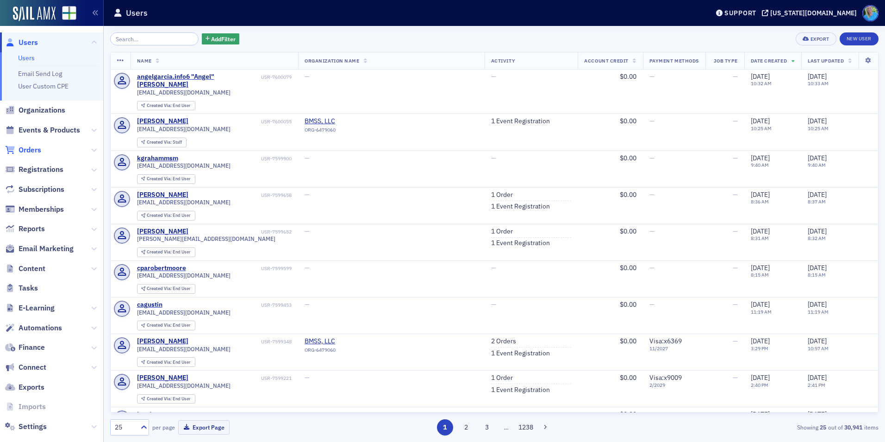
click at [31, 146] on span "Orders" at bounding box center [30, 150] width 23 height 10
